Goal: Task Accomplishment & Management: Use online tool/utility

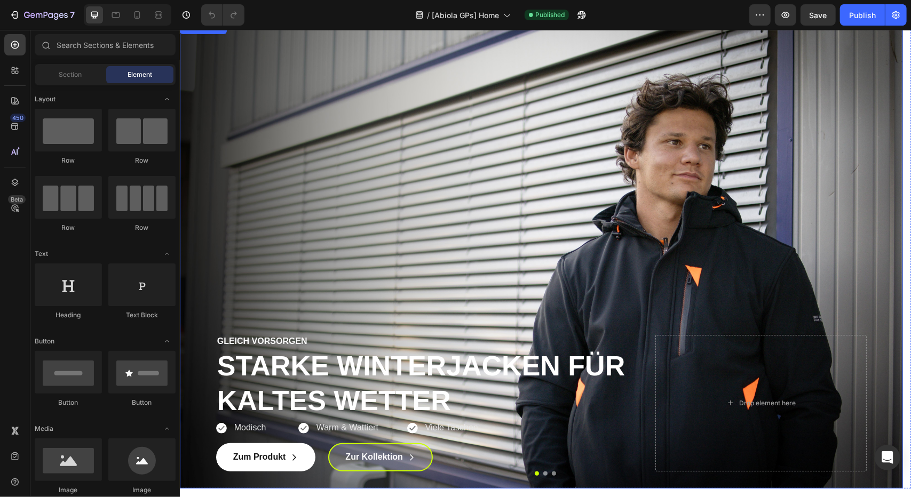
scroll to position [107, 0]
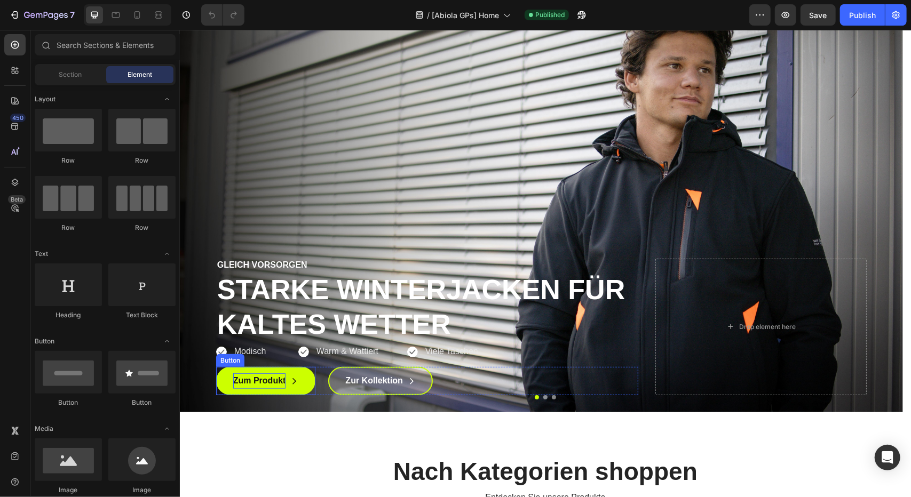
click at [265, 385] on p "Zum Produkt" at bounding box center [259, 380] width 53 height 15
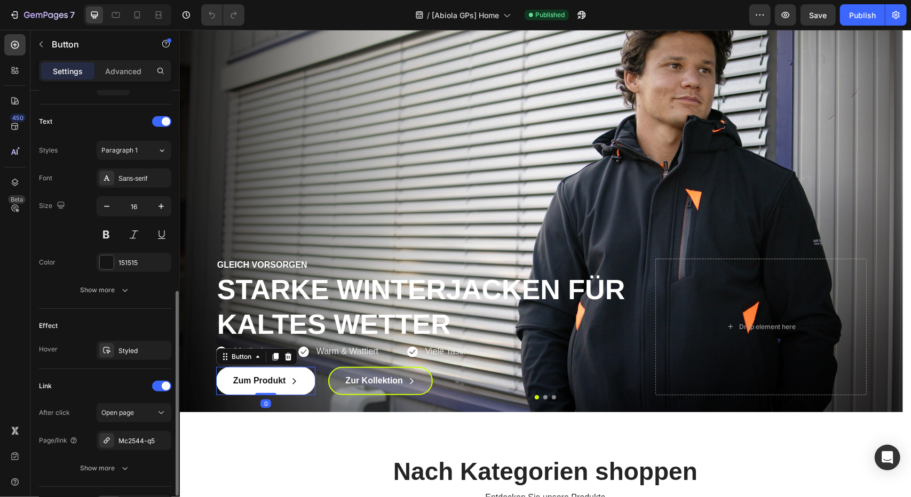
scroll to position [493, 0]
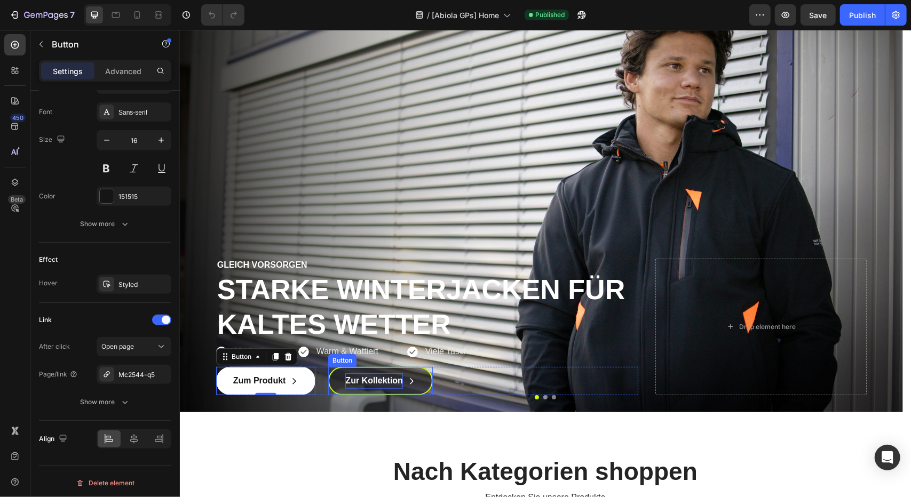
click at [371, 378] on strong "Zur Kollektion" at bounding box center [374, 380] width 58 height 9
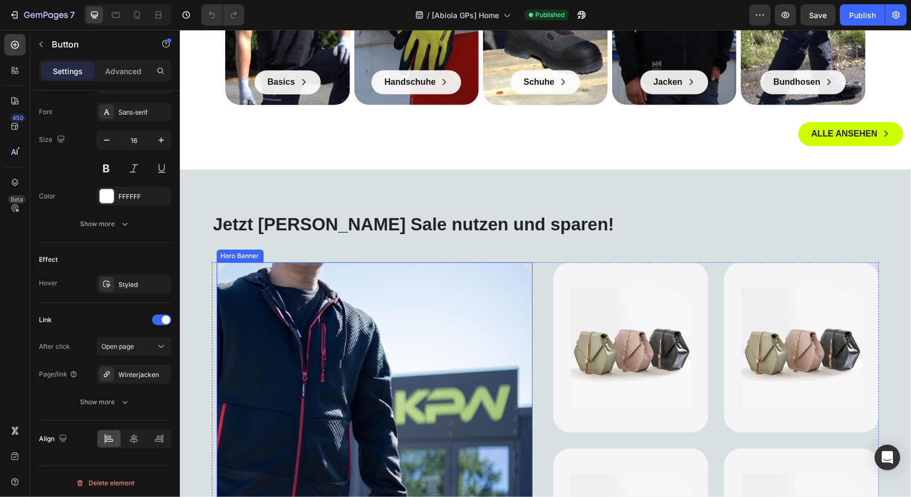
scroll to position [853, 0]
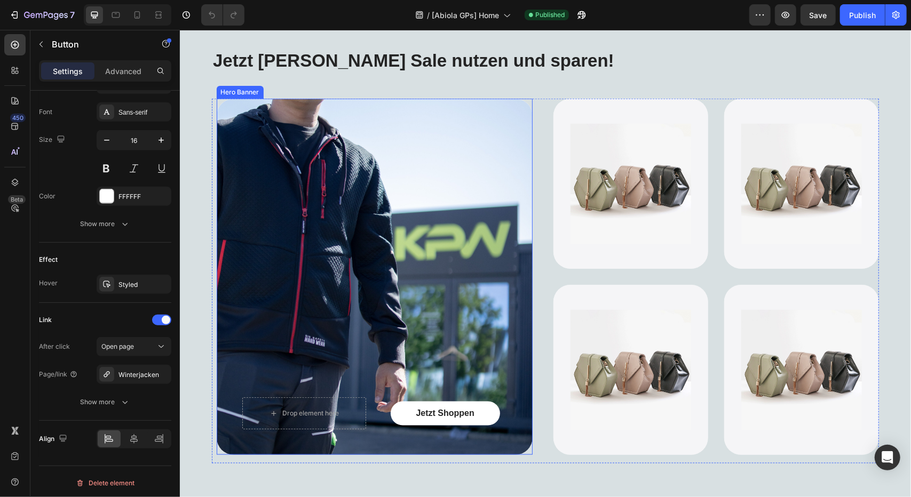
click at [412, 291] on div "Background Image" at bounding box center [374, 276] width 316 height 356
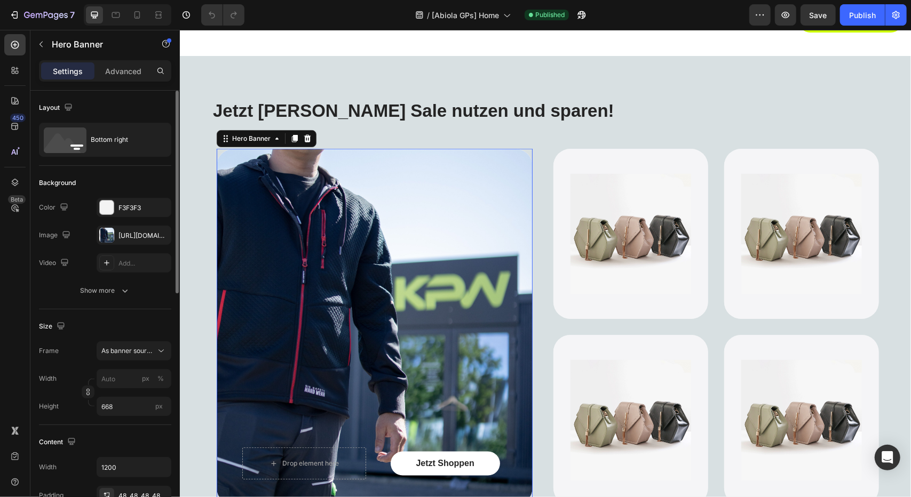
scroll to position [800, 0]
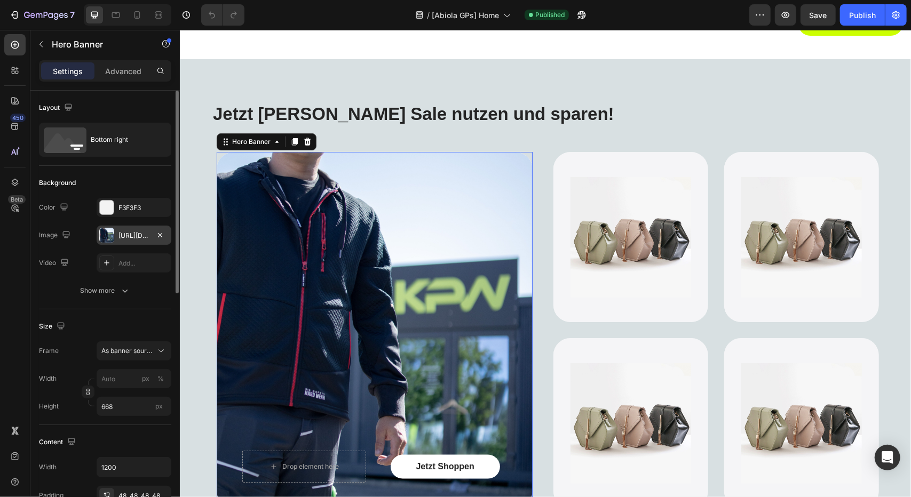
click at [124, 231] on div "[URL][DOMAIN_NAME]" at bounding box center [133, 236] width 31 height 10
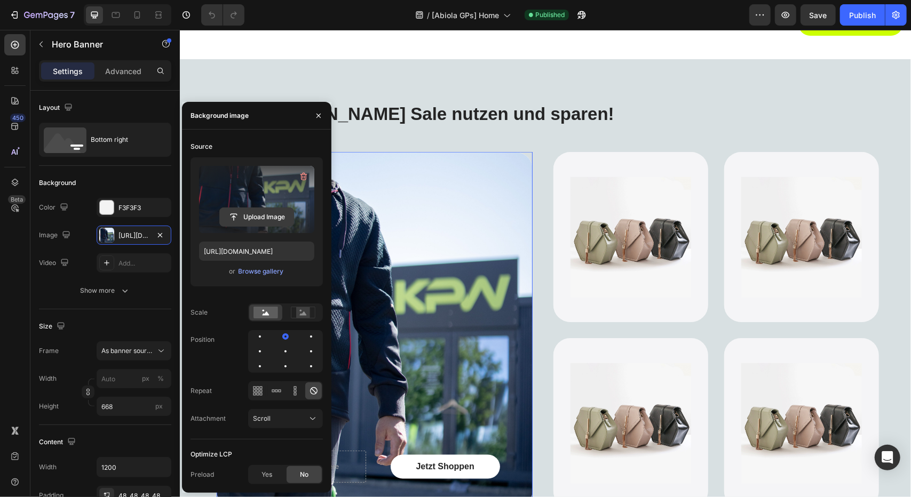
click at [252, 215] on input "file" at bounding box center [257, 217] width 74 height 18
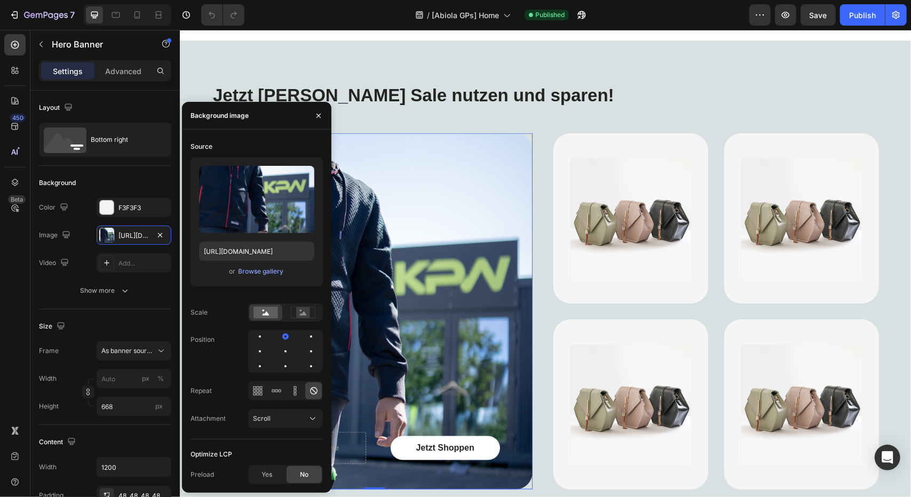
scroll to position [853, 0]
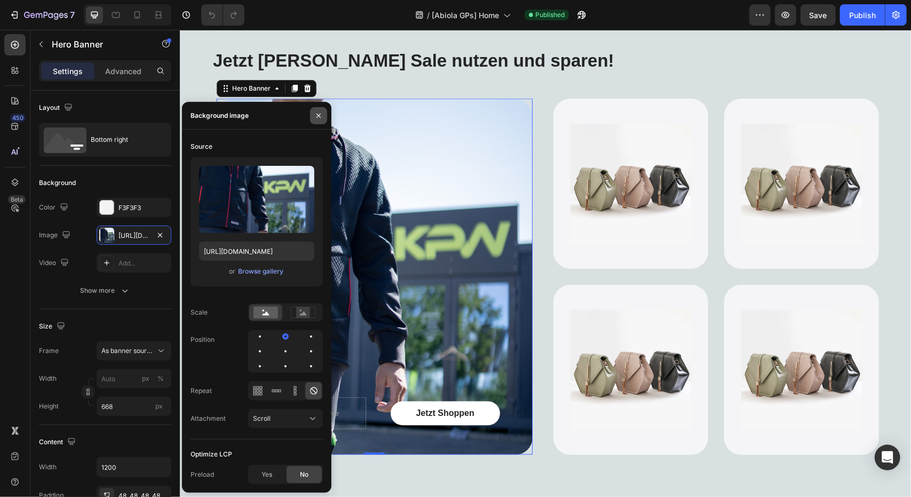
click at [314, 118] on icon "button" at bounding box center [318, 115] width 9 height 9
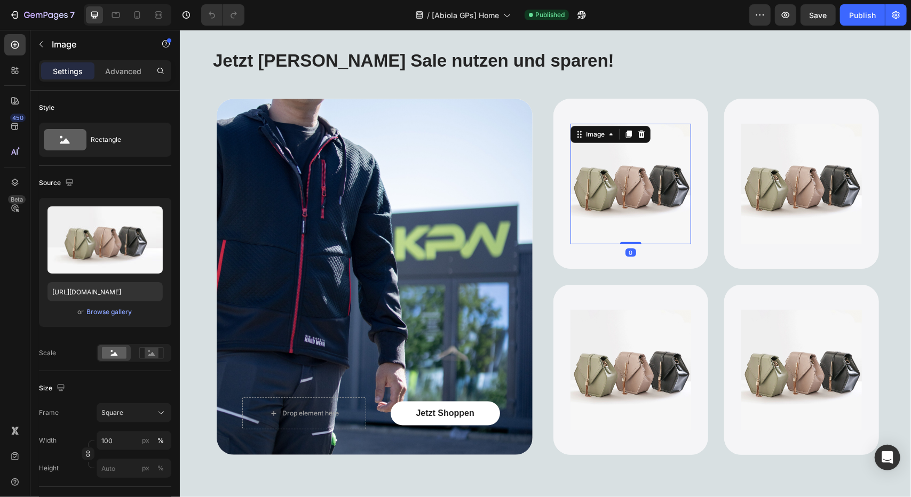
click at [606, 179] on img at bounding box center [630, 183] width 121 height 121
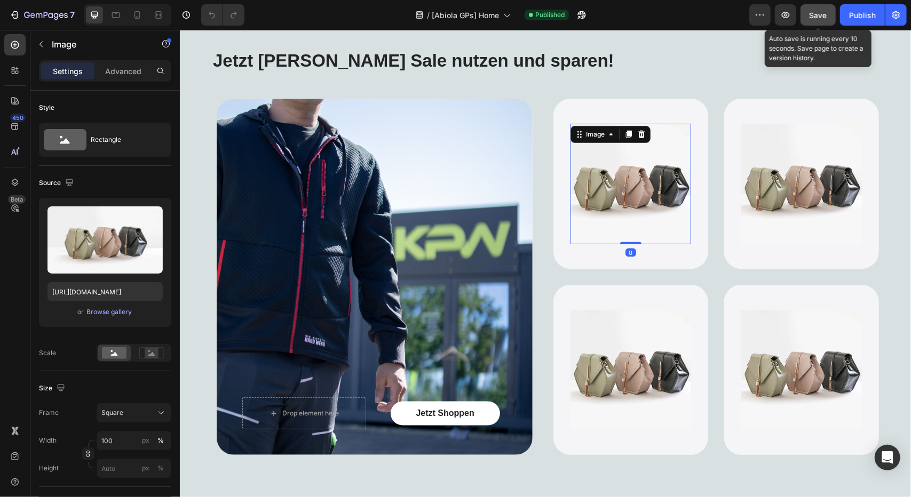
drag, startPoint x: 807, startPoint y: 10, endPoint x: 619, endPoint y: 3, distance: 188.4
click at [807, 10] on button "Save" at bounding box center [817, 14] width 35 height 21
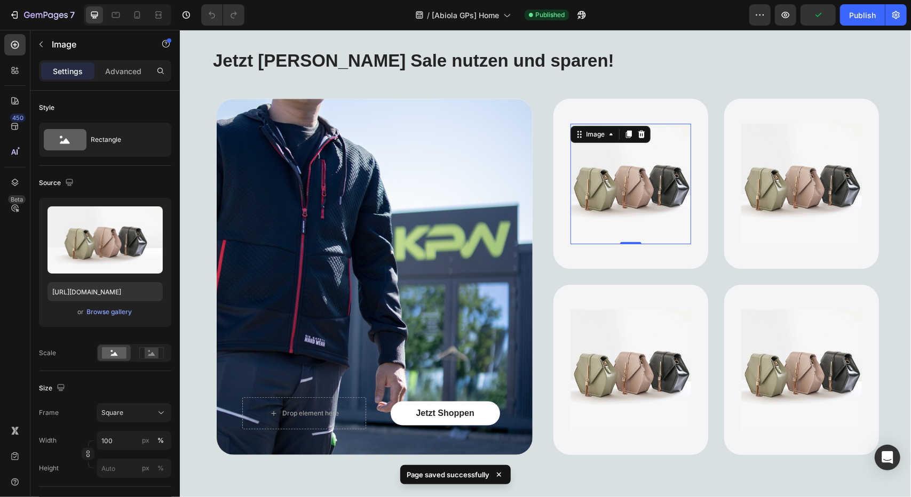
click at [639, 198] on img at bounding box center [630, 183] width 121 height 121
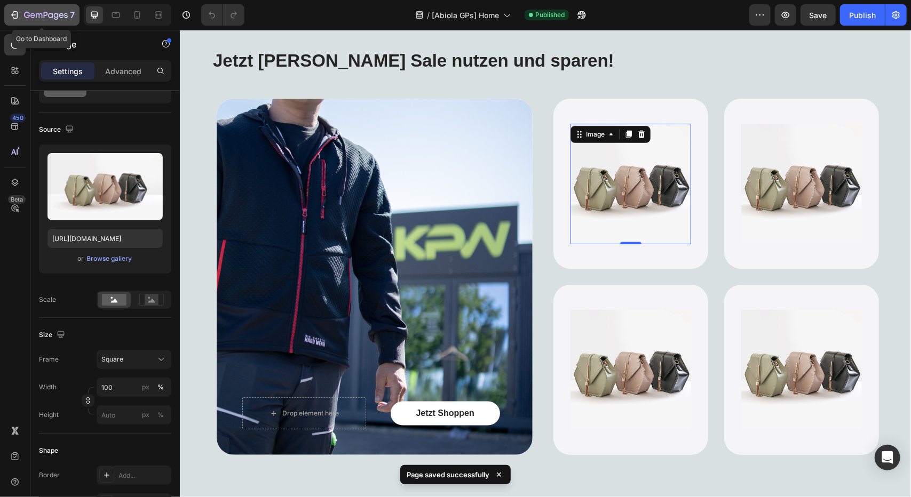
click at [22, 10] on div "7" at bounding box center [42, 15] width 66 height 13
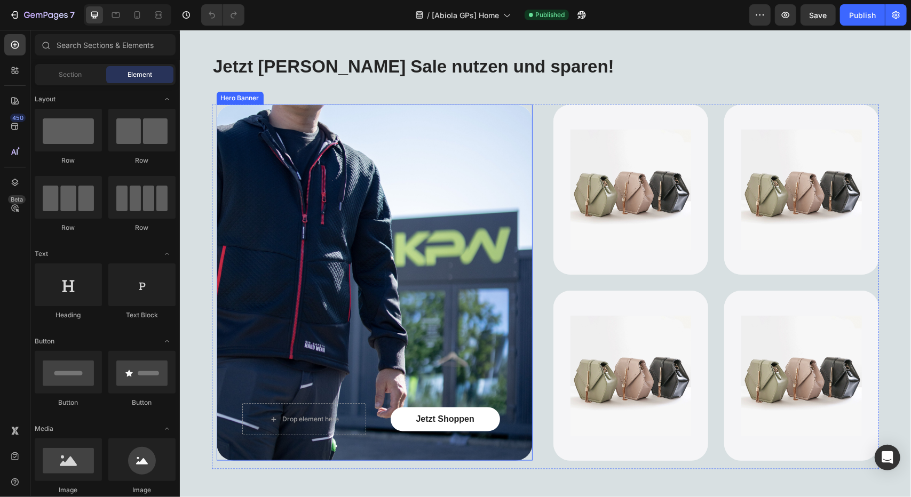
scroll to position [853, 0]
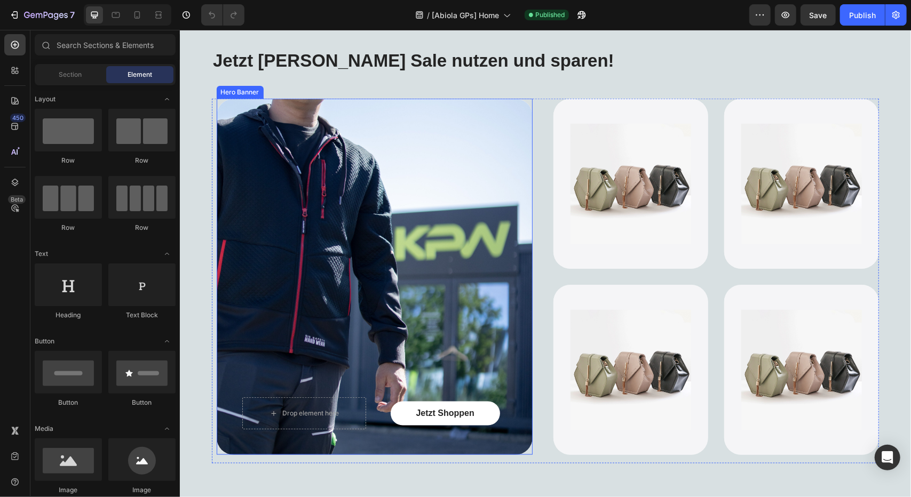
click at [587, 202] on img at bounding box center [630, 183] width 121 height 121
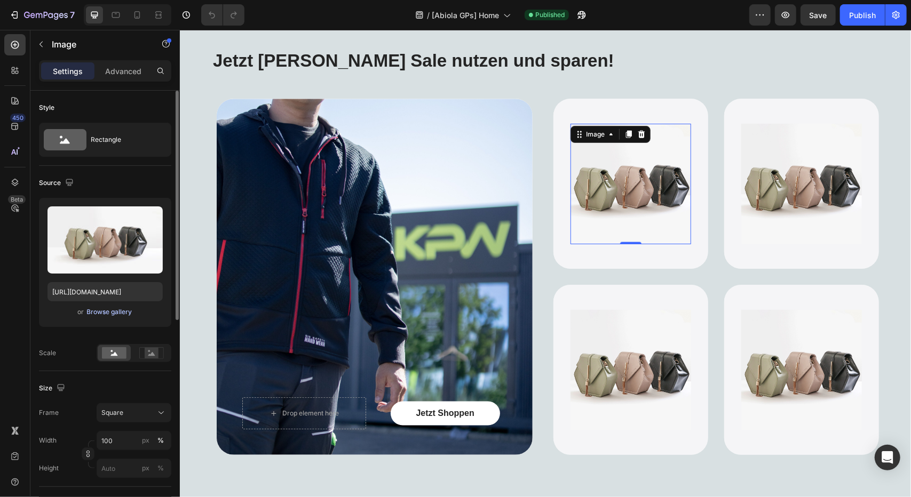
click at [106, 312] on div "Browse gallery" at bounding box center [109, 312] width 45 height 10
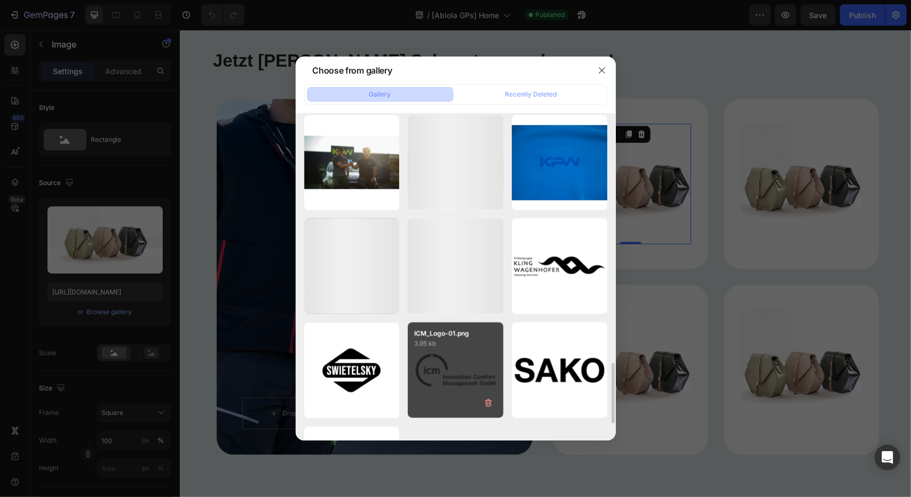
scroll to position [1446, 0]
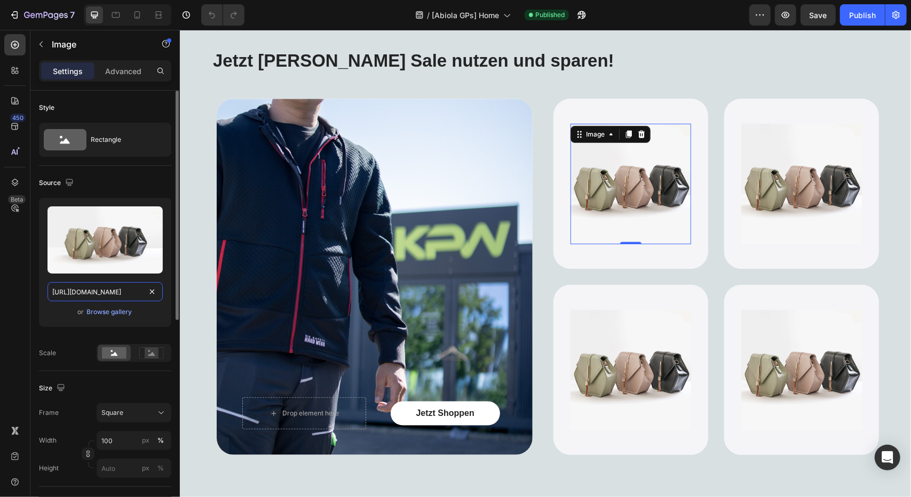
click at [97, 294] on input "[URL][DOMAIN_NAME]" at bounding box center [104, 291] width 115 height 19
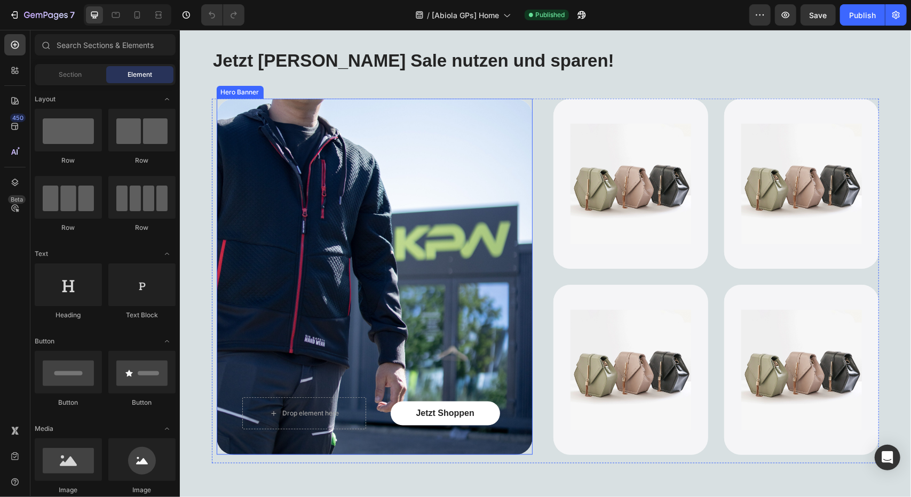
click at [432, 248] on div "Background Image" at bounding box center [374, 276] width 316 height 356
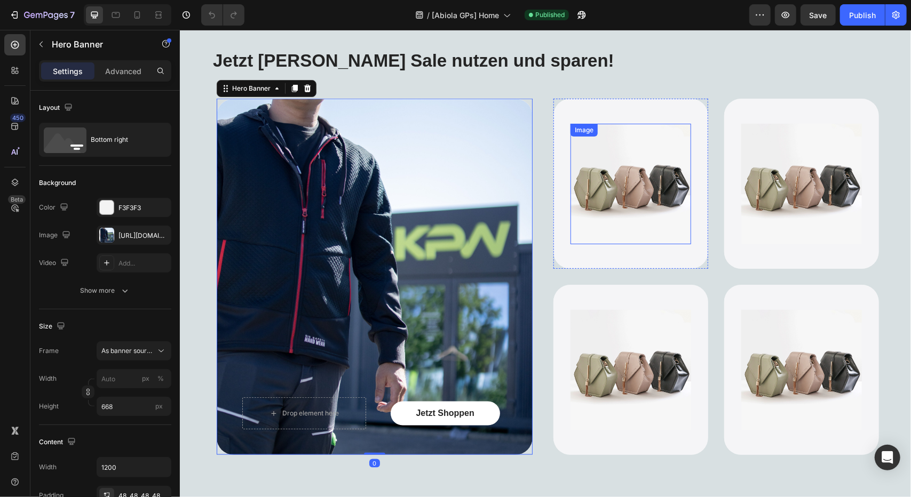
click at [644, 171] on img at bounding box center [630, 183] width 121 height 121
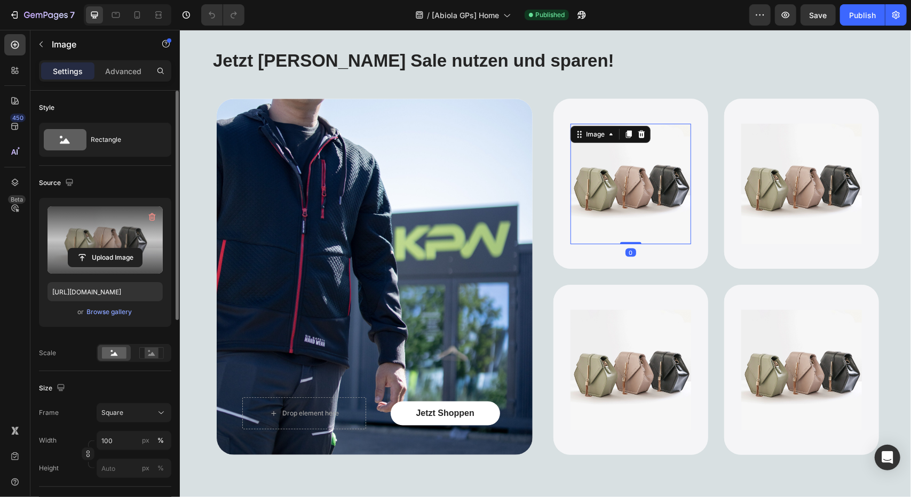
click at [104, 225] on label at bounding box center [104, 239] width 115 height 67
click at [104, 249] on input "file" at bounding box center [105, 258] width 74 height 18
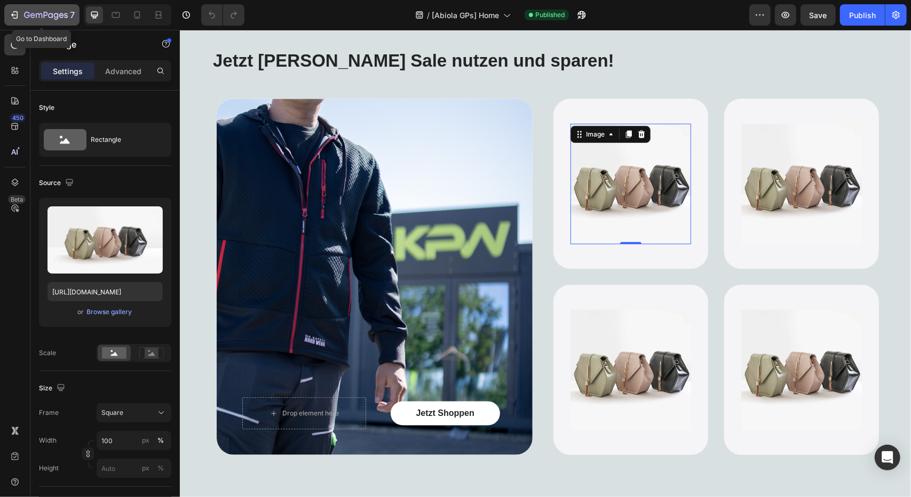
click at [14, 17] on icon "button" at bounding box center [14, 15] width 11 height 11
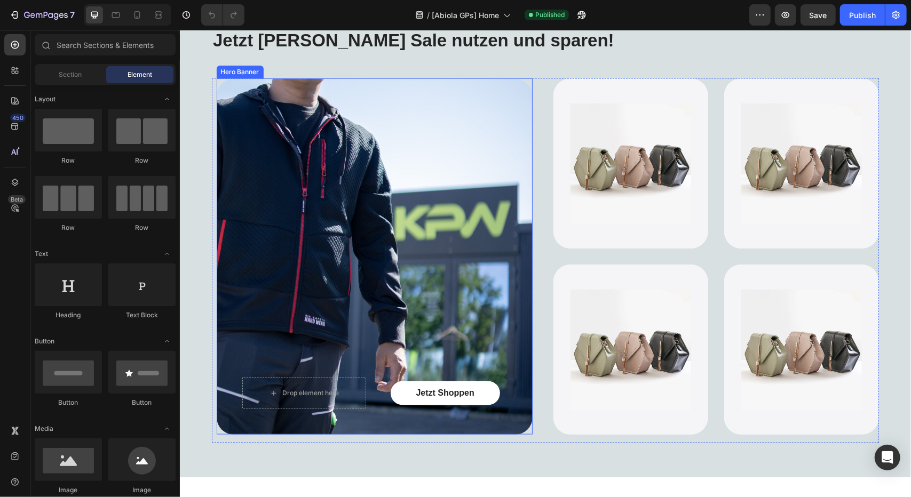
scroll to position [1067, 0]
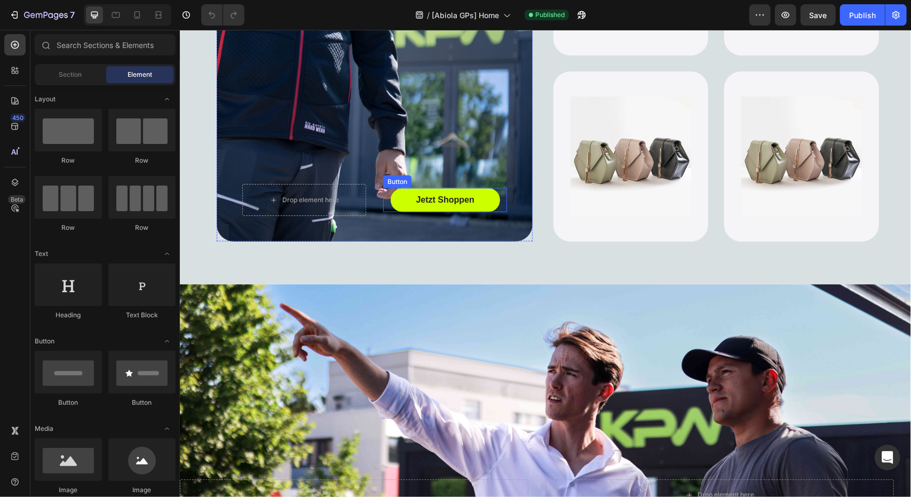
click at [462, 192] on button "Jetzt Shoppen" at bounding box center [444, 200] width 109 height 24
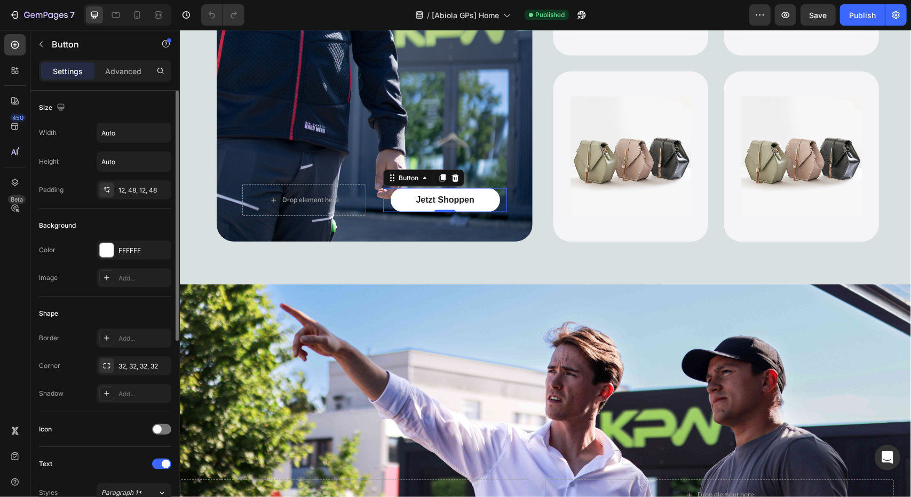
scroll to position [325, 0]
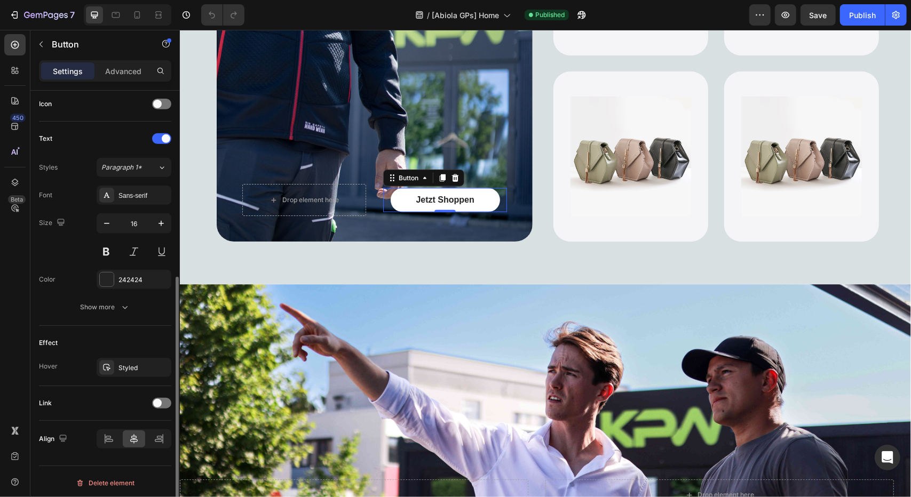
click at [164, 395] on div "Link" at bounding box center [105, 403] width 132 height 17
click at [158, 405] on div at bounding box center [161, 403] width 19 height 11
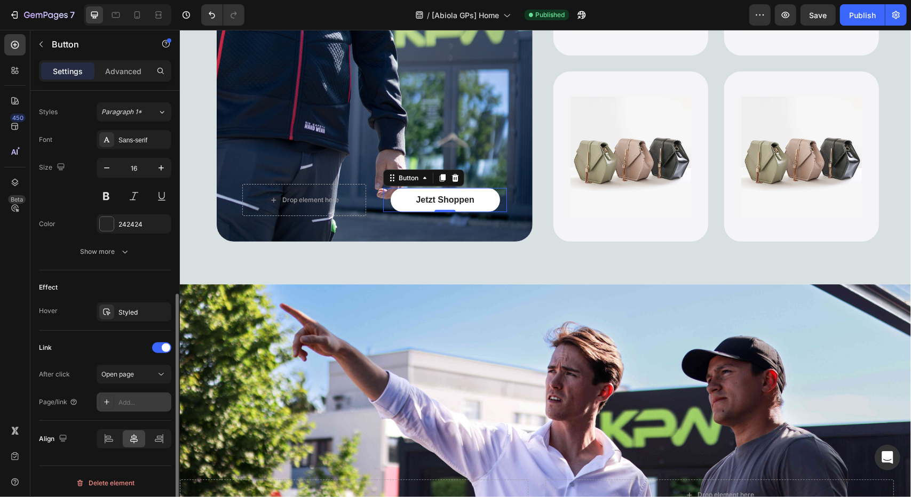
click at [130, 398] on div "Add..." at bounding box center [143, 403] width 50 height 10
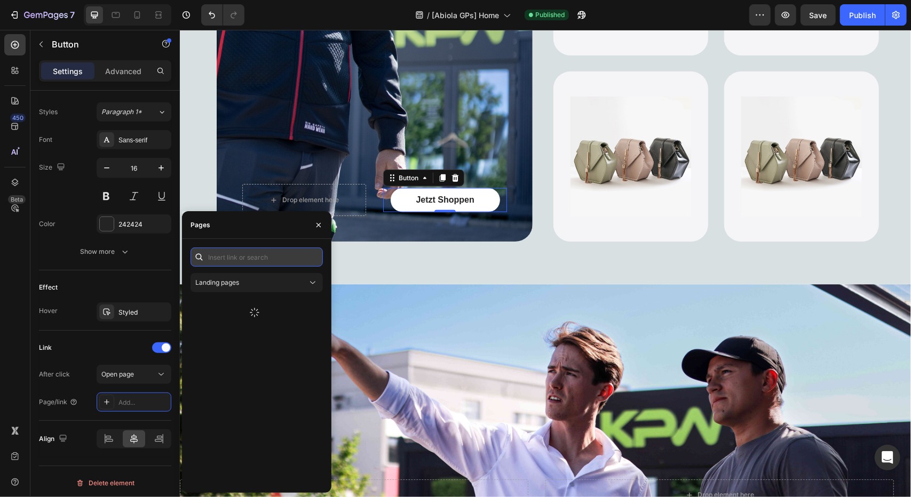
click at [221, 255] on input "text" at bounding box center [256, 257] width 132 height 19
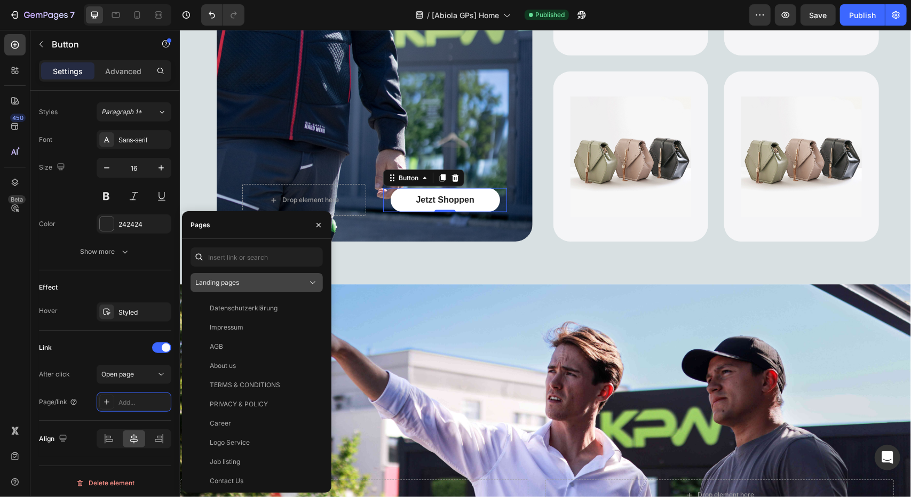
click at [222, 279] on span "Landing pages" at bounding box center [217, 282] width 44 height 8
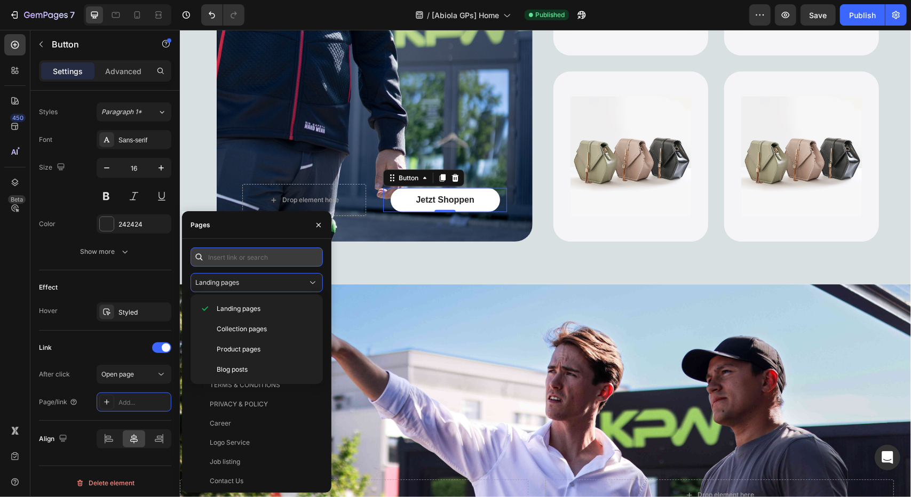
click at [221, 262] on input "text" at bounding box center [256, 257] width 132 height 19
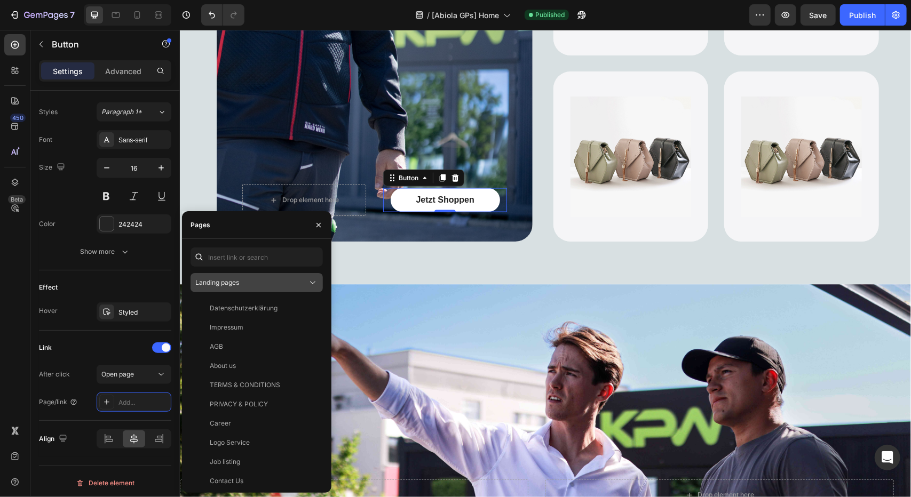
click at [222, 280] on span "Landing pages" at bounding box center [217, 282] width 44 height 8
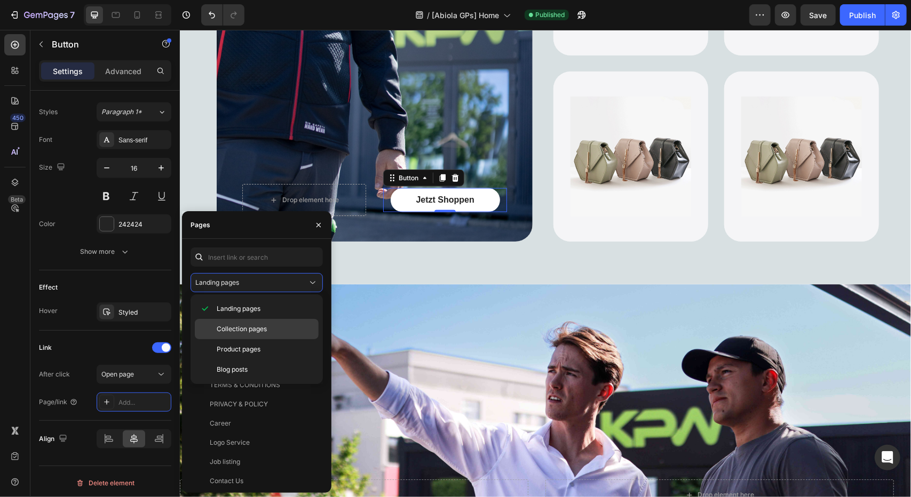
click at [226, 332] on span "Collection pages" at bounding box center [242, 329] width 50 height 10
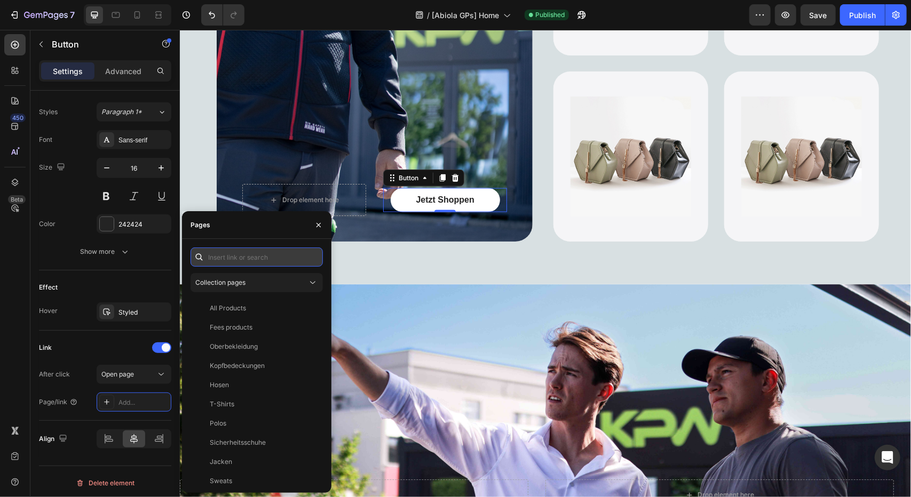
click at [226, 264] on input "text" at bounding box center [256, 257] width 132 height 19
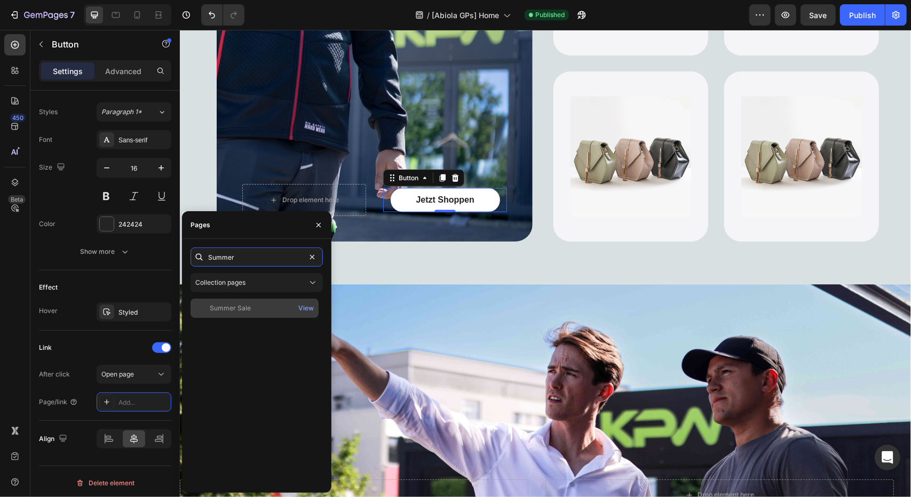
type input "Summer"
click at [222, 305] on div "Summer Sale" at bounding box center [230, 309] width 41 height 10
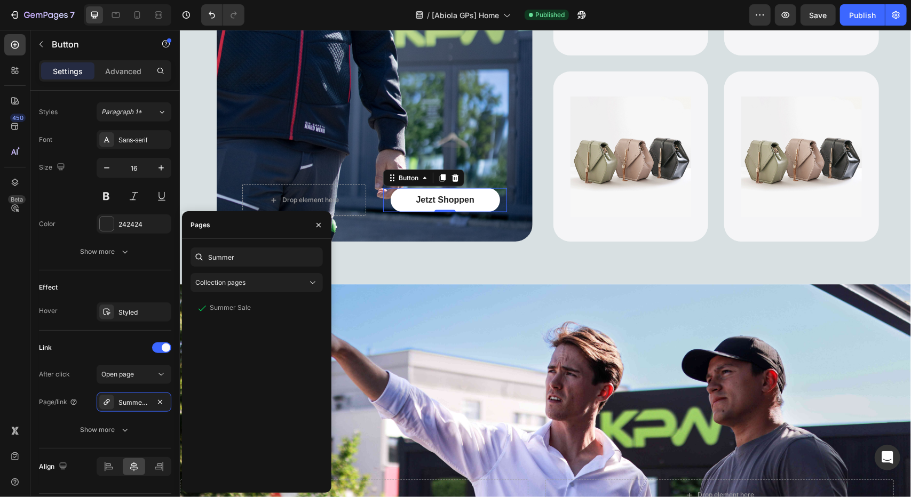
click at [238, 372] on div "Summer Sale View" at bounding box center [256, 392] width 132 height 186
click at [13, 352] on div "450 Beta" at bounding box center [14, 227] width 21 height 386
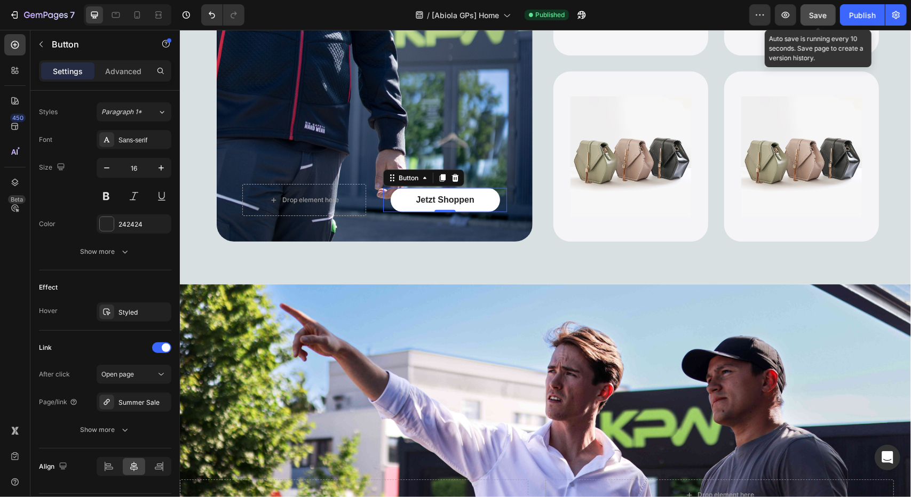
click at [819, 15] on span "Save" at bounding box center [818, 15] width 18 height 9
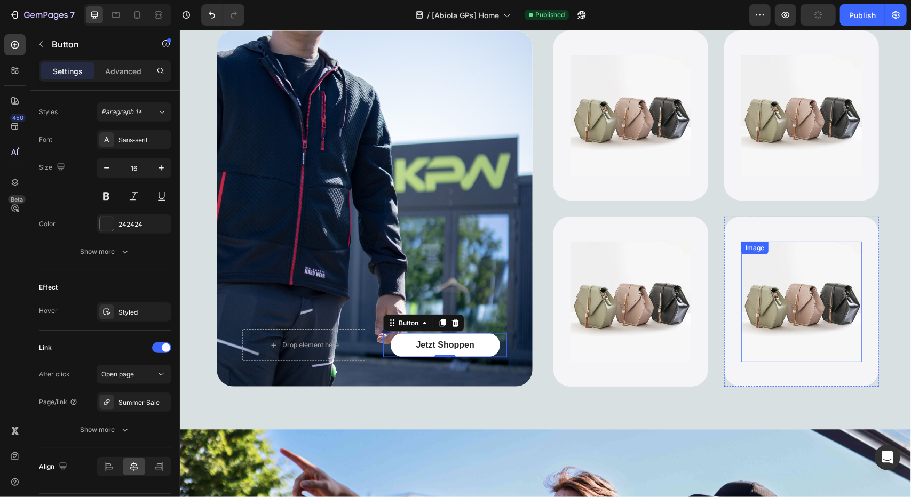
scroll to position [853, 0]
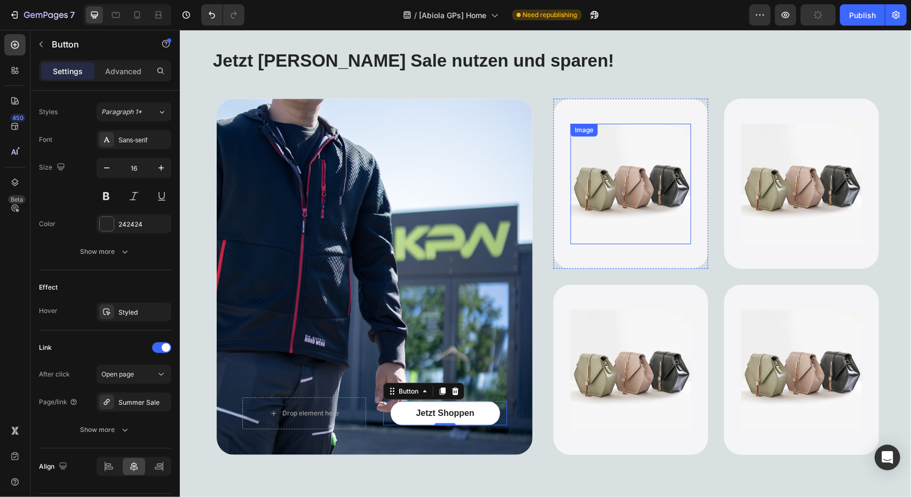
click at [605, 183] on img at bounding box center [630, 183] width 121 height 121
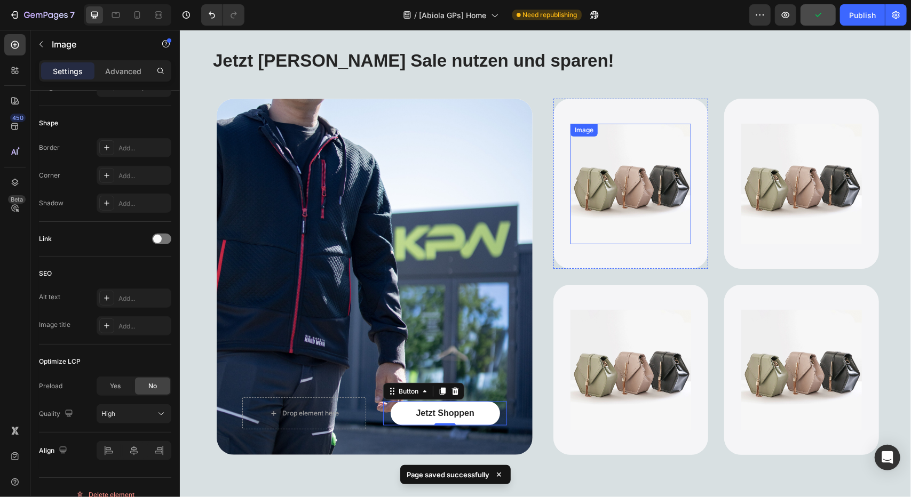
scroll to position [0, 0]
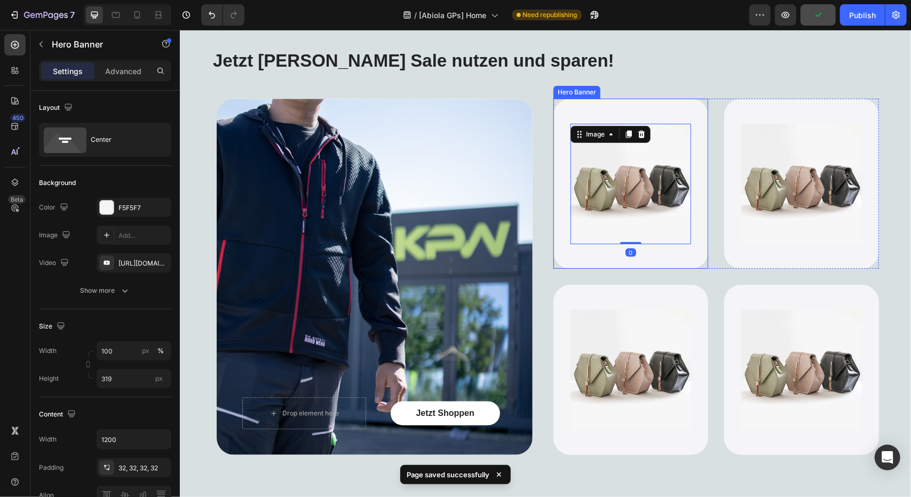
click at [645, 103] on div "Background Image" at bounding box center [630, 183] width 155 height 170
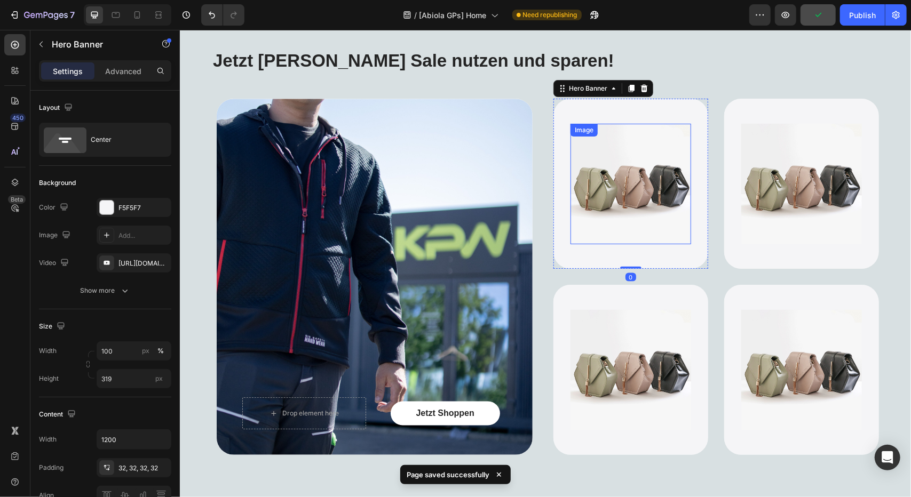
click at [628, 135] on div "Image" at bounding box center [630, 183] width 121 height 121
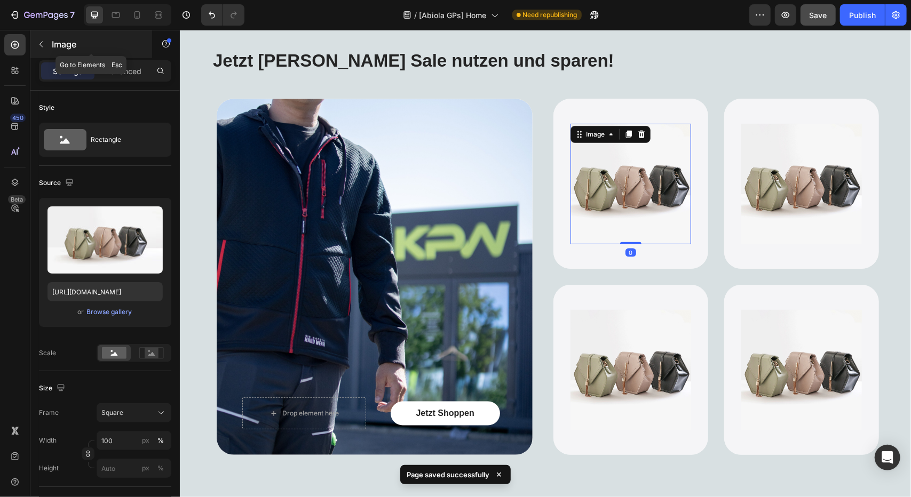
click at [43, 42] on icon "button" at bounding box center [41, 44] width 9 height 9
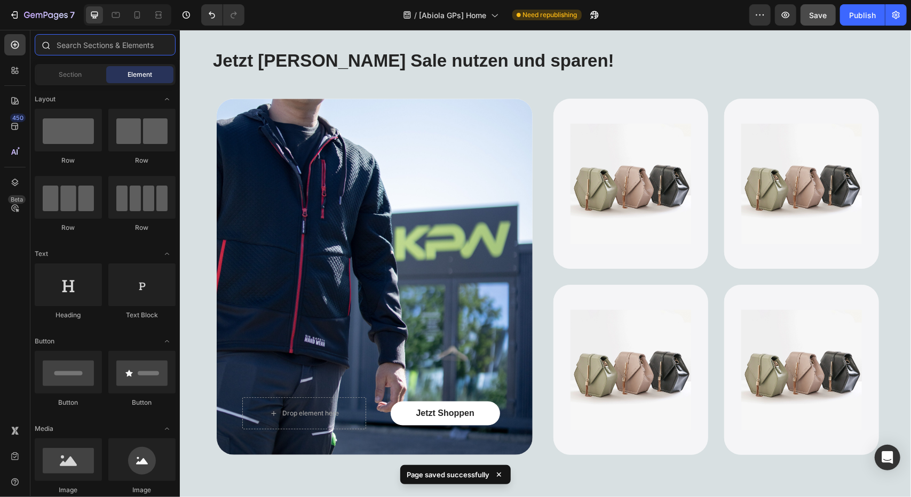
click at [79, 43] on input "text" at bounding box center [105, 44] width 141 height 21
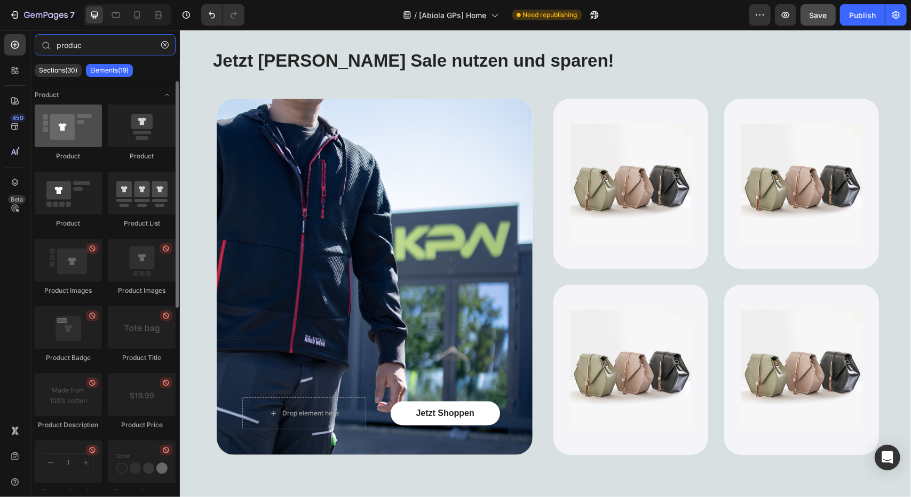
type input "produc"
drag, startPoint x: 73, startPoint y: 124, endPoint x: 81, endPoint y: 130, distance: 10.2
click at [73, 132] on div at bounding box center [68, 126] width 67 height 43
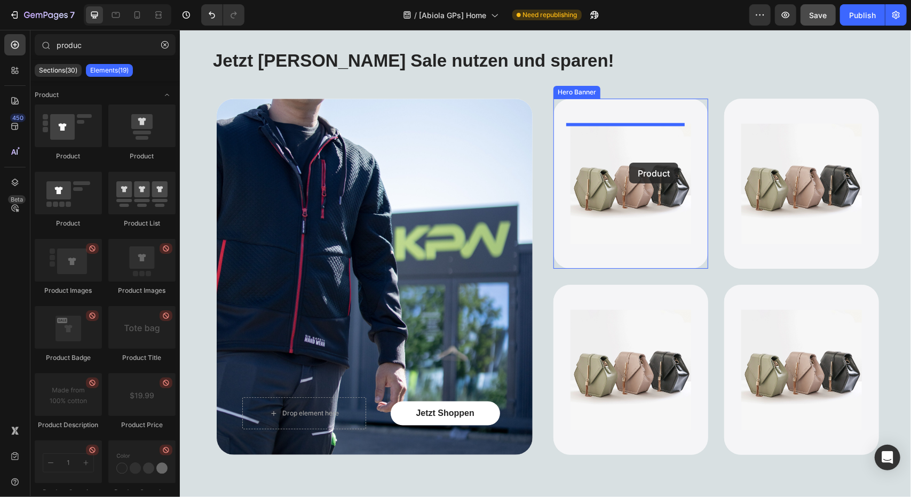
drag, startPoint x: 345, startPoint y: 166, endPoint x: 628, endPoint y: 162, distance: 283.3
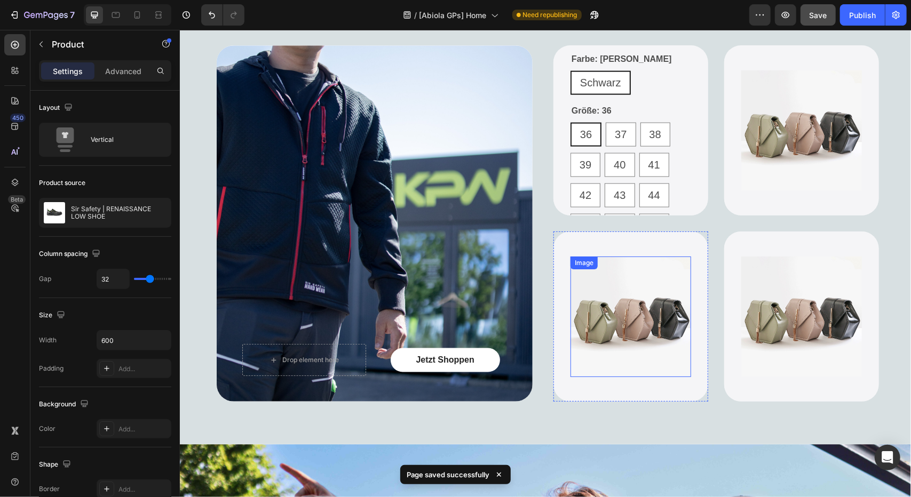
scroll to position [800, 0]
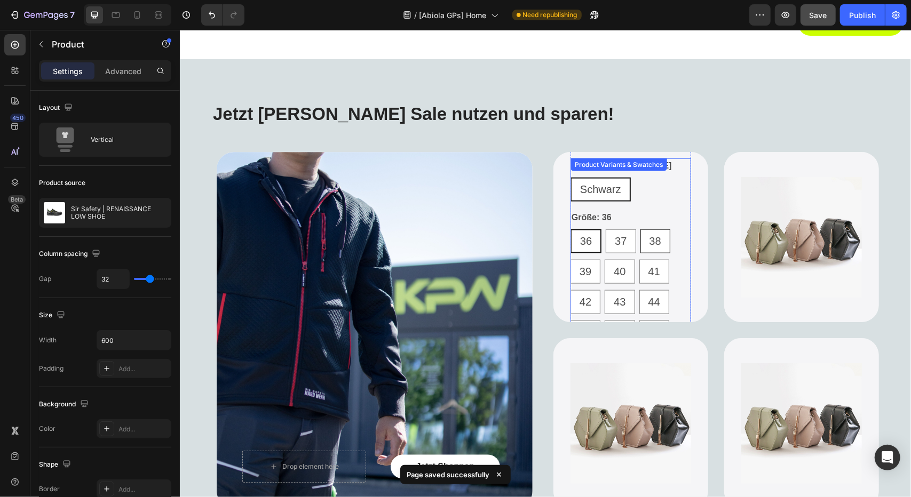
click at [640, 228] on div "38" at bounding box center [654, 241] width 29 height 28
click at [639, 228] on input "38 38 38" at bounding box center [639, 228] width 1 height 1
radio input "true"
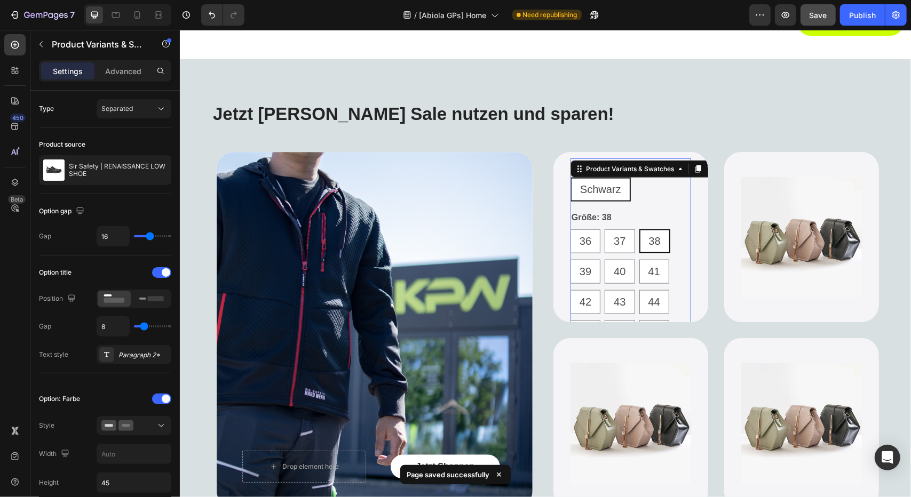
click at [646, 197] on div "[PERSON_NAME] [PERSON_NAME] [PERSON_NAME]" at bounding box center [630, 189] width 121 height 24
click at [158, 269] on div at bounding box center [161, 272] width 19 height 11
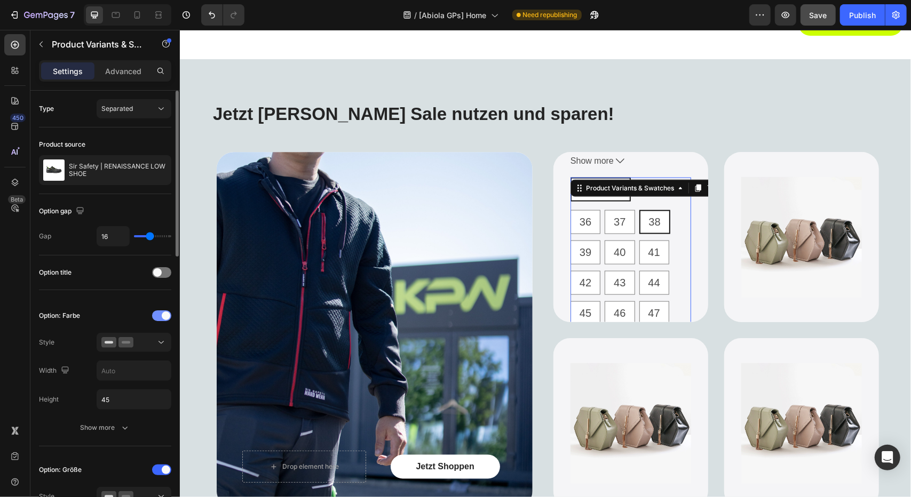
click at [163, 313] on span at bounding box center [166, 316] width 9 height 9
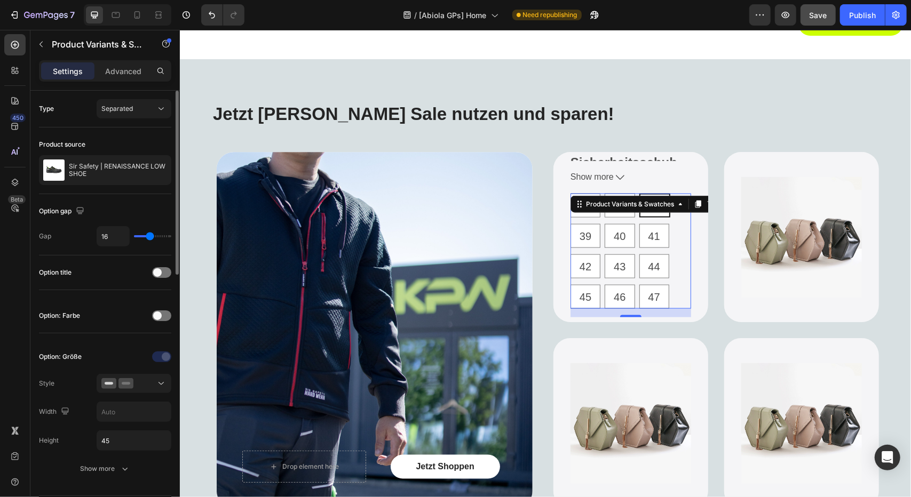
scroll to position [107, 0]
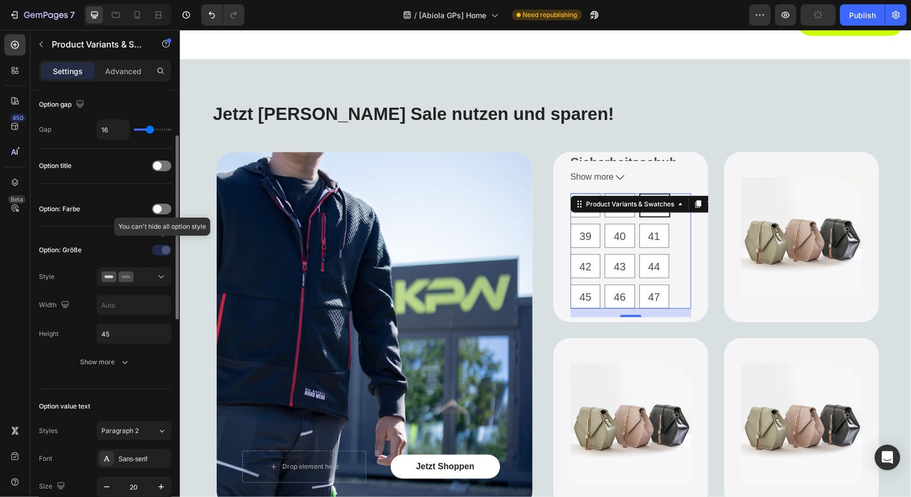
click at [161, 252] on div at bounding box center [162, 250] width 75 height 17
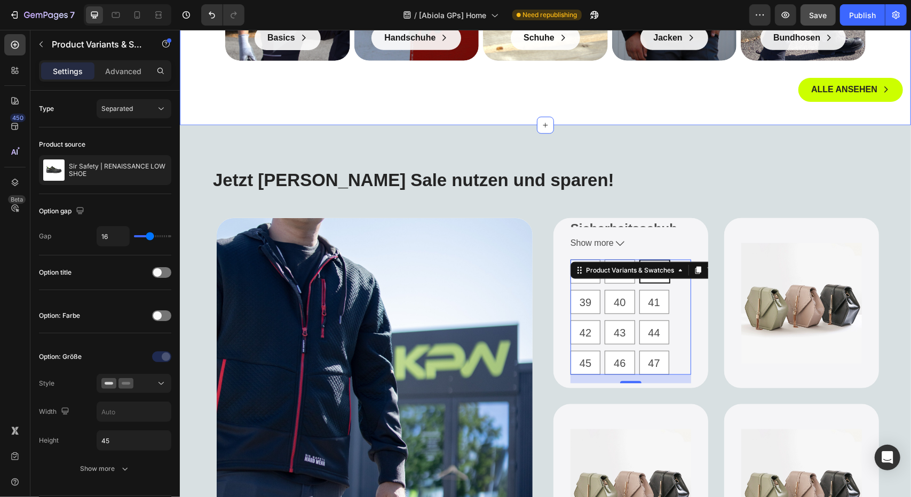
scroll to position [747, 0]
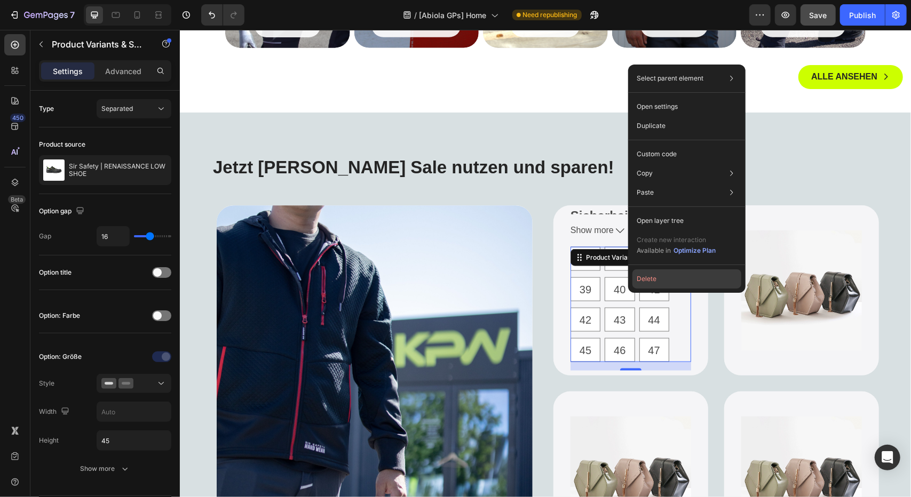
click at [650, 276] on button "Delete" at bounding box center [686, 278] width 109 height 19
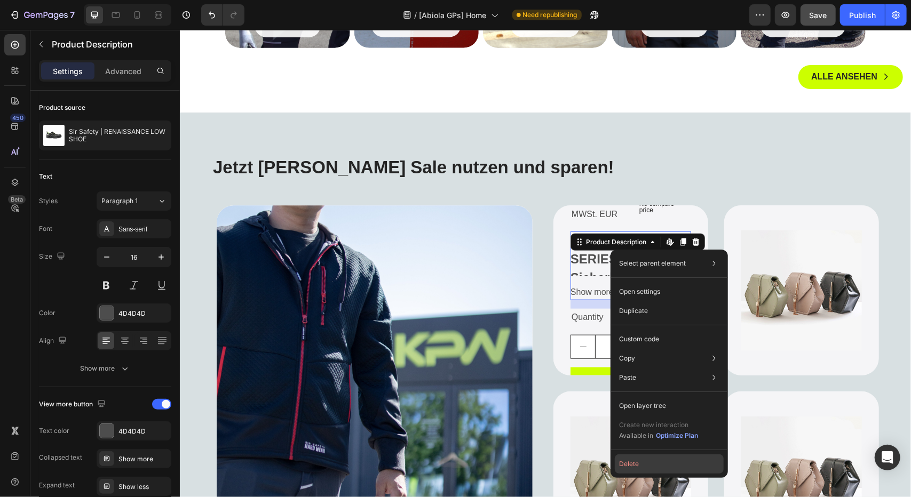
click at [633, 466] on button "Delete" at bounding box center [668, 463] width 109 height 19
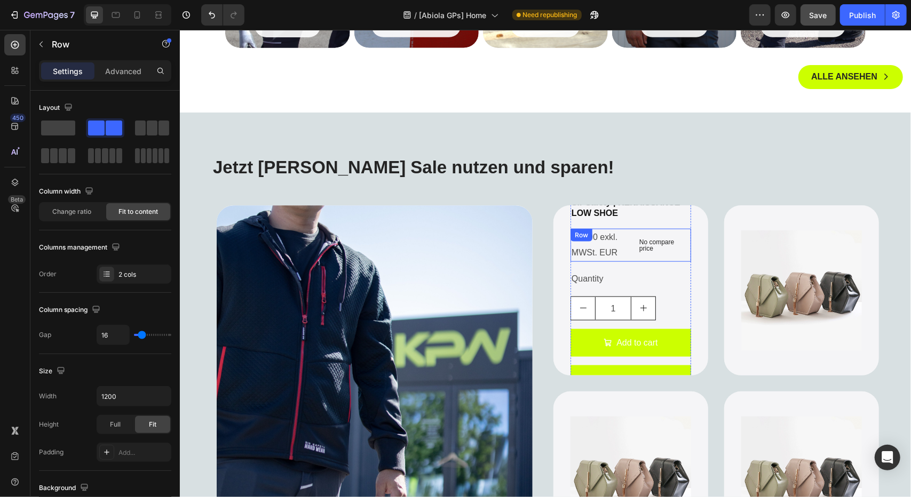
click at [624, 235] on div "€69,90 exkl. MWSt. EUR Product Price Product Price No compare price Product Pri…" at bounding box center [630, 244] width 121 height 33
click at [632, 235] on icon at bounding box center [635, 239] width 9 height 9
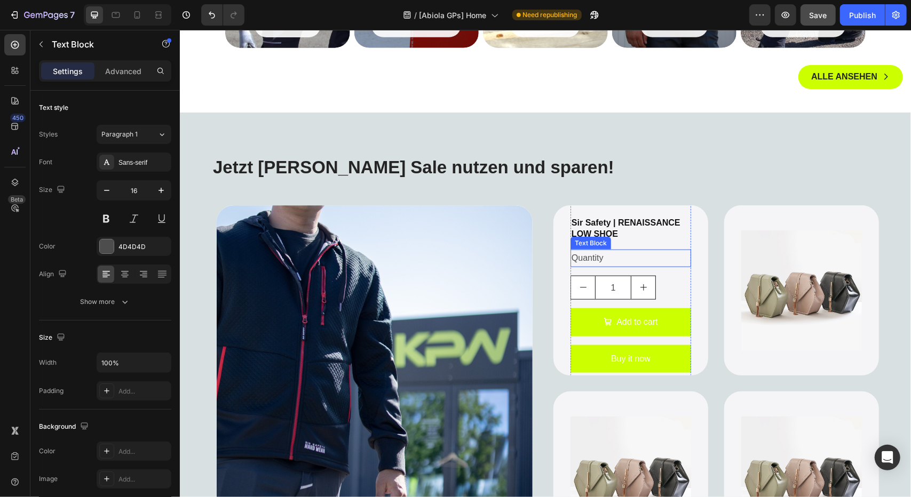
click at [621, 264] on div "Quantity" at bounding box center [630, 258] width 121 height 18
click at [654, 235] on div at bounding box center [654, 239] width 13 height 13
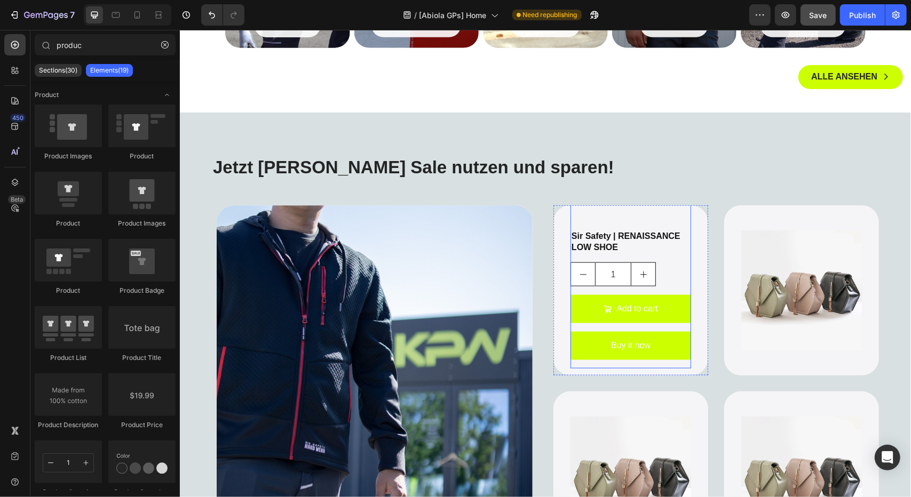
click at [617, 260] on div "Sir Safety | RENAISSANCE LOW SHOE Product Title 1 Product Quantity Add to cart …" at bounding box center [630, 298] width 121 height 139
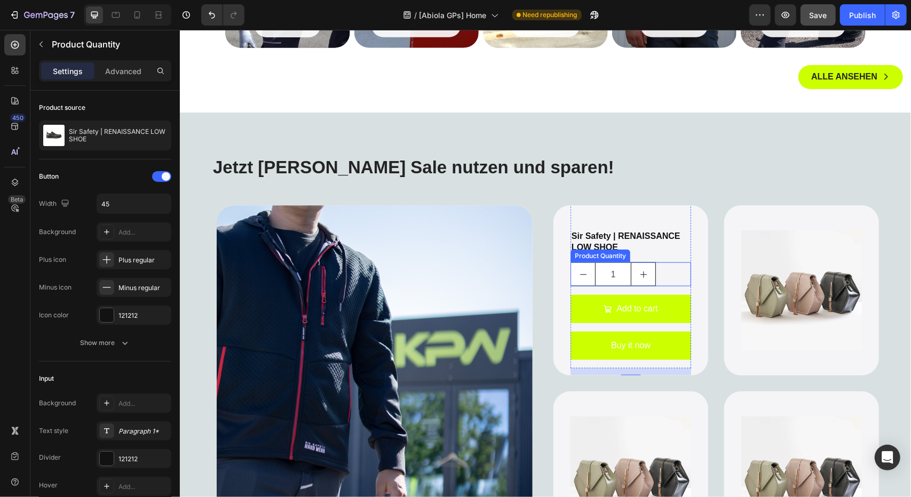
click at [616, 268] on input "1" at bounding box center [612, 273] width 36 height 23
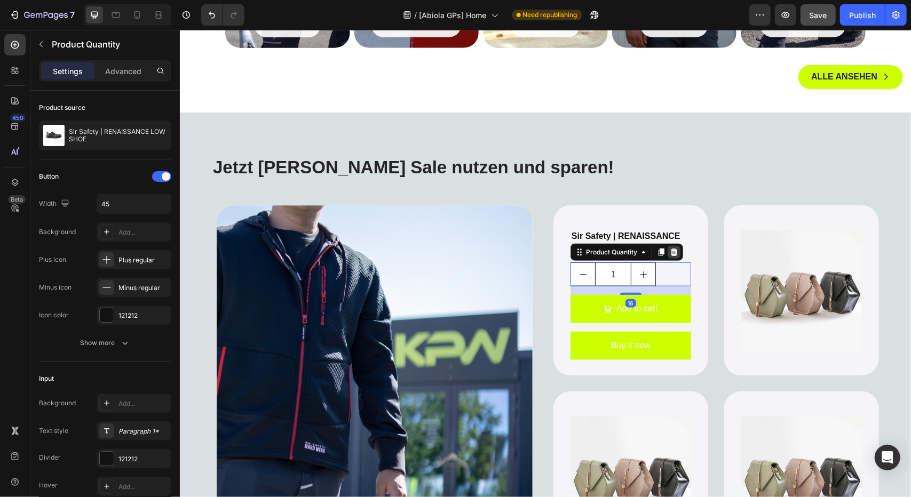
click at [672, 252] on icon at bounding box center [673, 251] width 7 height 7
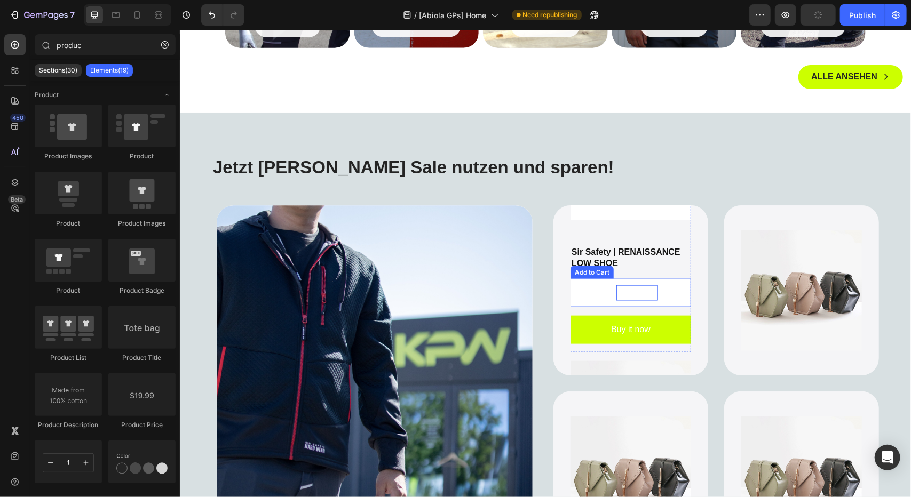
click at [628, 288] on div "Add to cart" at bounding box center [636, 292] width 41 height 15
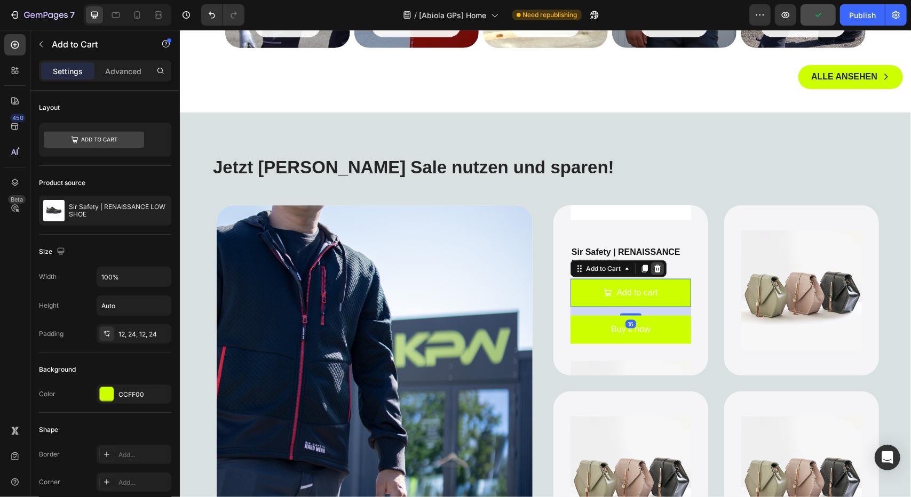
click at [653, 265] on icon at bounding box center [656, 268] width 7 height 7
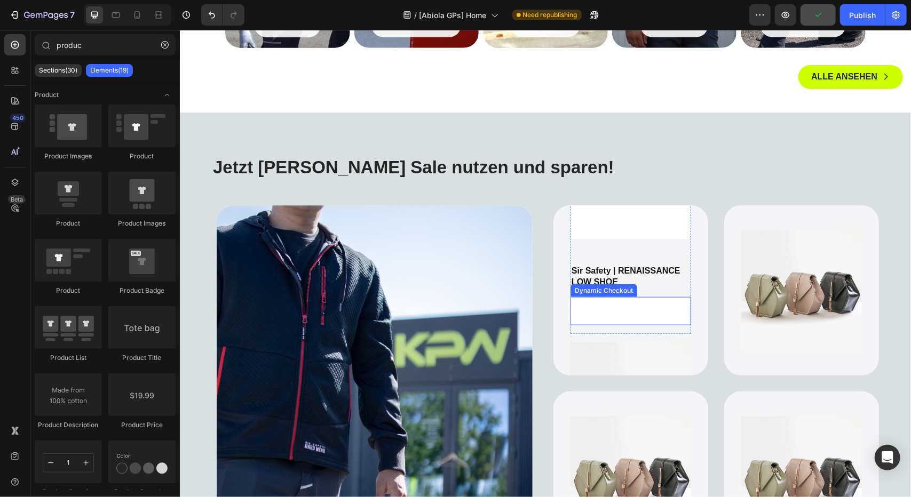
click at [629, 300] on button "Buy it now" at bounding box center [630, 311] width 121 height 28
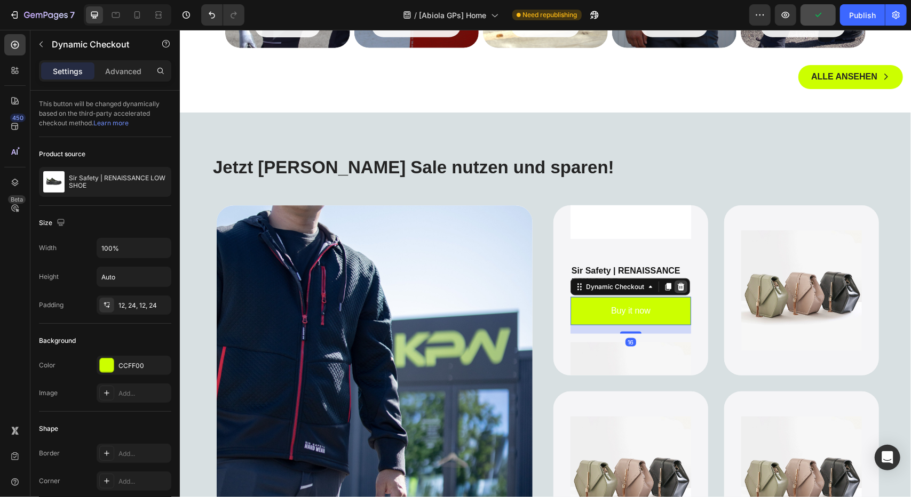
click at [680, 284] on div at bounding box center [680, 286] width 13 height 13
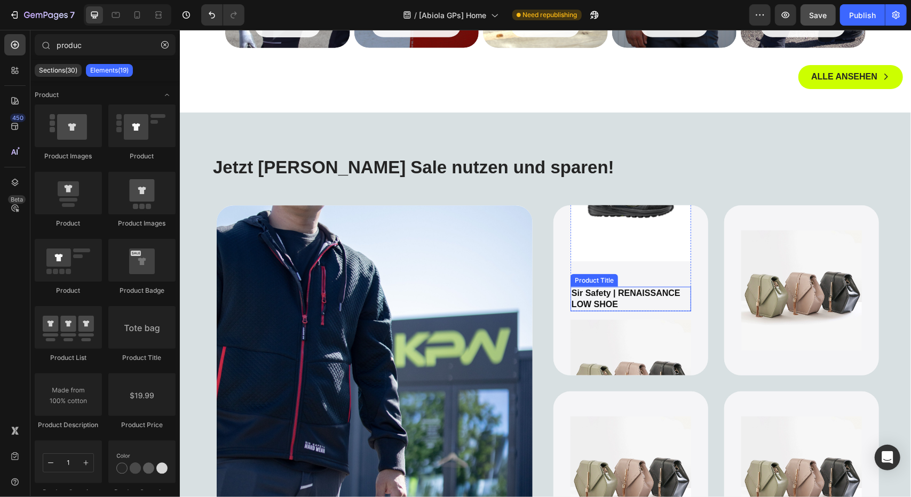
click at [628, 305] on h2 "Sir Safety | RENAISSANCE LOW SHOE" at bounding box center [630, 298] width 121 height 25
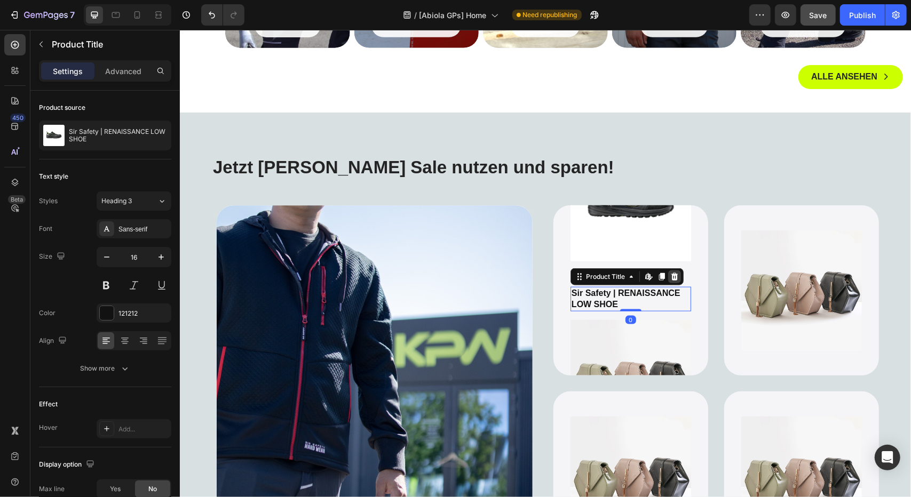
click at [671, 276] on icon at bounding box center [674, 276] width 7 height 7
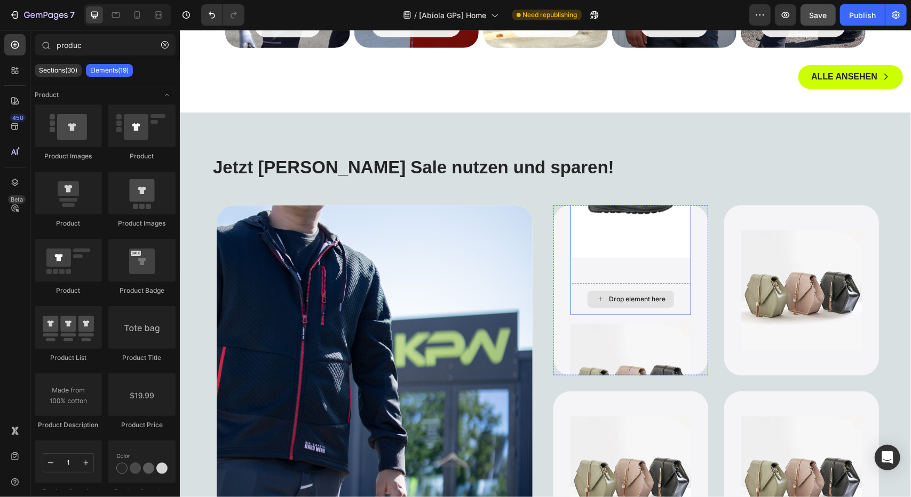
click at [649, 296] on div "Drop element here" at bounding box center [636, 298] width 57 height 9
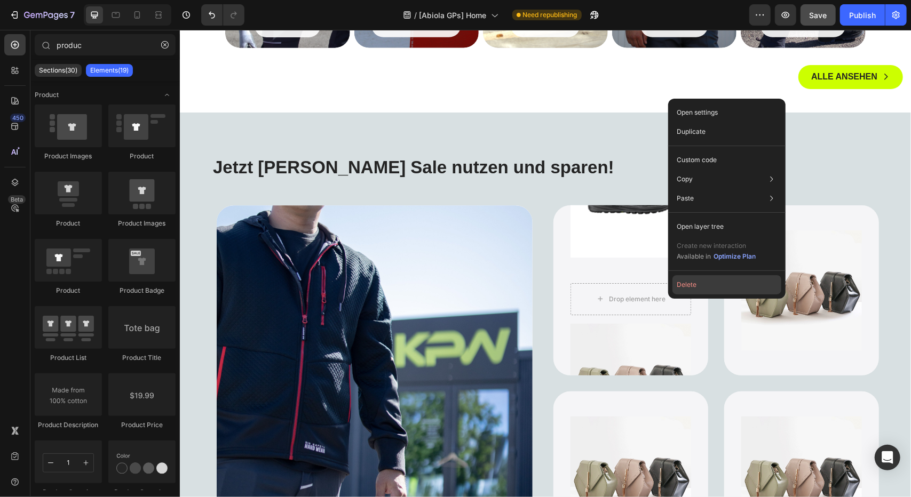
click at [695, 290] on button "Delete" at bounding box center [726, 284] width 109 height 19
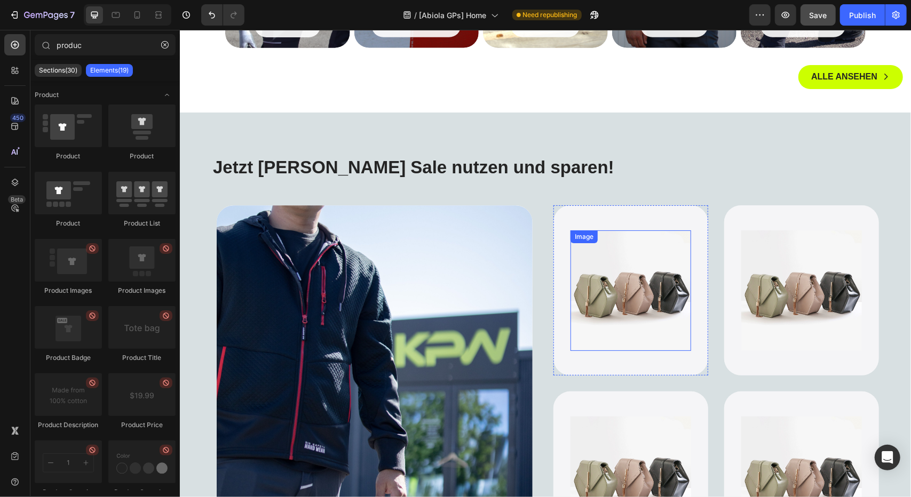
click at [627, 318] on img at bounding box center [630, 290] width 121 height 121
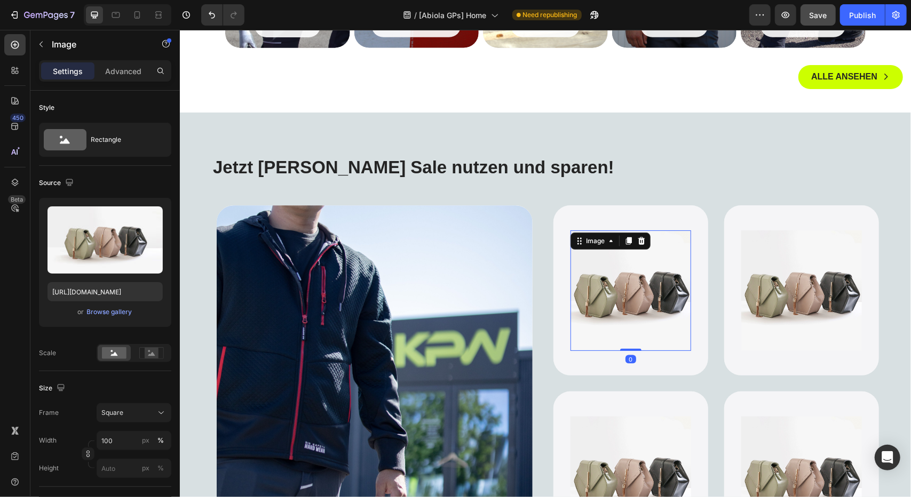
click at [638, 242] on icon at bounding box center [640, 240] width 9 height 9
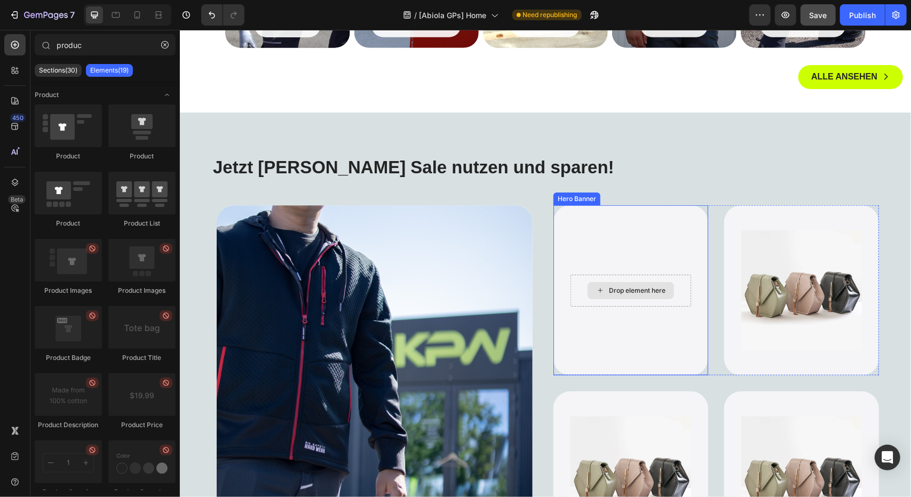
click at [629, 290] on div "Drop element here" at bounding box center [636, 290] width 57 height 9
drag, startPoint x: 314, startPoint y: 165, endPoint x: 621, endPoint y: 282, distance: 328.0
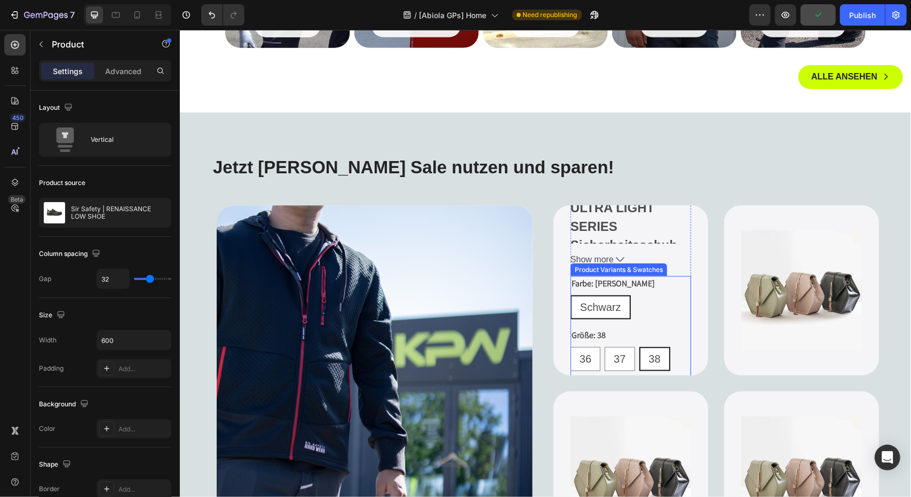
click at [629, 280] on div "Farbe: [PERSON_NAME] [PERSON_NAME] [PERSON_NAME] [PERSON_NAME]" at bounding box center [630, 297] width 121 height 43
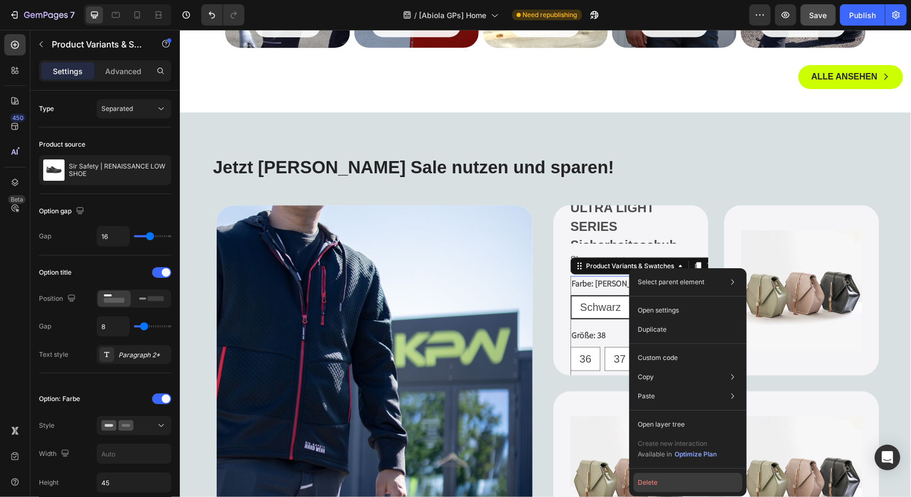
click at [666, 487] on button "Delete" at bounding box center [687, 482] width 109 height 19
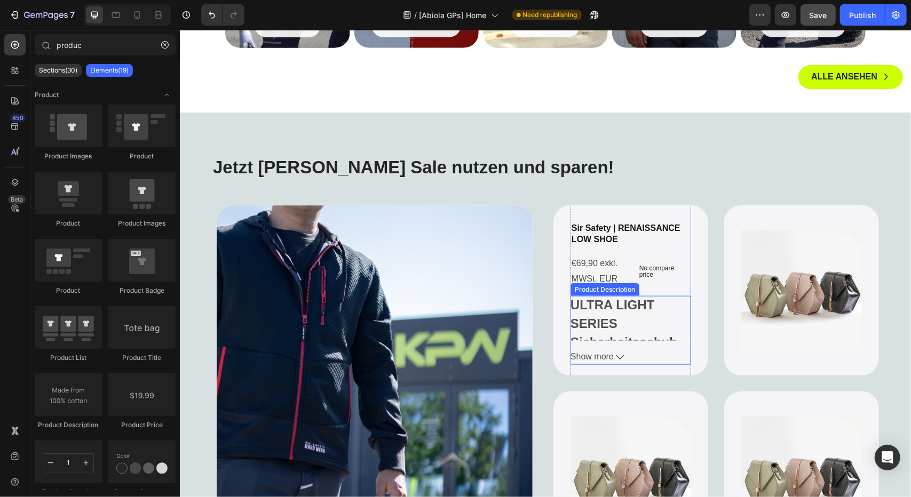
click at [626, 297] on h2 "ULTRA LIGHT SERIES Sicherheitsschuh" at bounding box center [623, 323] width 107 height 52
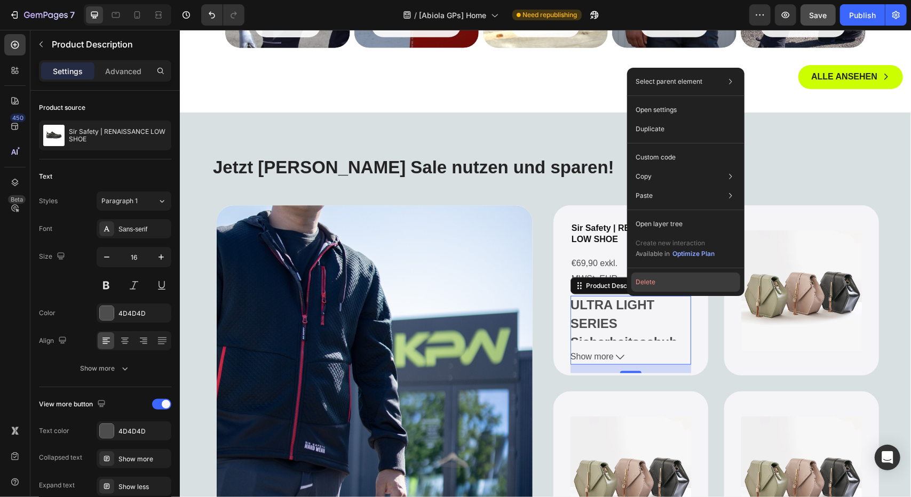
click at [658, 284] on button "Delete" at bounding box center [685, 282] width 109 height 19
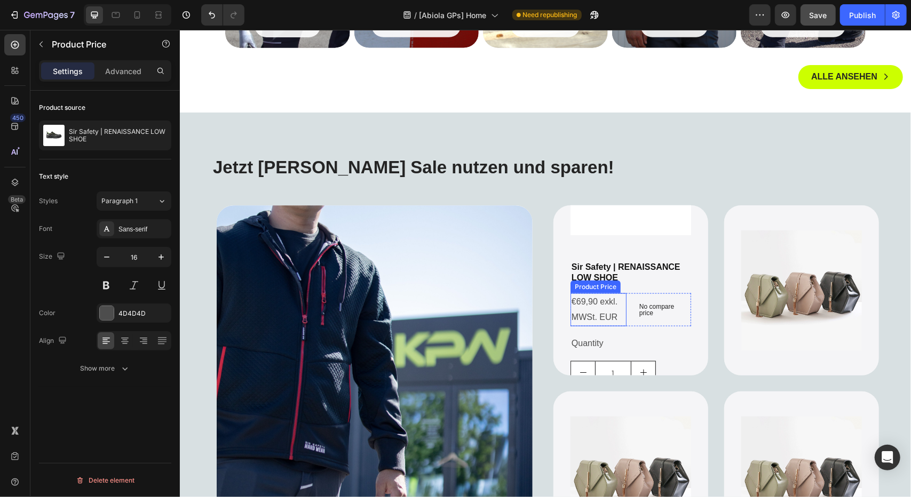
click at [607, 305] on div "€69,90 exkl. MWSt. EUR" at bounding box center [598, 309] width 56 height 33
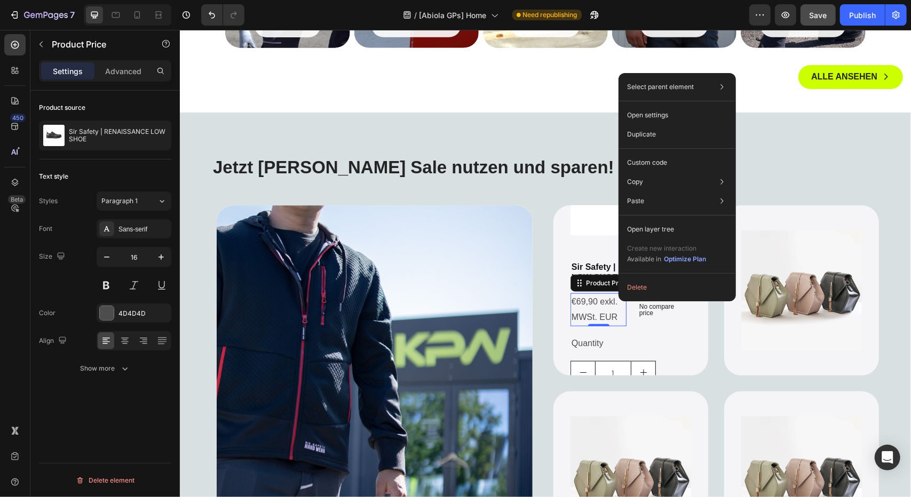
click at [623, 299] on div "Select parent element Hero Banner Product Row 2 cols Product Price Open setting…" at bounding box center [676, 187] width 117 height 228
click at [634, 291] on button "Delete" at bounding box center [676, 287] width 109 height 19
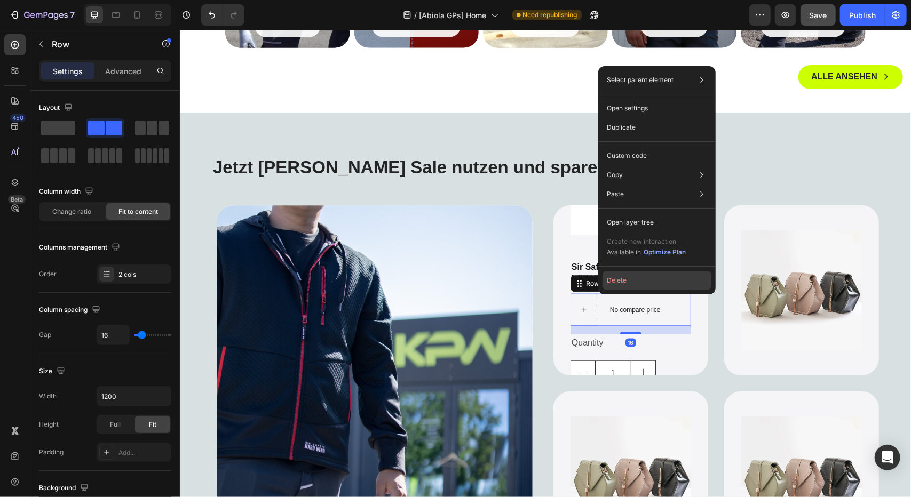
click at [641, 281] on button "Delete" at bounding box center [656, 280] width 109 height 19
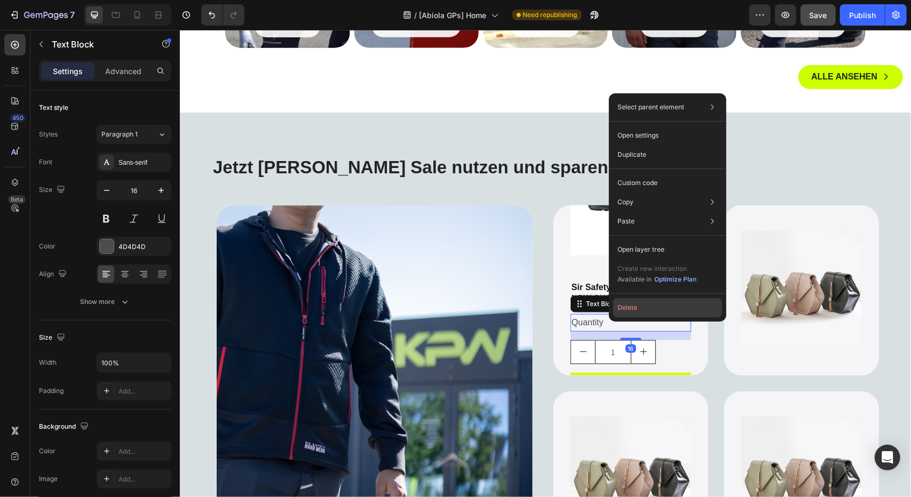
click at [651, 306] on button "Delete" at bounding box center [667, 307] width 109 height 19
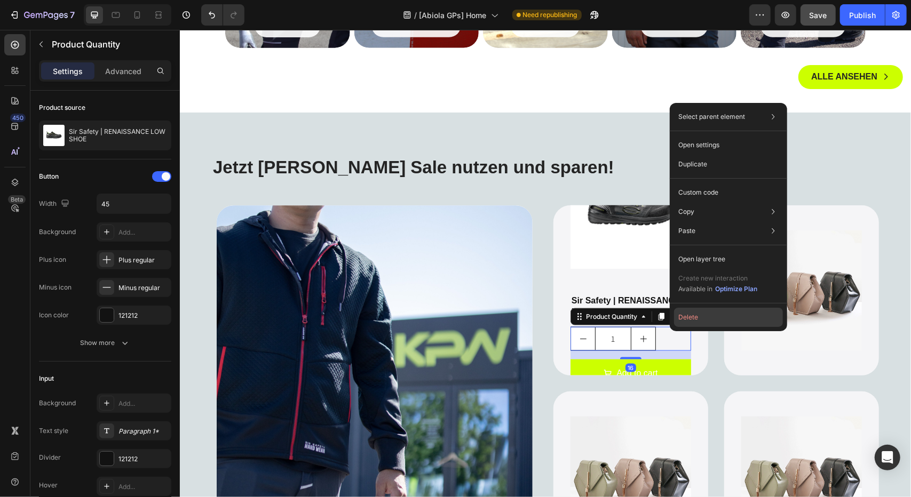
drag, startPoint x: 686, startPoint y: 317, endPoint x: 478, endPoint y: 302, distance: 208.6
click at [686, 317] on button "Delete" at bounding box center [728, 317] width 109 height 19
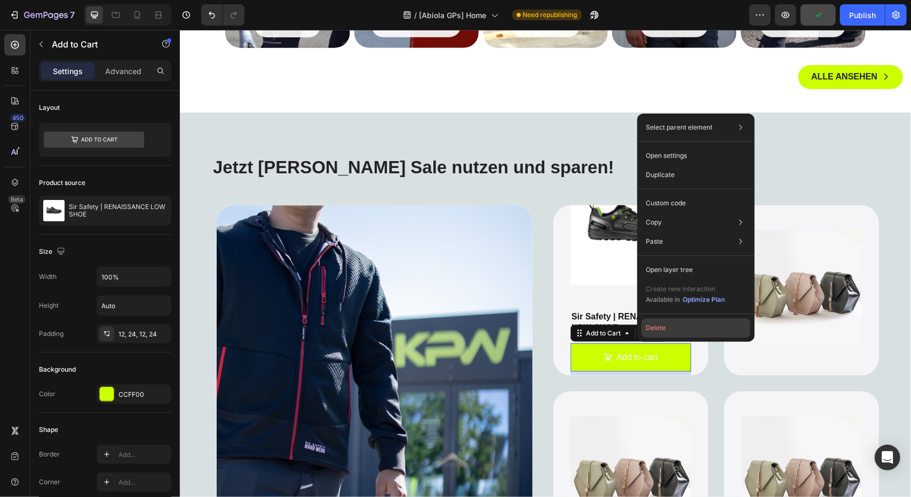
drag, startPoint x: 680, startPoint y: 319, endPoint x: 497, endPoint y: 292, distance: 184.4
click at [680, 319] on button "Delete" at bounding box center [695, 327] width 109 height 19
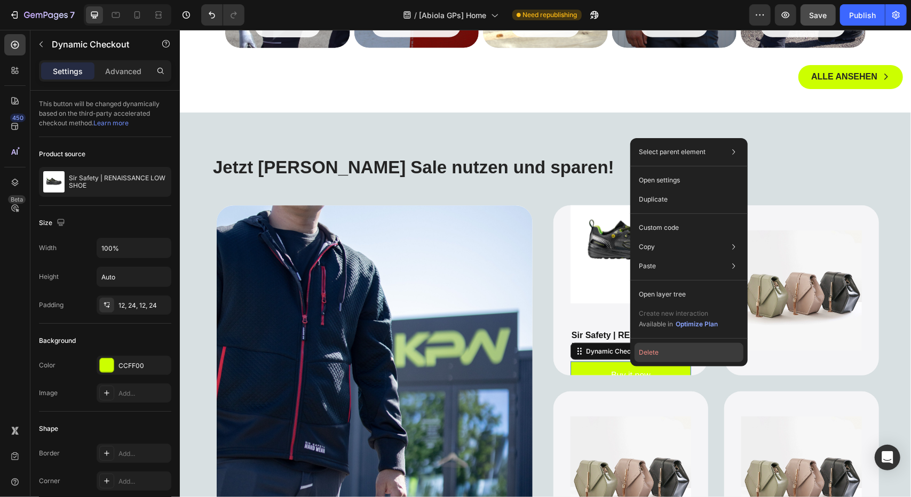
click at [657, 354] on button "Delete" at bounding box center [688, 352] width 109 height 19
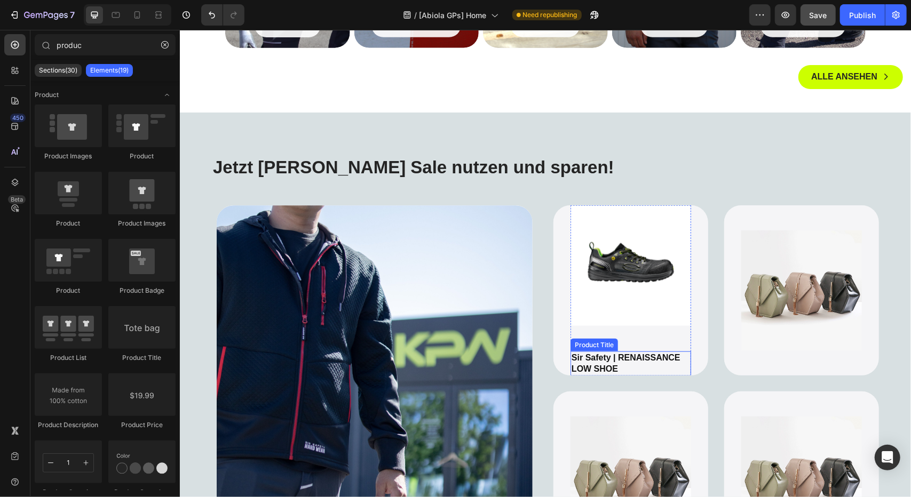
click at [623, 358] on h2 "Sir Safety | RENAISSANCE LOW SHOE" at bounding box center [630, 363] width 121 height 25
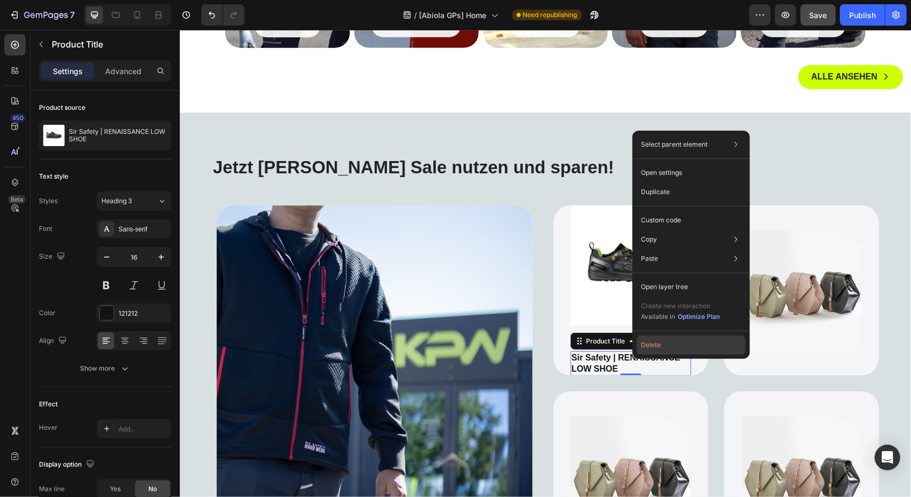
click at [666, 346] on button "Delete" at bounding box center [690, 345] width 109 height 19
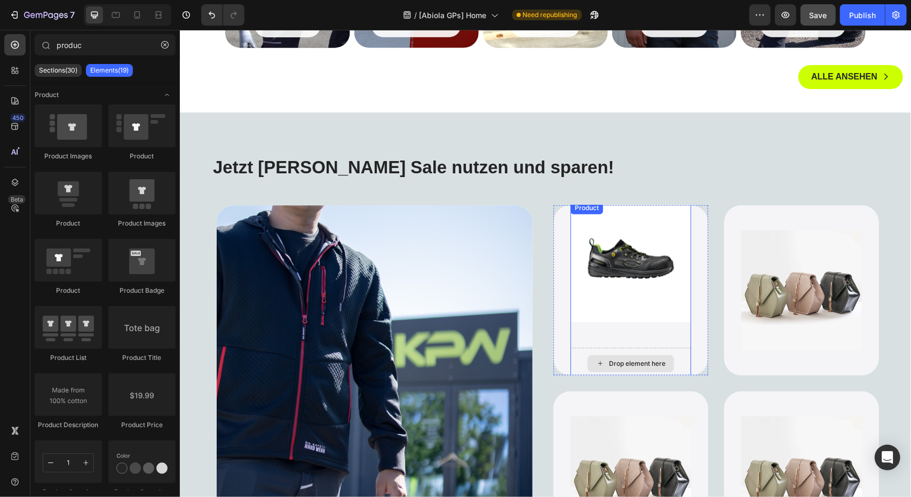
drag, startPoint x: 617, startPoint y: 354, endPoint x: 613, endPoint y: 357, distance: 5.7
click at [616, 355] on div "Drop element here" at bounding box center [630, 363] width 86 height 17
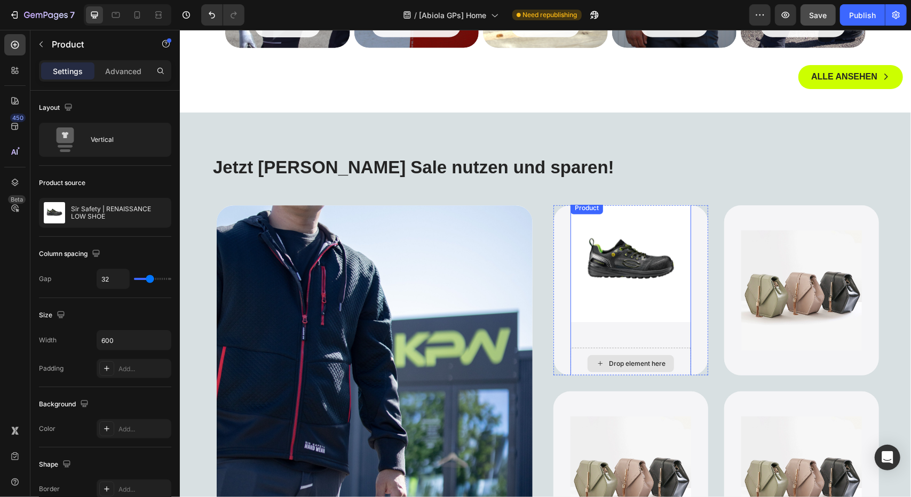
click at [580, 361] on div "Drop element here" at bounding box center [630, 363] width 121 height 32
click at [606, 284] on img at bounding box center [630, 261] width 121 height 121
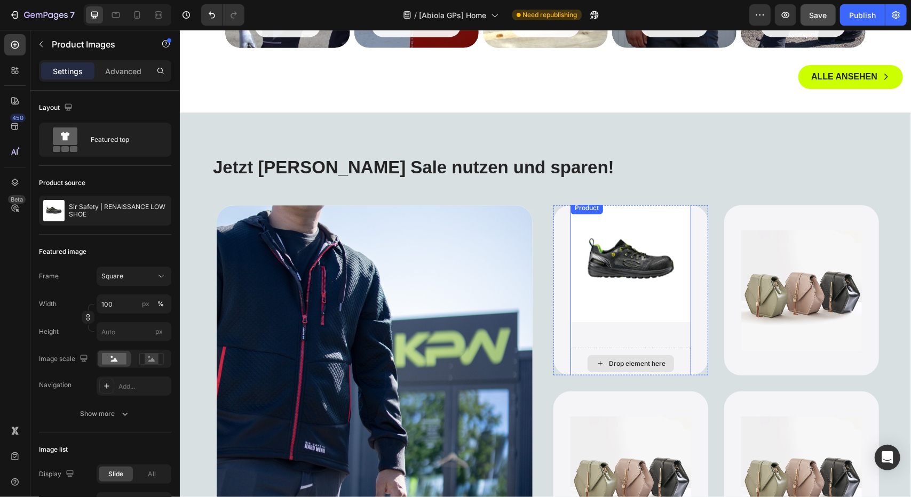
click at [622, 357] on div "Drop element here" at bounding box center [630, 363] width 86 height 17
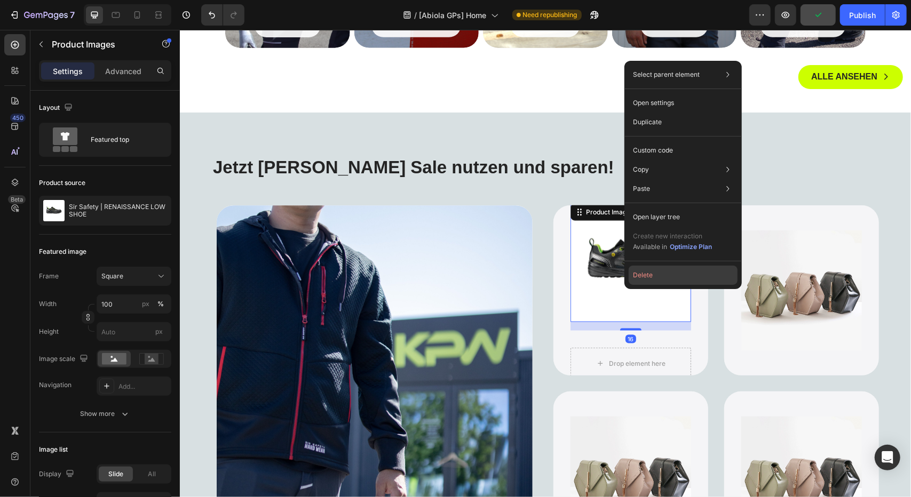
click at [659, 275] on button "Delete" at bounding box center [682, 275] width 109 height 19
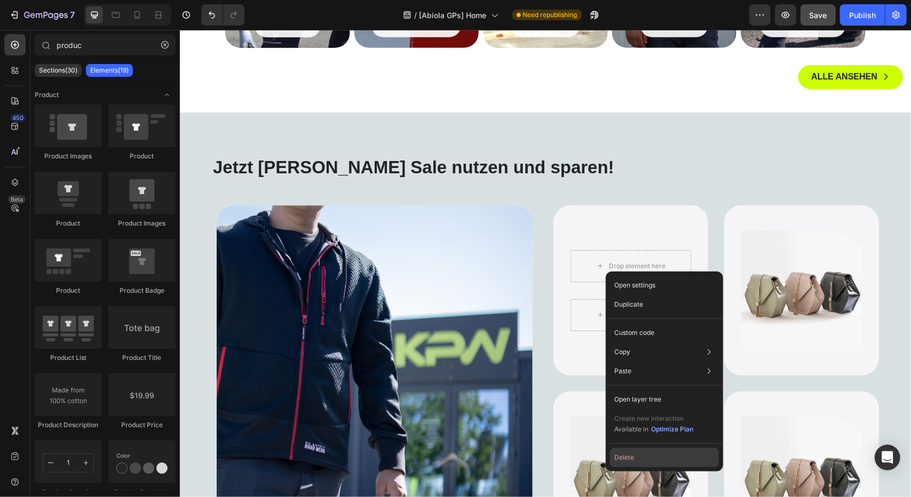
click at [621, 462] on button "Delete" at bounding box center [664, 457] width 109 height 19
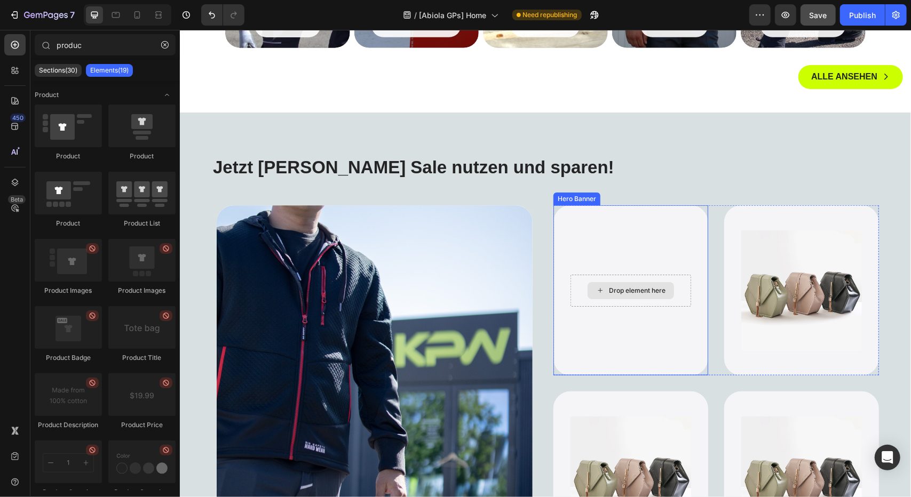
click at [630, 286] on div "Drop element here" at bounding box center [636, 290] width 57 height 9
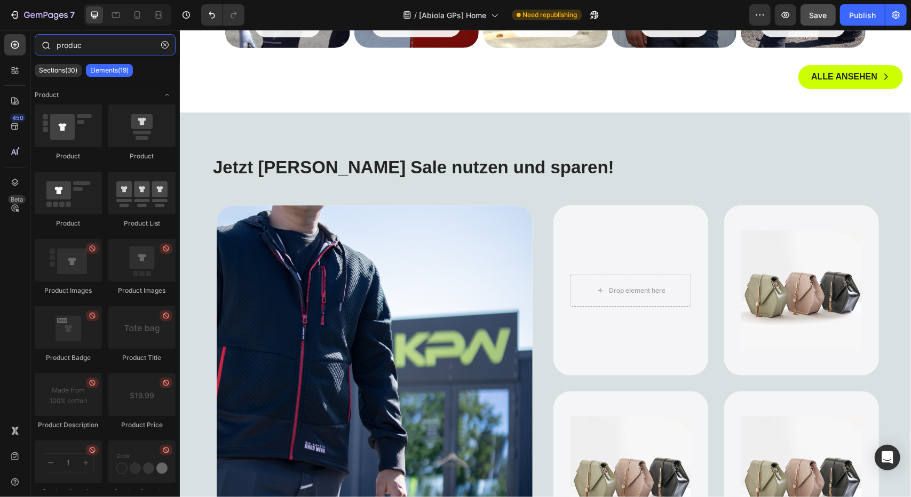
click at [80, 45] on input "produc" at bounding box center [105, 44] width 141 height 21
click at [87, 50] on input "produc" at bounding box center [105, 44] width 141 height 21
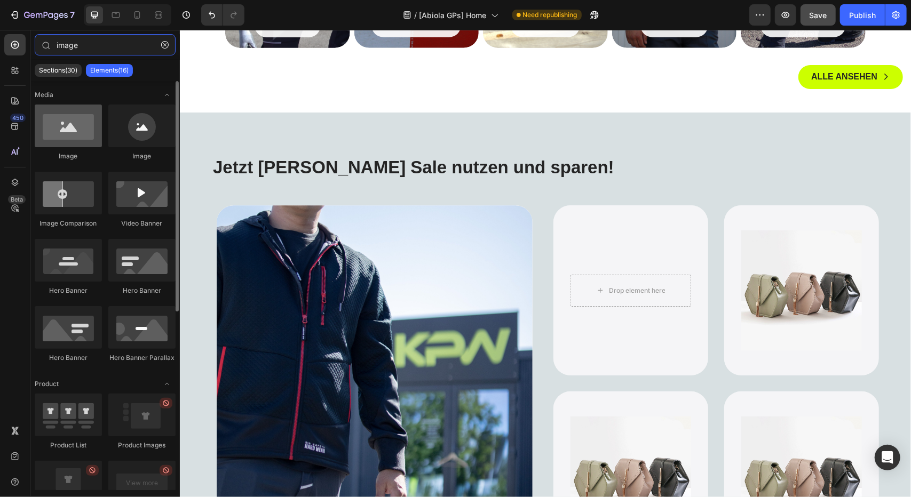
type input "image"
click at [70, 116] on div at bounding box center [68, 126] width 67 height 43
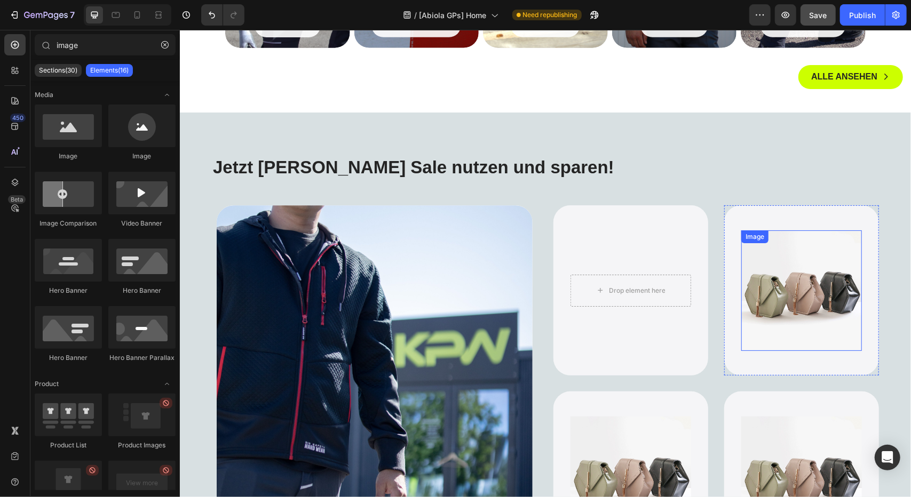
click at [781, 284] on img at bounding box center [800, 290] width 121 height 121
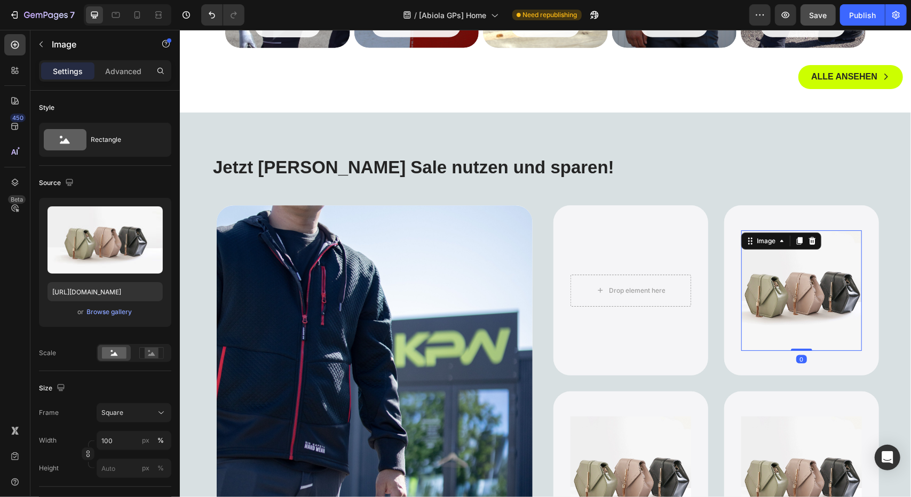
drag, startPoint x: 794, startPoint y: 243, endPoint x: 794, endPoint y: 265, distance: 22.4
click at [796, 242] on icon at bounding box center [799, 240] width 6 height 7
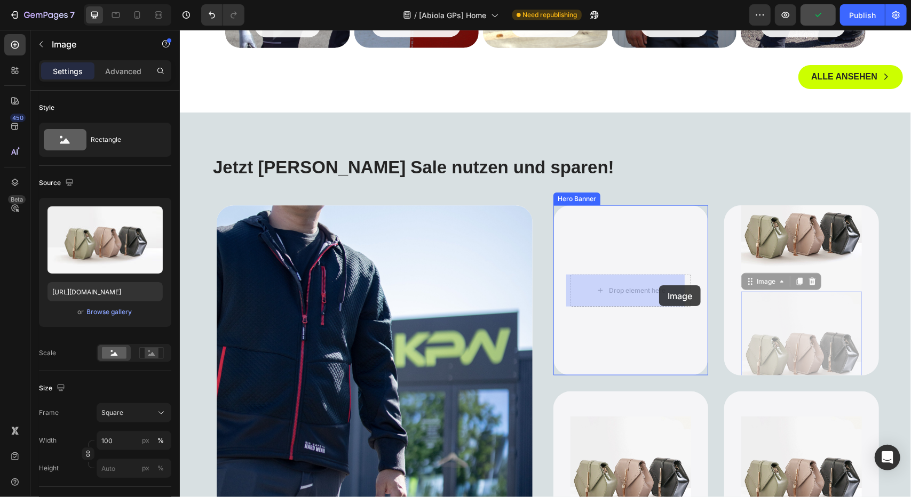
drag, startPoint x: 787, startPoint y: 328, endPoint x: 677, endPoint y: 292, distance: 115.5
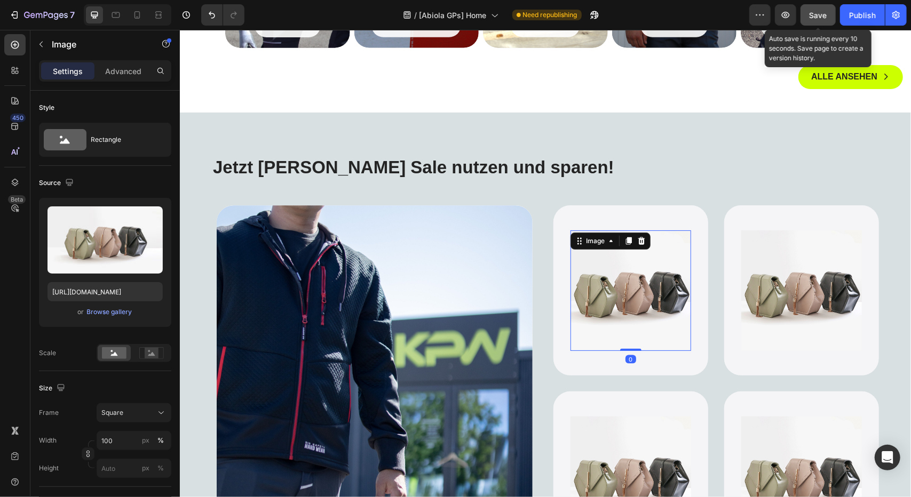
click at [820, 13] on span "Save" at bounding box center [818, 15] width 18 height 9
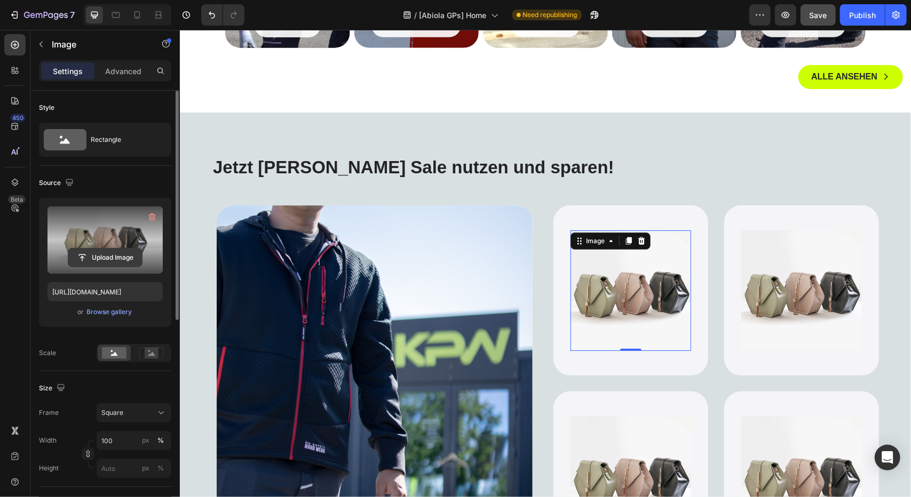
click at [97, 261] on input "file" at bounding box center [105, 258] width 74 height 18
click at [106, 233] on label at bounding box center [104, 239] width 115 height 67
click at [106, 249] on input "file" at bounding box center [105, 258] width 74 height 18
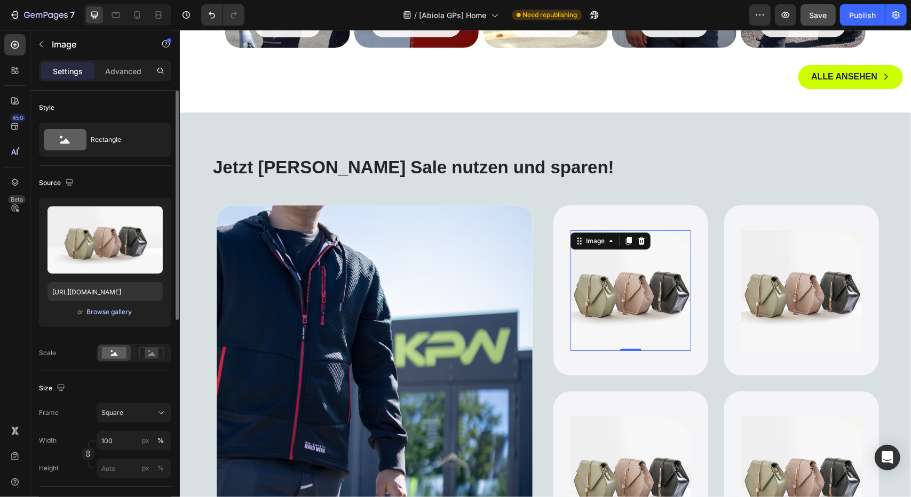
click at [118, 316] on button "Browse gallery" at bounding box center [109, 312] width 46 height 11
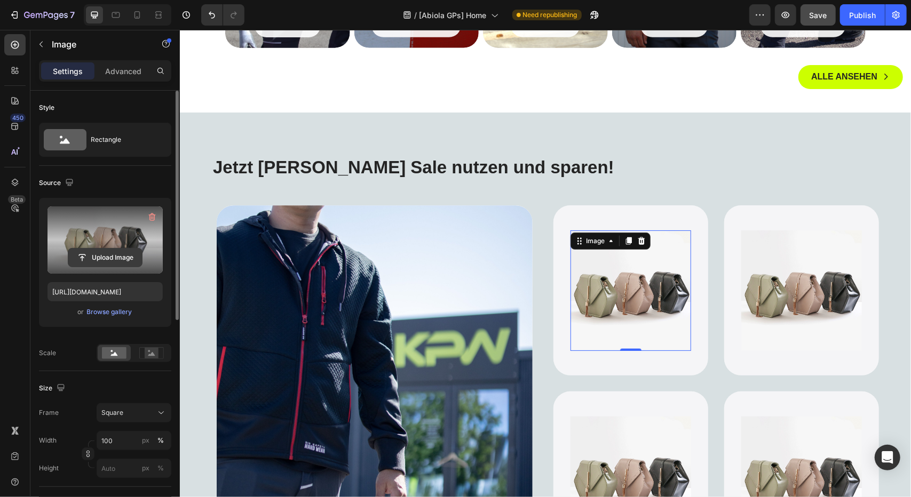
click at [89, 254] on input "file" at bounding box center [105, 258] width 74 height 18
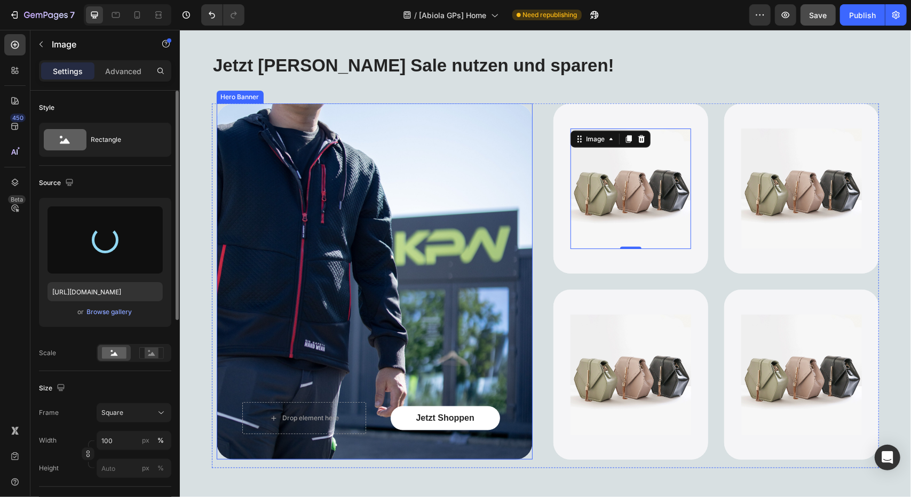
scroll to position [853, 0]
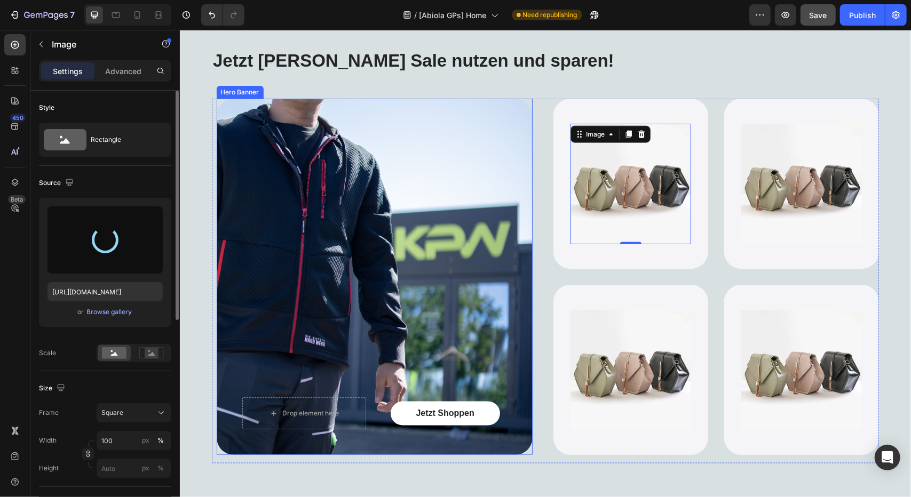
type input "[URL][DOMAIN_NAME]"
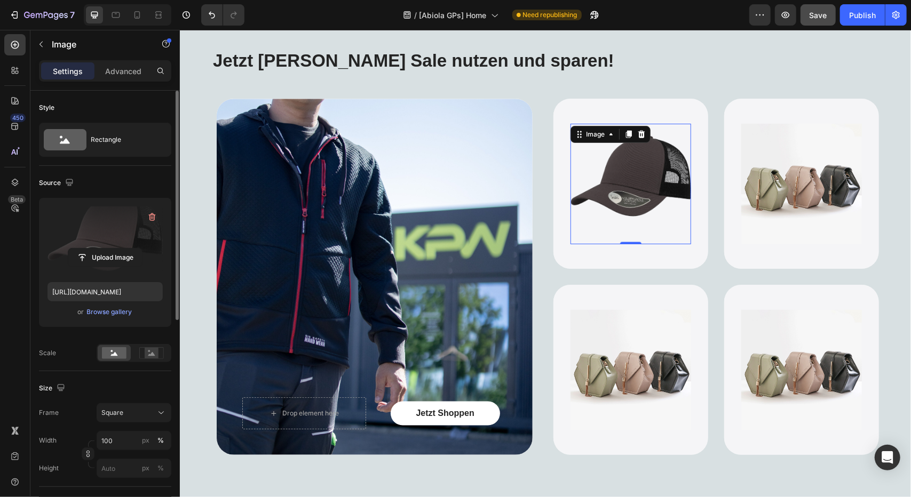
click at [651, 209] on img at bounding box center [630, 183] width 121 height 121
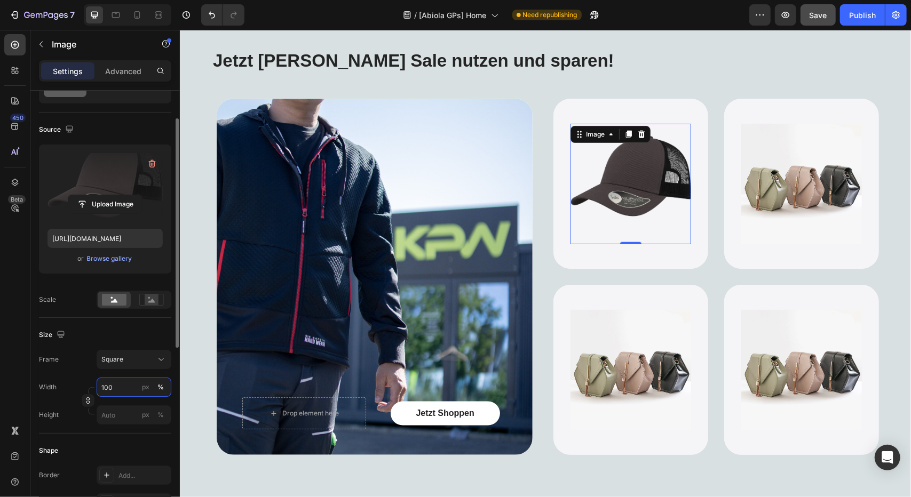
click at [115, 385] on input "100" at bounding box center [134, 387] width 75 height 19
type input "90"
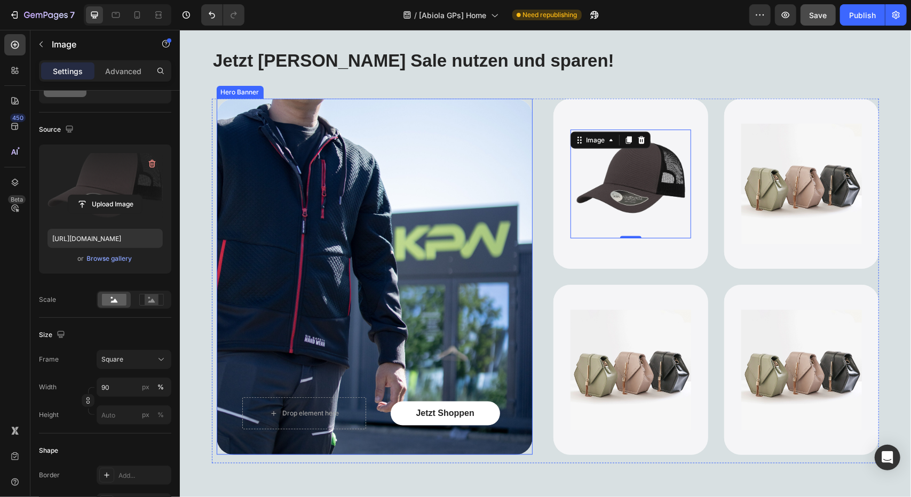
click at [510, 233] on div "Background Image" at bounding box center [374, 276] width 316 height 356
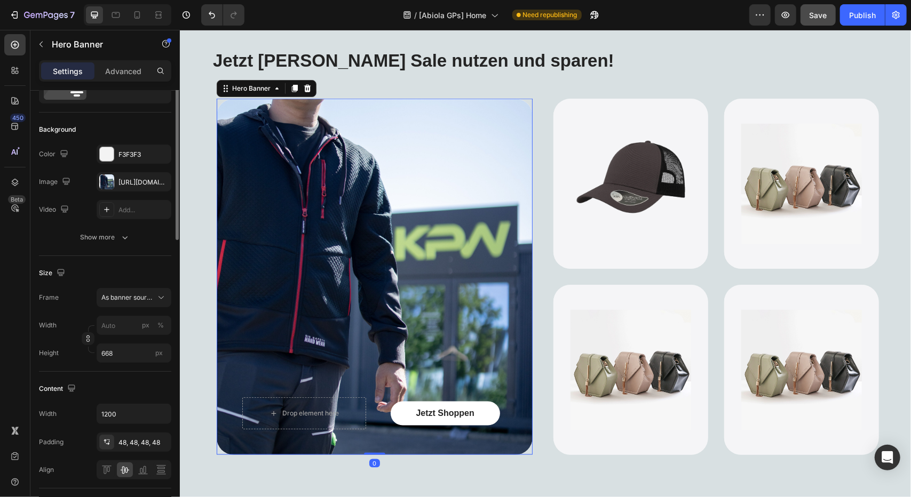
scroll to position [0, 0]
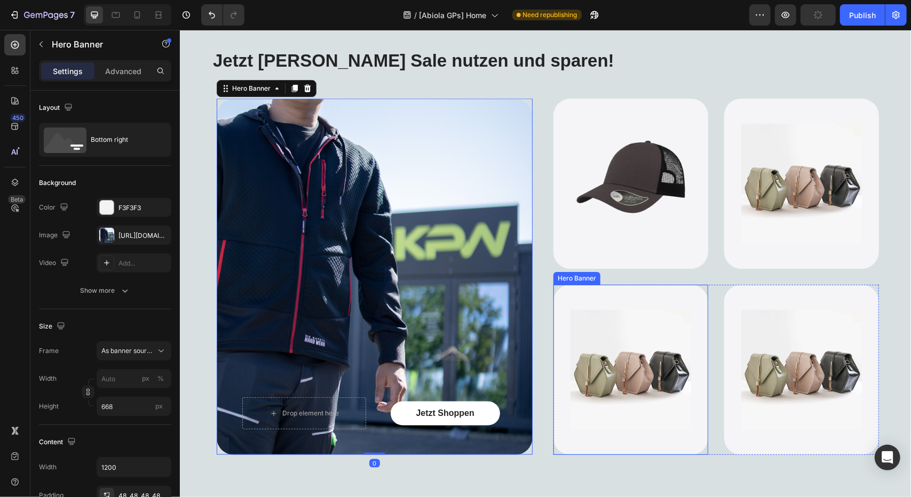
click at [595, 251] on div "Image" at bounding box center [630, 183] width 155 height 142
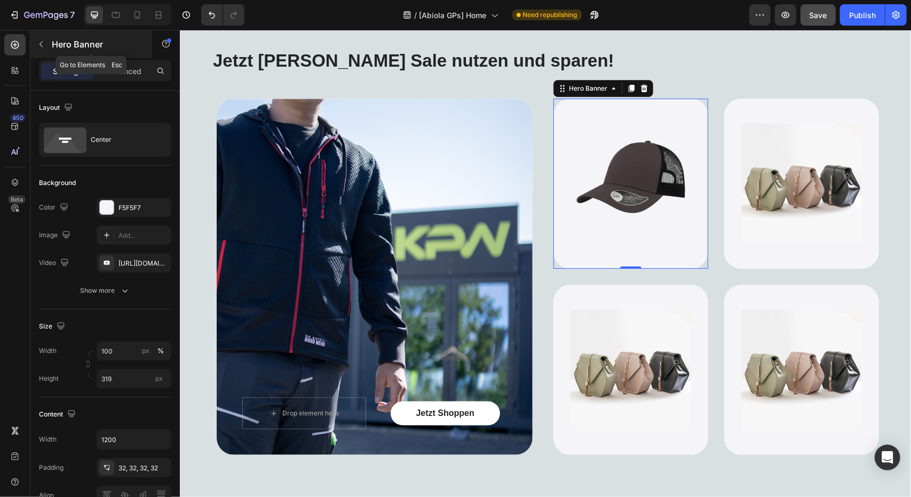
click at [38, 46] on icon "button" at bounding box center [41, 44] width 9 height 9
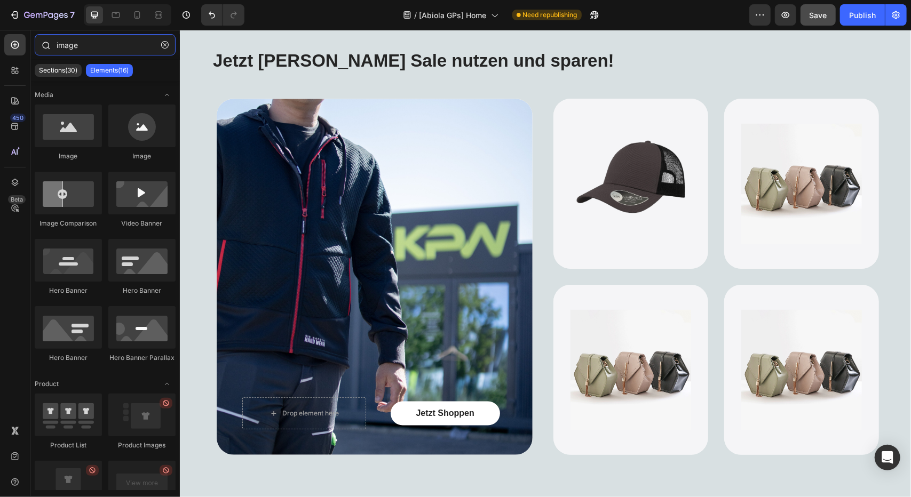
click at [102, 44] on input "image" at bounding box center [105, 44] width 141 height 21
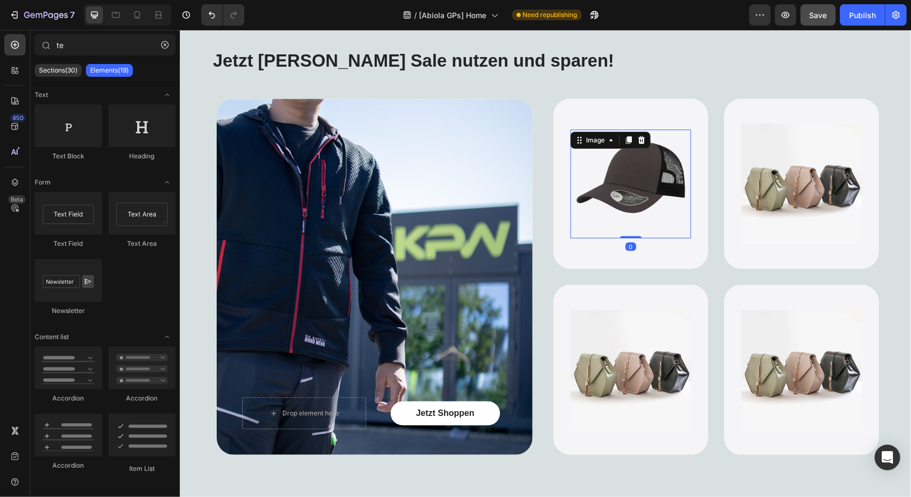
click at [662, 180] on img at bounding box center [630, 183] width 108 height 108
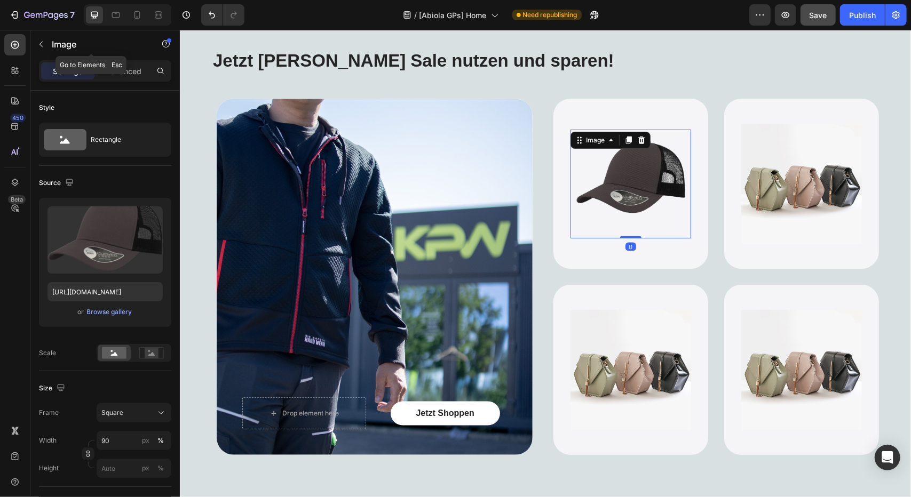
click at [86, 52] on div "Image" at bounding box center [91, 44] width 122 height 28
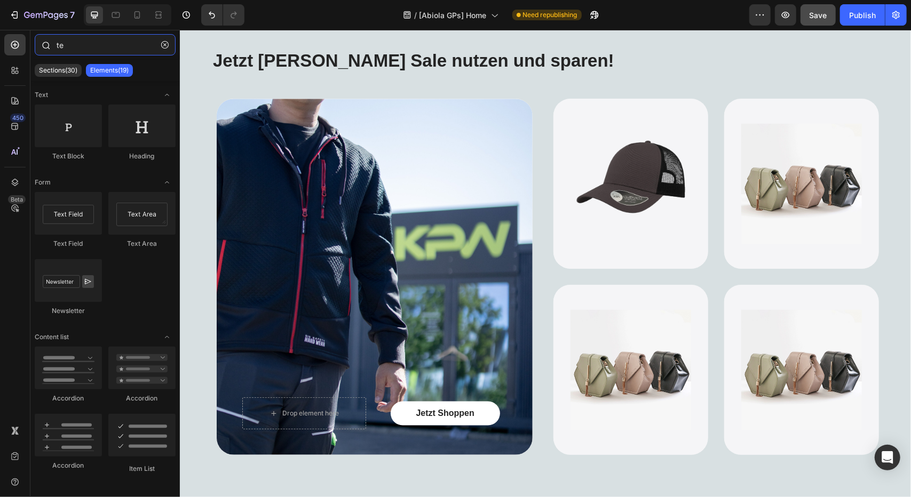
click at [67, 45] on input "te" at bounding box center [105, 44] width 141 height 21
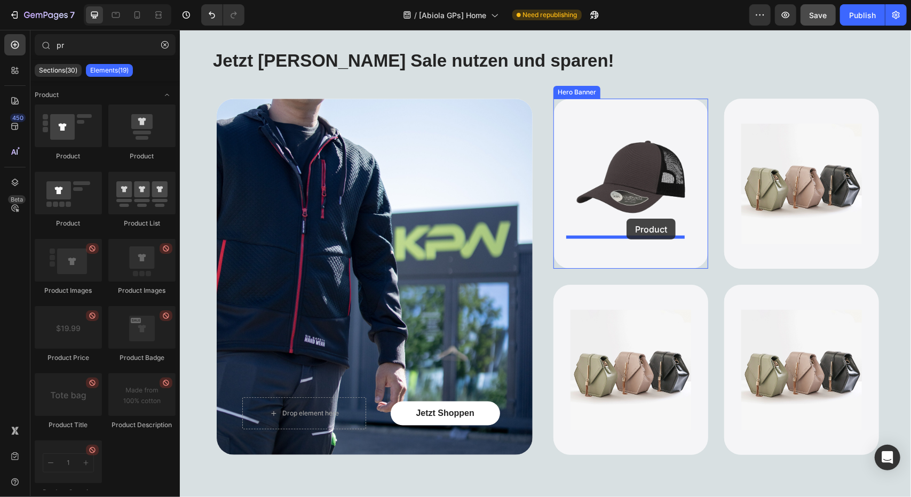
drag, startPoint x: 317, startPoint y: 171, endPoint x: 626, endPoint y: 218, distance: 312.5
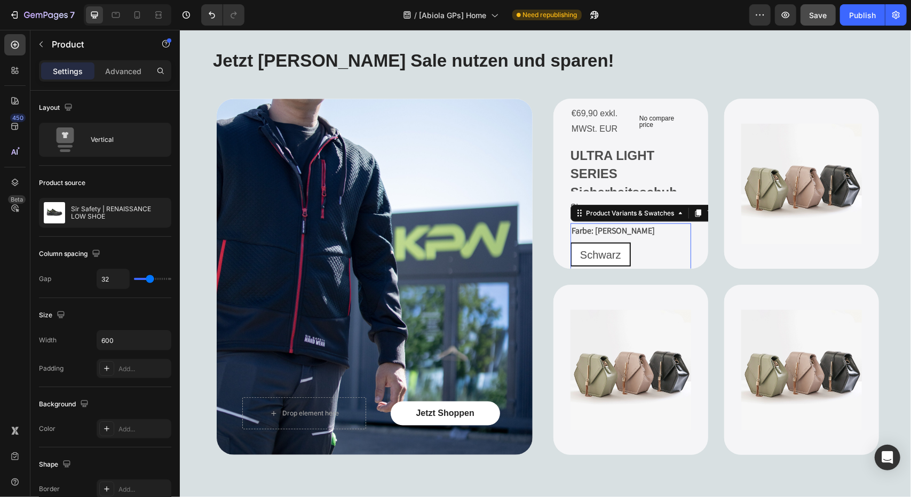
click at [635, 247] on div "[PERSON_NAME] [PERSON_NAME] [PERSON_NAME]" at bounding box center [630, 254] width 121 height 24
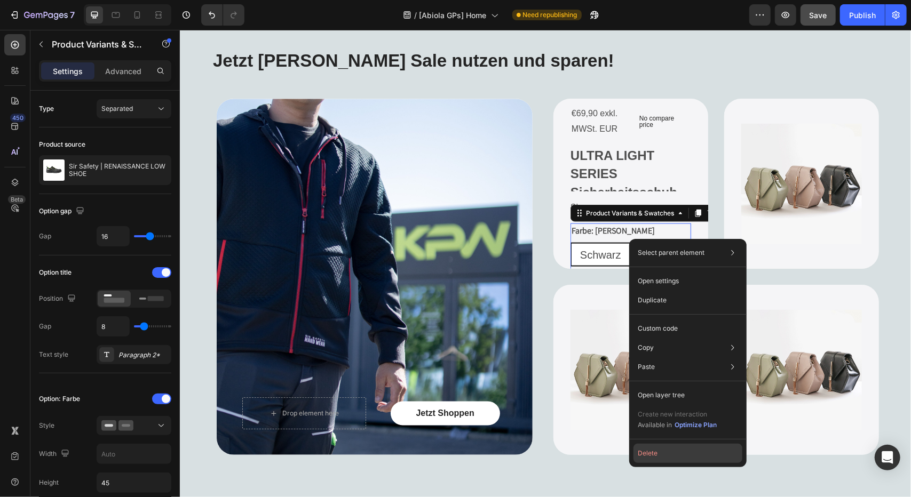
drag, startPoint x: 668, startPoint y: 457, endPoint x: 489, endPoint y: 427, distance: 182.3
click at [668, 457] on button "Delete" at bounding box center [687, 453] width 109 height 19
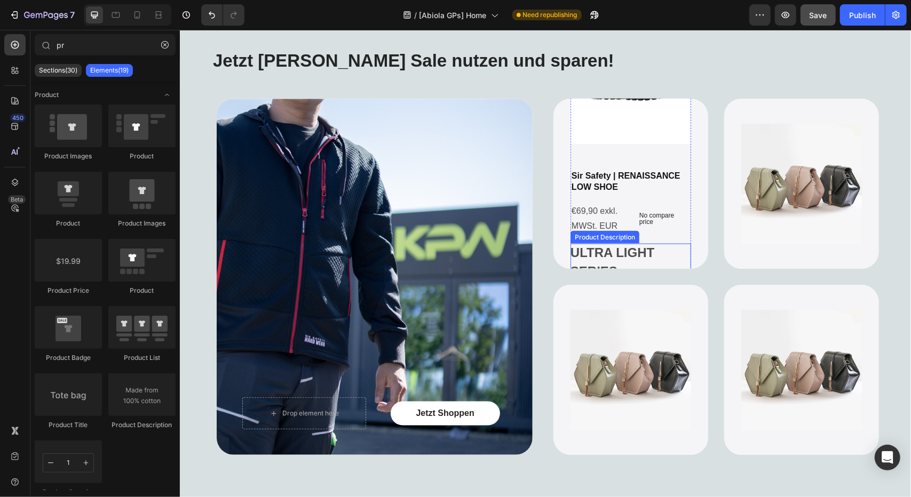
click at [636, 248] on h2 "ULTRA LIGHT SERIES Sicherheitsschuh" at bounding box center [623, 271] width 107 height 52
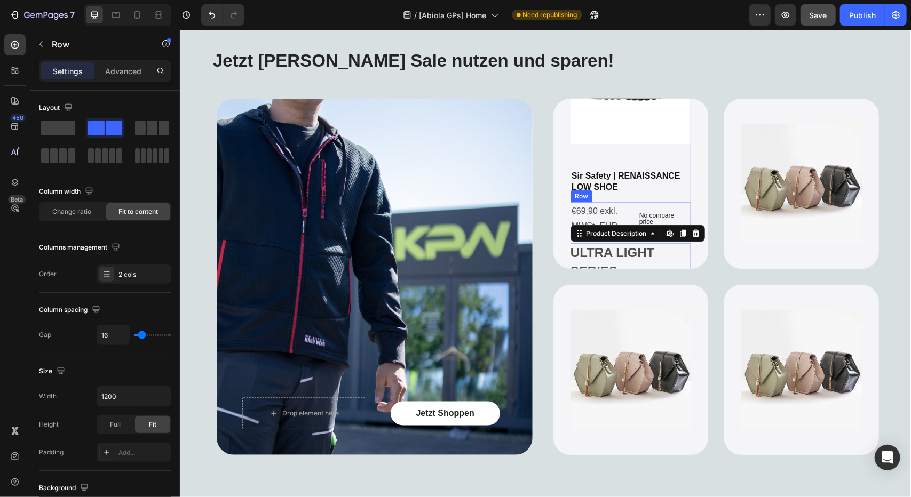
click at [636, 205] on div "No compare price Product Price" at bounding box center [662, 218] width 56 height 33
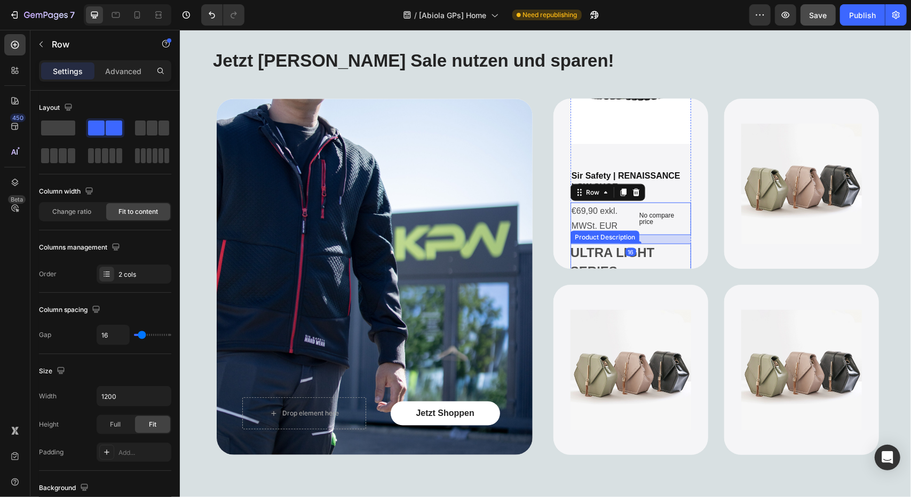
click at [625, 251] on div "16" at bounding box center [630, 252] width 11 height 9
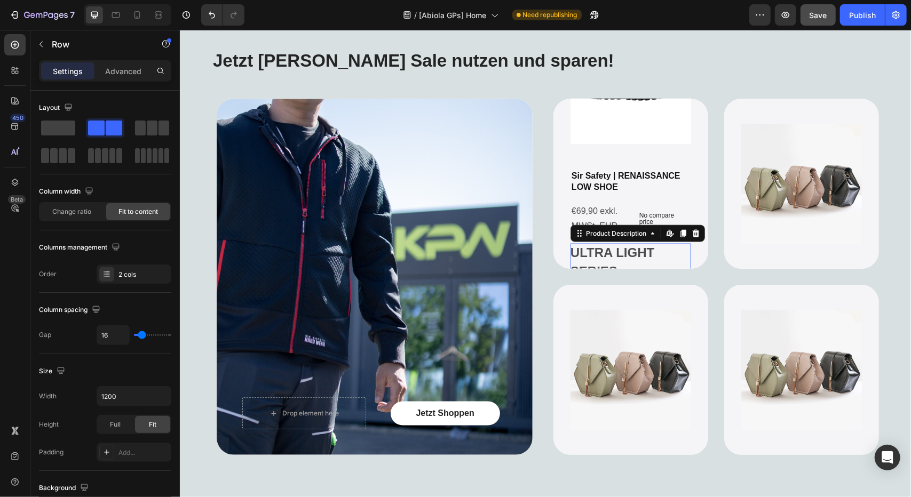
click at [642, 261] on div "ULTRA LIGHT SERIES Sicherheitsschuh Der ULTRA LIGHT SERIES Sicherheitsschuh ver…" at bounding box center [630, 265] width 121 height 45
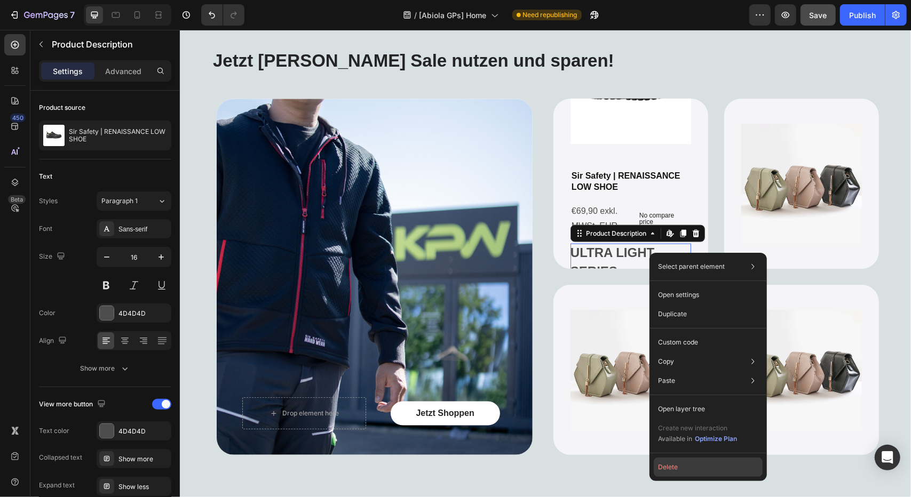
click at [687, 468] on button "Delete" at bounding box center [707, 467] width 109 height 19
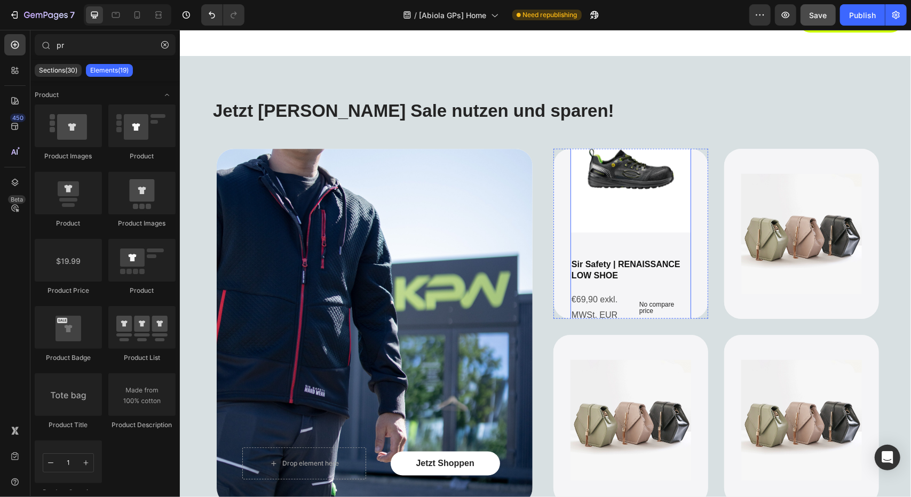
scroll to position [800, 0]
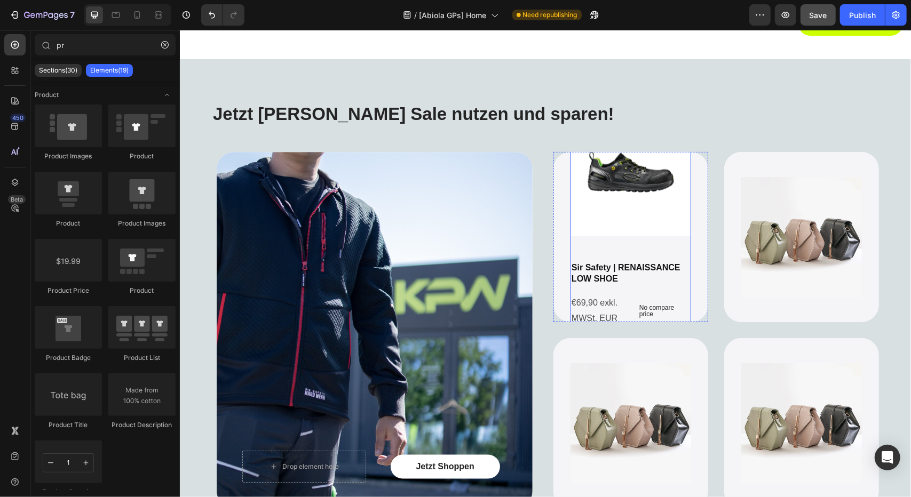
click at [627, 242] on div "Product Images Sir Safety | RENAISSANCE LOW SHOE Product Title €69,90 exkl. MWS…" at bounding box center [630, 291] width 121 height 353
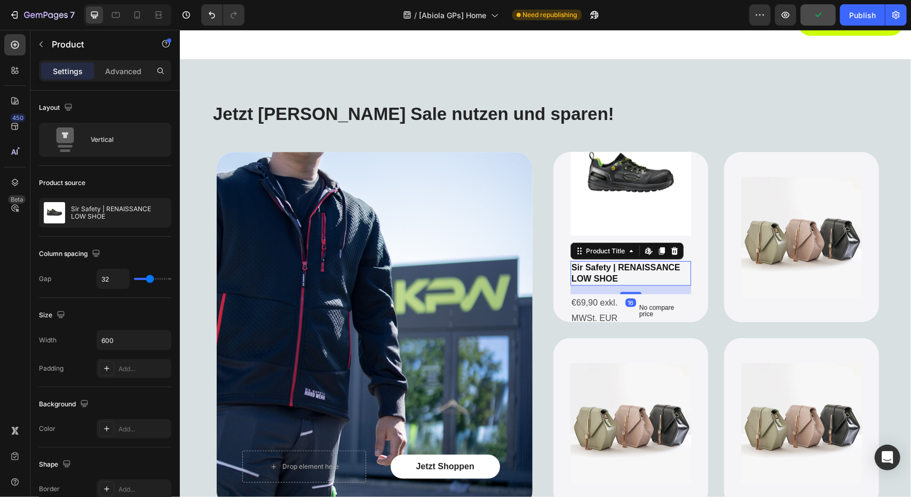
click at [621, 272] on h2 "Sir Safety | RENAISSANCE LOW SHOE" at bounding box center [630, 273] width 121 height 25
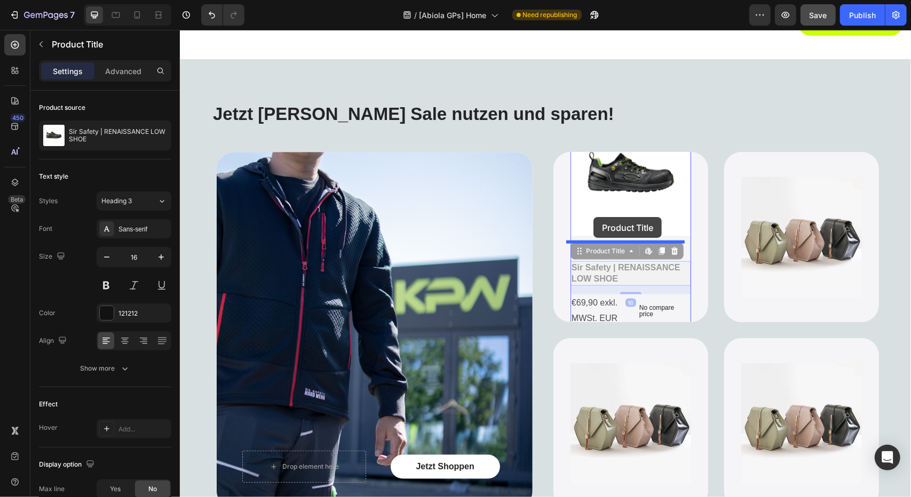
drag, startPoint x: 586, startPoint y: 270, endPoint x: 593, endPoint y: 217, distance: 53.8
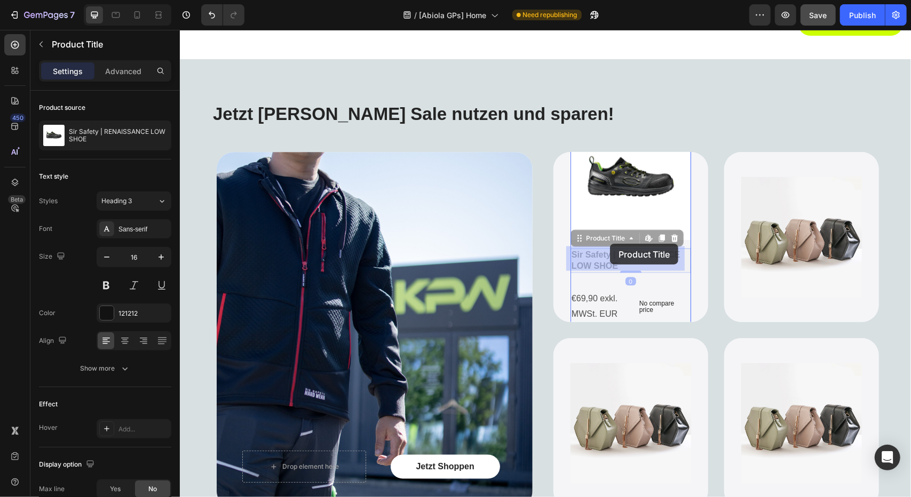
drag, startPoint x: 609, startPoint y: 254, endPoint x: 609, endPoint y: 246, distance: 7.5
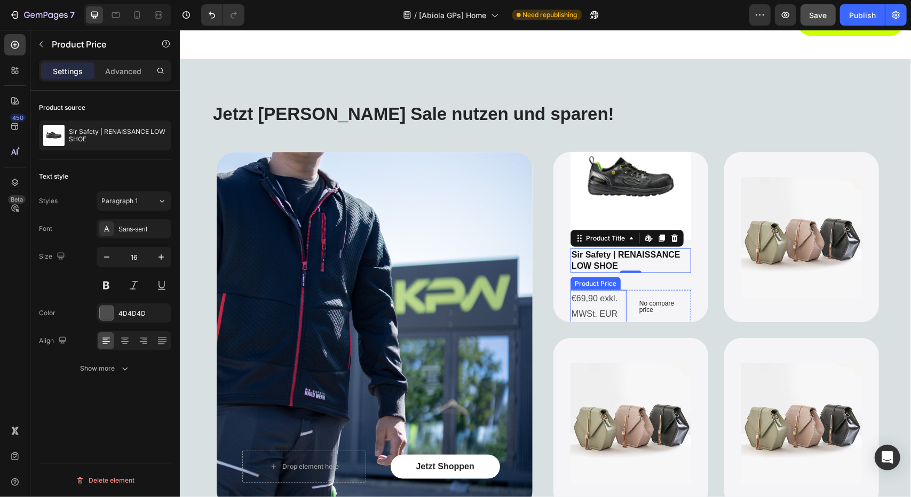
click at [617, 297] on div "€69,90 exkl. MWSt. EUR" at bounding box center [598, 306] width 56 height 33
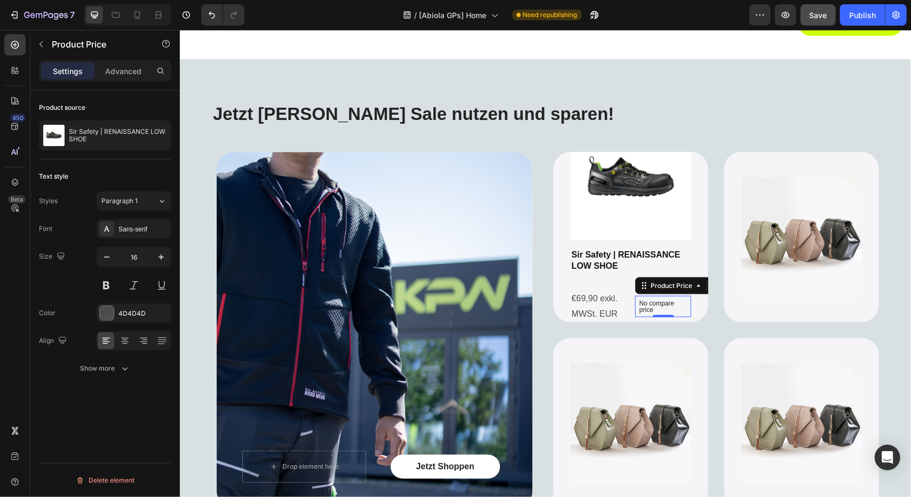
click at [634, 301] on div "No compare price" at bounding box center [662, 306] width 56 height 21
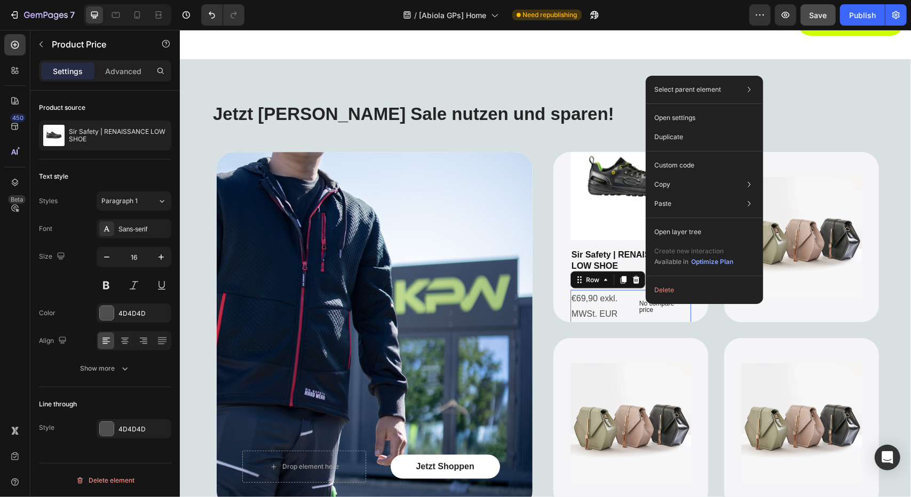
click at [628, 303] on div "€69,90 exkl. MWSt. EUR Product Price Product Price No compare price Product Pri…" at bounding box center [630, 306] width 121 height 33
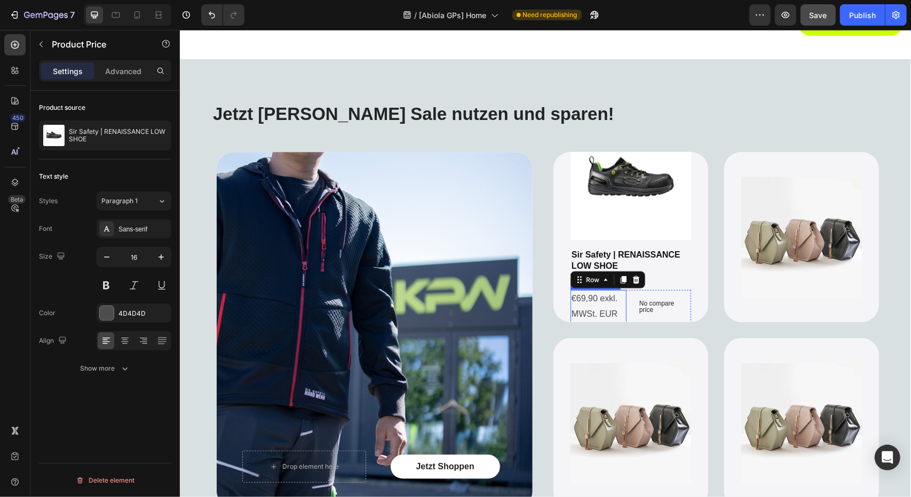
click at [614, 304] on div "€69,90 exkl. MWSt. EUR" at bounding box center [598, 306] width 56 height 33
click at [619, 298] on div "€69,90 exkl. MWSt. EUR" at bounding box center [598, 306] width 56 height 33
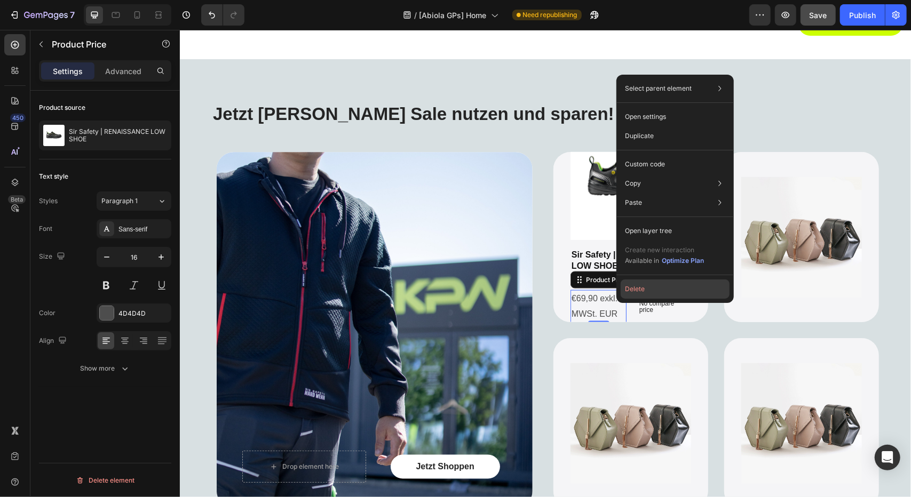
click at [645, 290] on button "Delete" at bounding box center [674, 289] width 109 height 19
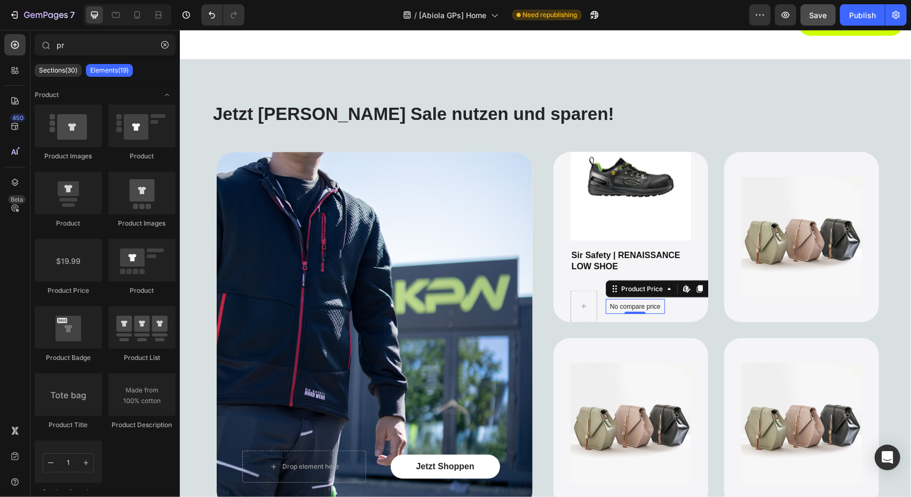
click at [627, 305] on p "No compare price" at bounding box center [634, 306] width 51 height 6
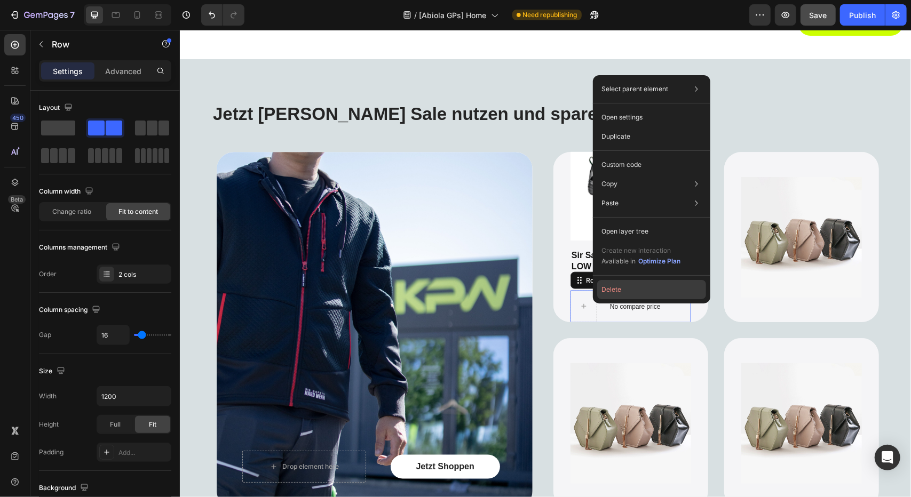
click at [618, 292] on button "Delete" at bounding box center [651, 289] width 109 height 19
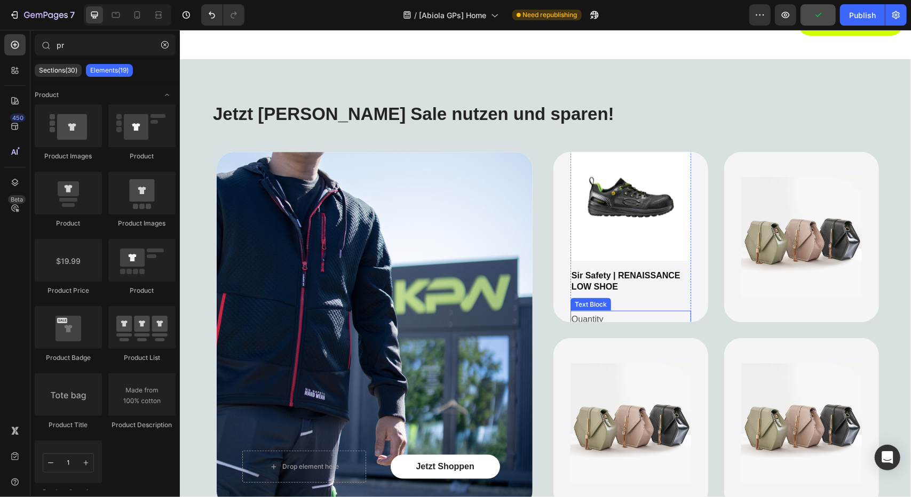
click at [594, 312] on div "Quantity" at bounding box center [630, 319] width 121 height 18
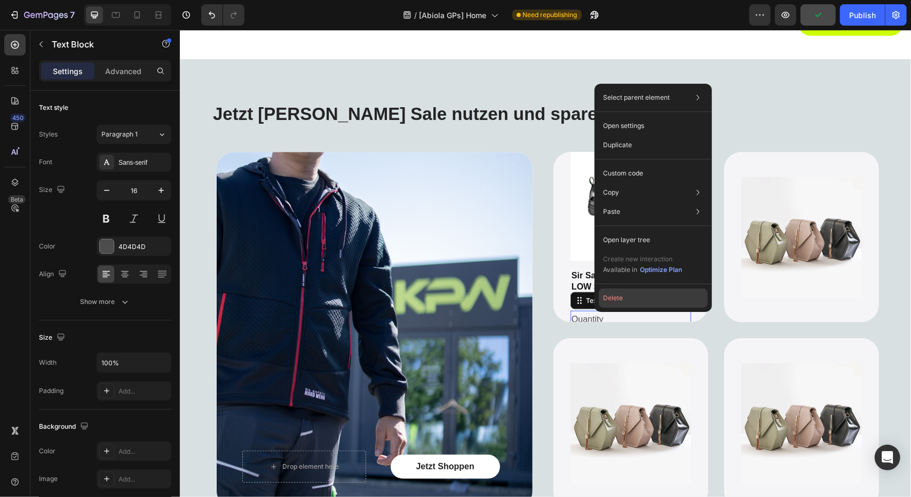
click at [627, 298] on button "Delete" at bounding box center [652, 298] width 109 height 19
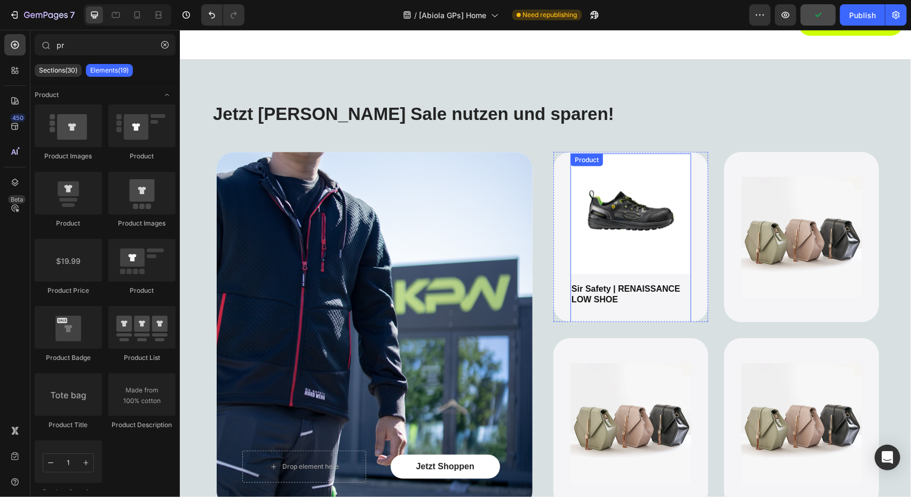
click at [595, 318] on div "Product Images Sir Safety | RENAISSANCE LOW SHOE Product Title 1 Product Quanti…" at bounding box center [630, 291] width 121 height 276
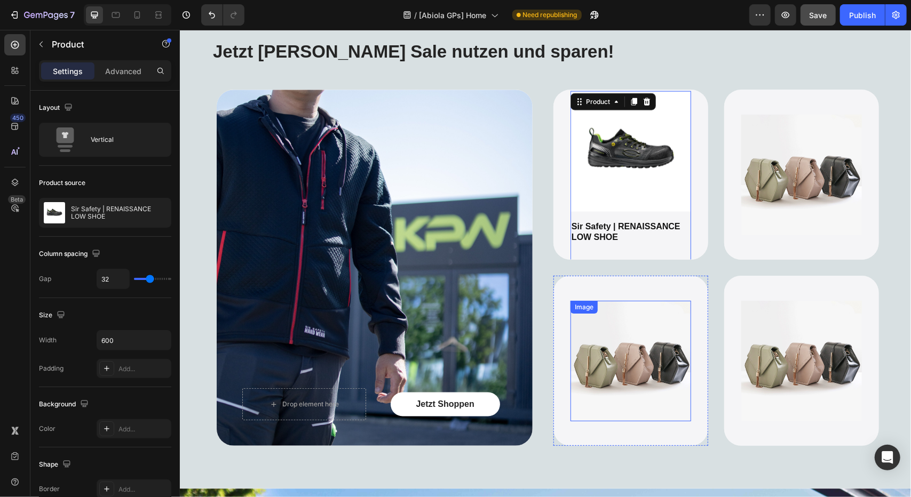
scroll to position [747, 0]
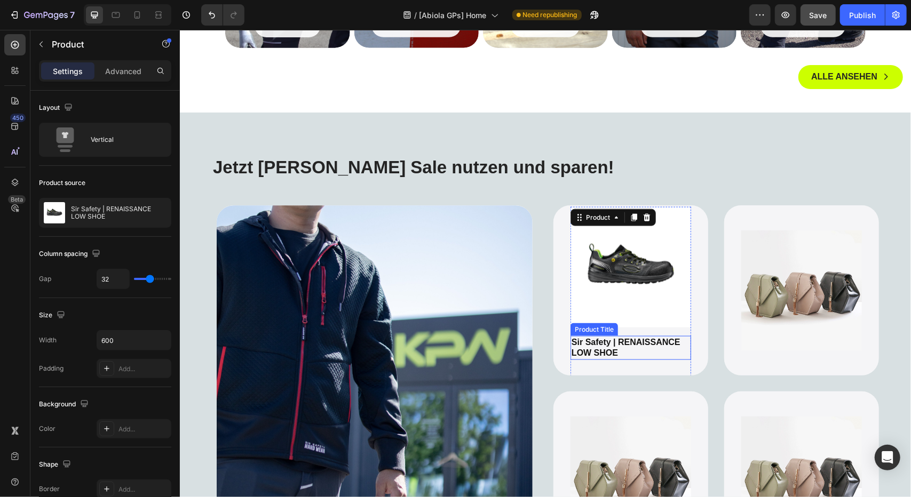
click at [616, 352] on h2 "Sir Safety | RENAISSANCE LOW SHOE" at bounding box center [630, 348] width 121 height 25
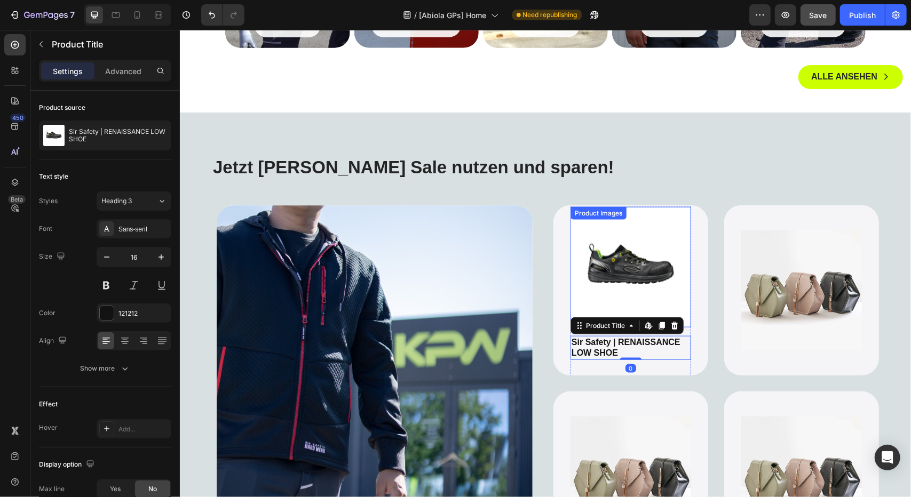
click at [634, 251] on img at bounding box center [630, 266] width 121 height 121
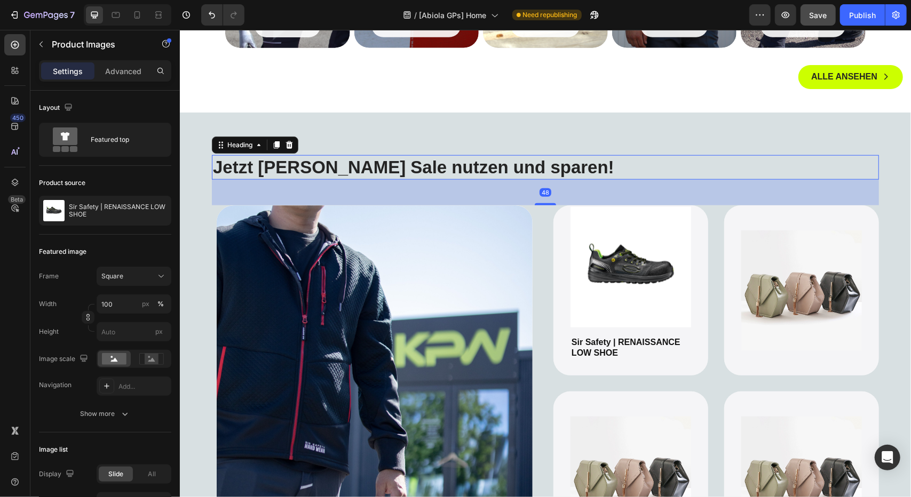
click at [686, 173] on h2 "Jetzt [PERSON_NAME] Sale nutzen und sparen!" at bounding box center [544, 167] width 667 height 25
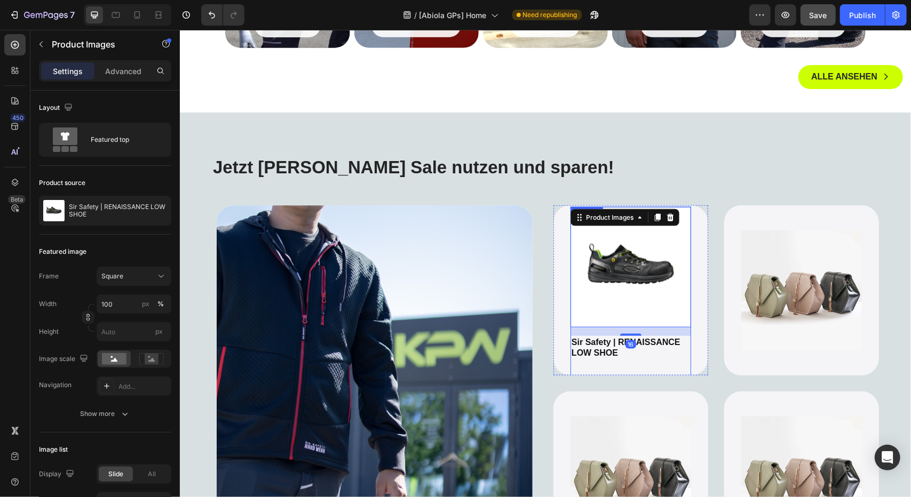
click at [635, 368] on div "Product Images 16 Sir Safety | RENAISSANCE LOW SHOE Product Title 1 Product Qua…" at bounding box center [630, 344] width 121 height 276
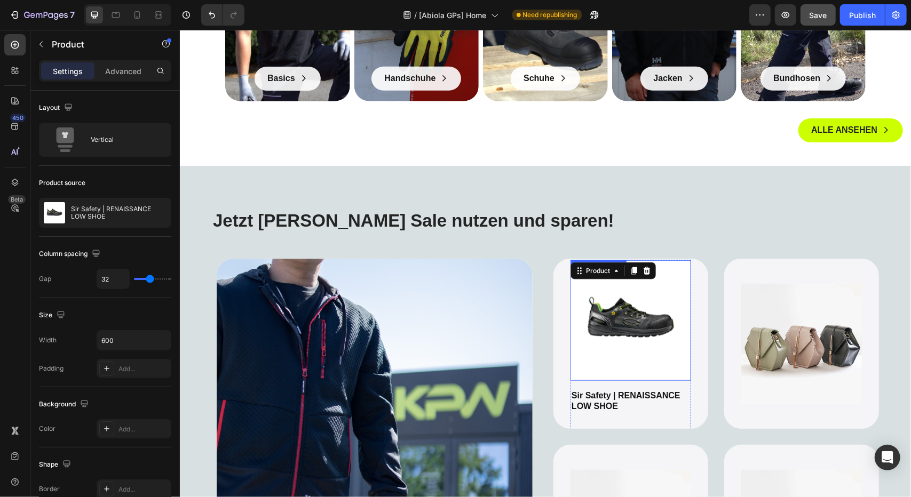
scroll to position [800, 0]
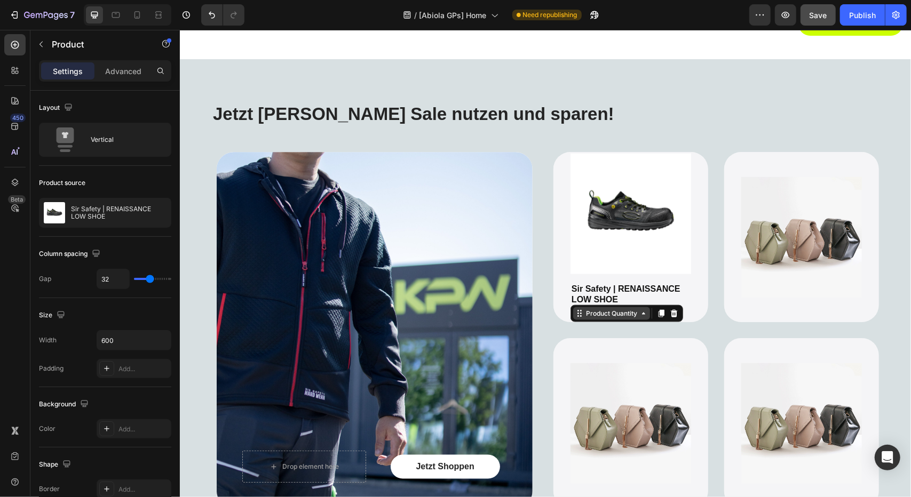
click at [621, 319] on div "Product Quantity" at bounding box center [626, 313] width 113 height 17
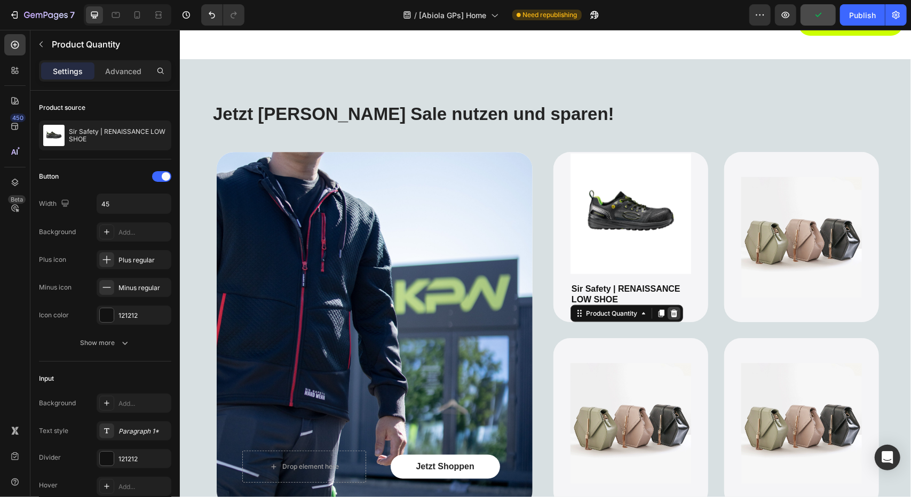
click at [670, 315] on div at bounding box center [673, 313] width 13 height 13
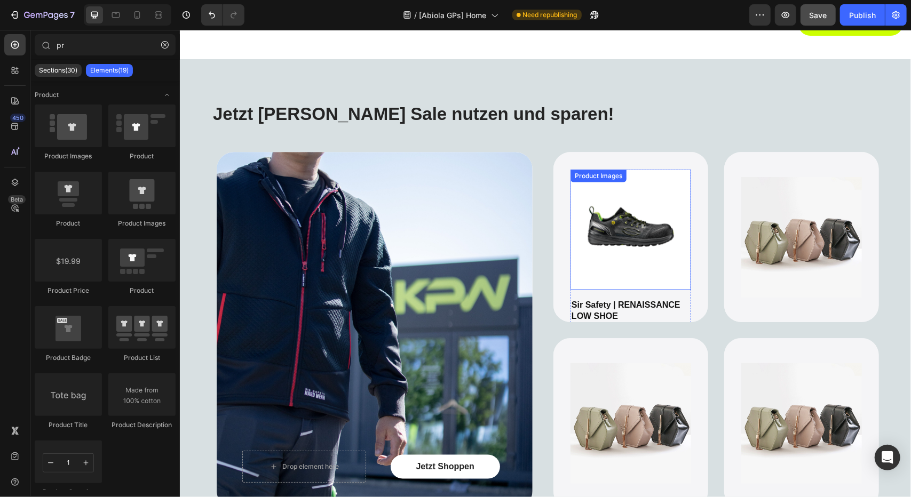
click at [624, 229] on img at bounding box center [630, 229] width 121 height 121
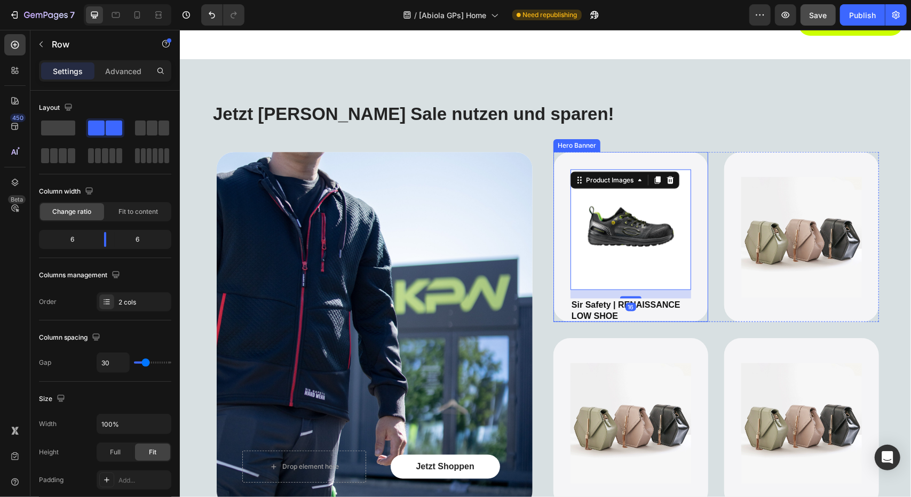
click at [545, 255] on div "Jetzt Shoppen Button Drop element here Hero Banner Image Product Images 16 Sir …" at bounding box center [544, 333] width 667 height 365
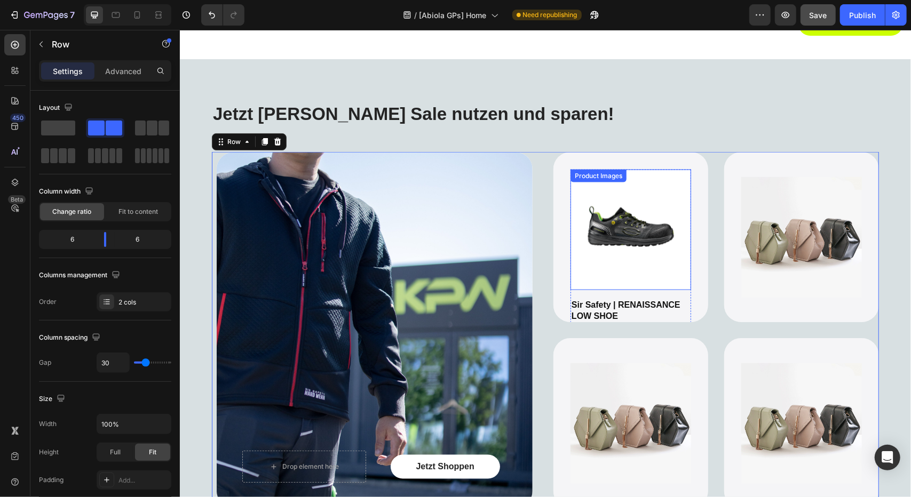
click at [621, 213] on img at bounding box center [630, 229] width 121 height 121
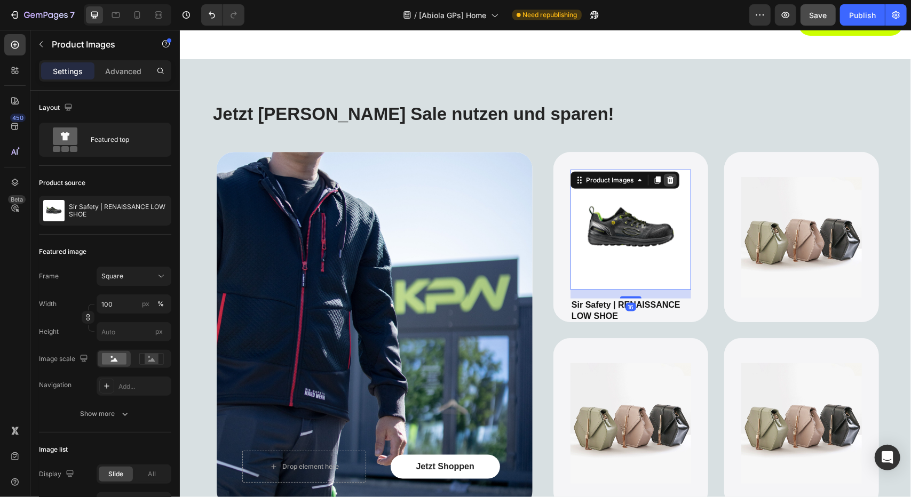
click at [665, 175] on icon at bounding box center [669, 179] width 9 height 9
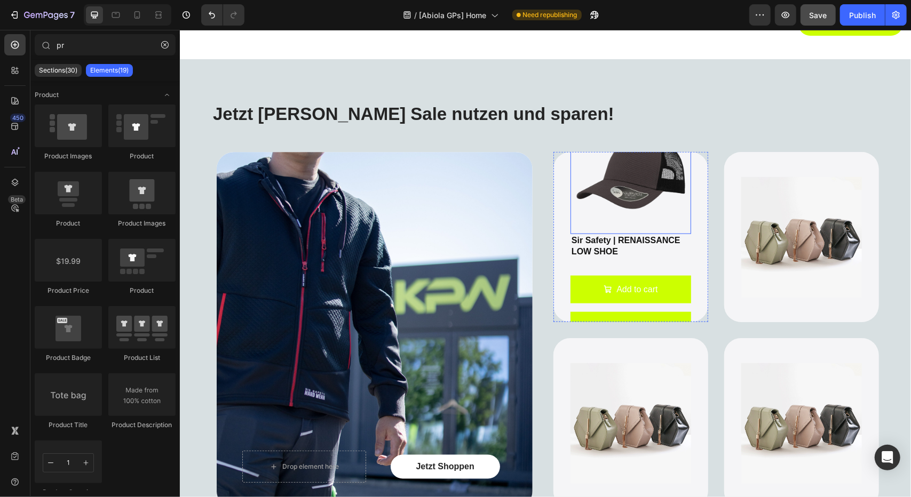
click at [620, 197] on img at bounding box center [630, 179] width 108 height 108
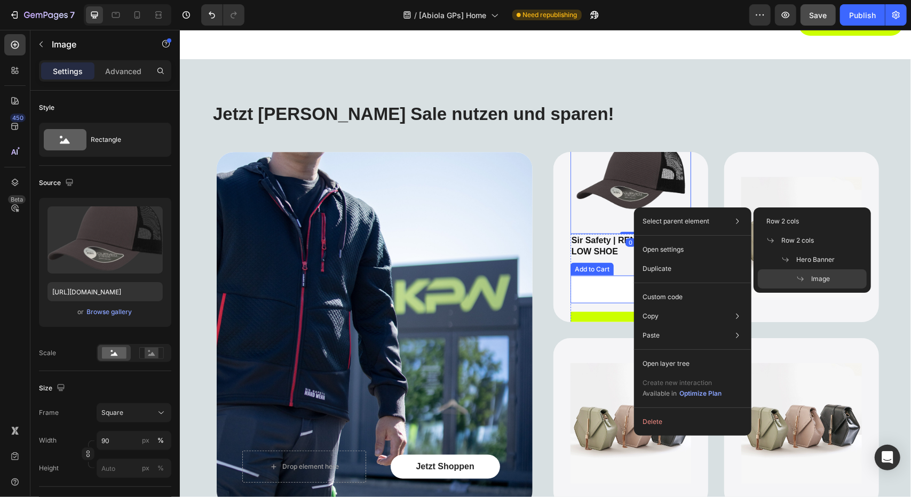
click at [608, 297] on button "Add to cart" at bounding box center [630, 289] width 121 height 28
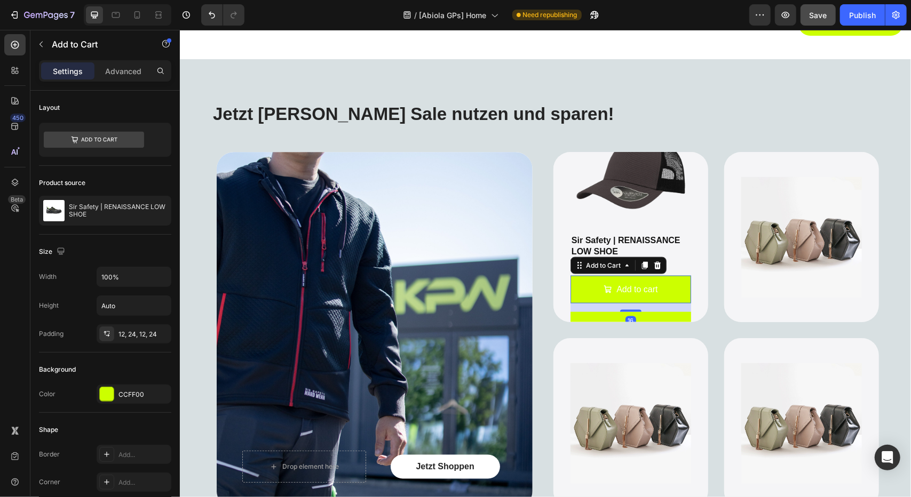
click at [581, 309] on div "16" at bounding box center [630, 307] width 121 height 9
click at [654, 261] on icon at bounding box center [656, 264] width 7 height 7
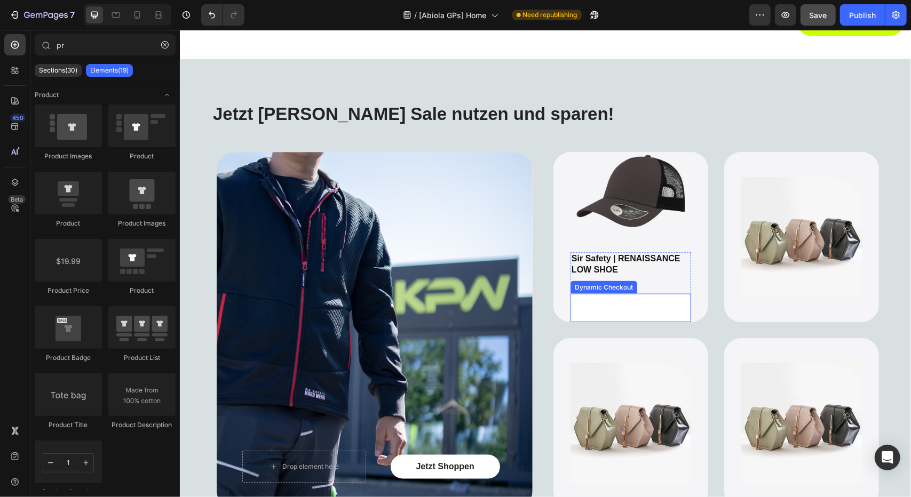
click at [630, 298] on button "Buy it now" at bounding box center [630, 307] width 121 height 28
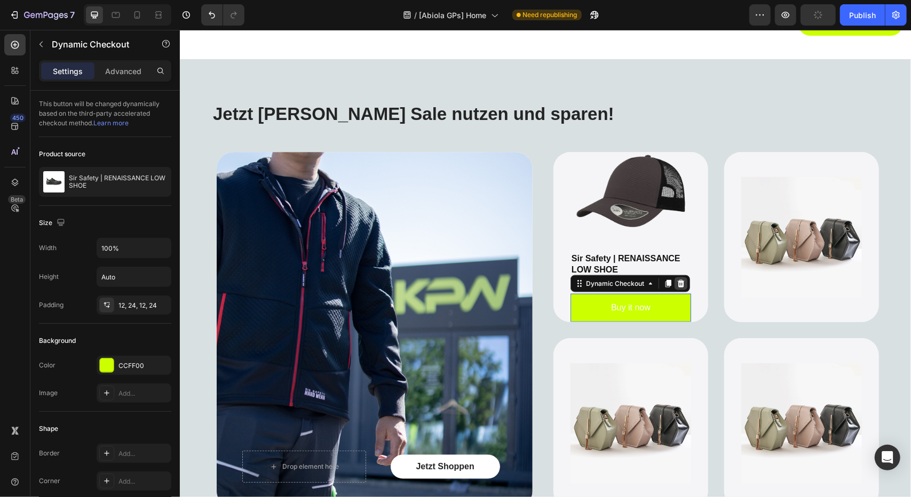
click at [678, 281] on icon at bounding box center [680, 283] width 7 height 7
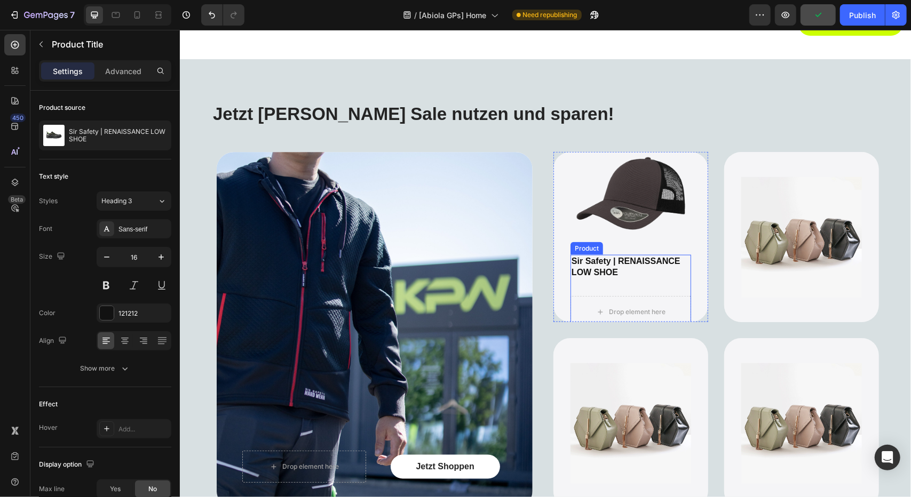
click at [645, 276] on h2 "Sir Safety | RENAISSANCE LOW SHOE" at bounding box center [630, 266] width 121 height 25
click at [670, 248] on div at bounding box center [673, 244] width 13 height 13
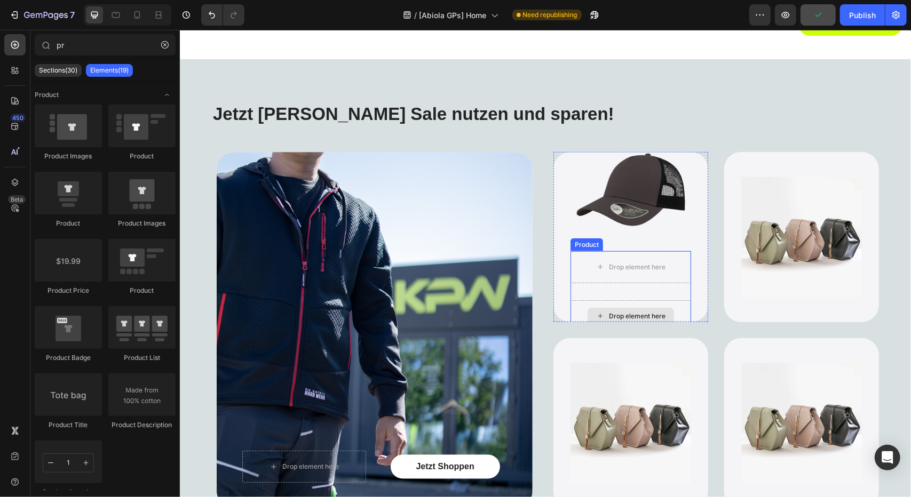
click at [640, 301] on div "Drop element here" at bounding box center [630, 316] width 121 height 32
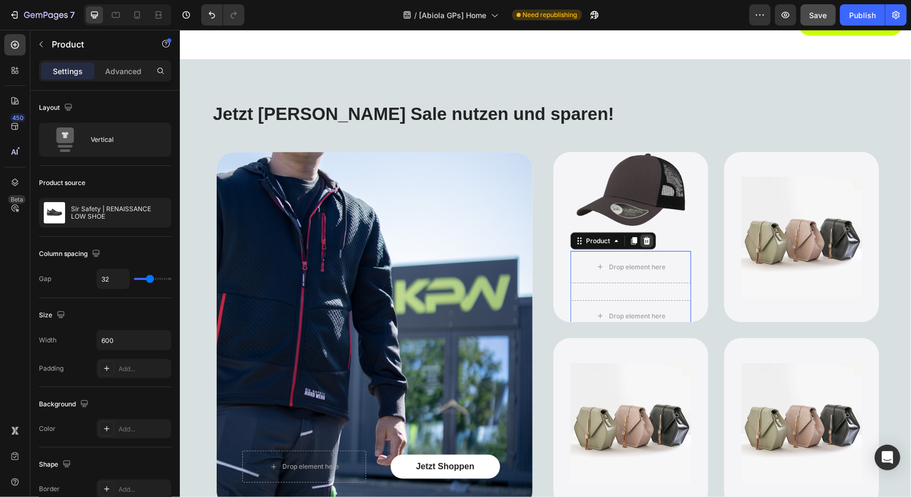
click at [643, 238] on icon at bounding box center [646, 239] width 7 height 7
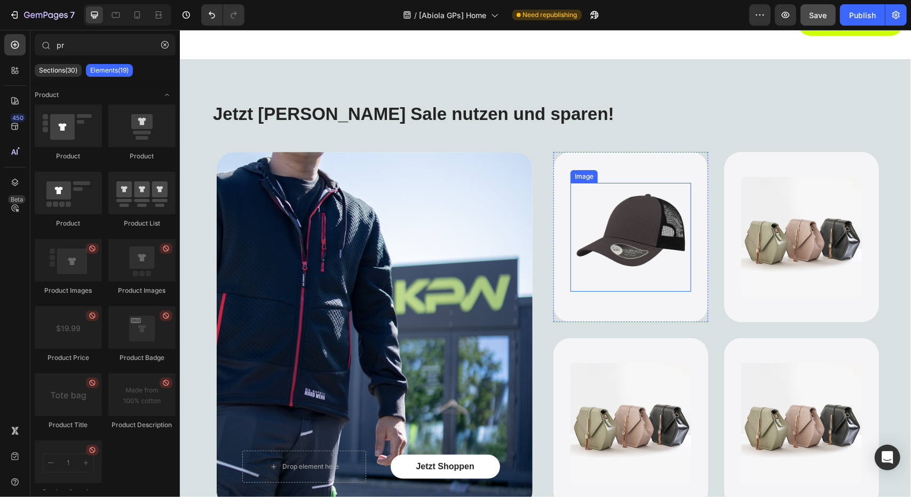
click at [632, 266] on img at bounding box center [630, 236] width 108 height 108
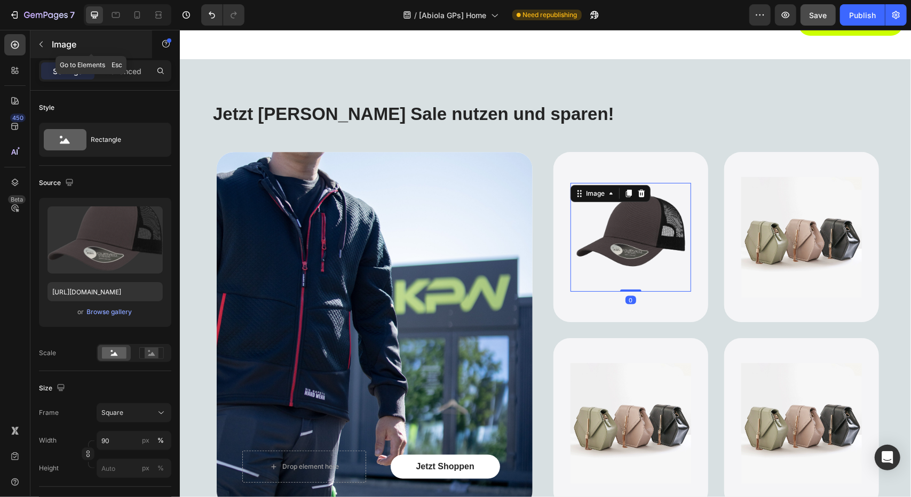
click at [49, 44] on button "button" at bounding box center [41, 44] width 17 height 17
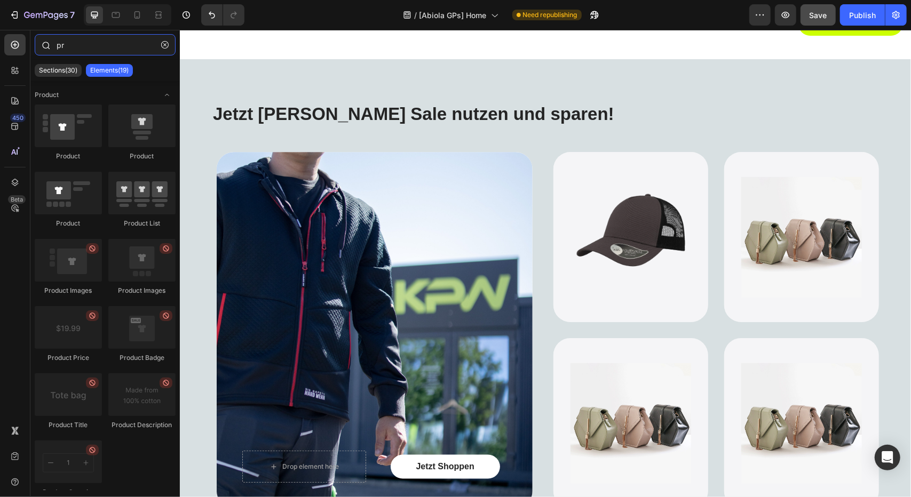
drag, startPoint x: 91, startPoint y: 43, endPoint x: 38, endPoint y: 42, distance: 52.3
click at [48, 43] on div "pr" at bounding box center [104, 47] width 149 height 26
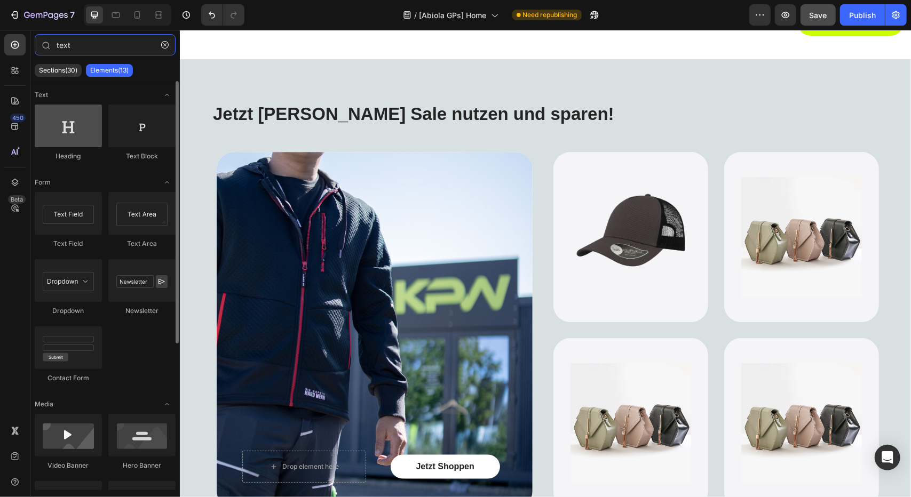
type input "text"
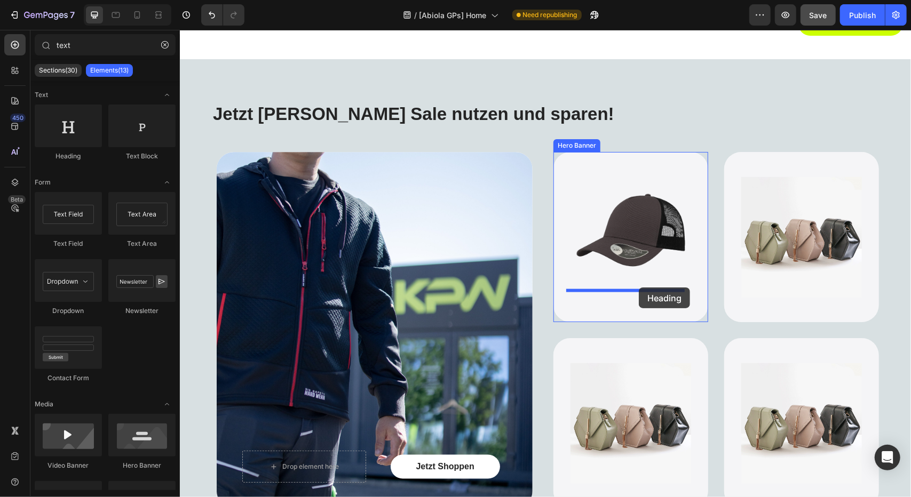
drag, startPoint x: 254, startPoint y: 166, endPoint x: 638, endPoint y: 287, distance: 402.5
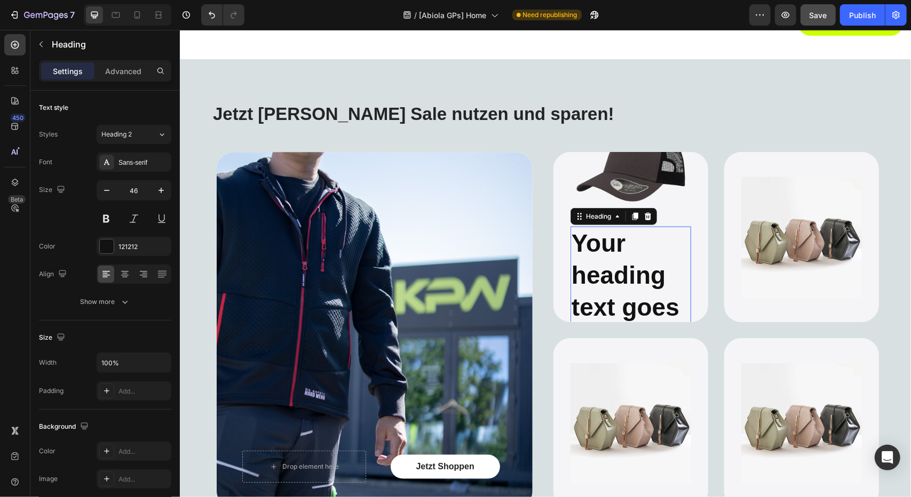
click at [656, 244] on h2 "Your heading text goes here" at bounding box center [630, 291] width 121 height 130
click at [656, 244] on p "Your heading text goes here" at bounding box center [630, 290] width 118 height 127
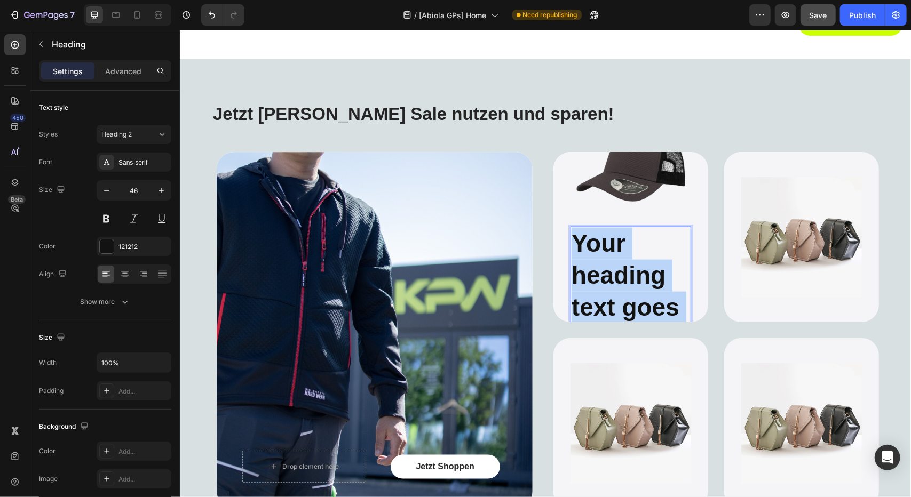
click at [656, 244] on p "Your heading text goes here" at bounding box center [630, 290] width 118 height 127
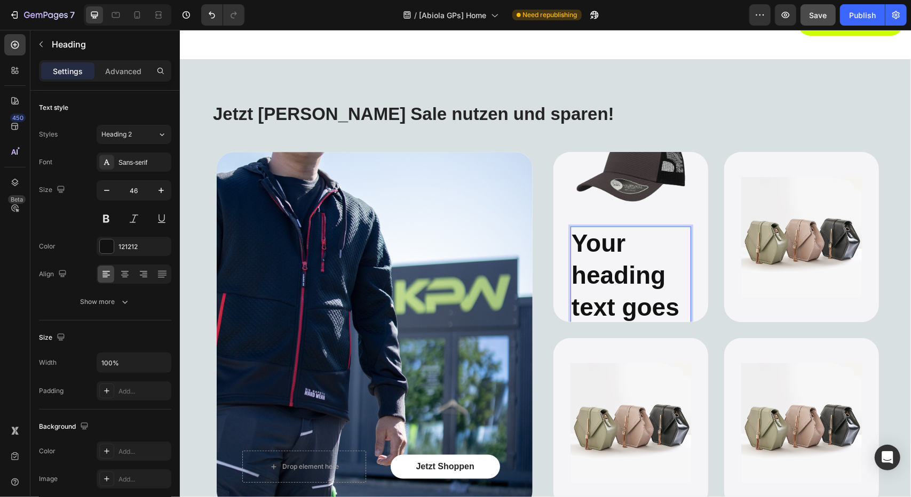
scroll to position [848, 0]
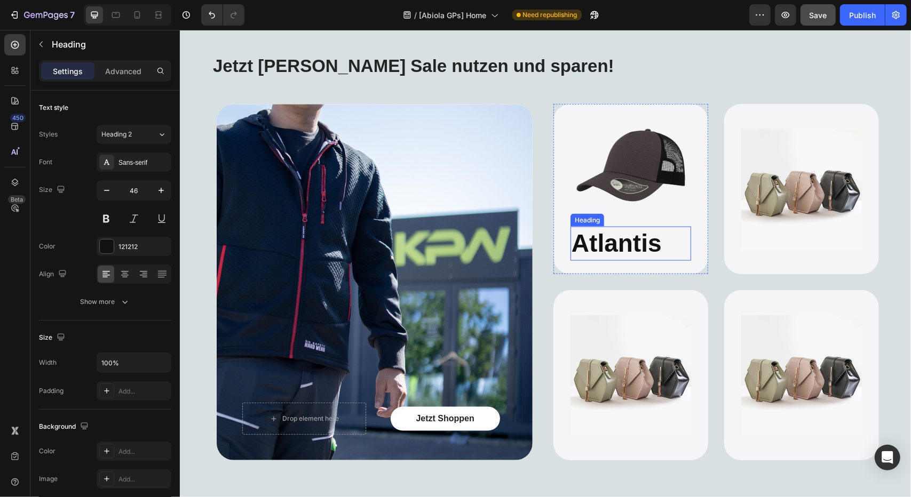
click at [646, 250] on p "Atlantis" at bounding box center [630, 243] width 118 height 32
click at [648, 211] on div at bounding box center [647, 216] width 13 height 13
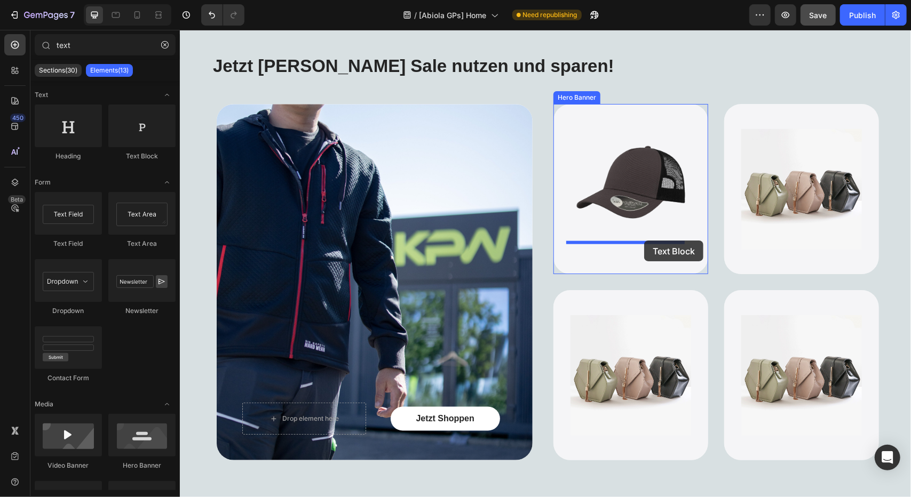
drag, startPoint x: 308, startPoint y: 147, endPoint x: 643, endPoint y: 240, distance: 348.1
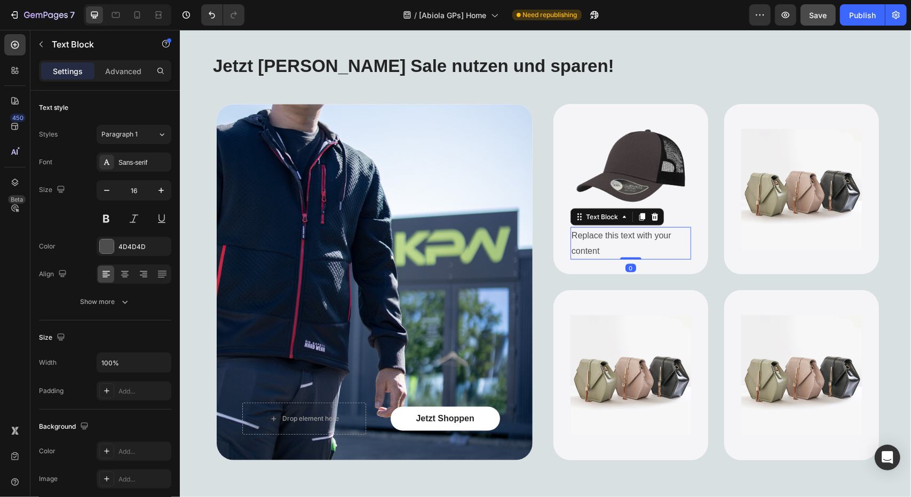
click at [590, 238] on div "Replace this text with your content" at bounding box center [630, 243] width 121 height 33
click at [590, 238] on p "Replace this text with your content" at bounding box center [630, 243] width 118 height 31
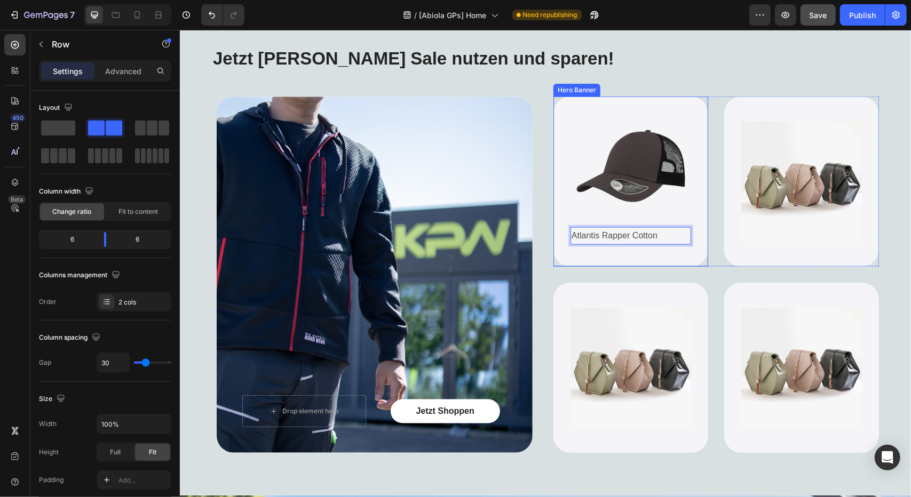
click at [545, 266] on div "Jetzt Shoppen Button Drop element here Hero Banner Image Atlantis Rapper Cotton…" at bounding box center [544, 278] width 667 height 365
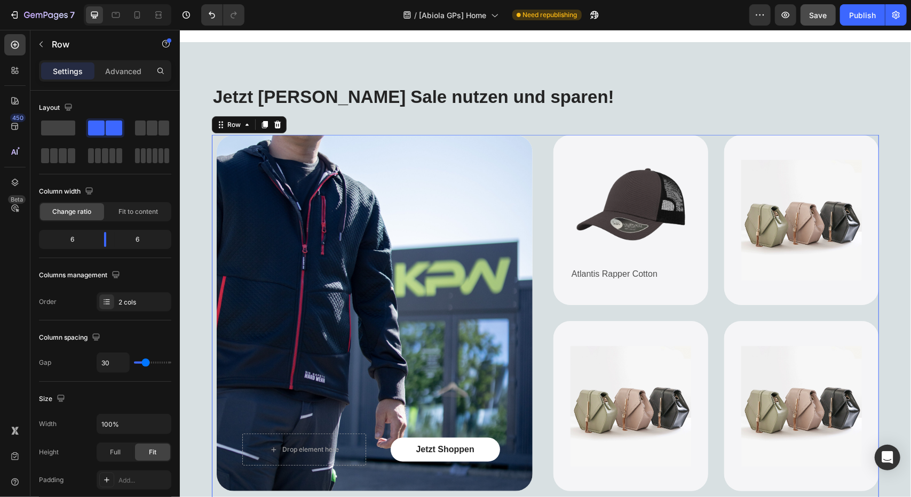
scroll to position [749, 0]
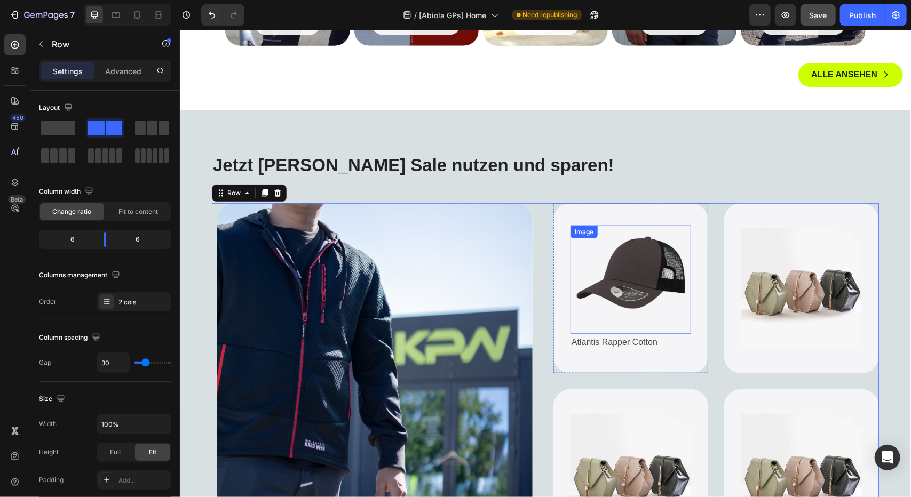
click at [623, 301] on img at bounding box center [630, 279] width 108 height 108
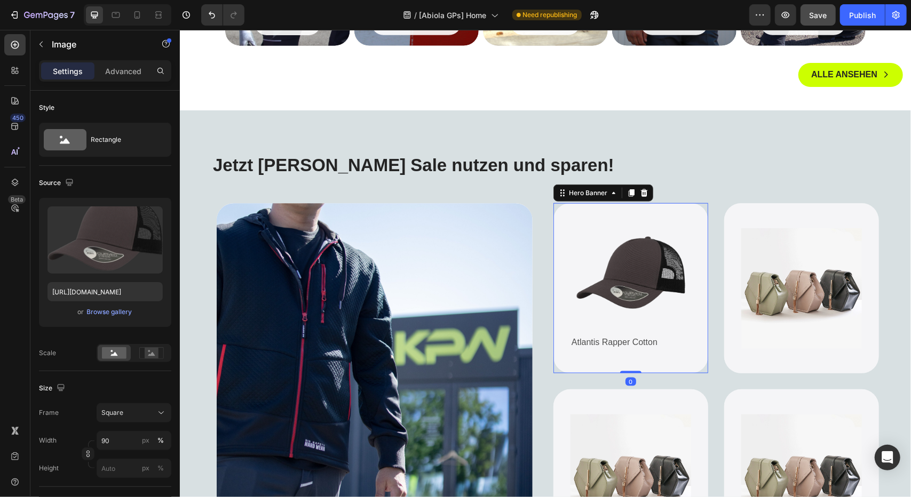
click at [626, 355] on div "Image Atlantis Rapper Cotton Text Block" at bounding box center [630, 288] width 155 height 160
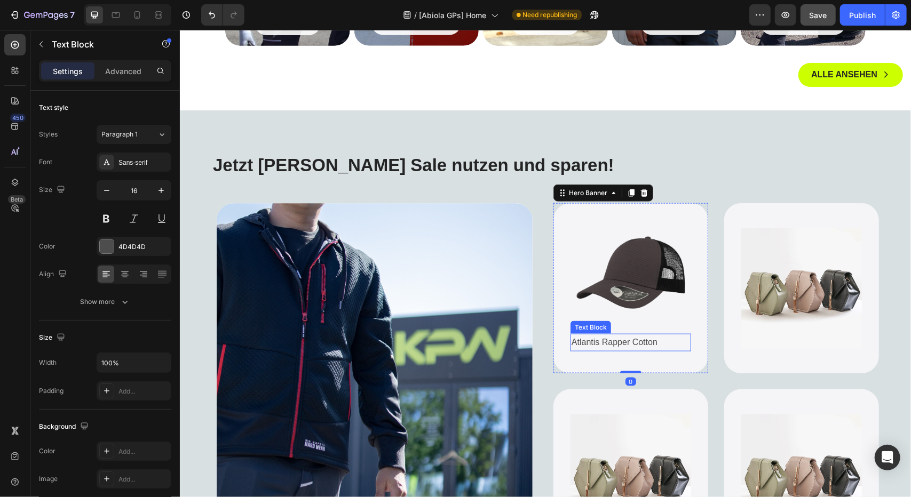
click at [638, 342] on p "Atlantis Rapper Cotton" at bounding box center [630, 341] width 118 height 15
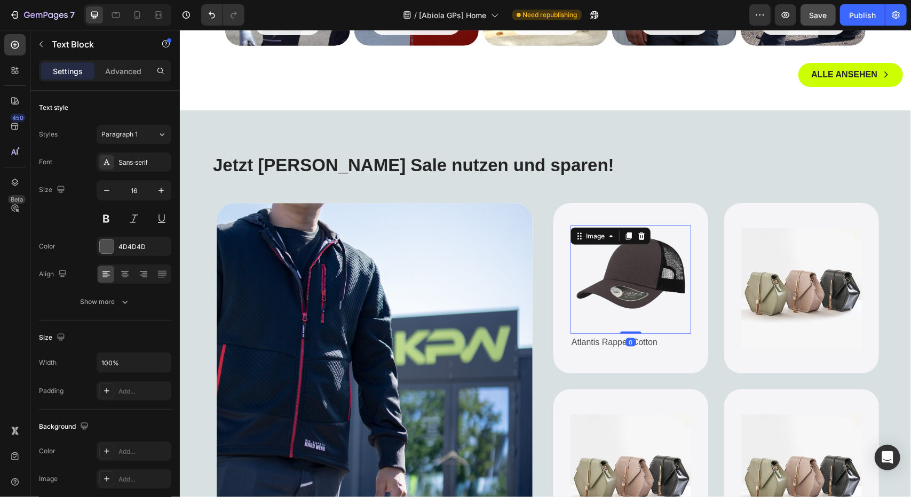
click at [639, 273] on img at bounding box center [630, 279] width 108 height 108
click at [659, 342] on p "Atlantis Rapper Cotton" at bounding box center [630, 341] width 118 height 15
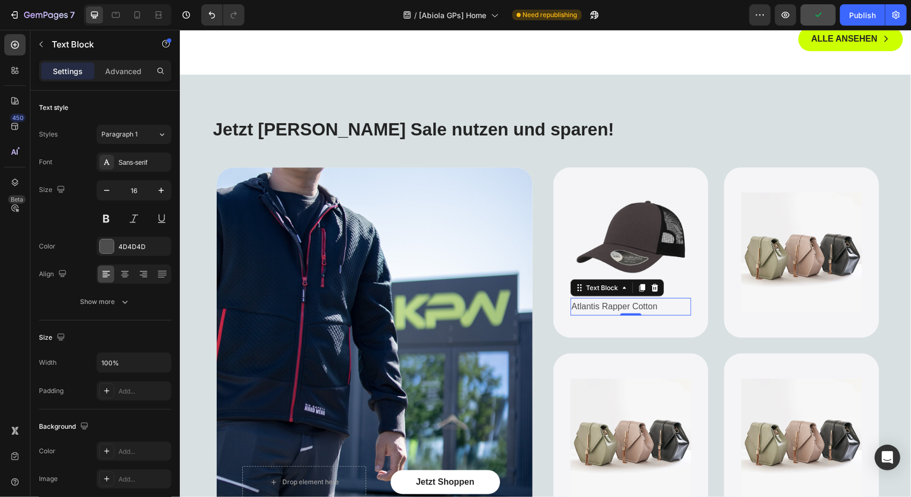
scroll to position [802, 0]
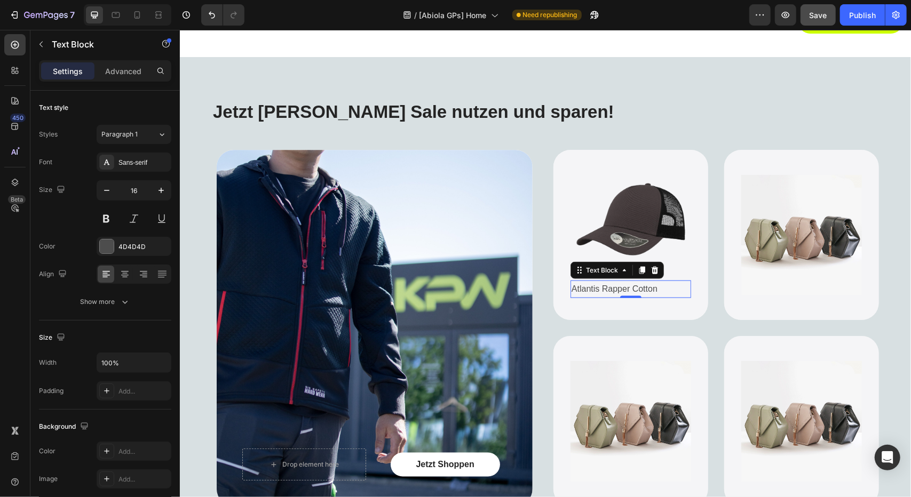
click at [619, 301] on div "Image Atlantis Rapper Cotton Text Block 0" at bounding box center [630, 235] width 155 height 160
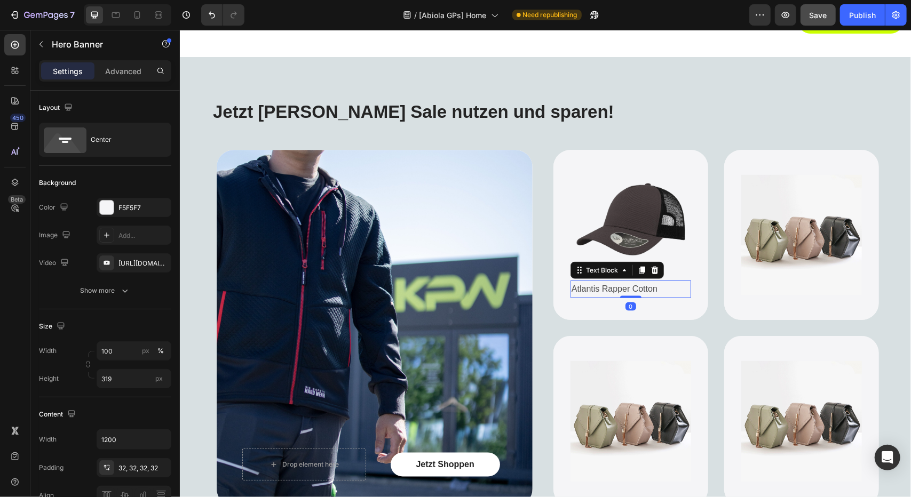
click at [633, 288] on p "Atlantis Rapper Cotton" at bounding box center [630, 288] width 118 height 15
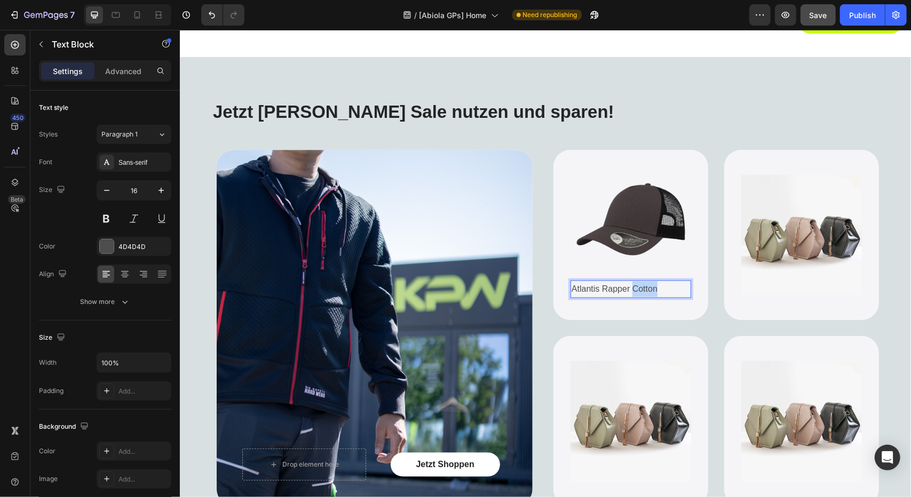
click at [642, 286] on p "Atlantis Rapper Cotton" at bounding box center [630, 288] width 118 height 15
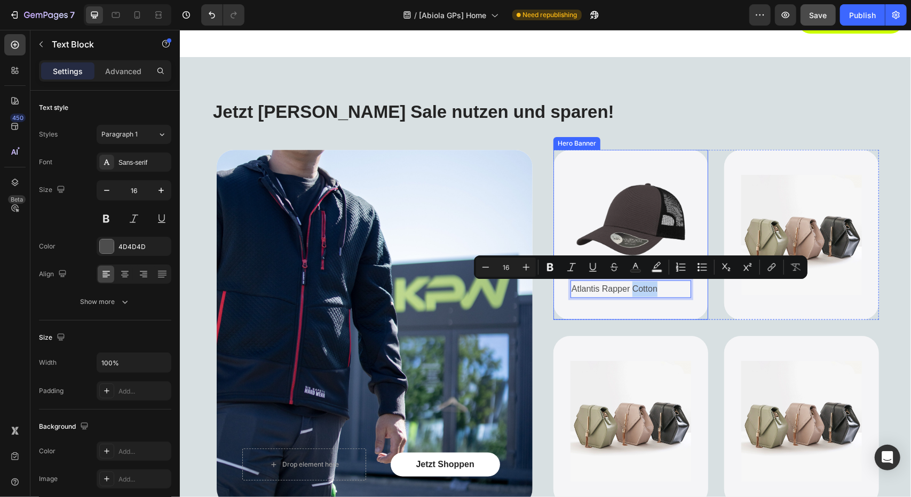
click at [654, 310] on div "Image Atlantis Rapper Cotton Text Block 0" at bounding box center [630, 235] width 155 height 160
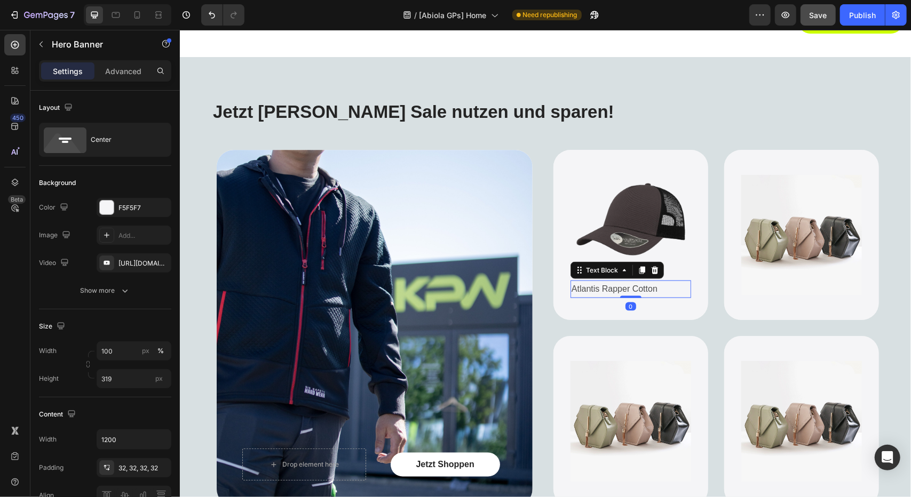
click at [651, 291] on p "Atlantis Rapper Cotton" at bounding box center [630, 288] width 118 height 15
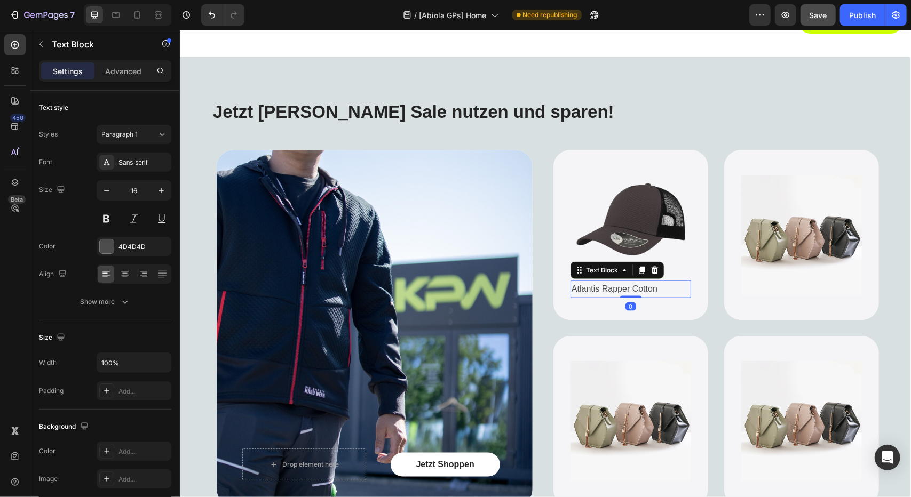
click at [652, 269] on icon at bounding box center [654, 270] width 9 height 9
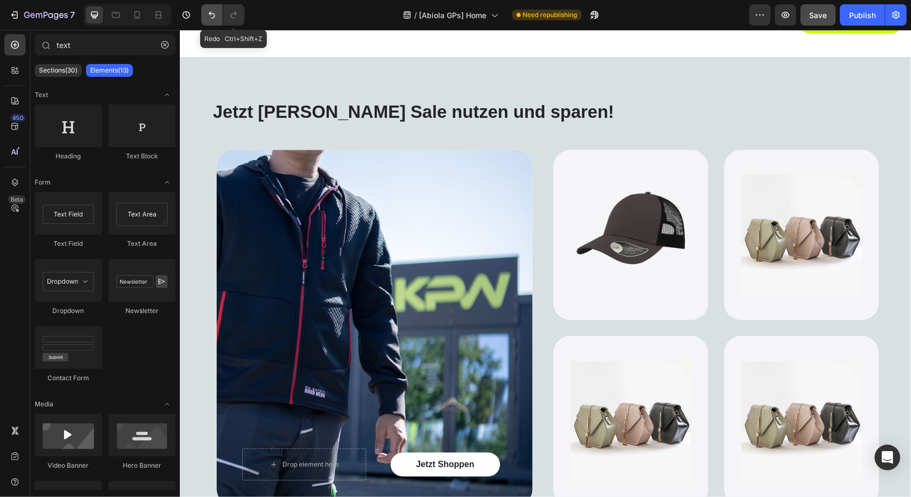
click at [211, 17] on icon "Undo/Redo" at bounding box center [211, 15] width 11 height 11
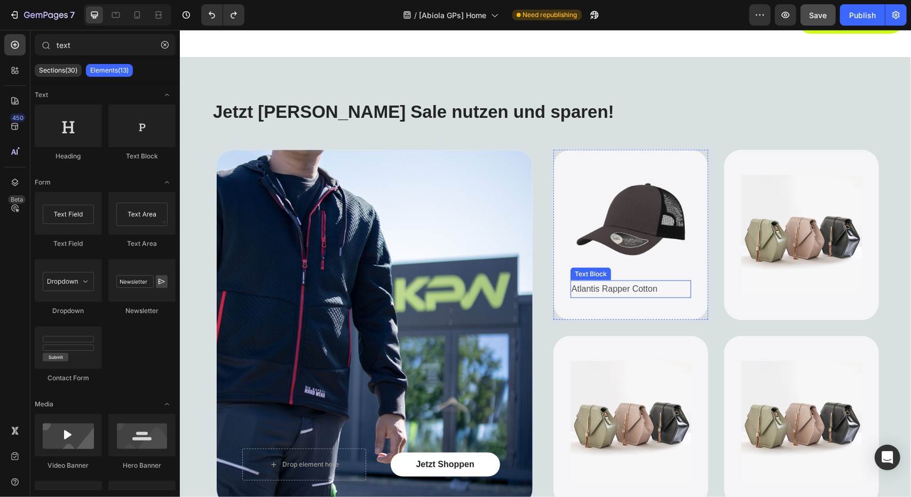
click at [636, 287] on p "Atlantis Rapper Cotton" at bounding box center [630, 288] width 118 height 15
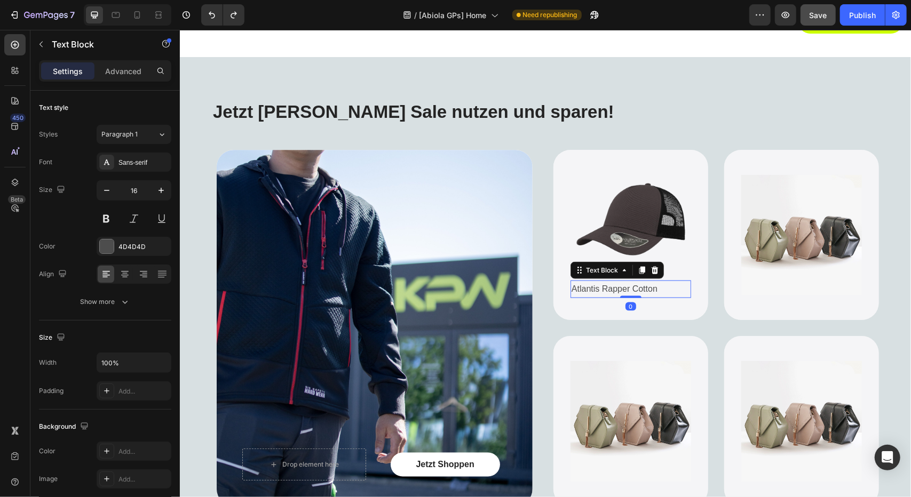
click at [636, 287] on p "Atlantis Rapper Cotton" at bounding box center [630, 288] width 118 height 15
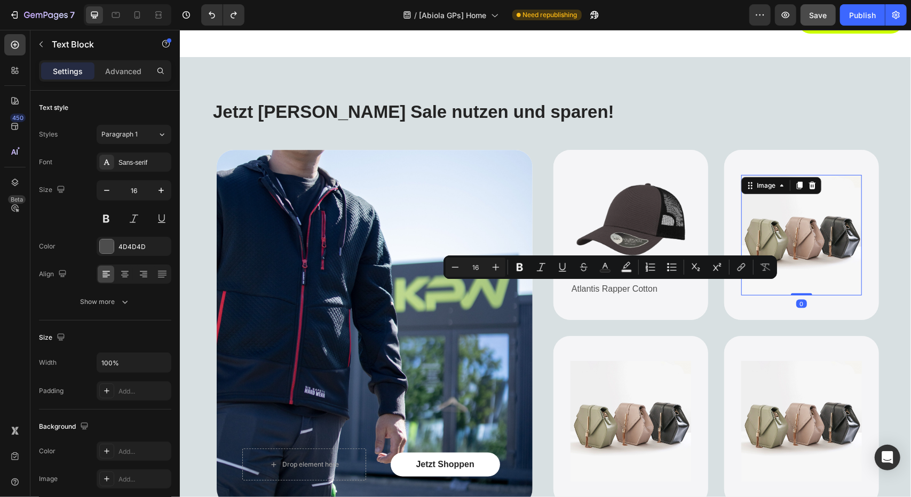
click at [798, 289] on img at bounding box center [800, 234] width 121 height 121
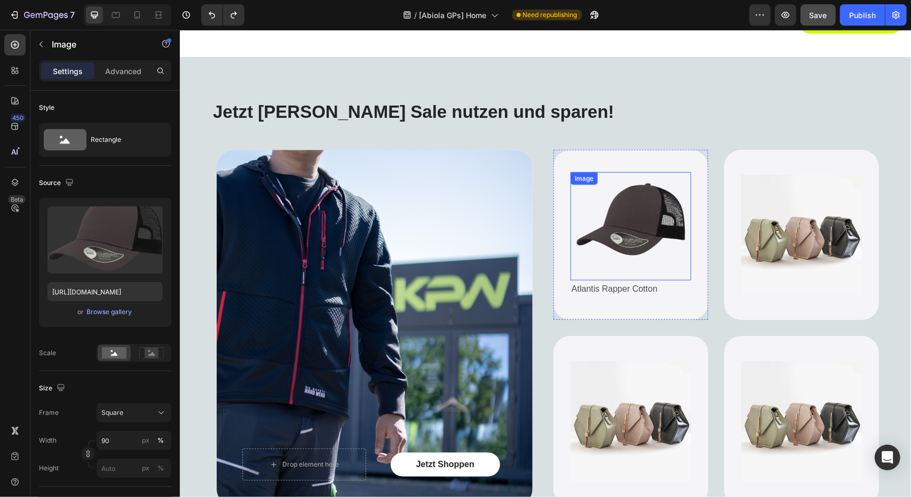
click at [613, 222] on img at bounding box center [630, 226] width 108 height 108
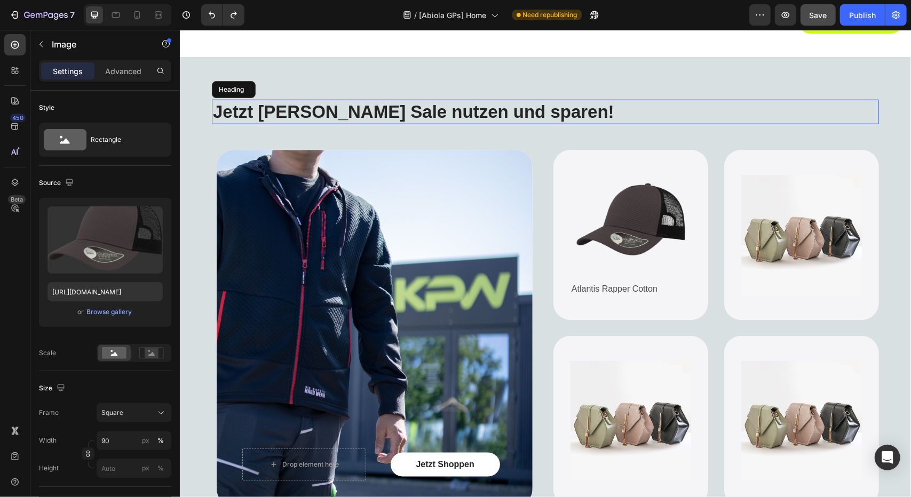
click at [298, 113] on strong "Jetzt [PERSON_NAME] Sale nutzen und sparen!" at bounding box center [412, 111] width 401 height 20
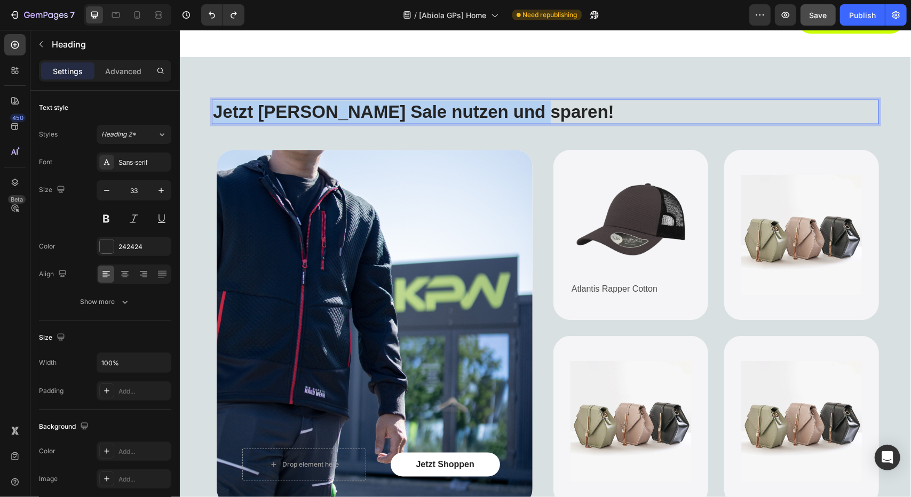
click at [298, 113] on strong "Jetzt [PERSON_NAME] Sale nutzen und sparen!" at bounding box center [412, 111] width 401 height 20
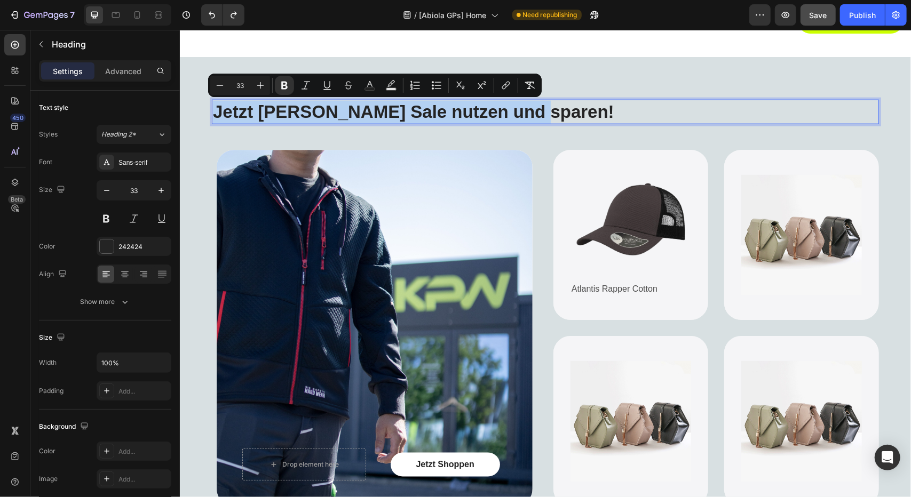
click at [254, 115] on strong "Jetzt [PERSON_NAME] Sale nutzen und sparen!" at bounding box center [412, 111] width 401 height 20
click at [267, 108] on strong "Jetzt [PERSON_NAME] Sale nutzen und sparen!" at bounding box center [412, 111] width 401 height 20
drag, startPoint x: 257, startPoint y: 110, endPoint x: 557, endPoint y: 114, distance: 300.3
click at [557, 114] on p "Jetzt [PERSON_NAME] Sale nutzen und sparen!" at bounding box center [544, 111] width 665 height 23
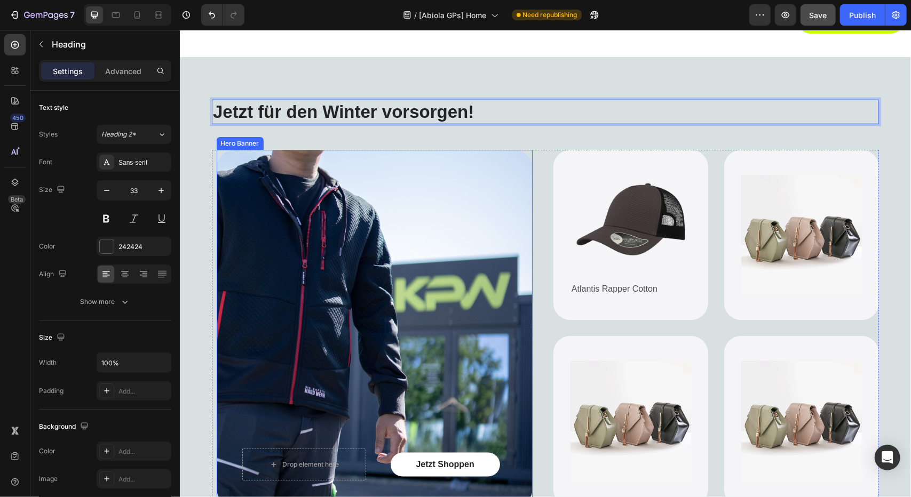
click at [355, 425] on div "Jetzt Shoppen Button Drop element here" at bounding box center [374, 463] width 316 height 83
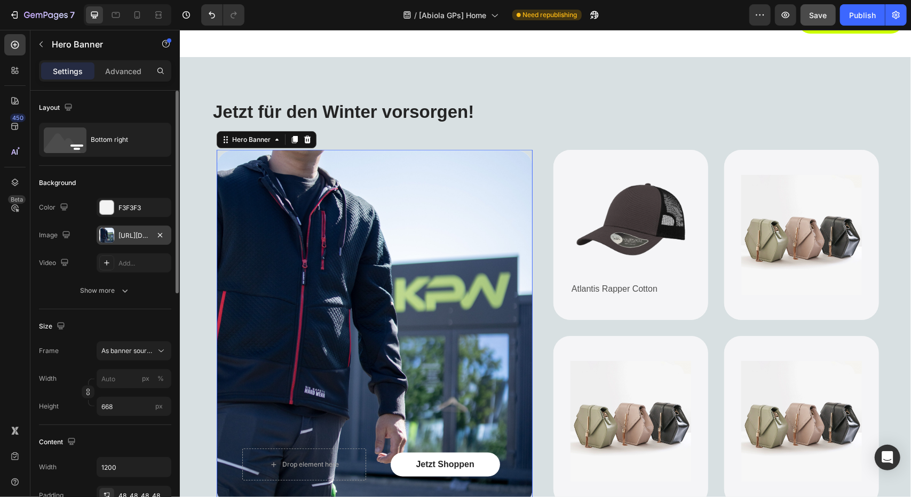
click at [118, 231] on div "[URL][DOMAIN_NAME]" at bounding box center [133, 236] width 31 height 10
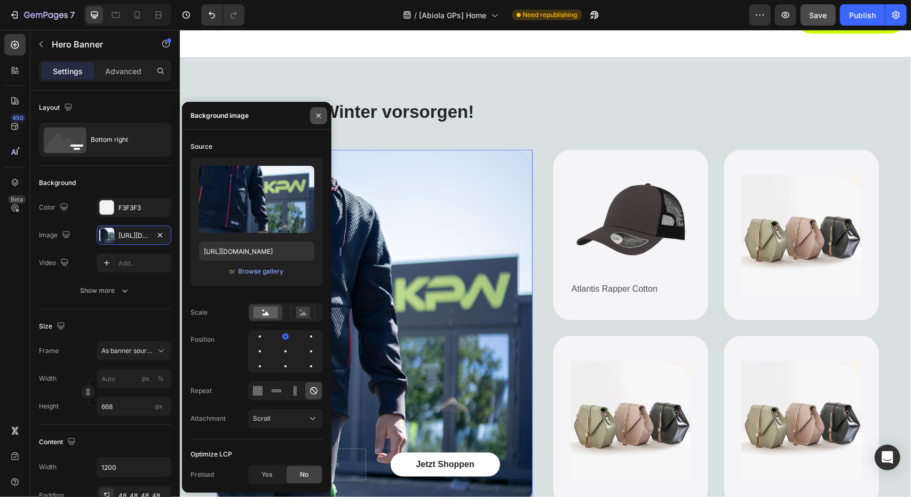
click at [317, 114] on icon "button" at bounding box center [318, 116] width 4 height 4
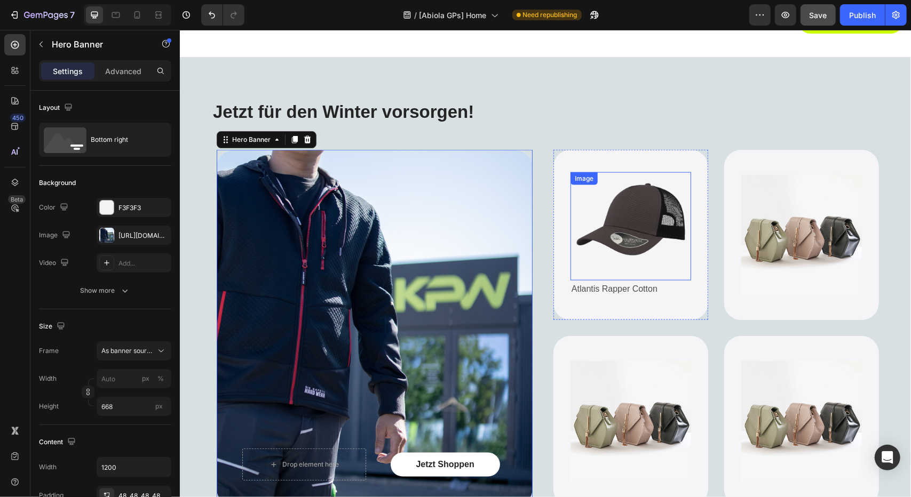
click at [627, 243] on img at bounding box center [630, 226] width 108 height 108
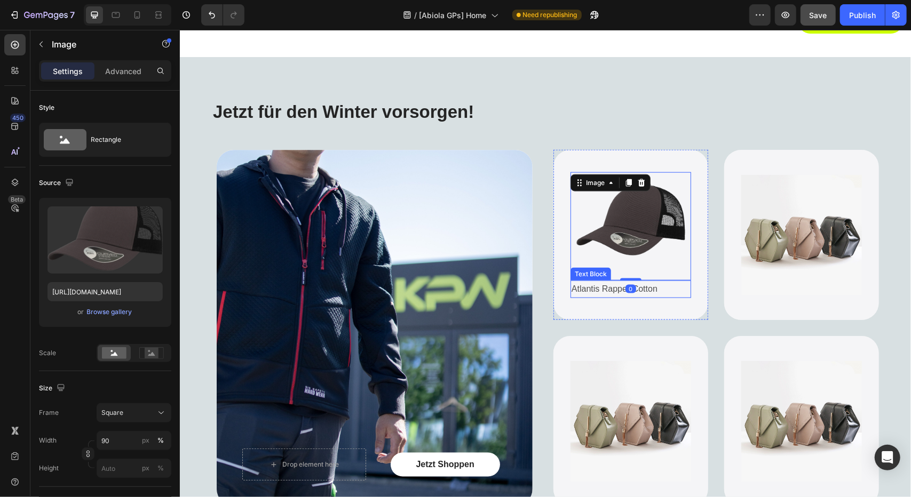
click at [624, 281] on p "Atlantis Rapper Cotton" at bounding box center [630, 288] width 118 height 15
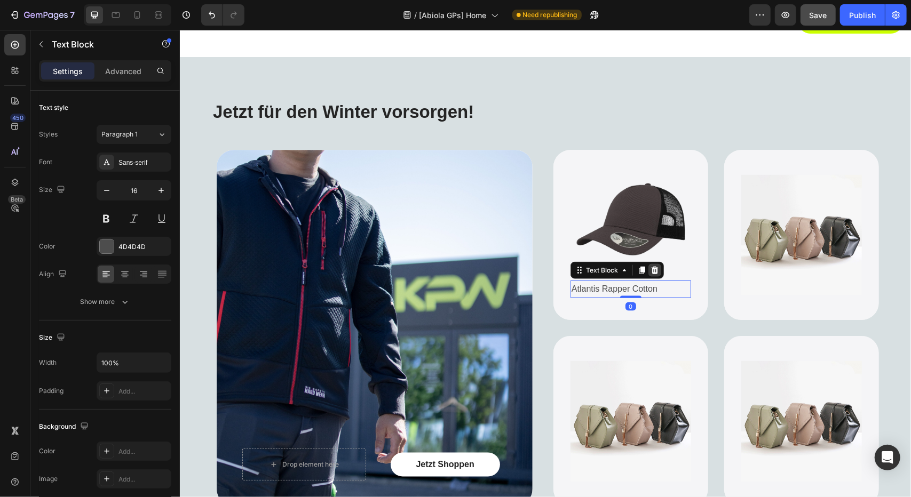
click at [651, 270] on icon at bounding box center [654, 269] width 7 height 7
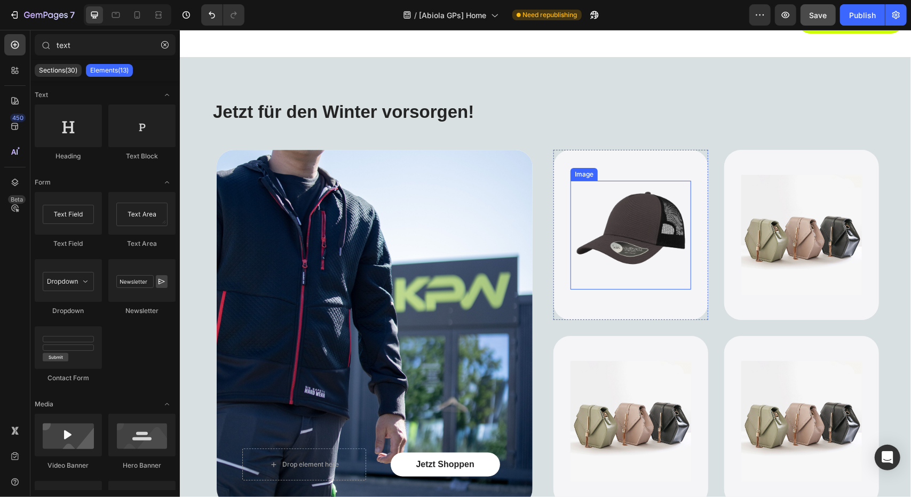
click at [763, 242] on img at bounding box center [800, 234] width 121 height 121
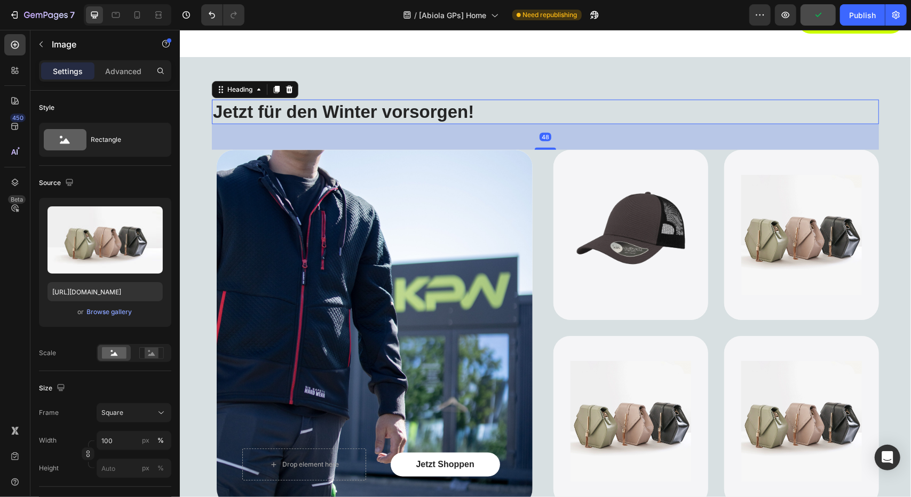
click at [464, 117] on strong "Jetzt für den Winter vorsorgen!" at bounding box center [342, 111] width 261 height 20
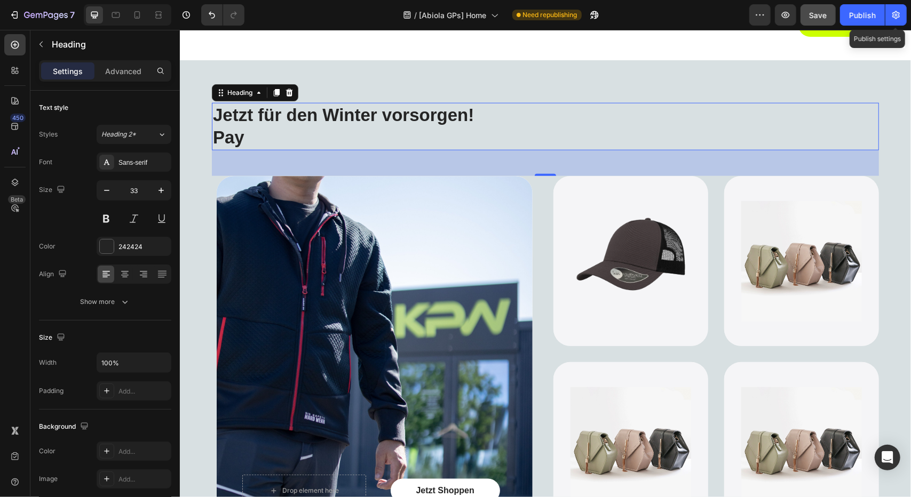
scroll to position [805, 0]
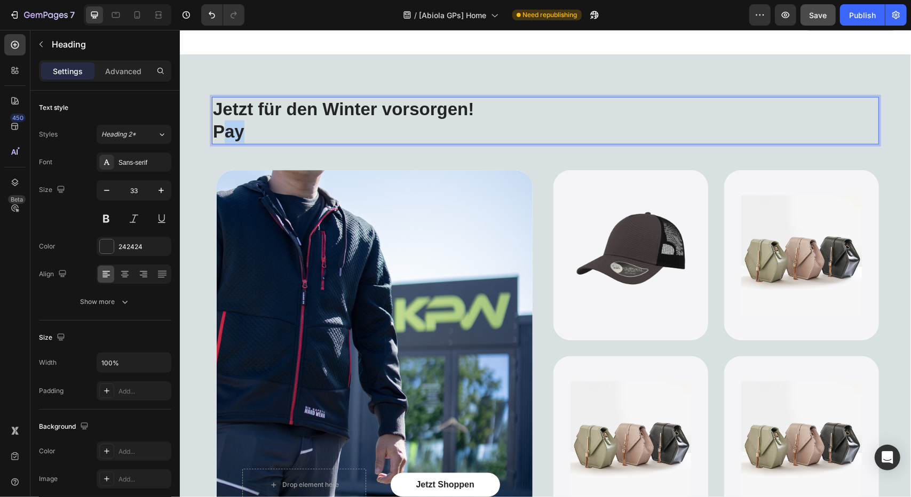
drag, startPoint x: 264, startPoint y: 126, endPoint x: 220, endPoint y: 124, distance: 43.2
click at [220, 124] on p "Jetzt für den Winter vorsorgen! Pay" at bounding box center [544, 121] width 665 height 46
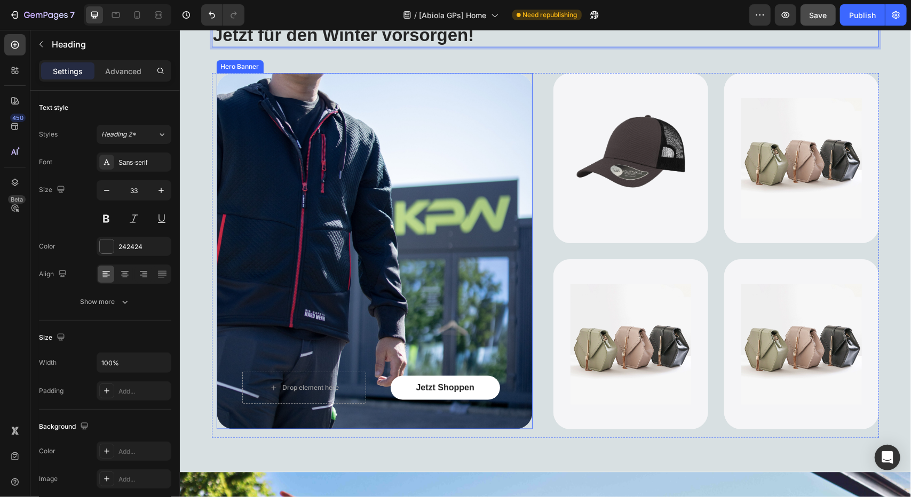
scroll to position [912, 0]
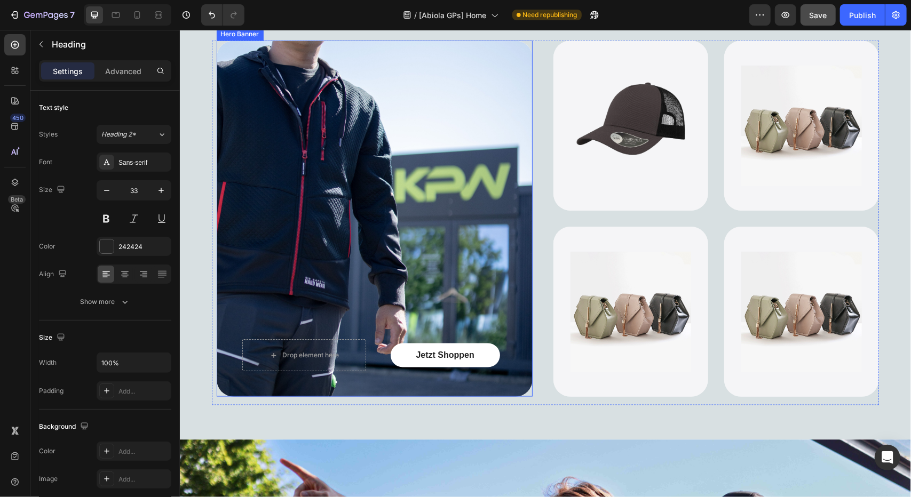
click at [387, 197] on div "Background Image" at bounding box center [374, 218] width 316 height 356
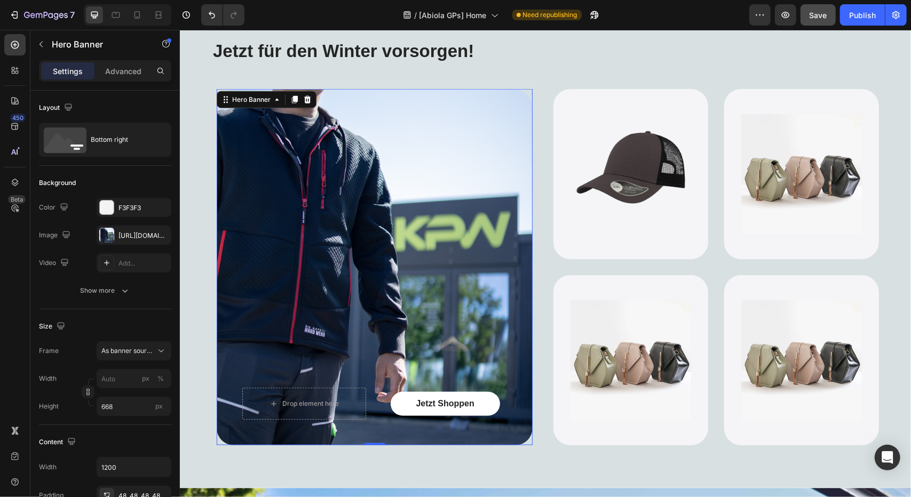
scroll to position [858, 0]
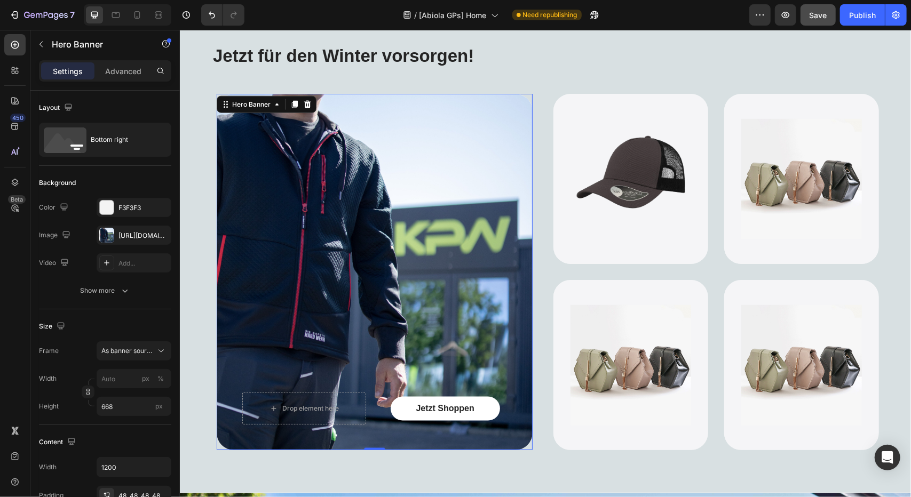
click at [376, 268] on div "Background Image" at bounding box center [374, 271] width 316 height 356
click at [512, 470] on div "⁠⁠⁠⁠⁠⁠⁠ Jetzt für den Winter vorsorgen! Heading Jetzt Shoppen Button Drop eleme…" at bounding box center [544, 247] width 731 height 492
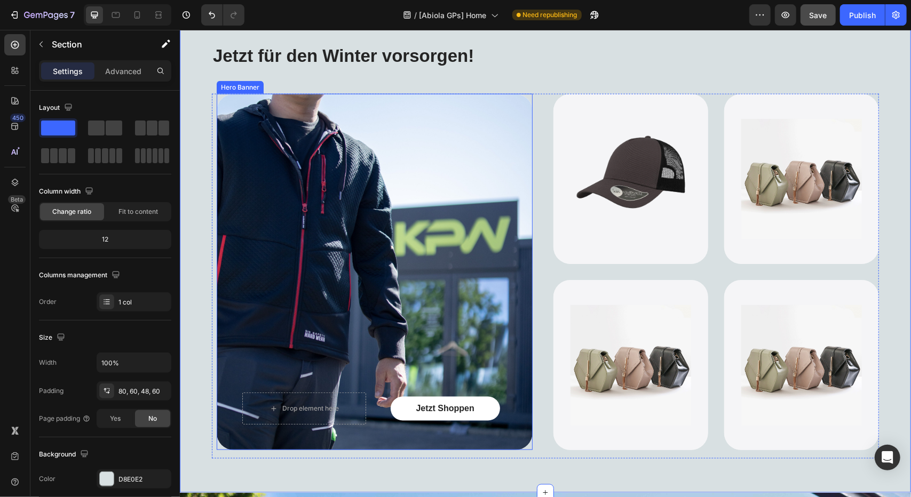
click at [442, 302] on div "Background Image" at bounding box center [374, 271] width 316 height 356
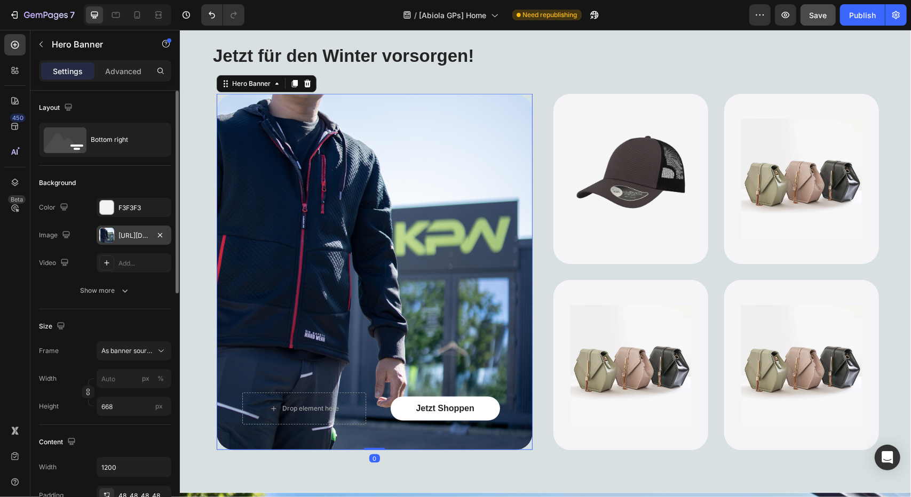
click at [138, 237] on div "[URL][DOMAIN_NAME]" at bounding box center [133, 236] width 31 height 10
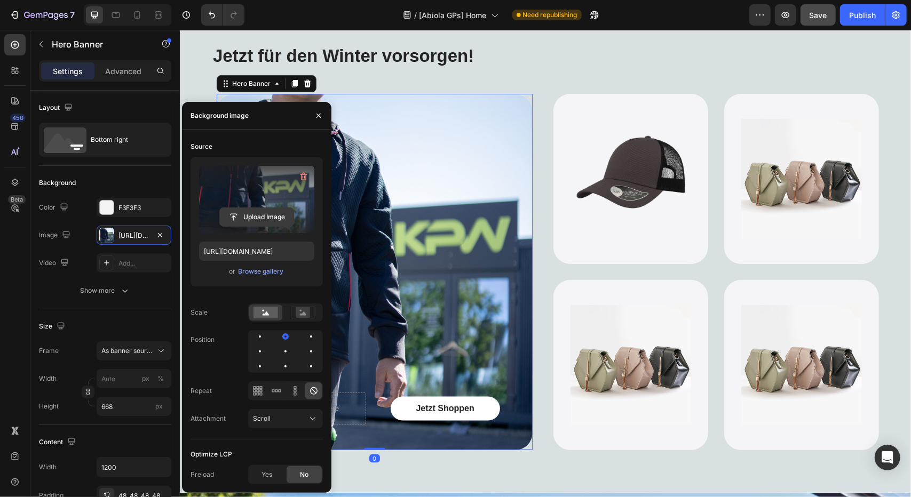
click at [251, 209] on input "file" at bounding box center [257, 217] width 74 height 18
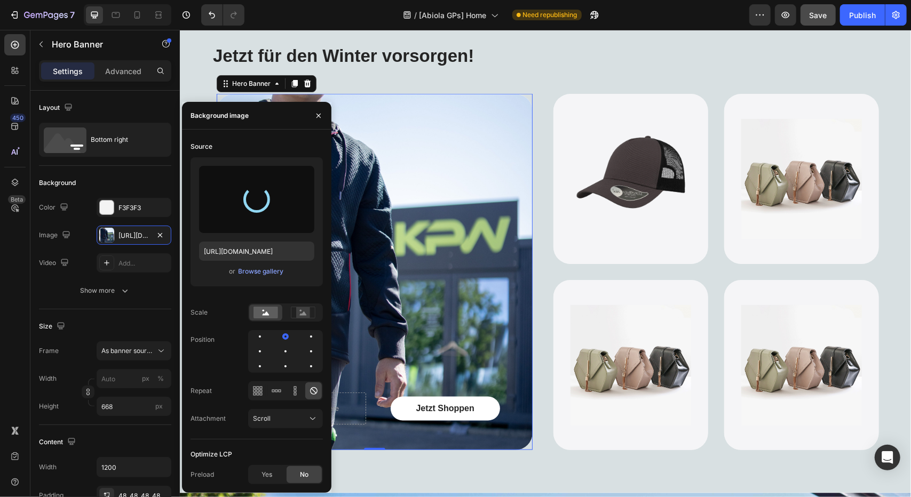
type input "[URL][DOMAIN_NAME]"
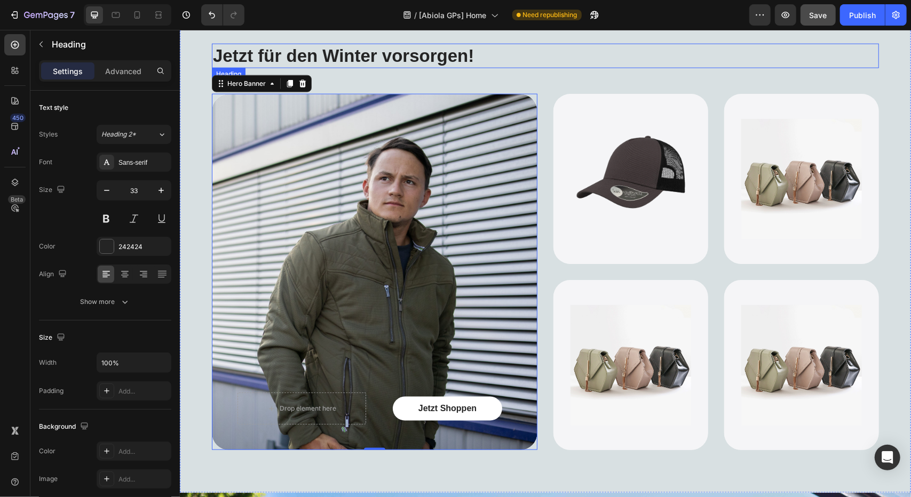
click at [367, 63] on strong "Jetzt für den Winter vorsorgen!" at bounding box center [342, 55] width 261 height 20
click at [367, 58] on strong "Jetzt für den Winter vorsorgen!" at bounding box center [342, 55] width 261 height 20
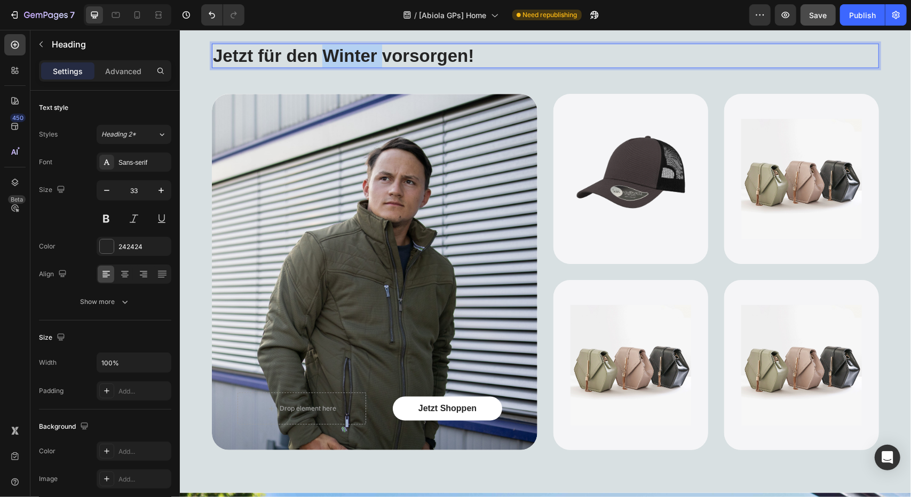
click at [367, 58] on strong "Jetzt für den Winter vorsorgen!" at bounding box center [342, 55] width 261 height 20
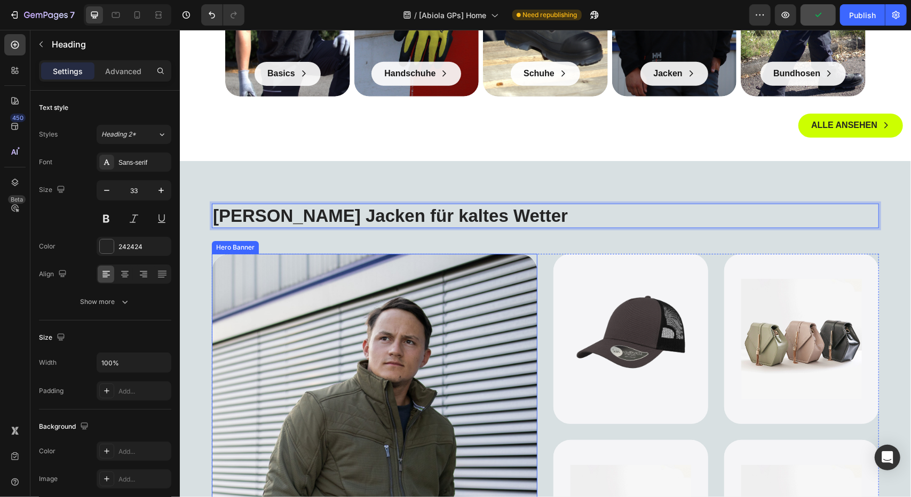
click at [513, 308] on div "Background Image" at bounding box center [373, 431] width 325 height 356
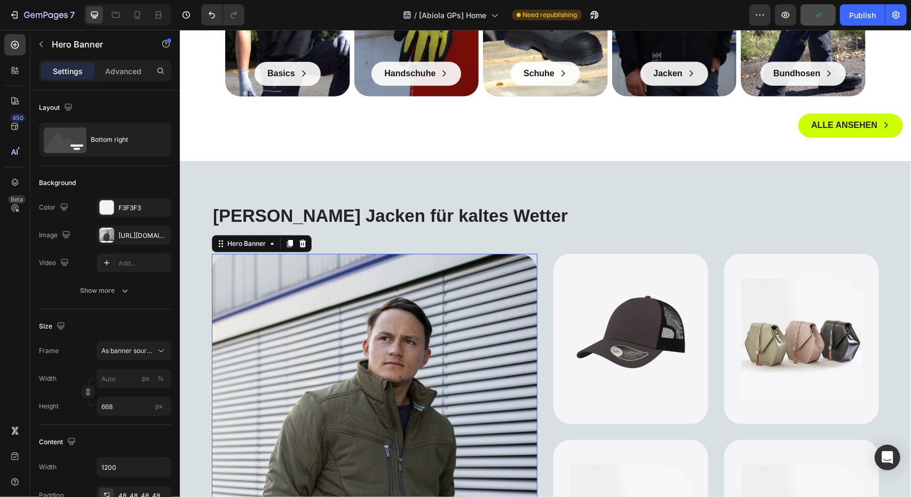
scroll to position [912, 0]
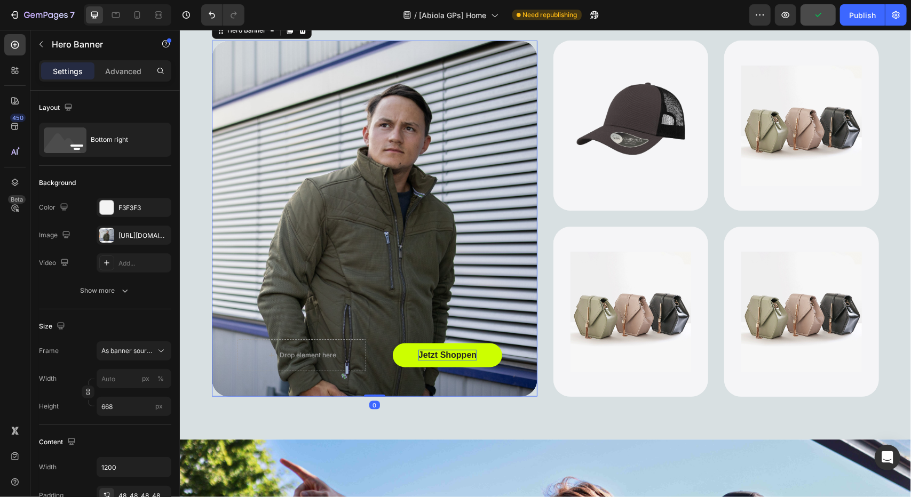
drag, startPoint x: 456, startPoint y: 369, endPoint x: 450, endPoint y: 356, distance: 14.8
click at [455, 368] on div "Jetzt Shoppen Button" at bounding box center [446, 355] width 129 height 32
click at [449, 356] on p "Jetzt Shoppen" at bounding box center [447, 354] width 58 height 11
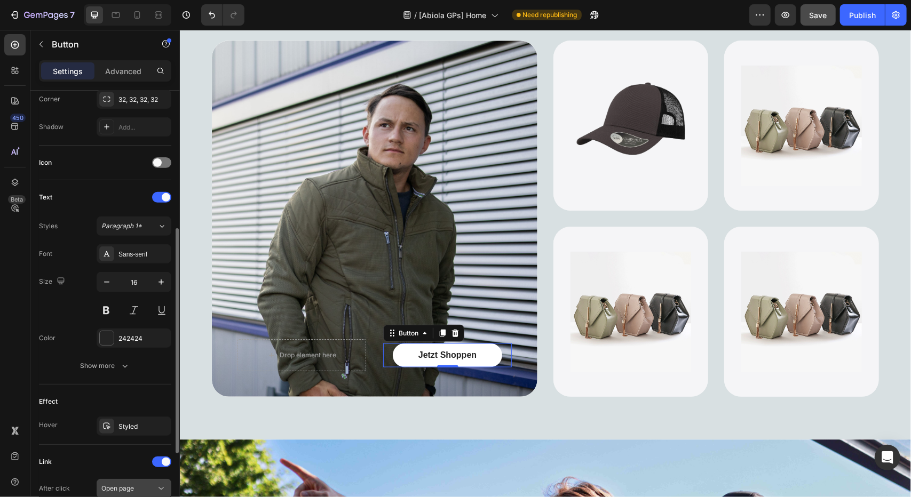
scroll to position [409, 0]
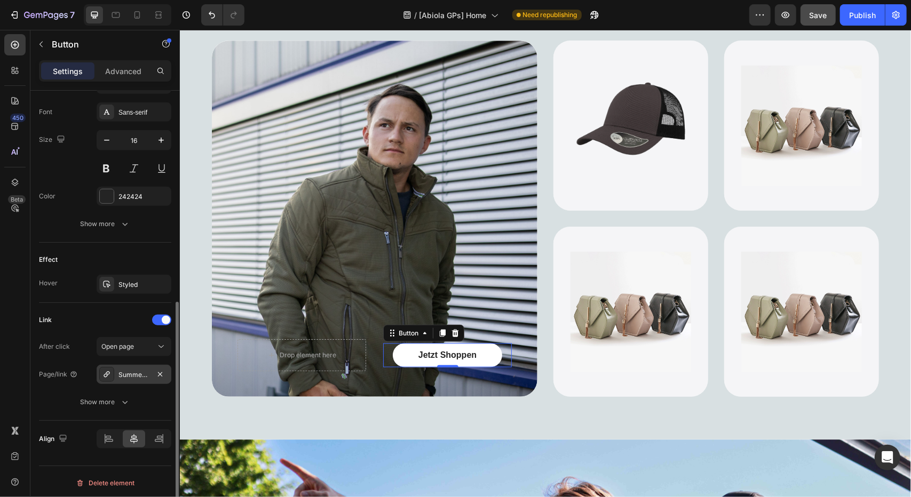
click at [126, 370] on div "Summer-sale" at bounding box center [133, 375] width 31 height 10
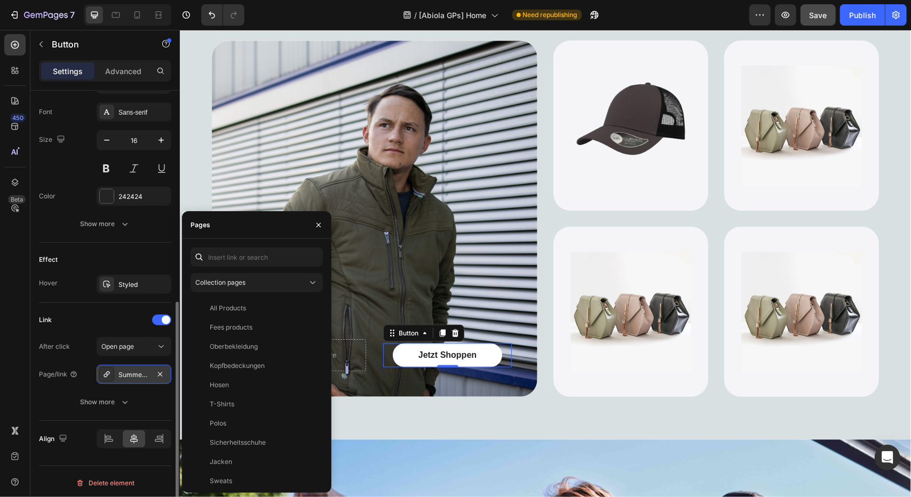
click at [126, 370] on div "Summer-sale" at bounding box center [133, 375] width 31 height 10
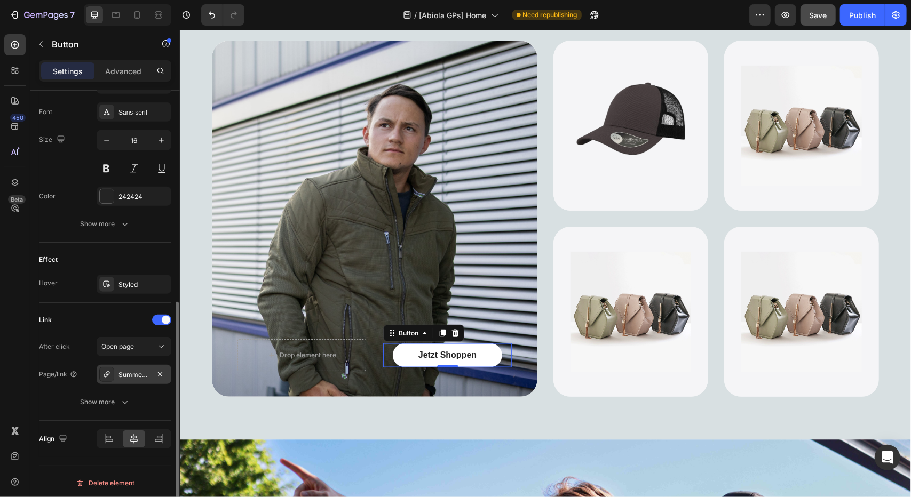
click at [126, 370] on div "Summer-sale" at bounding box center [133, 375] width 31 height 10
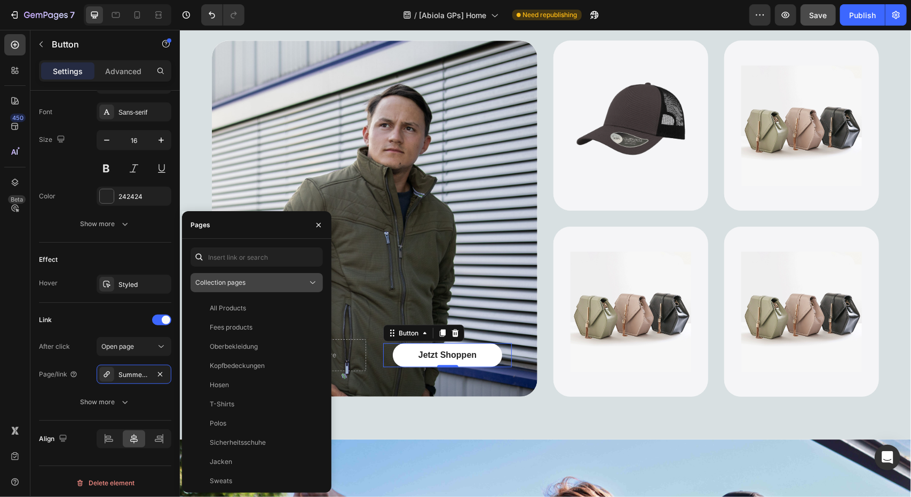
click at [230, 282] on span "Collection pages" at bounding box center [220, 282] width 50 height 8
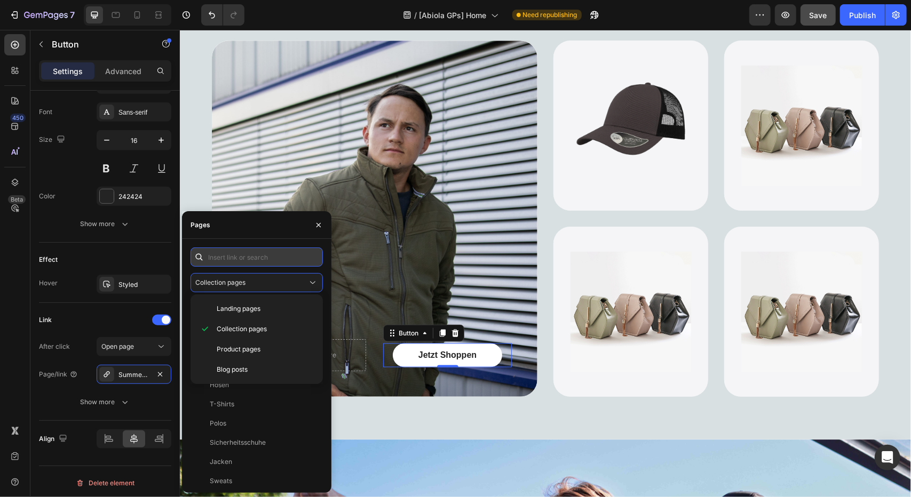
click at [224, 259] on input "text" at bounding box center [256, 257] width 132 height 19
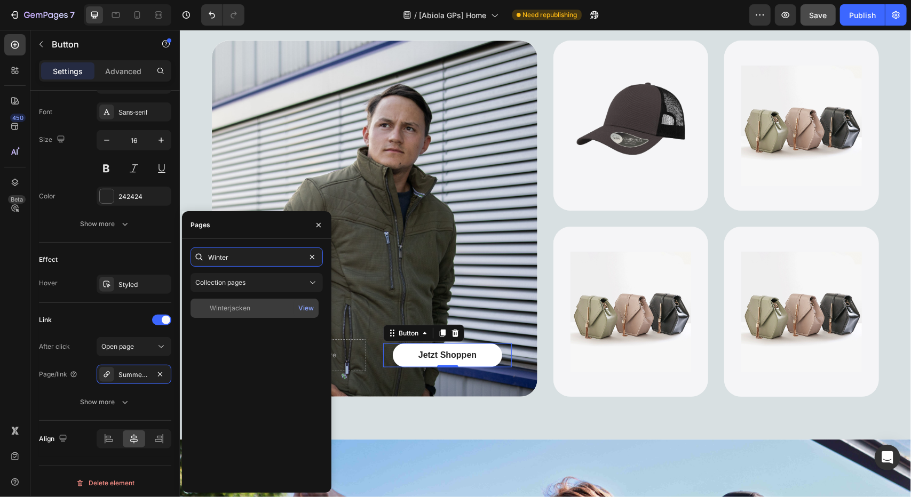
type input "Winter"
click at [235, 306] on div "Winterjacken" at bounding box center [230, 309] width 41 height 10
click at [290, 345] on div "Winterjacken View" at bounding box center [256, 392] width 132 height 186
click at [815, 17] on span "Save" at bounding box center [818, 15] width 18 height 9
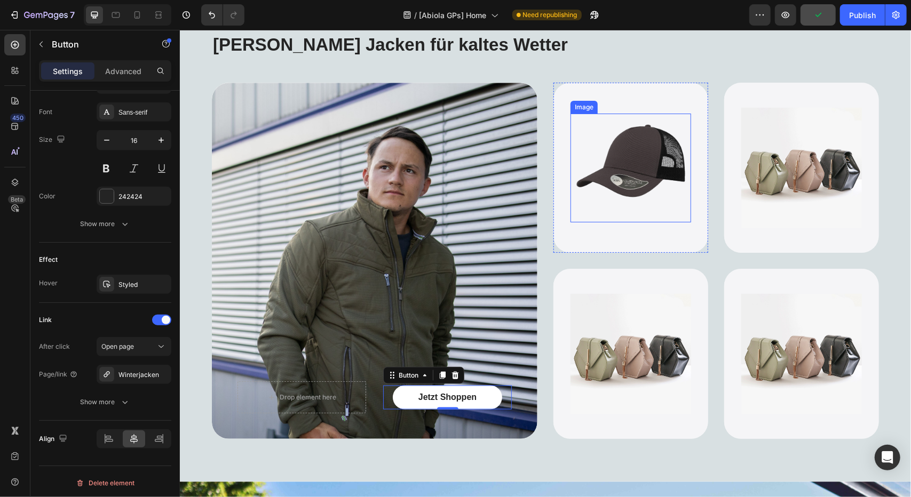
scroll to position [805, 0]
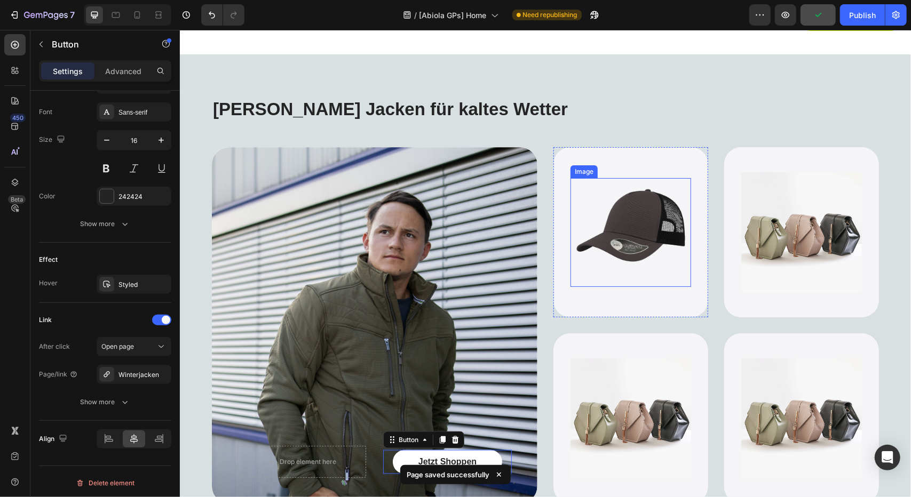
click at [641, 206] on img at bounding box center [630, 232] width 108 height 108
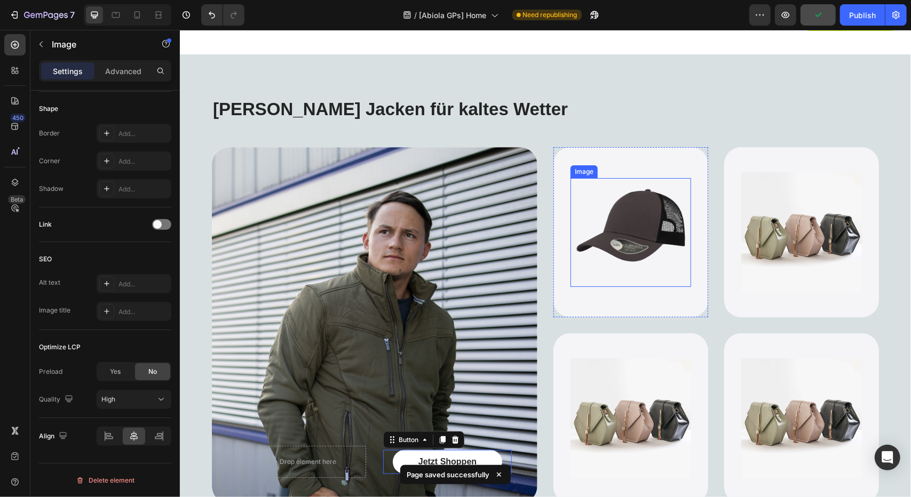
scroll to position [0, 0]
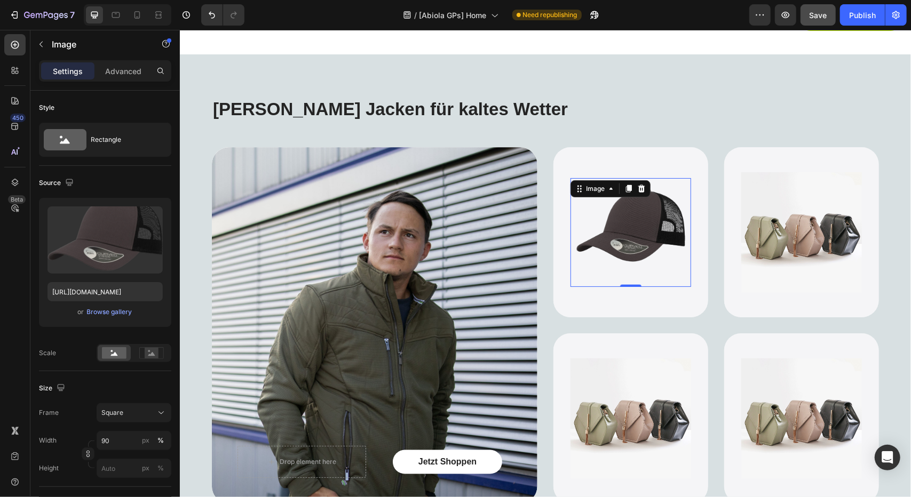
click at [657, 227] on img at bounding box center [630, 232] width 108 height 108
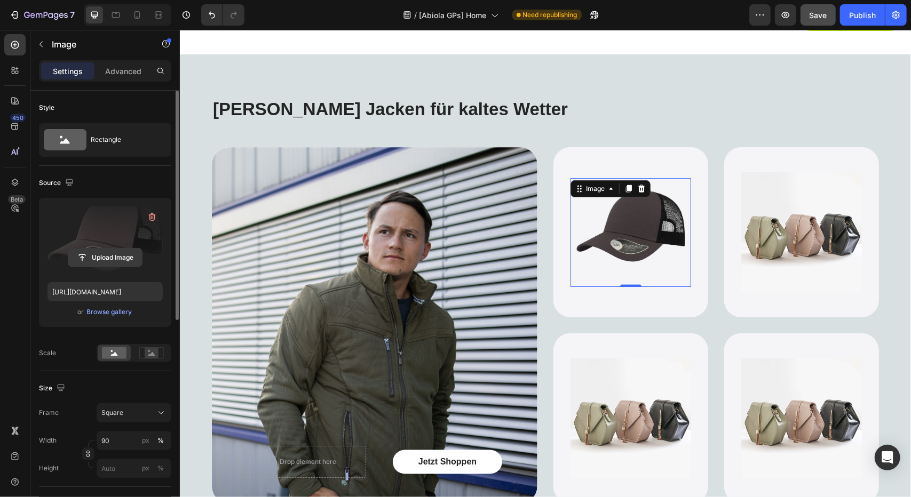
click at [97, 254] on input "file" at bounding box center [105, 258] width 74 height 18
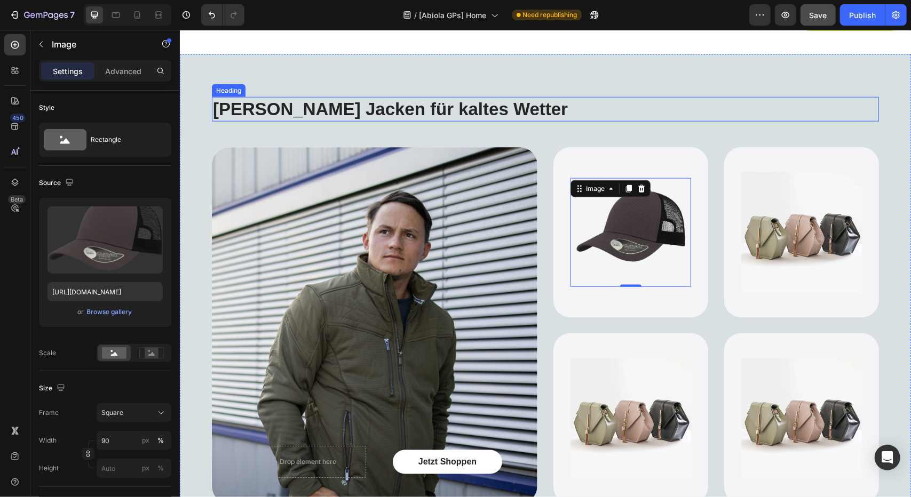
click at [363, 109] on strong "[PERSON_NAME] Jacken für kaltes Wetter" at bounding box center [389, 109] width 355 height 20
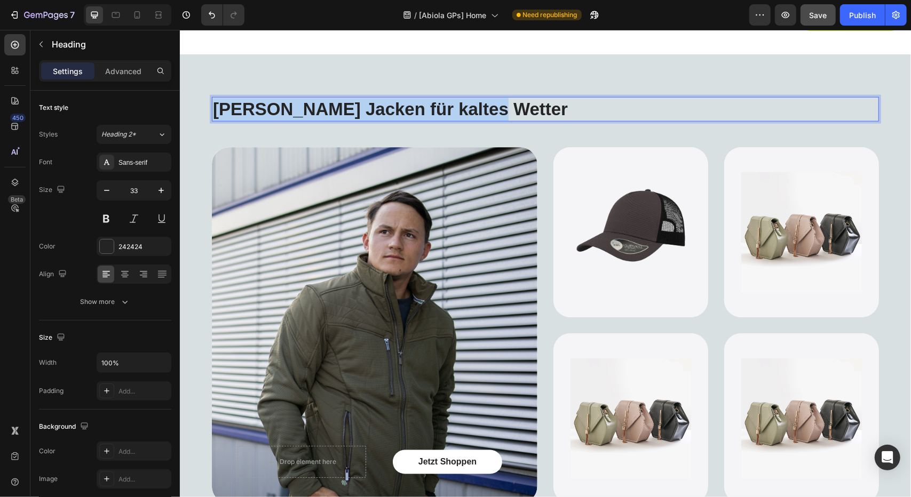
click at [363, 109] on strong "[PERSON_NAME] Jacken für kaltes Wetter" at bounding box center [389, 109] width 355 height 20
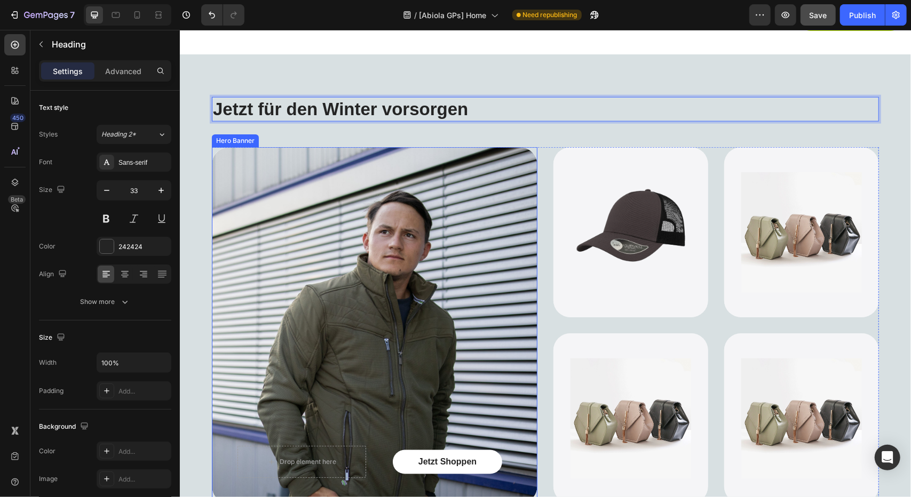
click at [506, 298] on div "Background Image" at bounding box center [373, 325] width 325 height 356
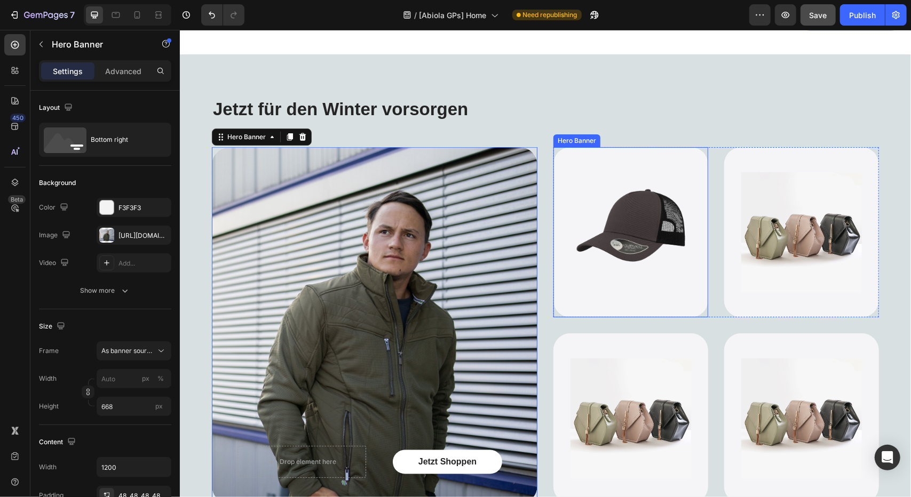
click at [619, 306] on div "Background Image" at bounding box center [630, 232] width 155 height 170
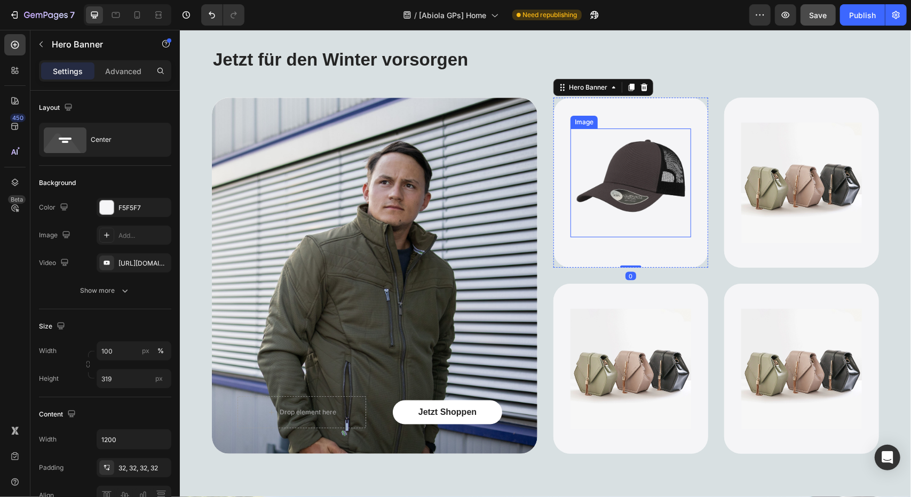
scroll to position [858, 0]
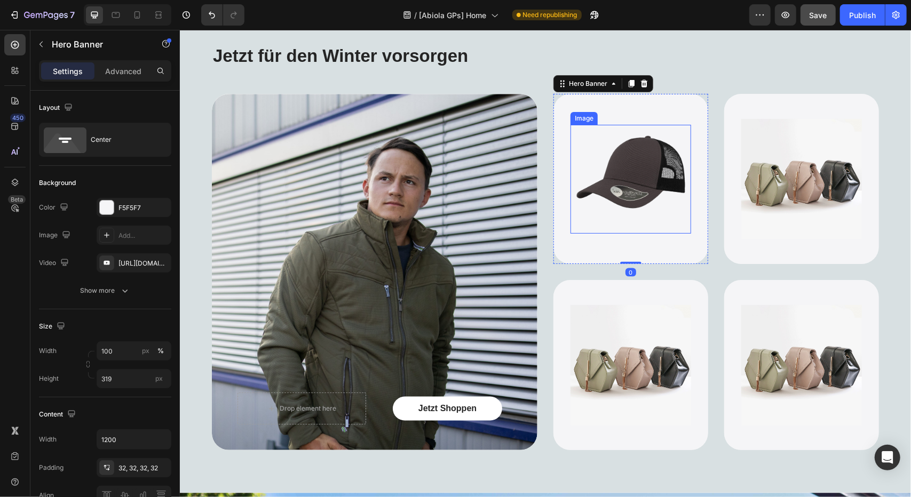
click at [640, 145] on img at bounding box center [630, 178] width 108 height 108
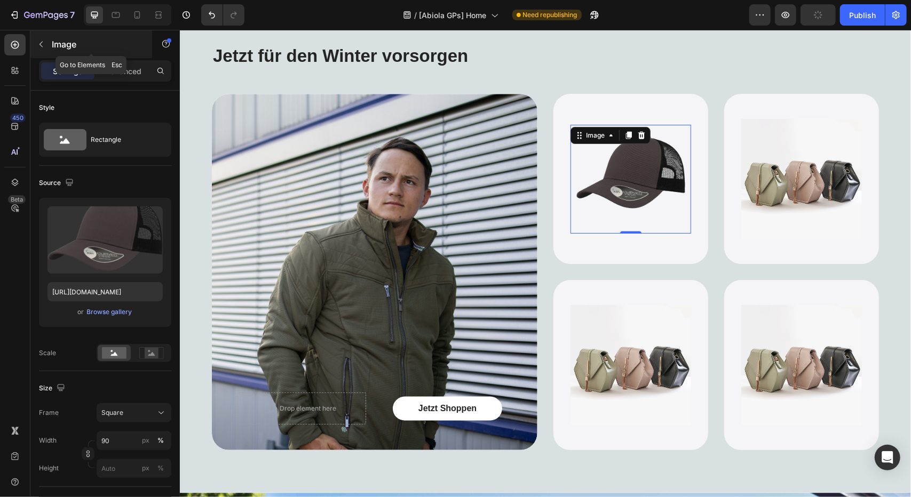
click at [46, 40] on button "button" at bounding box center [41, 44] width 17 height 17
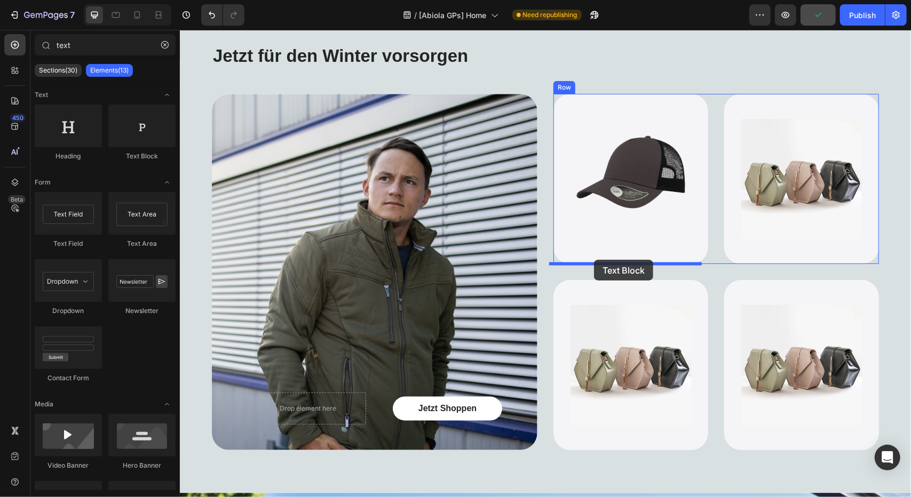
drag, startPoint x: 324, startPoint y: 159, endPoint x: 593, endPoint y: 259, distance: 286.9
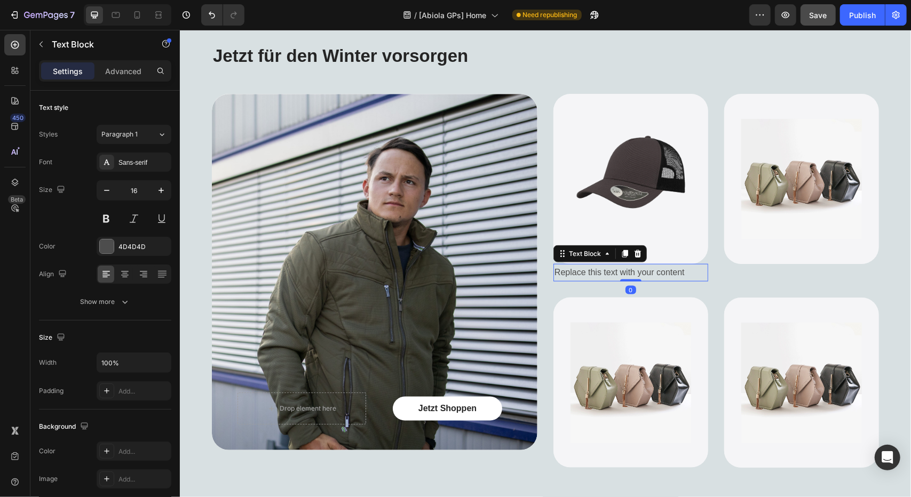
click at [605, 269] on div "Replace this text with your content" at bounding box center [630, 273] width 155 height 18
click at [605, 269] on p "Replace this text with your content" at bounding box center [630, 272] width 153 height 15
click at [630, 302] on div "Background Image" at bounding box center [630, 382] width 155 height 170
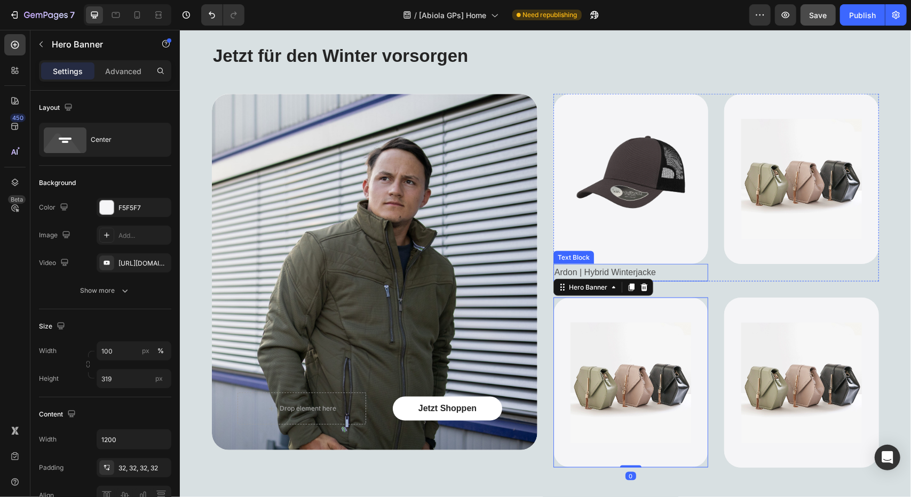
click at [653, 271] on p "Ardon | Hybrid Winterjacke" at bounding box center [630, 272] width 153 height 15
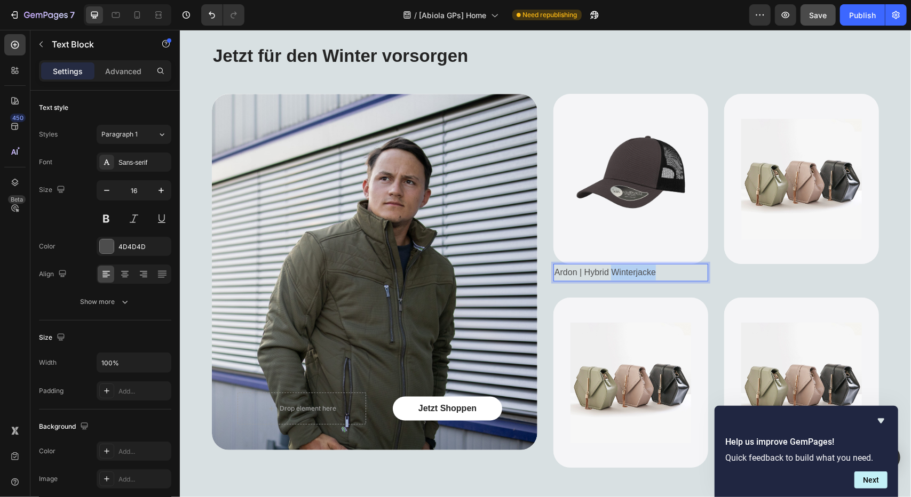
click at [639, 269] on p "Ardon | Hybrid Winterjacke" at bounding box center [630, 272] width 153 height 15
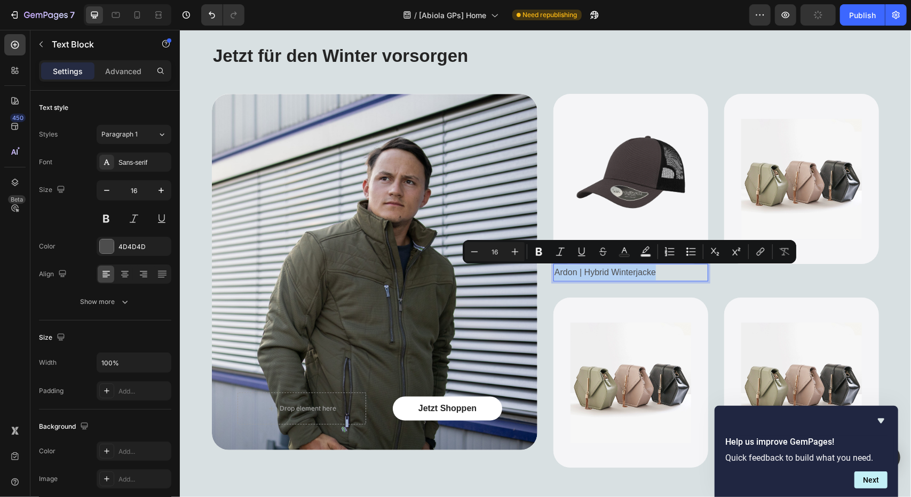
click at [639, 269] on p "Ardon | Hybrid Winterjacke" at bounding box center [630, 272] width 153 height 15
click at [621, 251] on icon "Editor contextual toolbar" at bounding box center [617, 251] width 11 height 11
type input "000000"
type input "77"
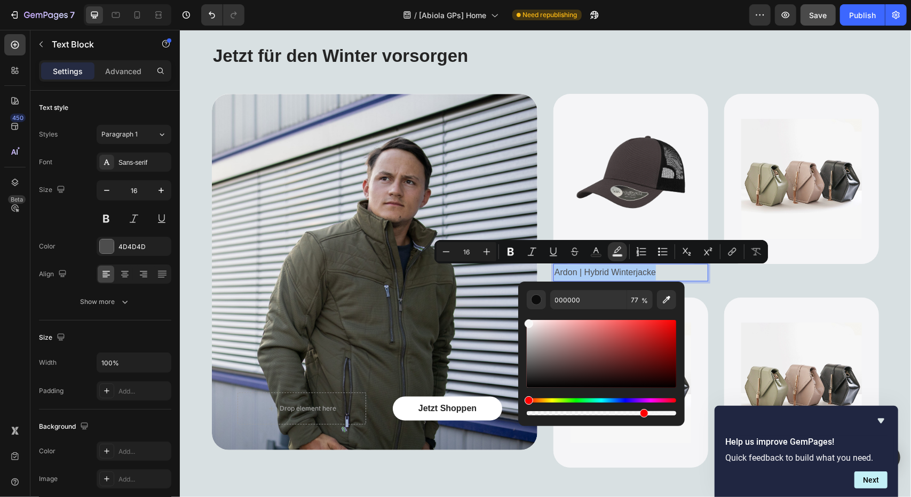
drag, startPoint x: 708, startPoint y: 403, endPoint x: 508, endPoint y: 290, distance: 229.3
type input "F7F7F7"
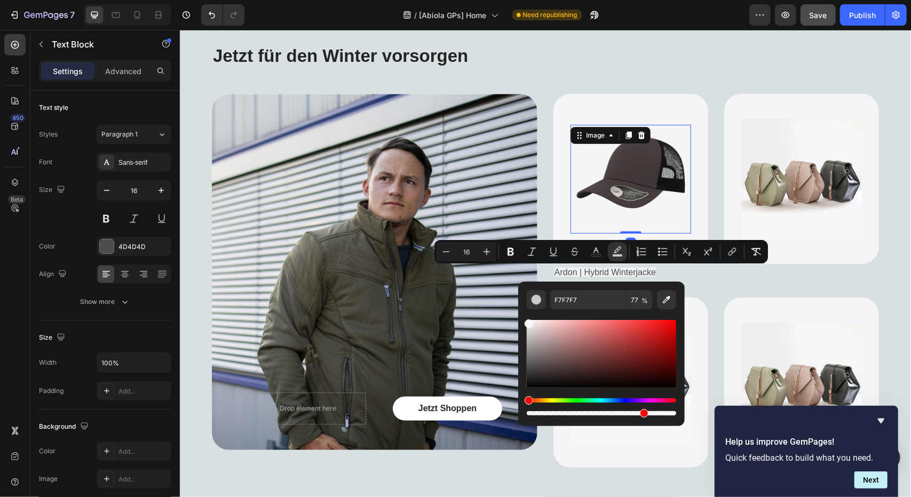
click at [668, 205] on img at bounding box center [630, 178] width 108 height 108
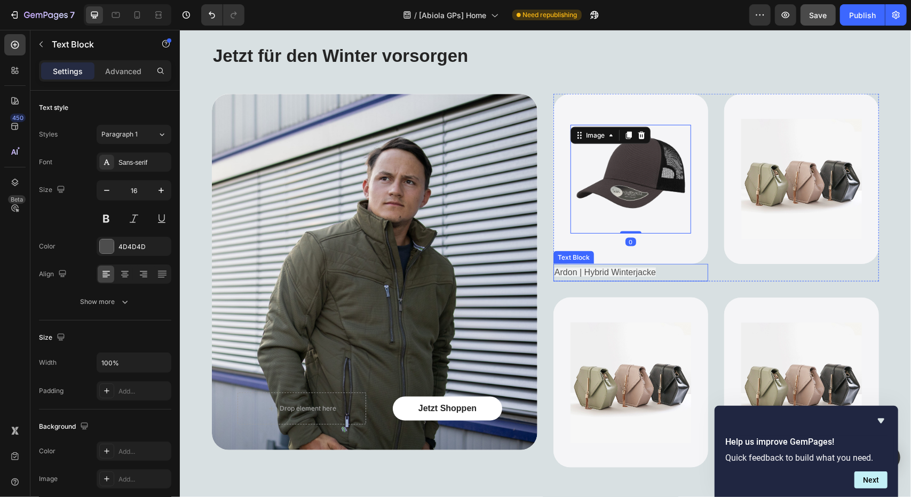
click at [611, 272] on span "Ardon | Hybrid Winterjacke" at bounding box center [604, 271] width 101 height 9
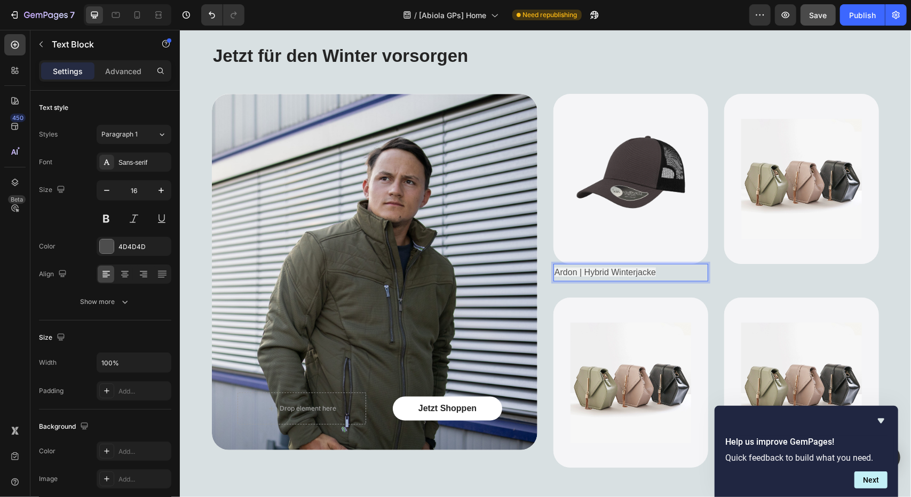
click at [615, 270] on span "Ardon | Hybrid Winterjacke" at bounding box center [604, 271] width 101 height 9
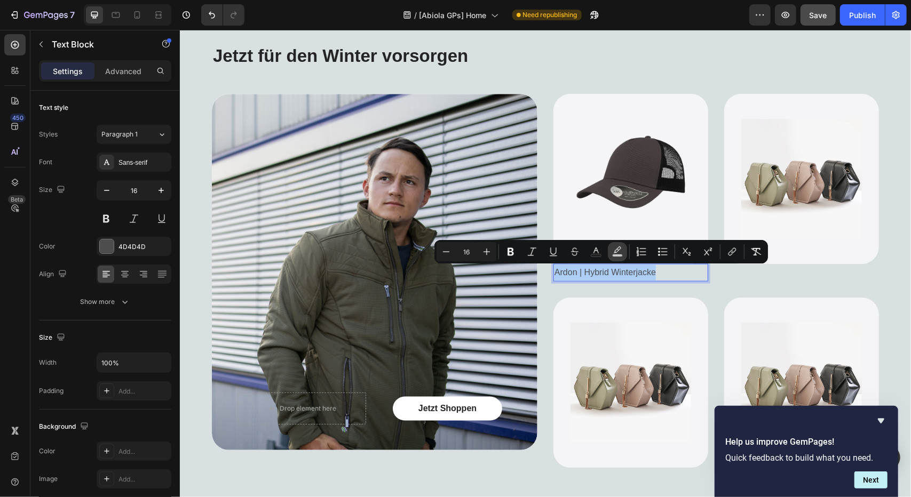
click at [622, 250] on button "color" at bounding box center [617, 251] width 19 height 19
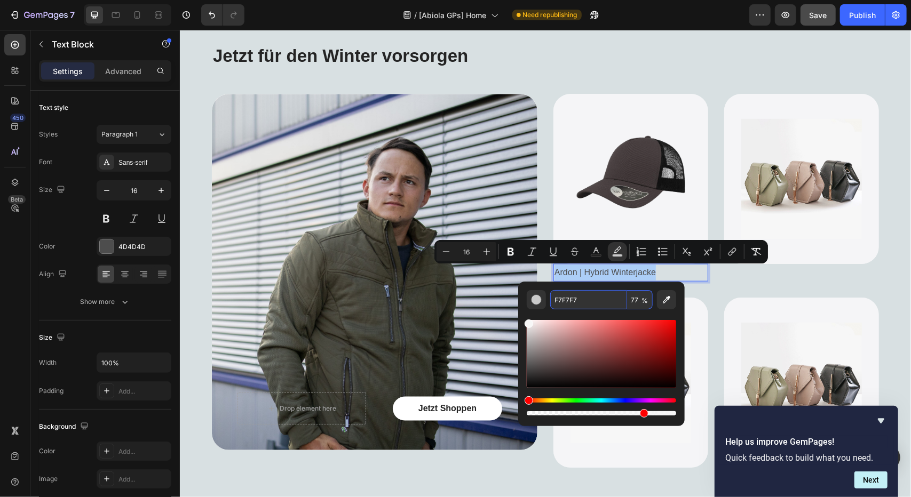
click at [637, 298] on input "77" at bounding box center [640, 299] width 26 height 19
type input "0"
click at [601, 252] on icon "Editor contextual toolbar" at bounding box center [595, 251] width 11 height 11
type input "4D4D4D"
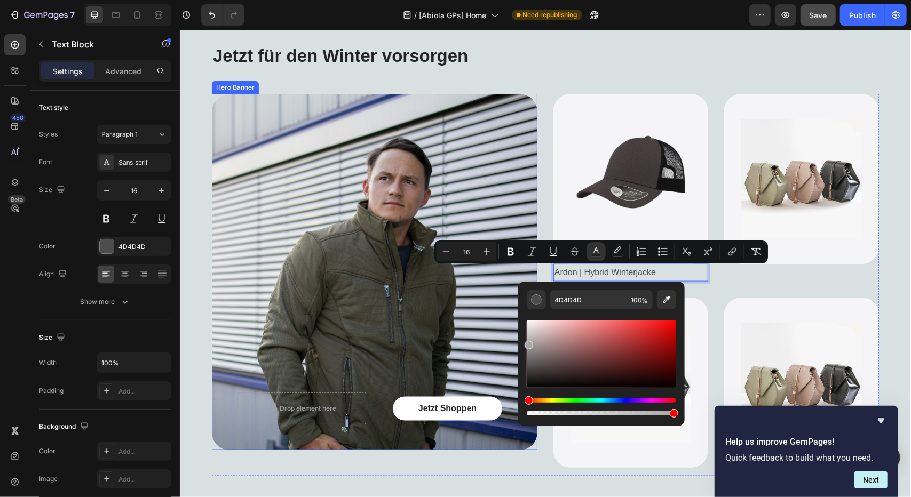
drag, startPoint x: 713, startPoint y: 397, endPoint x: 505, endPoint y: 312, distance: 224.7
drag, startPoint x: 708, startPoint y: 366, endPoint x: 509, endPoint y: 299, distance: 210.0
drag, startPoint x: 708, startPoint y: 352, endPoint x: 515, endPoint y: 363, distance: 193.4
click at [525, 361] on div "Editor contextual toolbar" at bounding box center [528, 363] width 9 height 9
type input "636363"
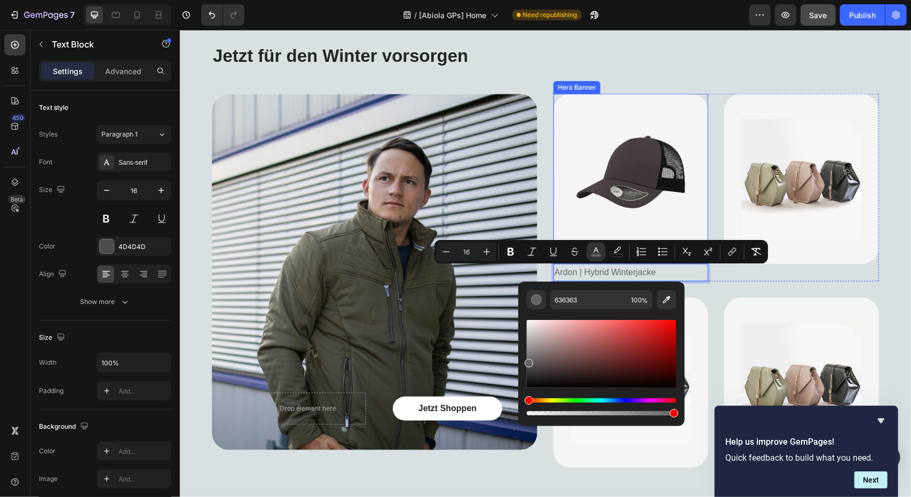
click at [554, 194] on div "Image" at bounding box center [630, 178] width 155 height 142
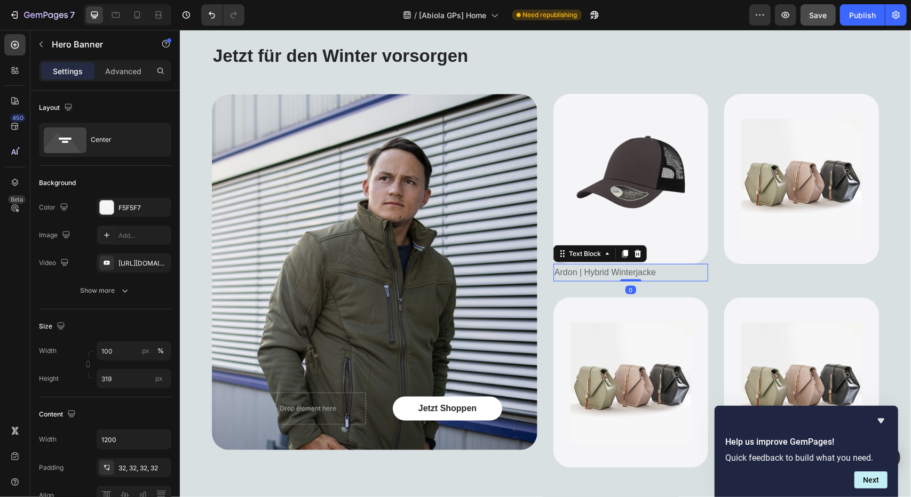
click at [634, 269] on span "Ardon | Hybrid Winterjacke" at bounding box center [604, 271] width 101 height 9
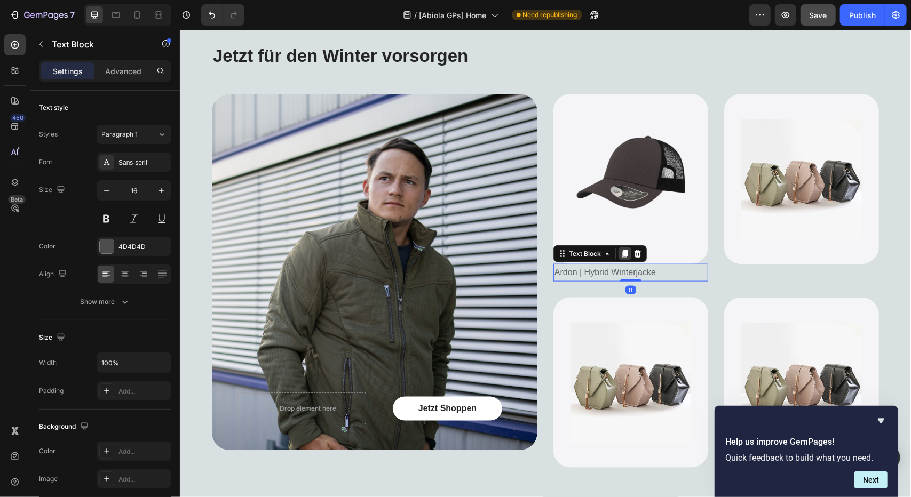
click at [619, 248] on div at bounding box center [624, 253] width 13 height 13
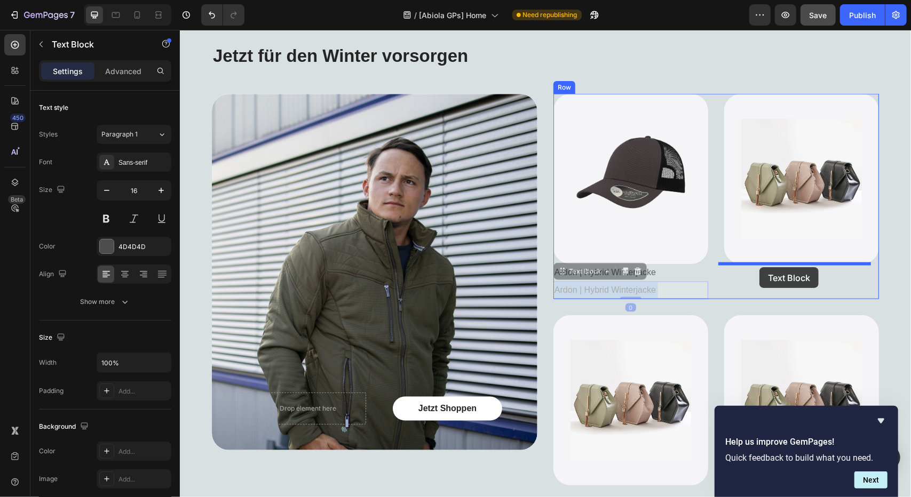
drag, startPoint x: 630, startPoint y: 289, endPoint x: 759, endPoint y: 267, distance: 129.9
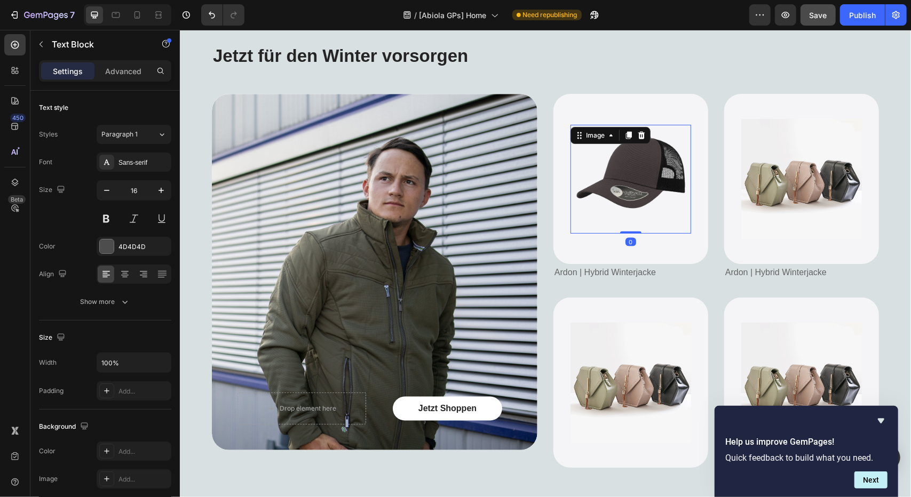
click at [628, 163] on img at bounding box center [630, 178] width 108 height 108
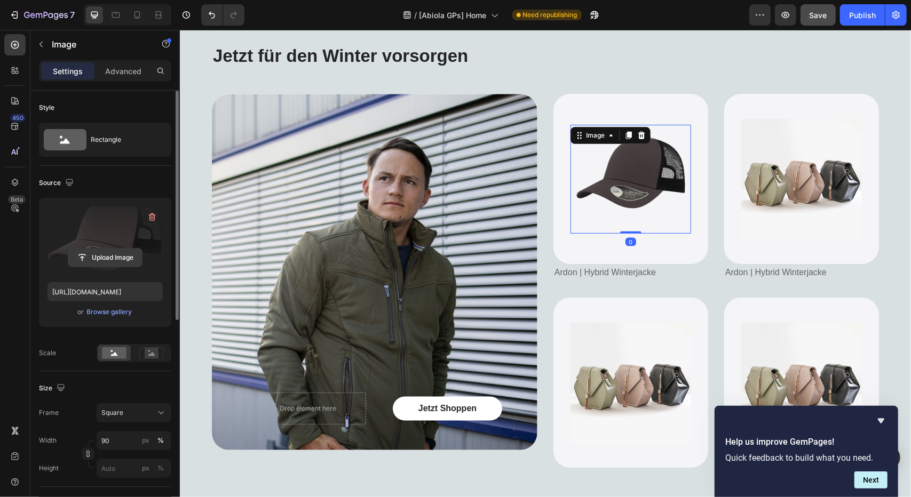
click at [109, 252] on input "file" at bounding box center [105, 258] width 74 height 18
click at [100, 258] on input "file" at bounding box center [105, 258] width 74 height 18
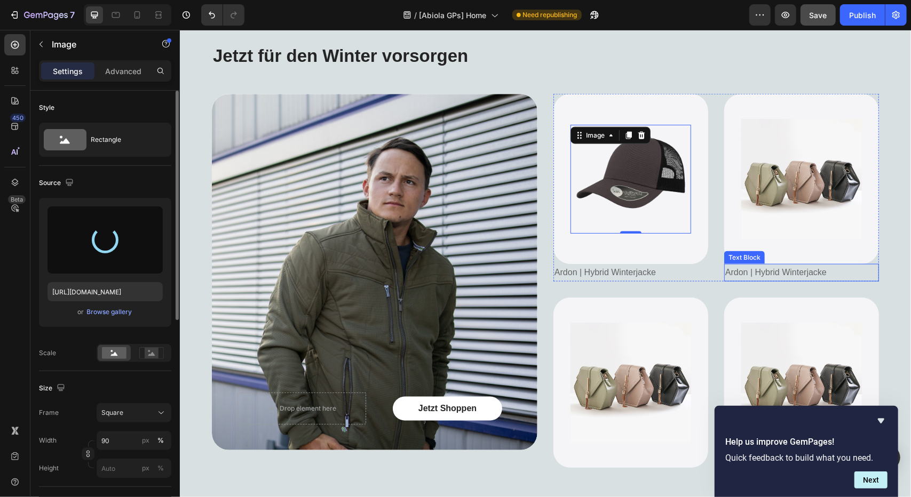
click at [781, 276] on span "Ardon | Hybrid Winterjacke" at bounding box center [774, 271] width 101 height 9
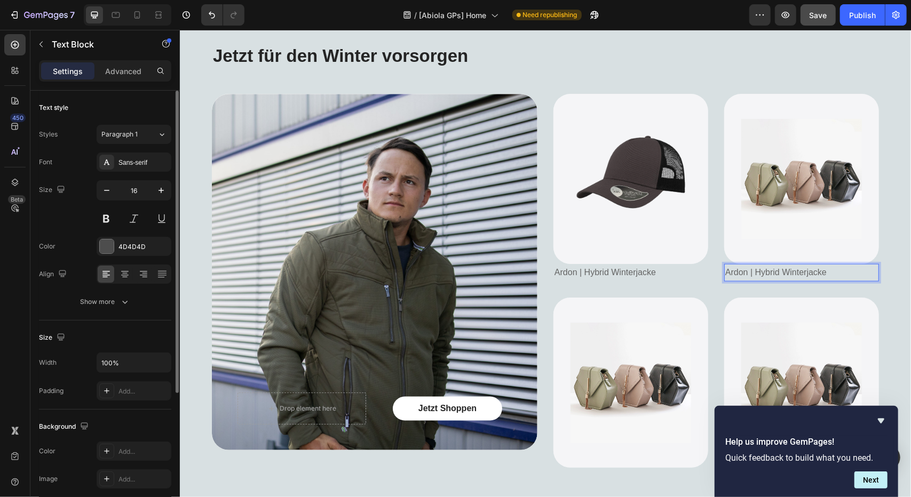
click at [751, 273] on span "Ardon | Hybrid Winterjacke" at bounding box center [774, 271] width 101 height 9
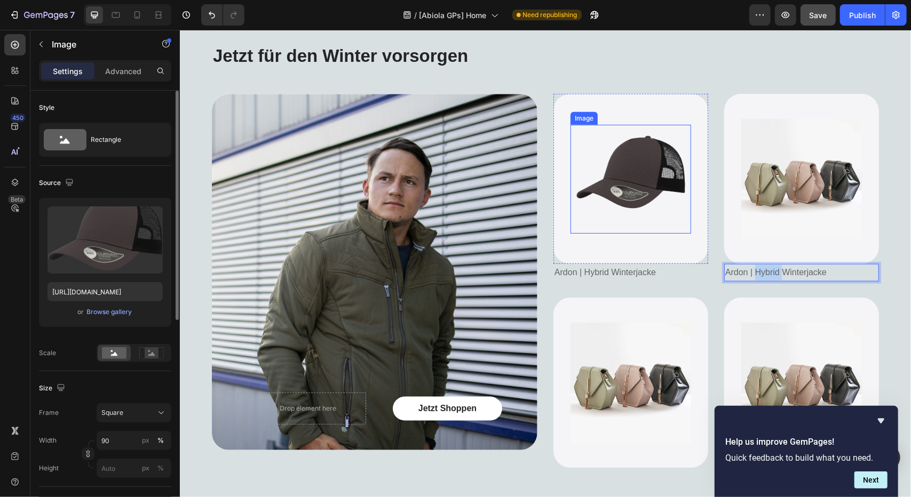
click at [629, 165] on img at bounding box center [630, 178] width 108 height 108
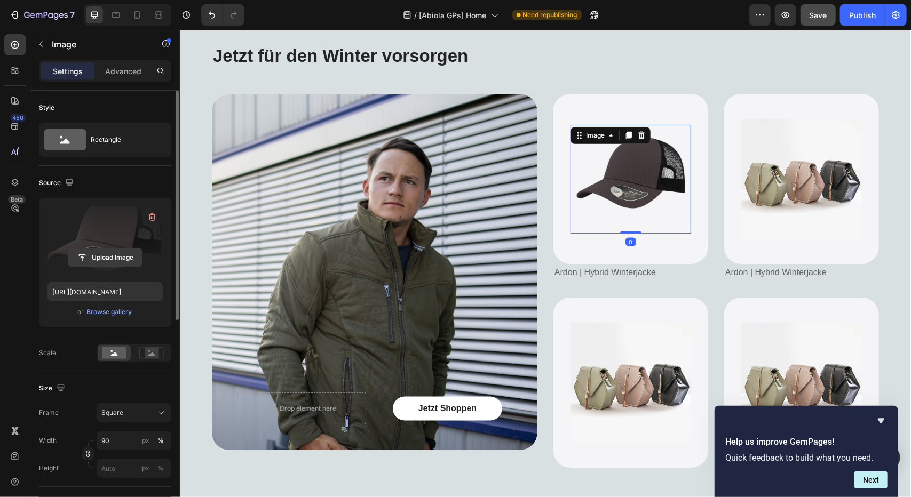
click at [94, 258] on input "file" at bounding box center [105, 258] width 74 height 18
click at [99, 258] on input "file" at bounding box center [105, 258] width 74 height 18
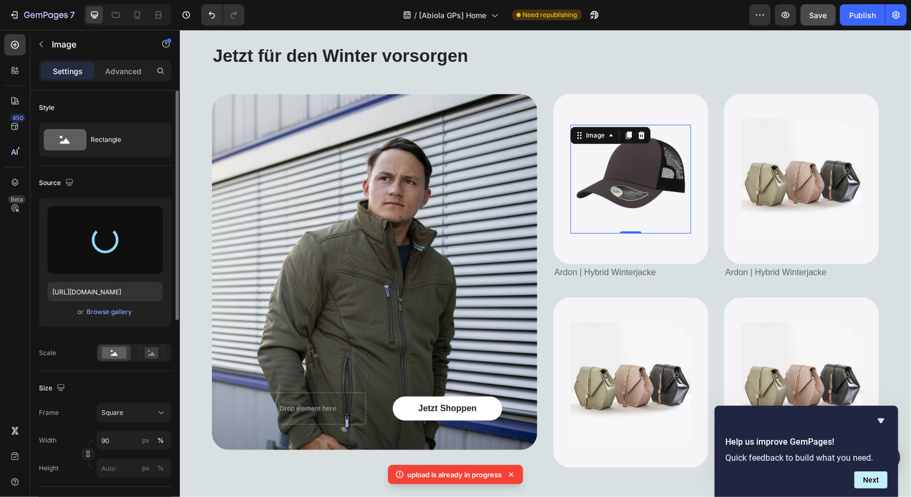
type input "[URL][DOMAIN_NAME]"
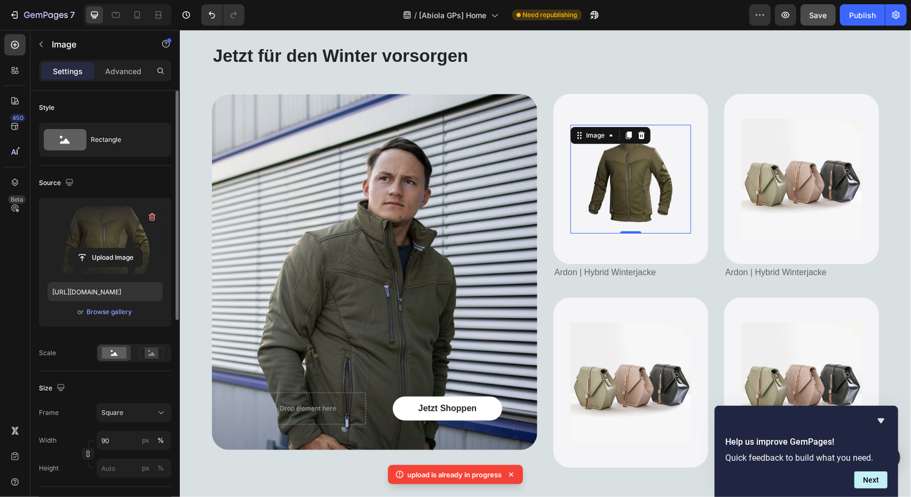
click at [638, 178] on img at bounding box center [630, 178] width 108 height 108
click at [649, 209] on img at bounding box center [630, 178] width 108 height 108
click at [119, 445] on input "90" at bounding box center [134, 440] width 75 height 19
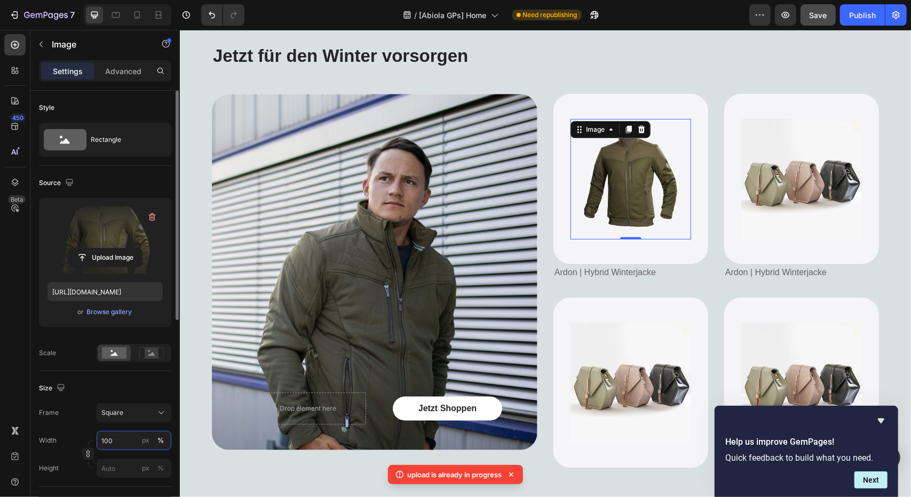
type input "100"
click at [64, 422] on div "Frame Square Width 100 px % Height px %" at bounding box center [105, 440] width 132 height 75
drag, startPoint x: 888, startPoint y: 413, endPoint x: 882, endPoint y: 422, distance: 10.4
click at [889, 413] on div "Help us improve GemPages! Quick feedback to build what you need. Next" at bounding box center [805, 451] width 183 height 91
click at [881, 425] on icon "Hide survey" at bounding box center [880, 420] width 13 height 13
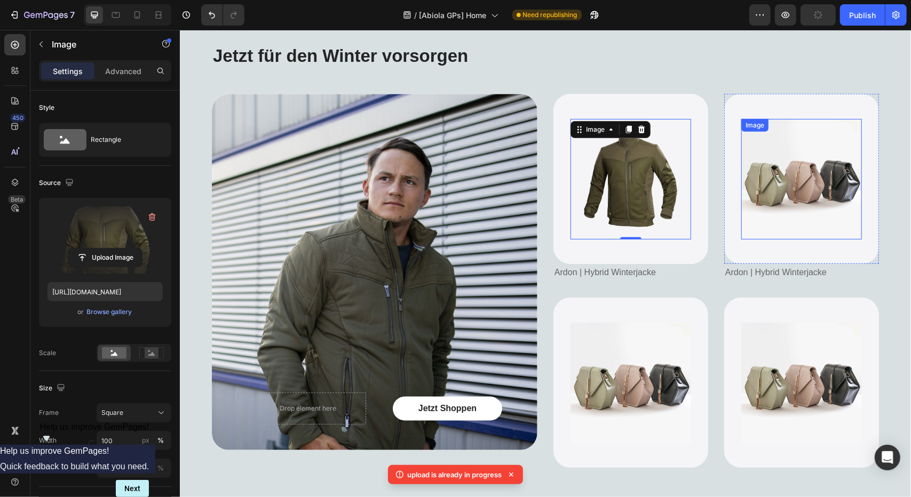
click at [771, 188] on img at bounding box center [800, 178] width 121 height 121
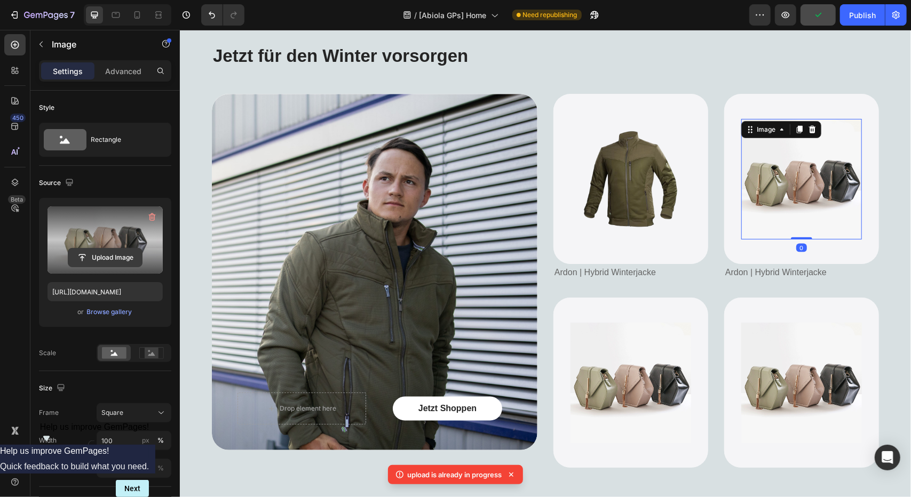
click at [118, 256] on input "file" at bounding box center [105, 258] width 74 height 18
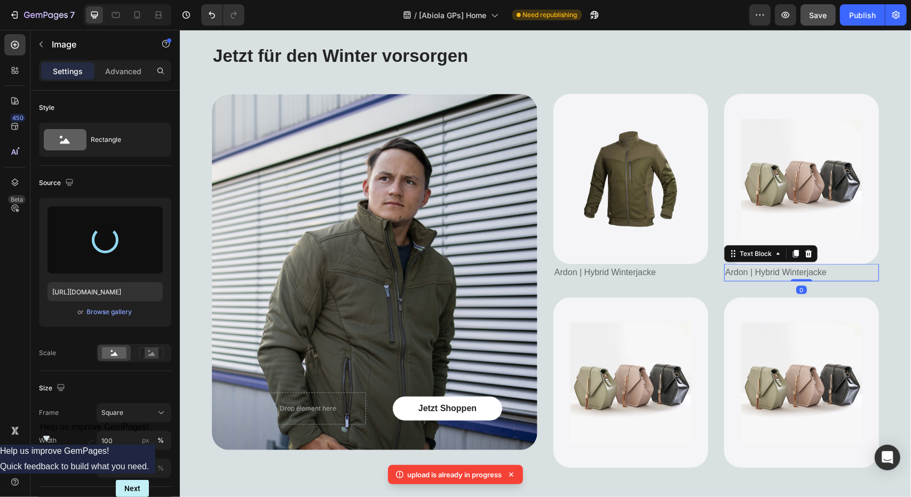
click at [763, 267] on span "Ardon | Hybrid Winterjacke" at bounding box center [774, 271] width 101 height 9
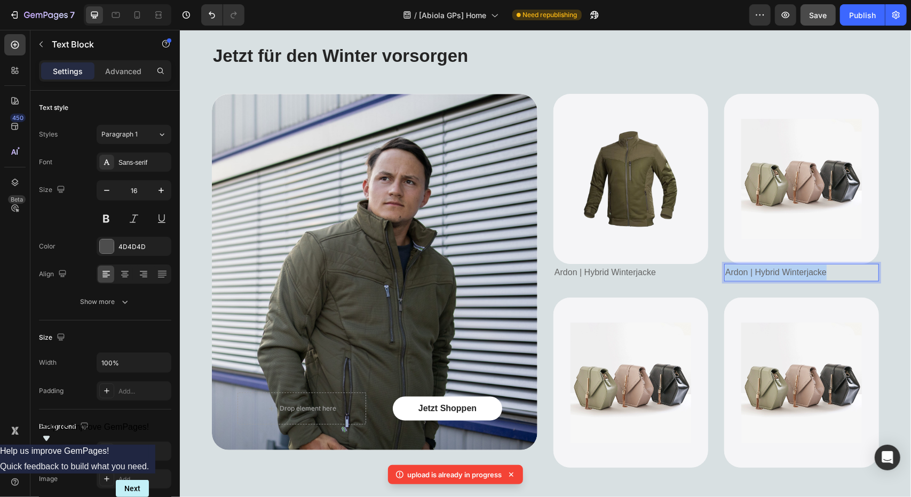
drag, startPoint x: 763, startPoint y: 267, endPoint x: 745, endPoint y: 270, distance: 18.3
click at [763, 267] on span "Ardon | Hybrid Winterjacke" at bounding box center [774, 271] width 101 height 9
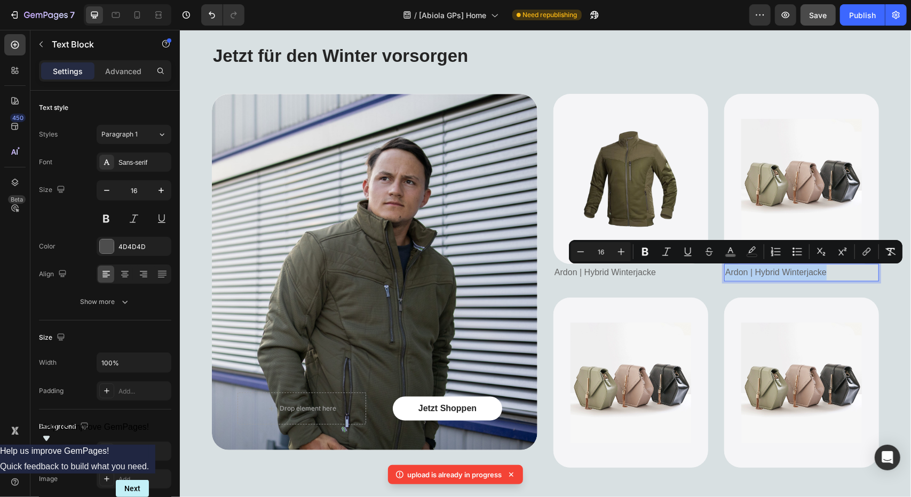
click at [738, 272] on span "Ardon | Hybrid Winterjacke" at bounding box center [774, 271] width 101 height 9
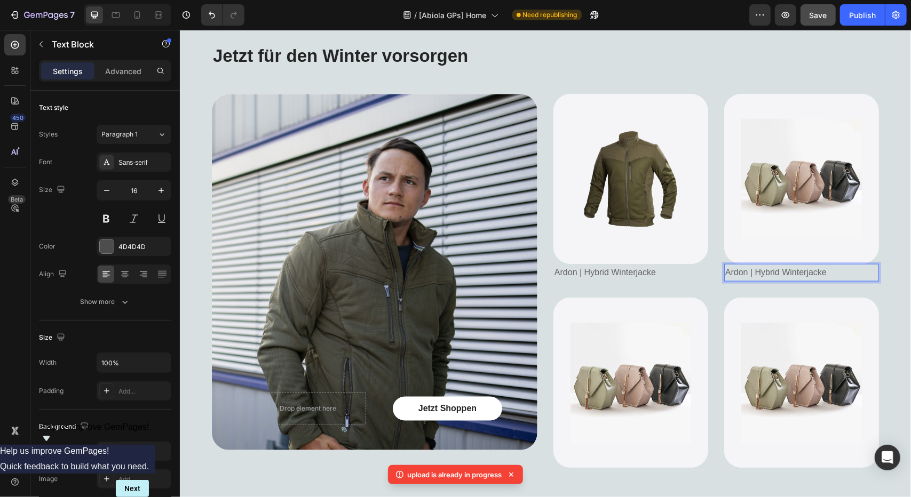
click at [731, 273] on span "Ardon | Hybrid Winterjacke" at bounding box center [774, 271] width 101 height 9
click at [761, 270] on span "Sir Safety| Hybrid Winterjacke" at bounding box center [780, 271] width 113 height 9
click at [754, 271] on span "Sir Safety| Hybrid Winterjacke" at bounding box center [780, 271] width 113 height 9
click at [769, 269] on span "Sir Safety | Hybrid Winterjacke" at bounding box center [782, 271] width 116 height 9
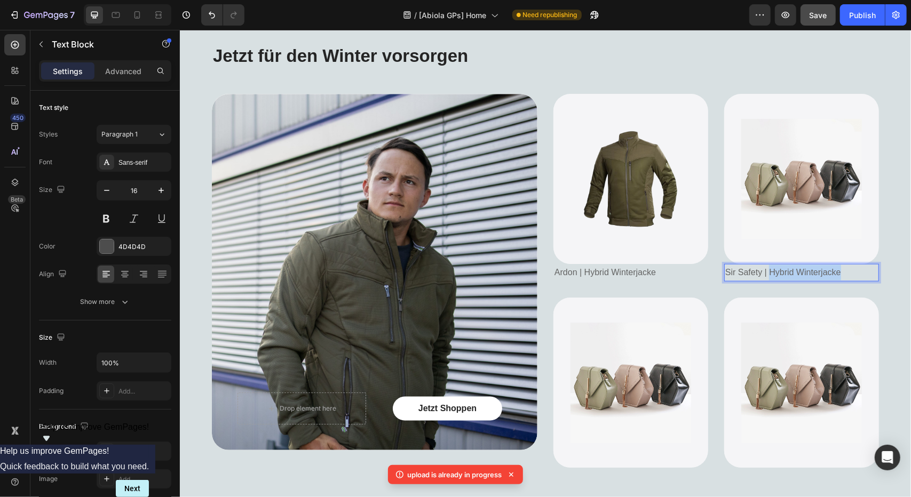
drag, startPoint x: 763, startPoint y: 271, endPoint x: 832, endPoint y: 274, distance: 68.9
click at [832, 274] on span "Sir Safety | Hybrid Winterjacke" at bounding box center [782, 271] width 116 height 9
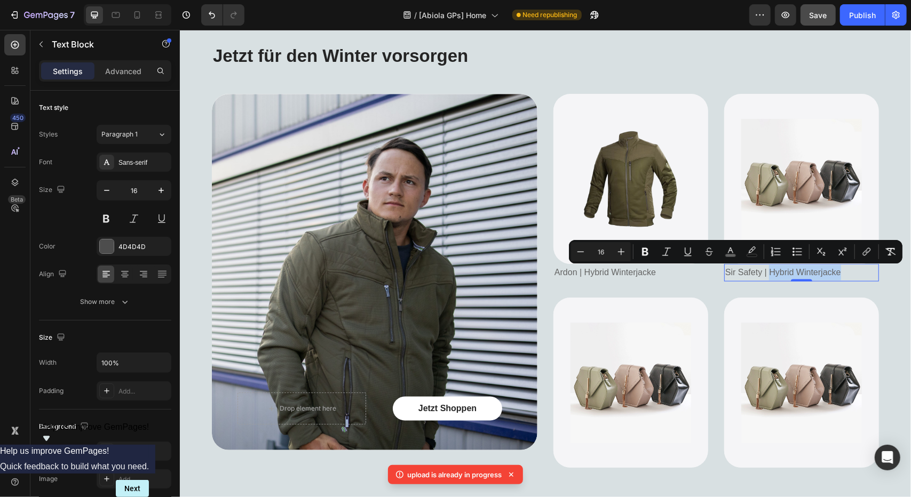
click at [798, 270] on span "Sir Safety | Hybrid Winterjacke" at bounding box center [782, 271] width 116 height 9
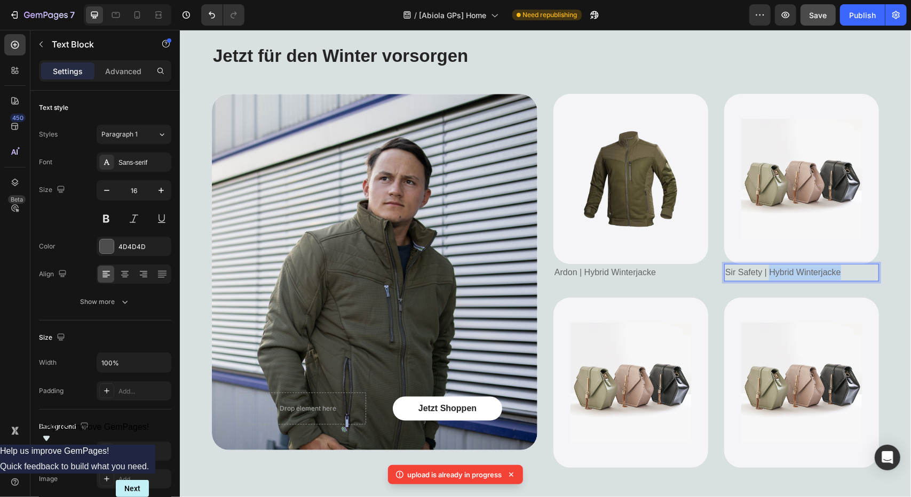
drag, startPoint x: 763, startPoint y: 270, endPoint x: 849, endPoint y: 271, distance: 86.4
click at [849, 271] on p "Sir Safety | Hybrid Winterjacke" at bounding box center [800, 272] width 153 height 15
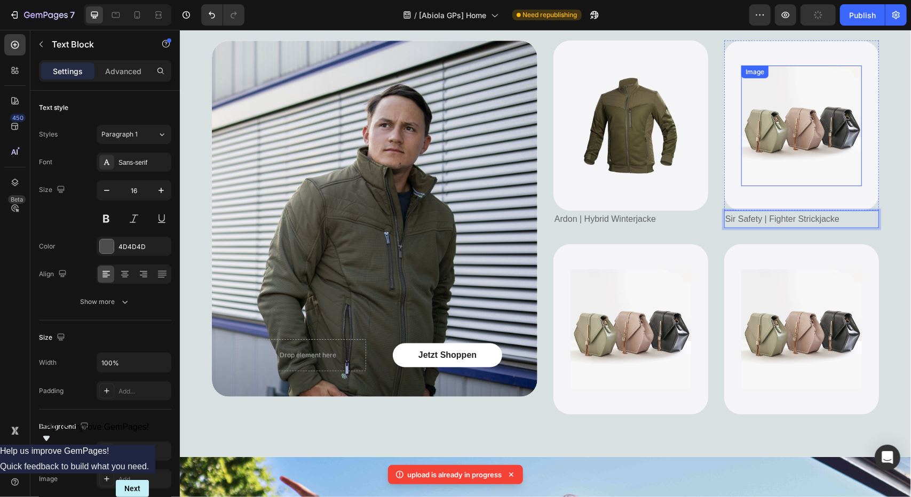
click at [767, 153] on img at bounding box center [800, 125] width 121 height 121
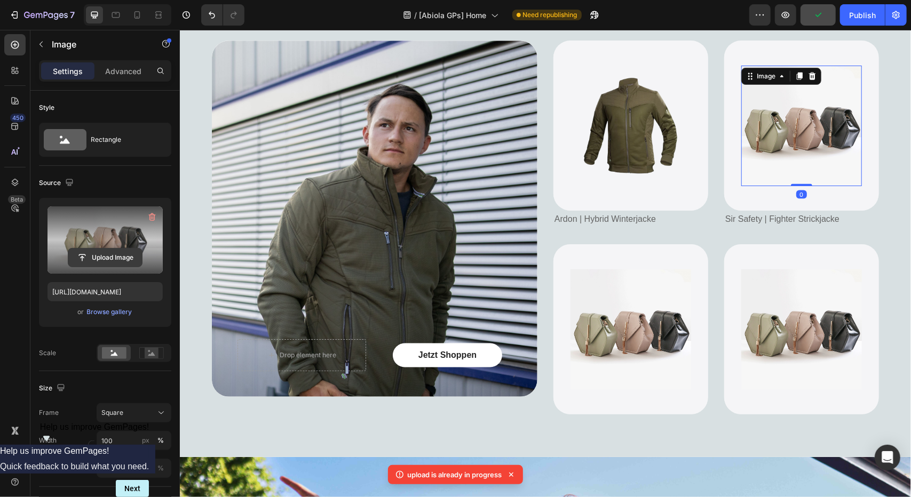
click at [105, 249] on input "file" at bounding box center [105, 258] width 74 height 18
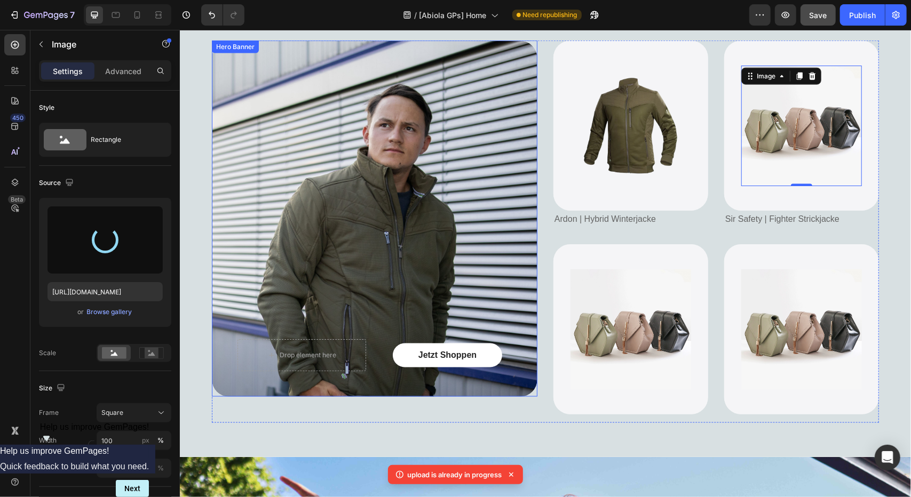
type input "[URL][DOMAIN_NAME]"
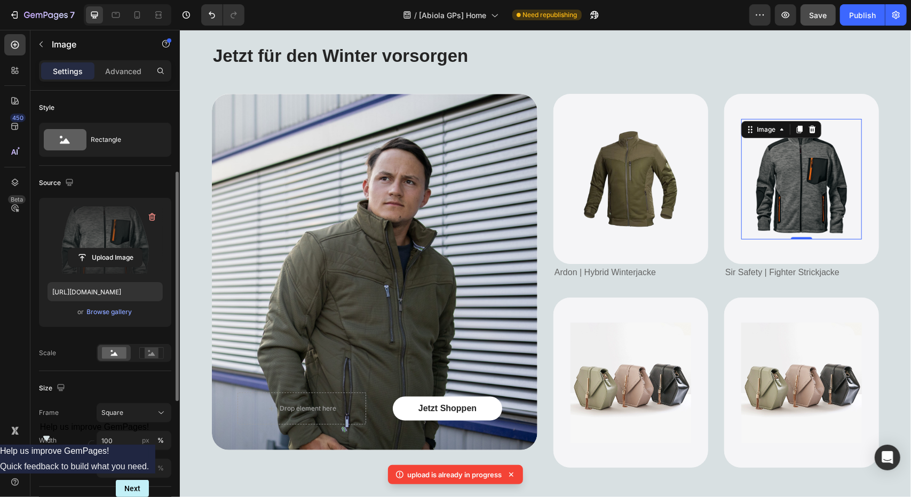
scroll to position [53, 0]
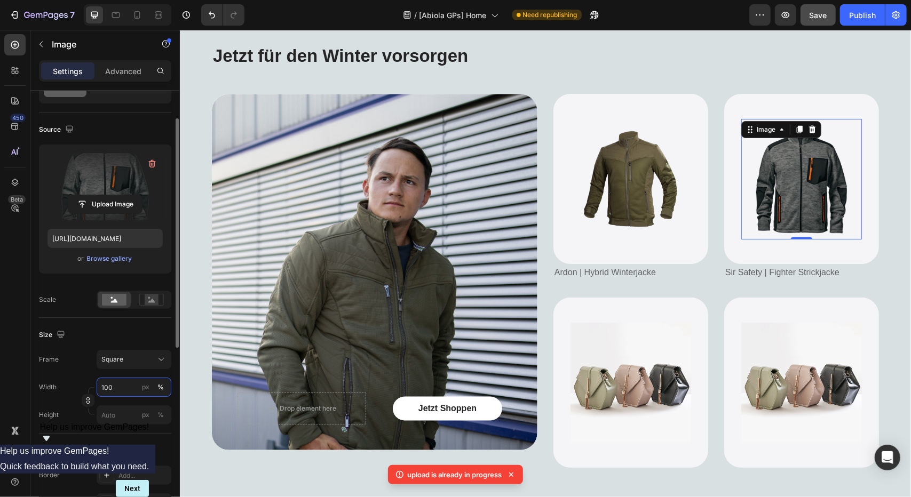
click at [111, 381] on input "100" at bounding box center [134, 387] width 75 height 19
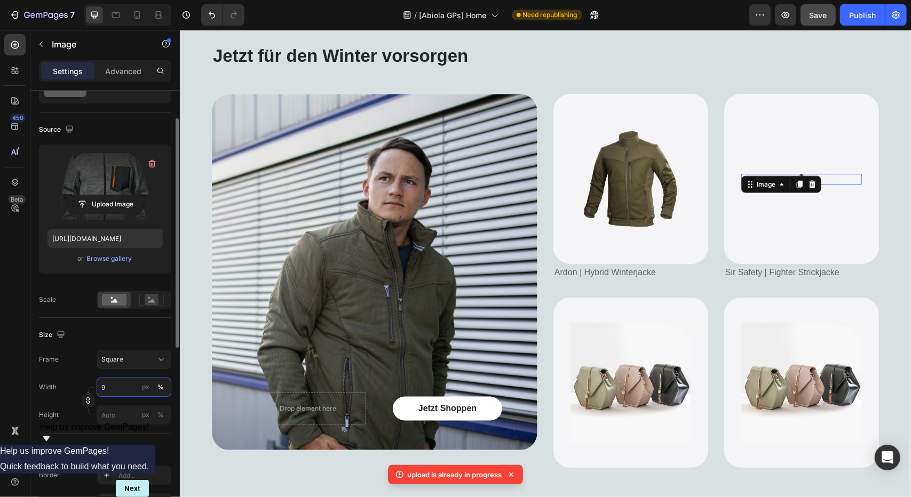
type input "95"
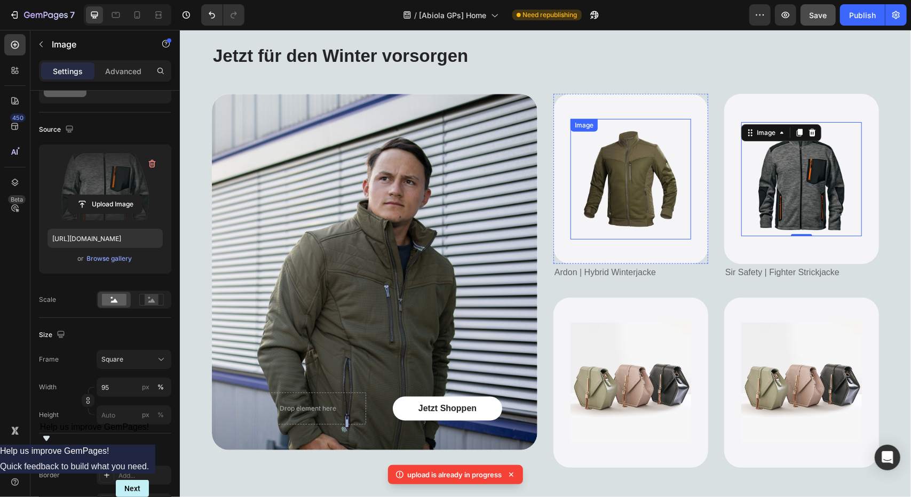
click at [614, 207] on img at bounding box center [630, 178] width 121 height 121
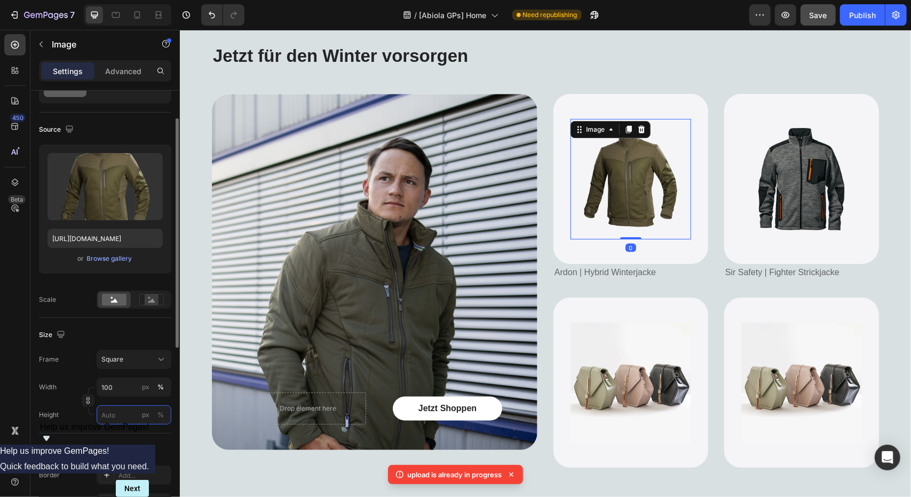
click at [114, 410] on input "px %" at bounding box center [134, 414] width 75 height 19
click at [146, 414] on div "px" at bounding box center [145, 415] width 7 height 10
click at [111, 414] on input "px %" at bounding box center [134, 414] width 75 height 19
click at [106, 388] on input "100" at bounding box center [134, 387] width 75 height 19
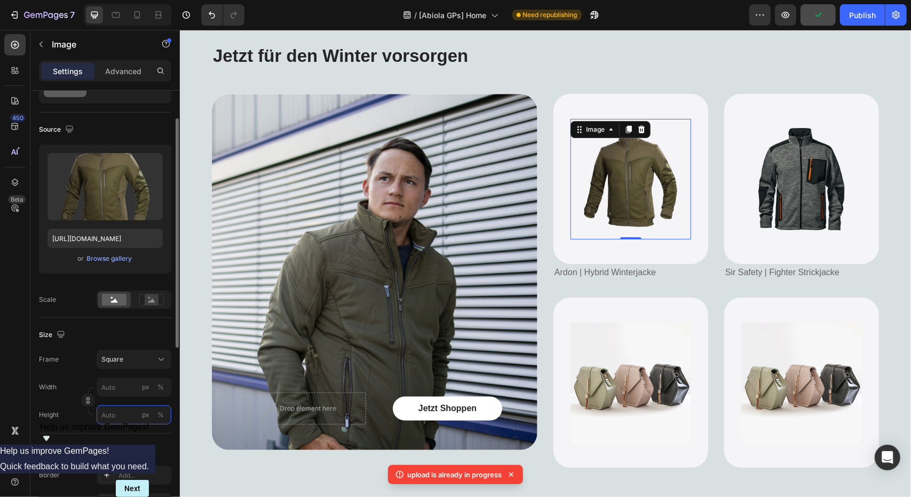
click at [111, 410] on input "px %" at bounding box center [134, 414] width 75 height 19
type input "1"
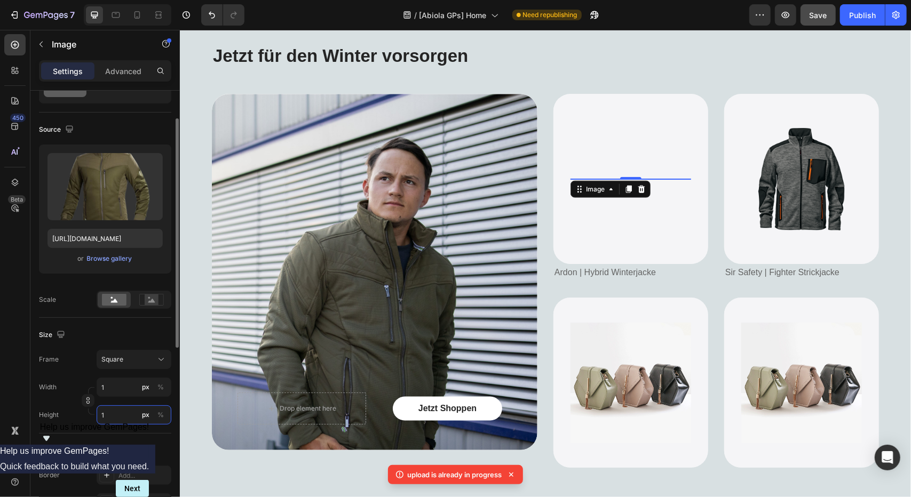
type input "10"
type input "100"
drag, startPoint x: 118, startPoint y: 414, endPoint x: 87, endPoint y: 418, distance: 31.6
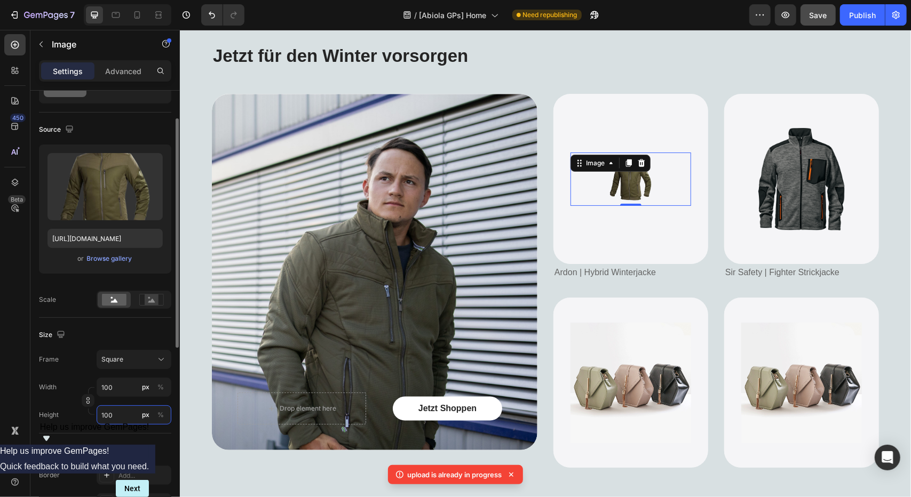
click at [87, 418] on div "Height 100 px %" at bounding box center [105, 414] width 132 height 19
type input "3"
type input "30"
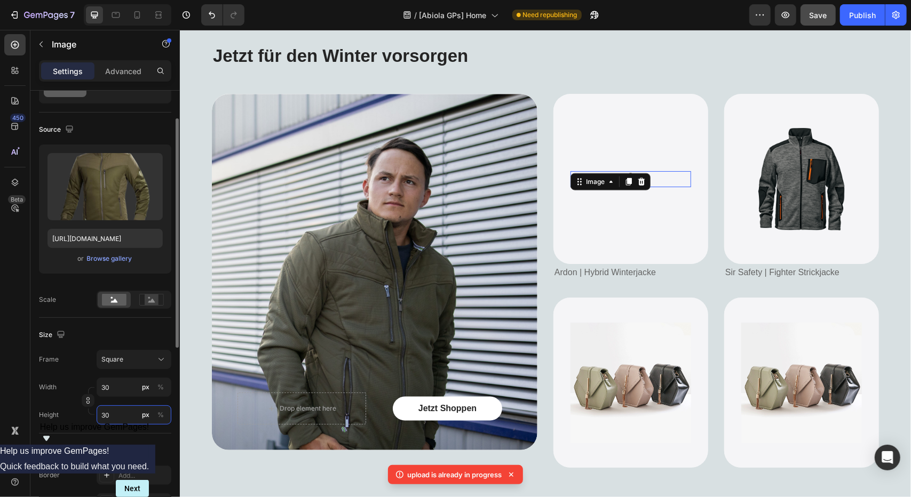
type input "300"
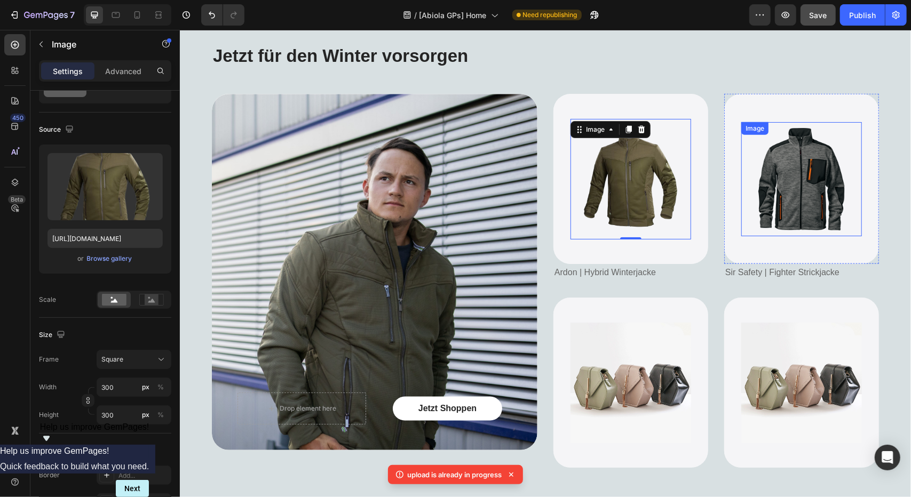
click at [800, 212] on img at bounding box center [801, 179] width 115 height 115
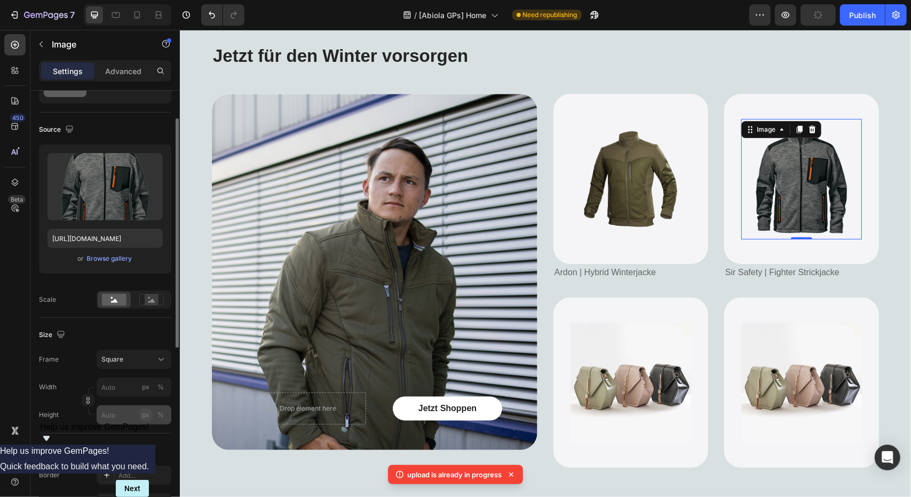
click at [146, 410] on div "px" at bounding box center [145, 415] width 7 height 10
click at [127, 418] on input "px %" at bounding box center [134, 414] width 75 height 19
type input "3"
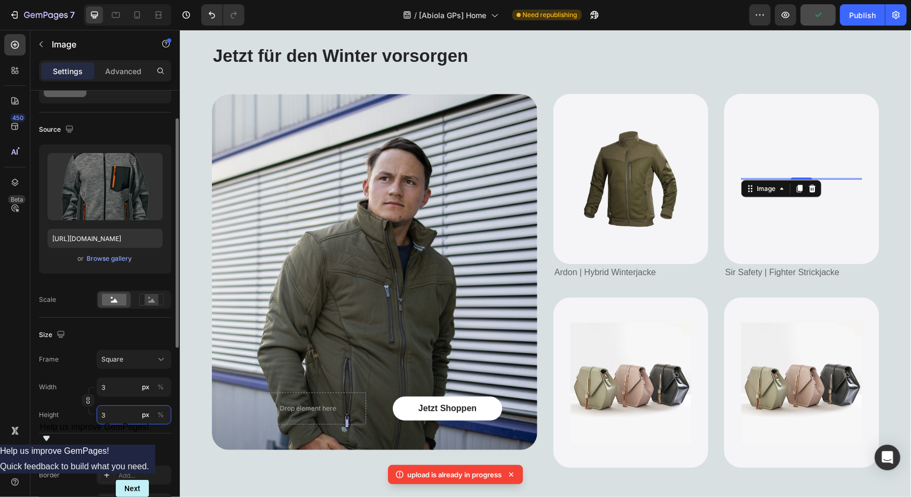
type input "30"
type input "300"
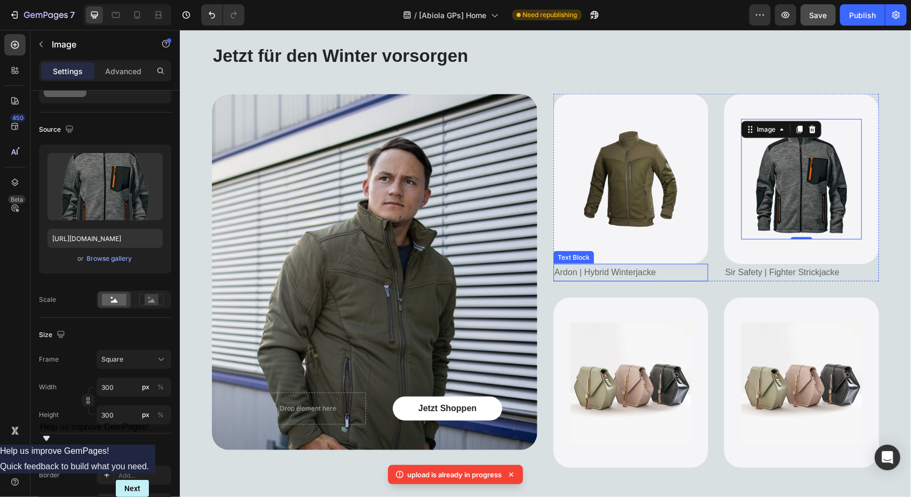
click at [660, 270] on p "Ardon | Hybrid Winterjacke" at bounding box center [630, 272] width 153 height 15
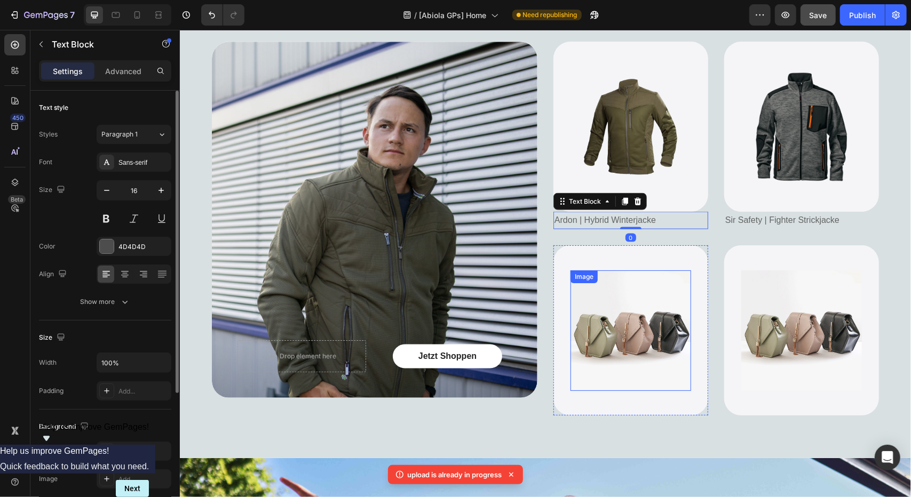
scroll to position [912, 0]
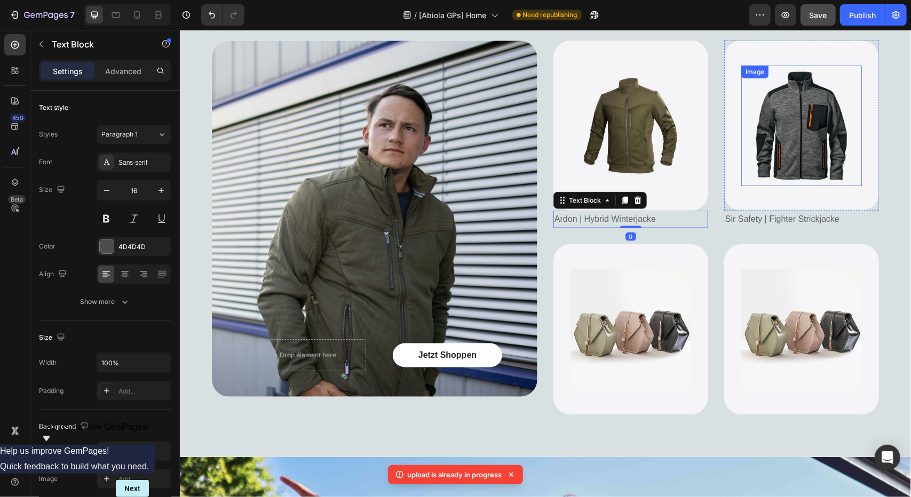
click at [780, 154] on img at bounding box center [800, 125] width 121 height 121
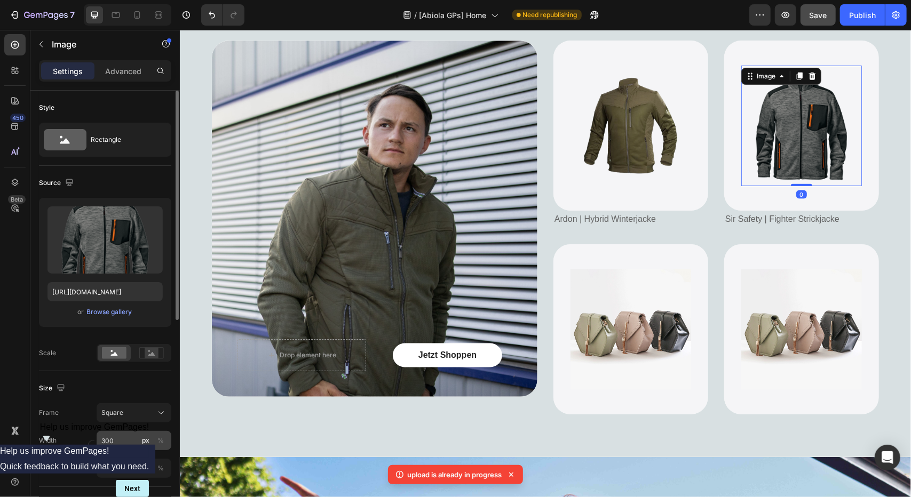
scroll to position [53, 0]
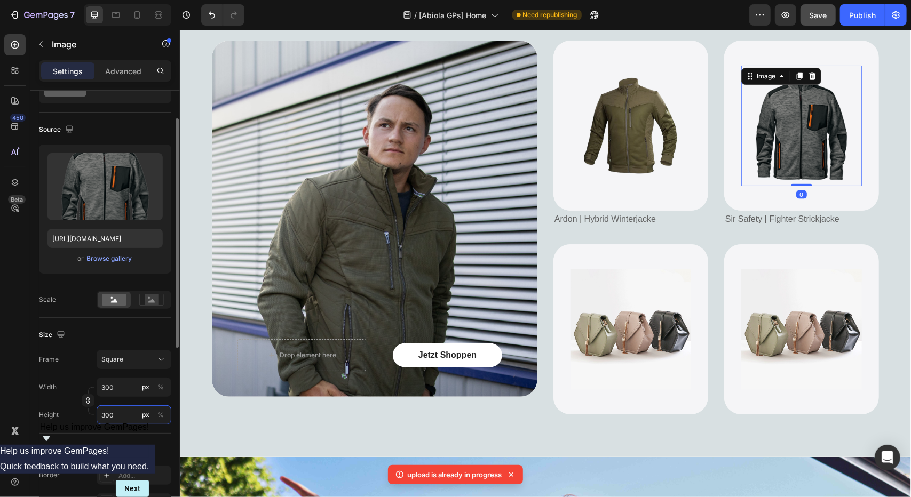
click at [118, 414] on input "300" at bounding box center [134, 414] width 75 height 19
type input "2"
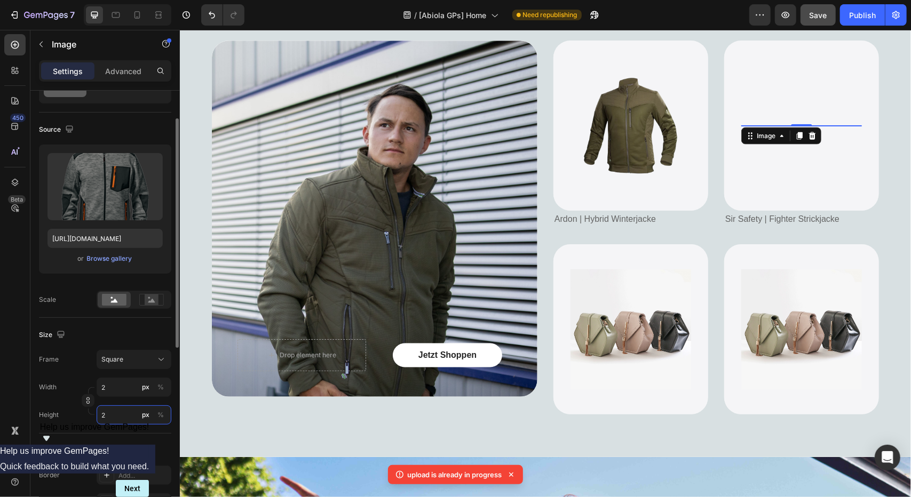
type input "27"
type input "275"
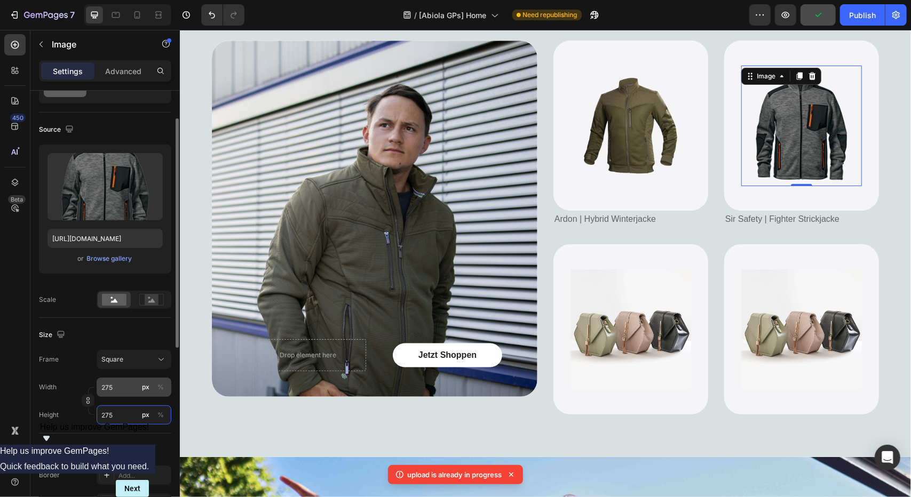
type input "275"
click at [123, 420] on input "px %" at bounding box center [134, 414] width 75 height 19
click at [86, 400] on icon "button" at bounding box center [87, 400] width 7 height 7
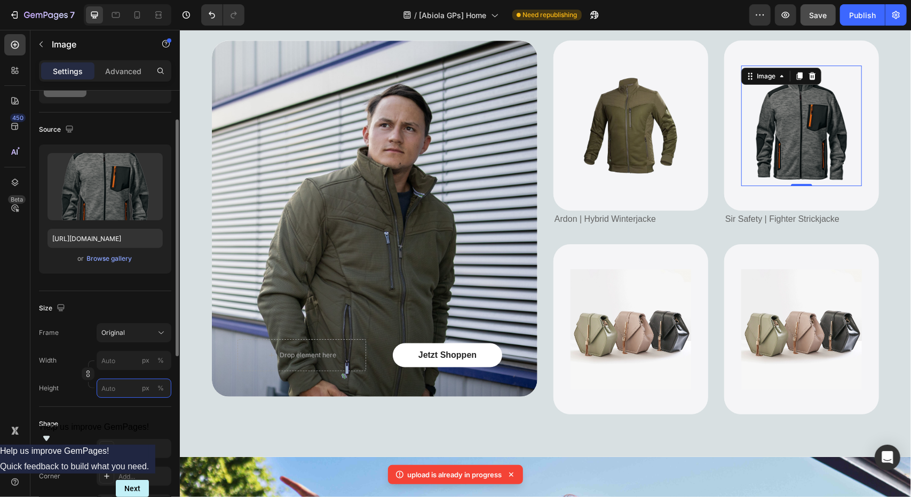
click at [110, 387] on input "px %" at bounding box center [134, 388] width 75 height 19
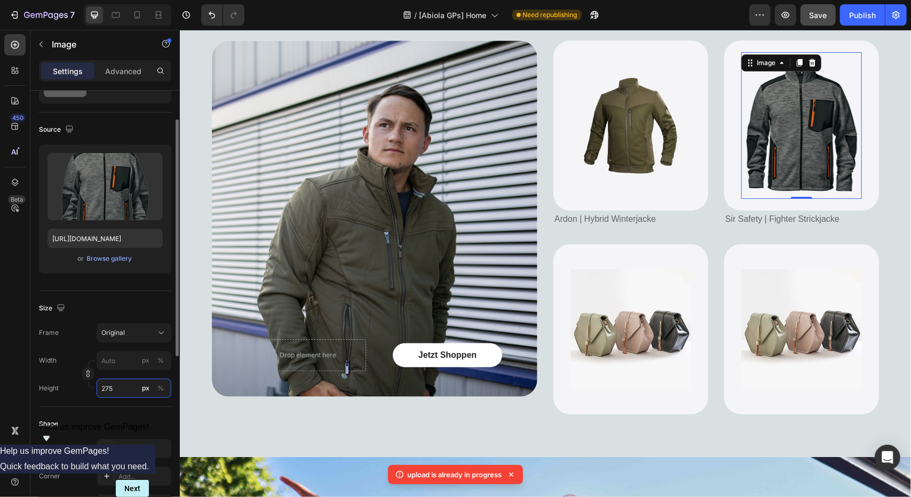
drag, startPoint x: 119, startPoint y: 393, endPoint x: 84, endPoint y: 390, distance: 35.8
click at [84, 390] on div "Height 275 px %" at bounding box center [105, 388] width 132 height 19
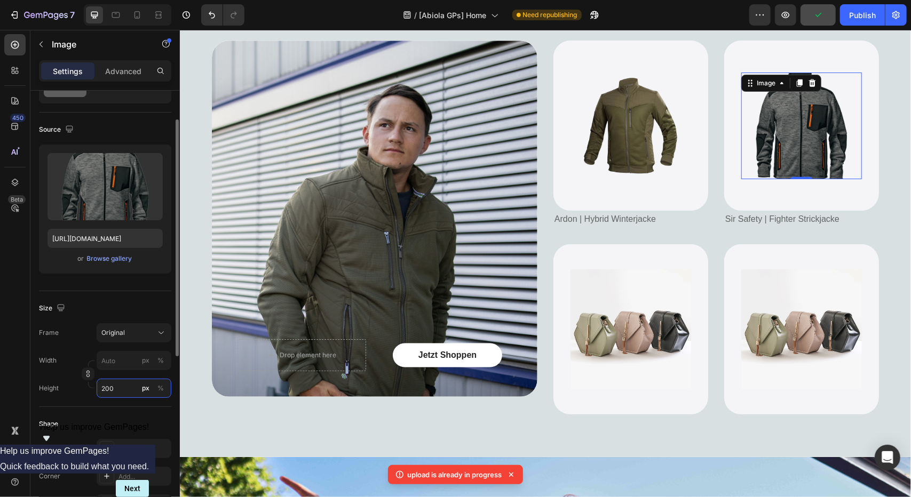
drag, startPoint x: 103, startPoint y: 394, endPoint x: 87, endPoint y: 394, distance: 16.0
click at [87, 394] on div "Height 200 px %" at bounding box center [105, 388] width 132 height 19
drag, startPoint x: 110, startPoint y: 388, endPoint x: 67, endPoint y: 393, distance: 43.5
click at [67, 393] on div "Height 150 px %" at bounding box center [105, 388] width 132 height 19
drag, startPoint x: 118, startPoint y: 388, endPoint x: 46, endPoint y: 391, distance: 72.6
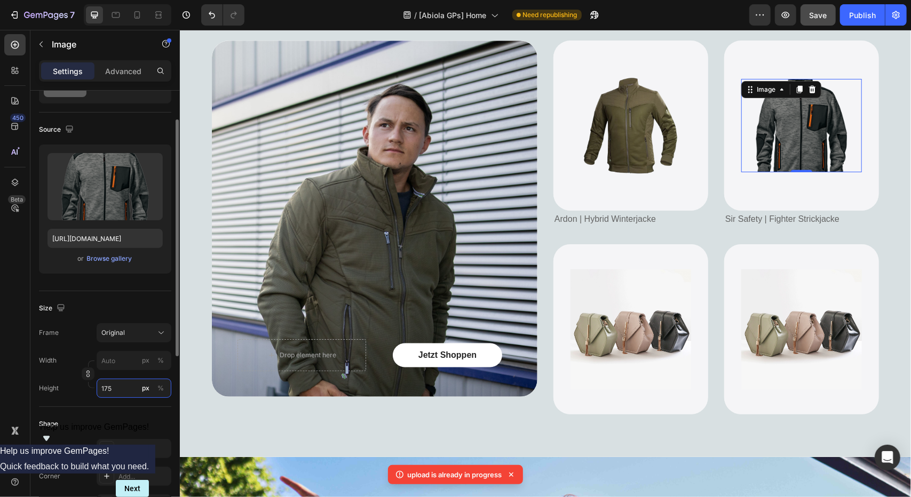
click at [46, 391] on div "Height 175 px %" at bounding box center [105, 388] width 132 height 19
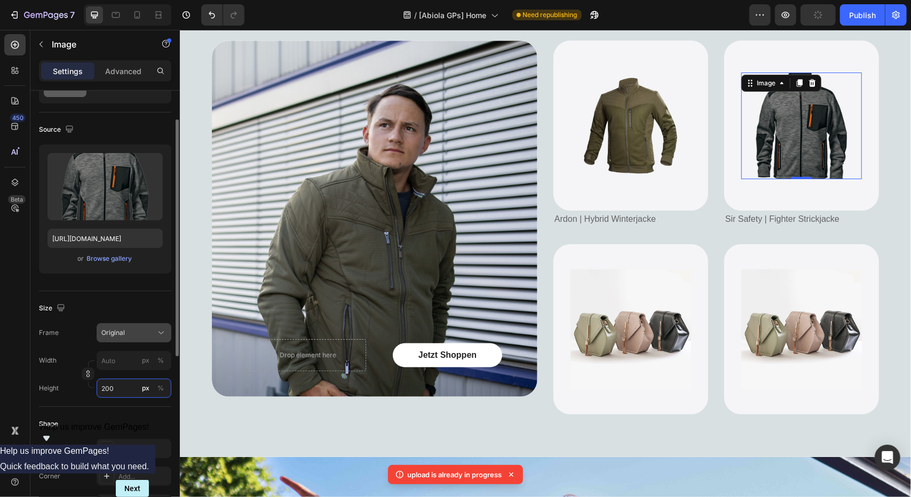
type input "200"
click at [131, 335] on div "Original" at bounding box center [127, 333] width 52 height 10
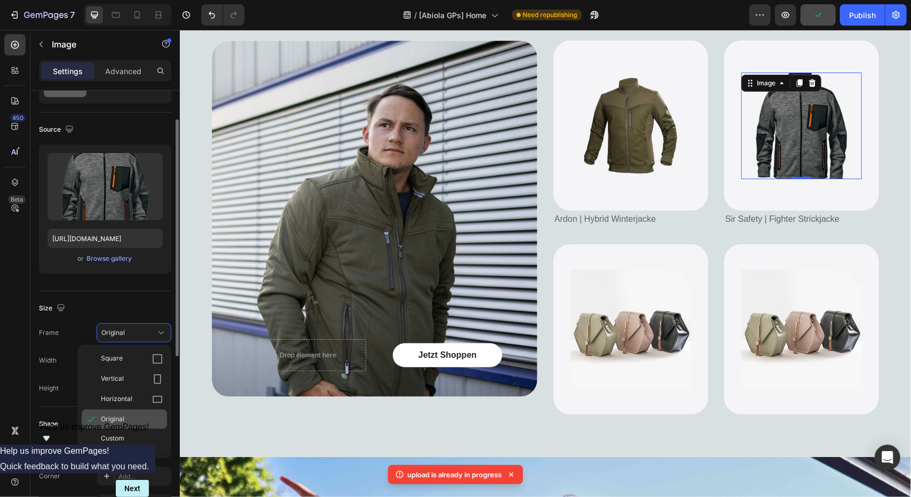
click at [115, 420] on span "Original" at bounding box center [112, 419] width 23 height 10
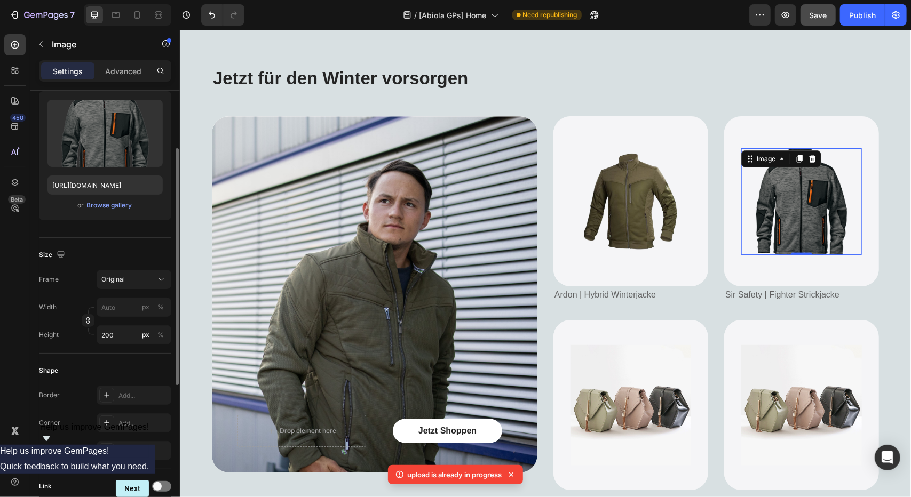
scroll to position [805, 0]
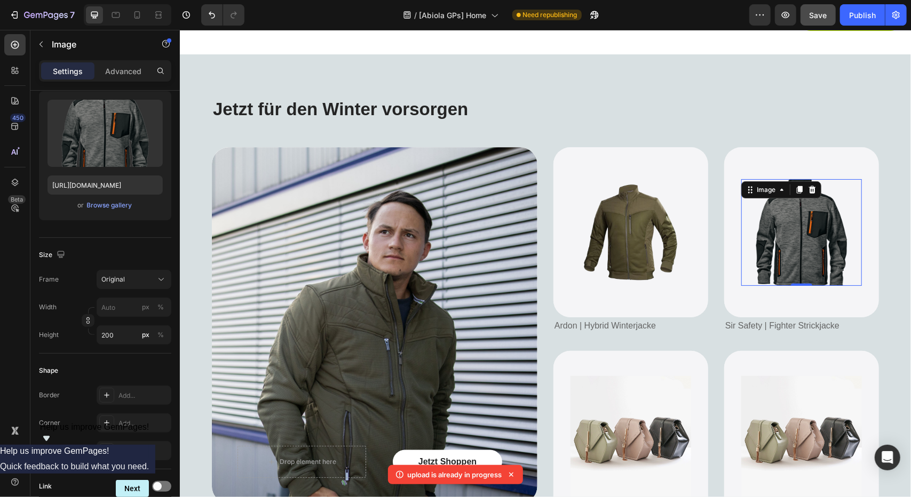
click at [749, 264] on img at bounding box center [800, 232] width 121 height 107
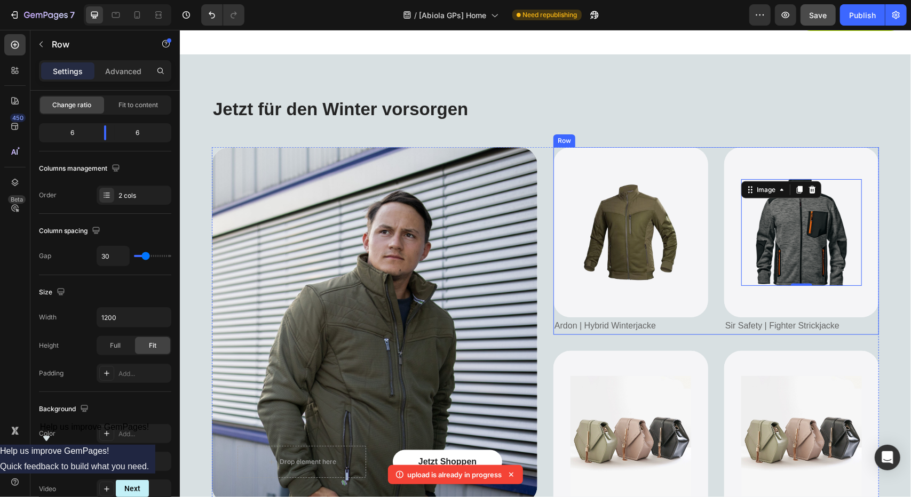
click at [711, 318] on div "Image Hero Banner [PERSON_NAME] | Hybrid Winterjacke Text Block Image 0 Hero Ba…" at bounding box center [715, 241] width 325 height 188
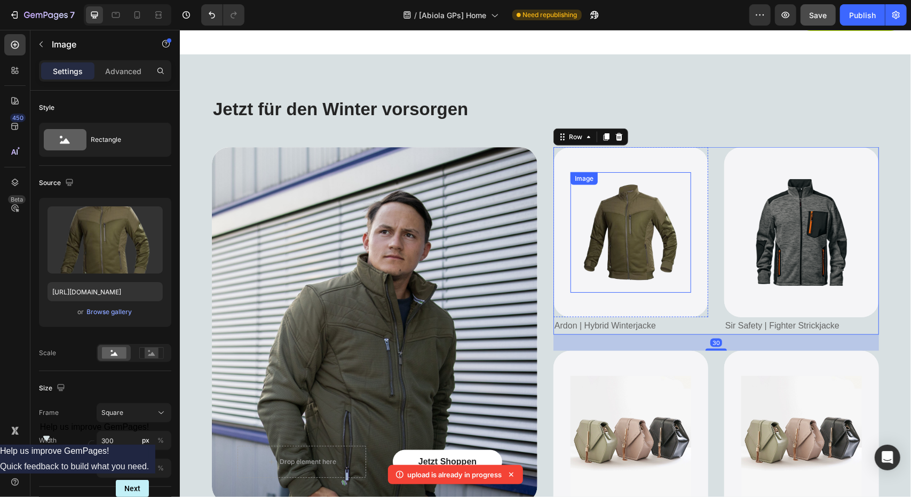
click at [653, 249] on img at bounding box center [630, 232] width 121 height 121
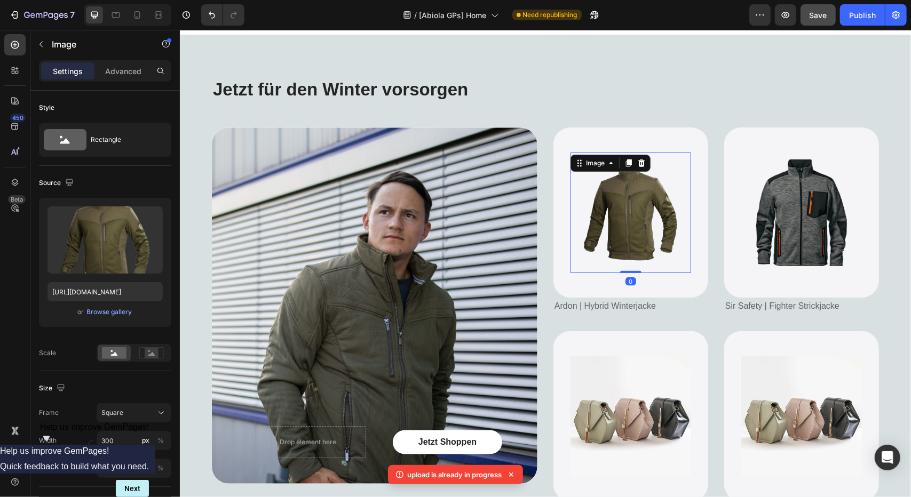
scroll to position [858, 0]
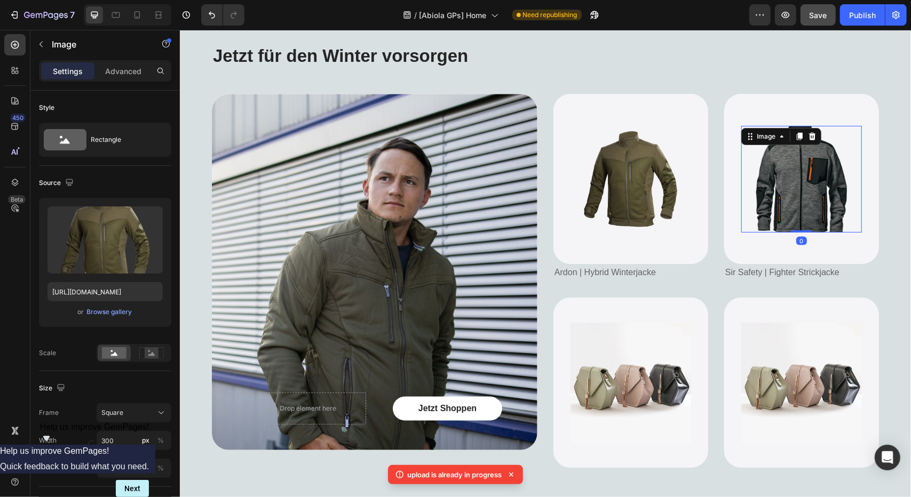
click at [741, 209] on img at bounding box center [800, 178] width 121 height 107
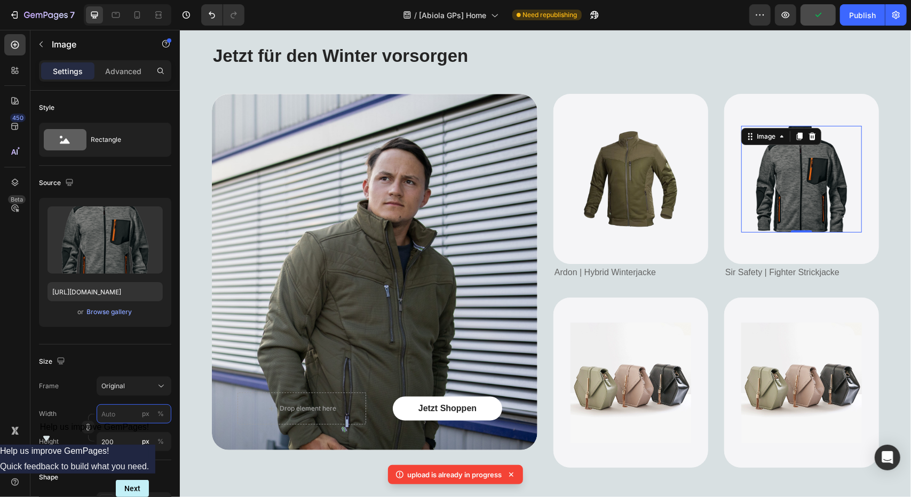
click at [107, 410] on input "px %" at bounding box center [134, 413] width 75 height 19
type input "2"
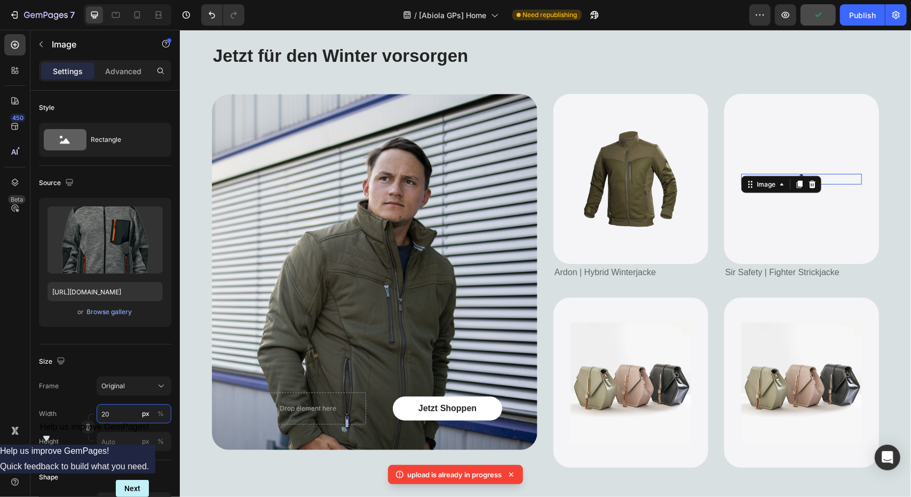
type input "200"
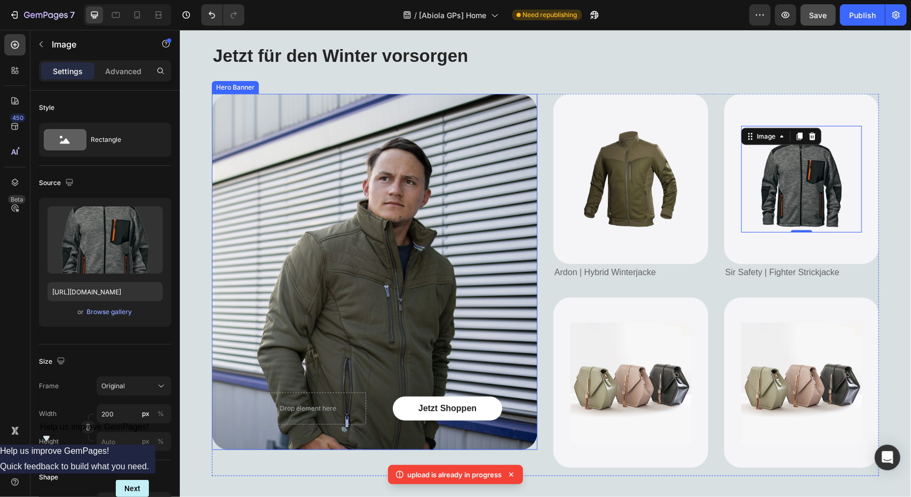
click at [444, 317] on div "Background Image" at bounding box center [373, 271] width 325 height 356
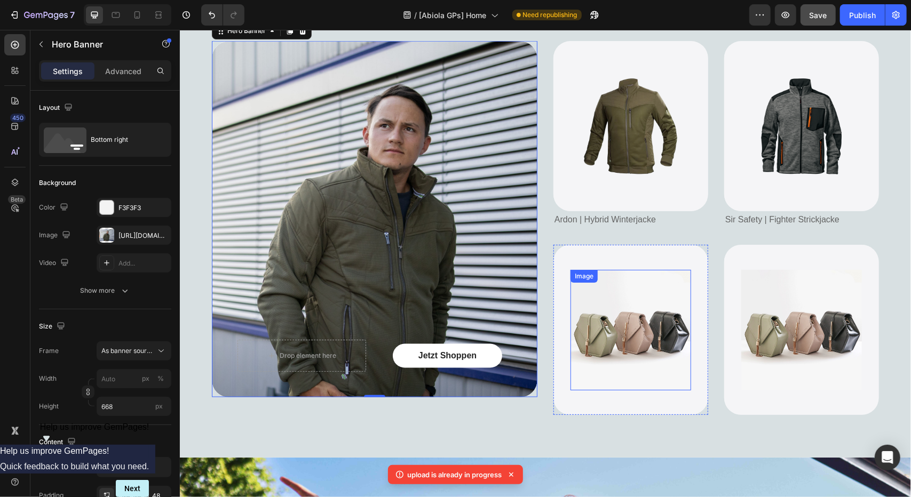
scroll to position [912, 0]
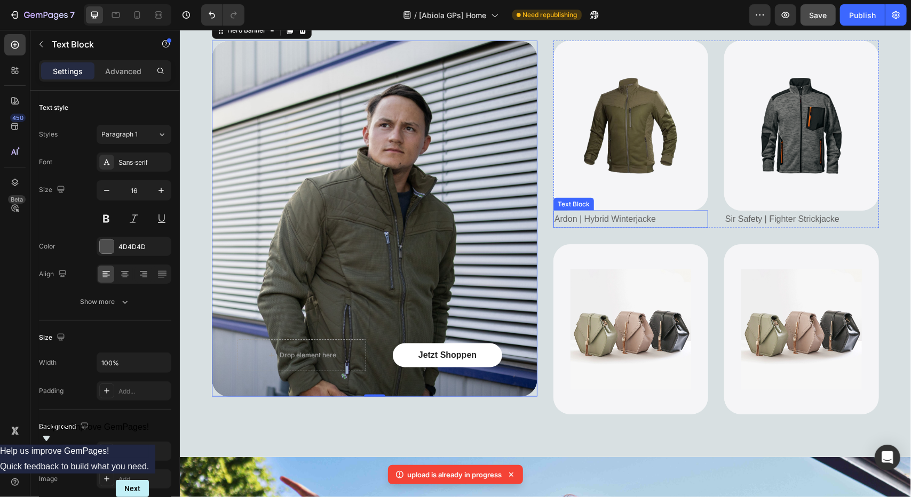
click at [608, 220] on span "Ardon | Hybrid Winterjacke" at bounding box center [604, 218] width 101 height 9
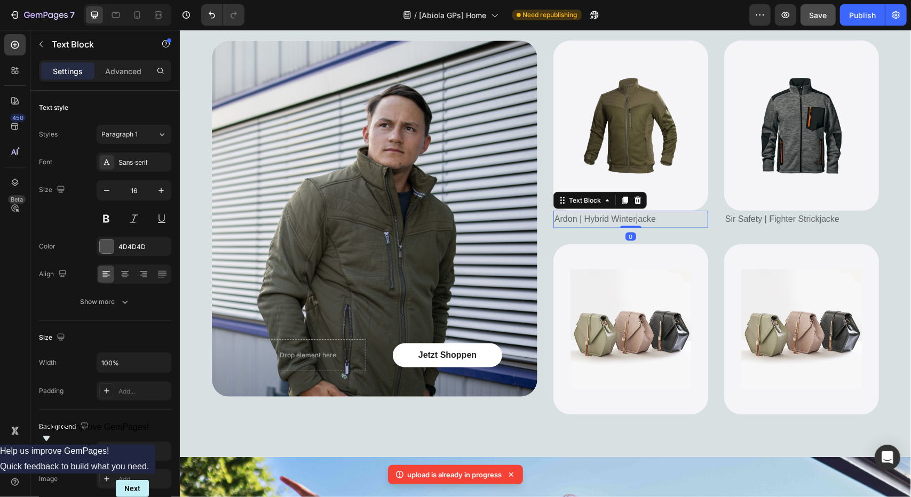
drag, startPoint x: 619, startPoint y: 198, endPoint x: 623, endPoint y: 220, distance: 21.7
click at [621, 198] on icon at bounding box center [624, 200] width 6 height 7
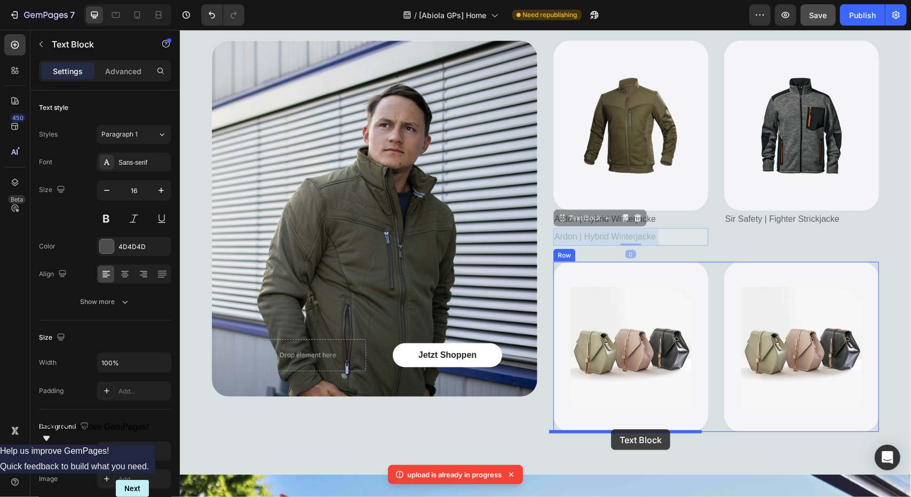
drag, startPoint x: 637, startPoint y: 234, endPoint x: 610, endPoint y: 429, distance: 197.0
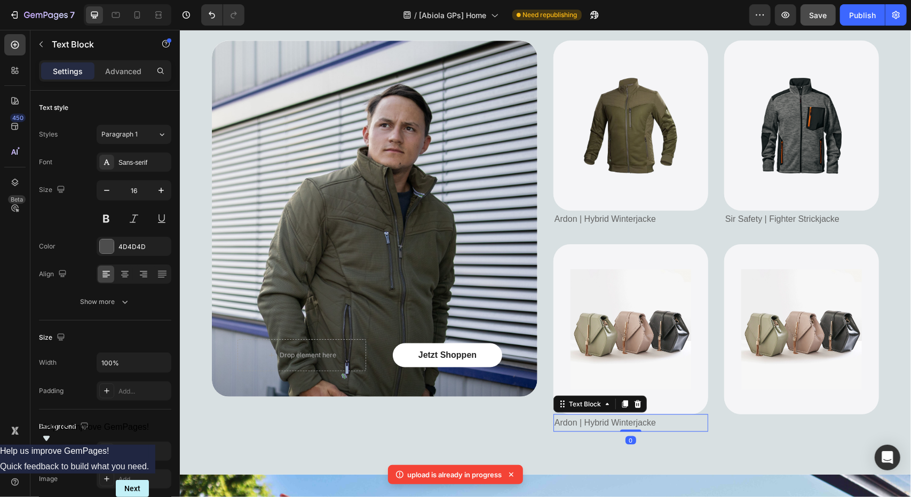
click at [618, 398] on div at bounding box center [624, 403] width 13 height 13
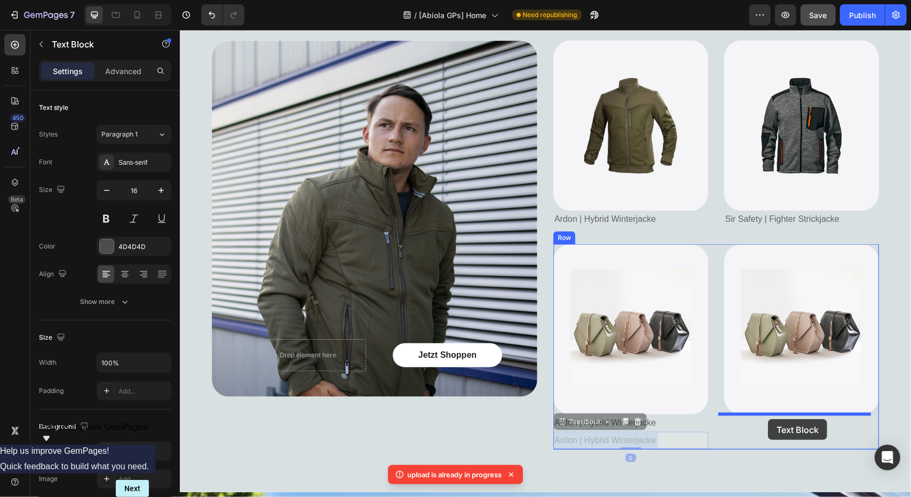
drag, startPoint x: 629, startPoint y: 441, endPoint x: 767, endPoint y: 418, distance: 139.4
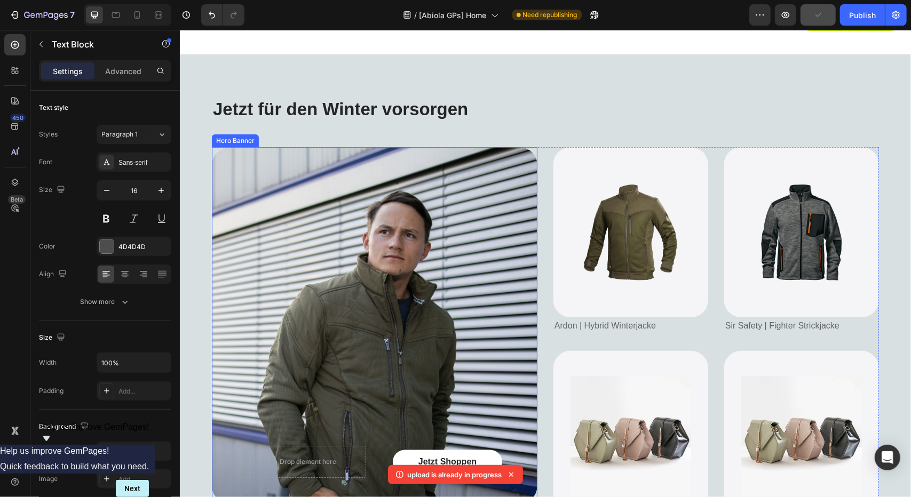
click at [472, 347] on div "Background Image" at bounding box center [373, 325] width 325 height 356
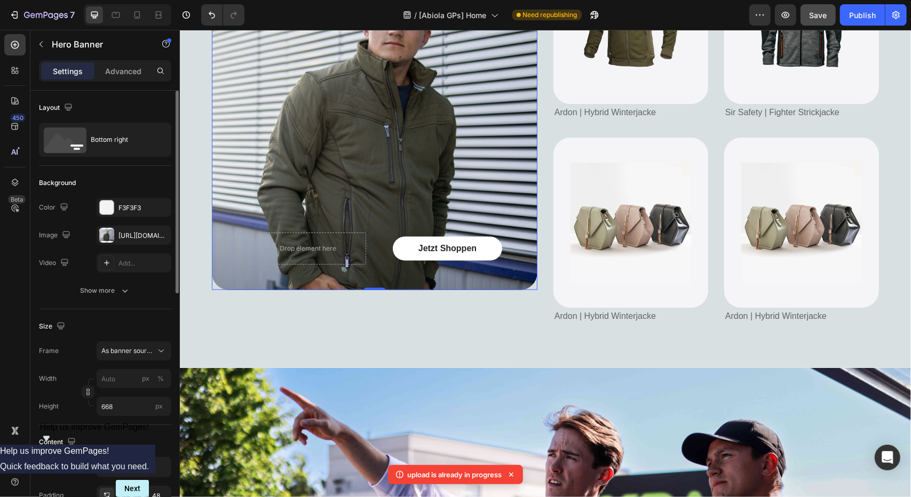
scroll to position [107, 0]
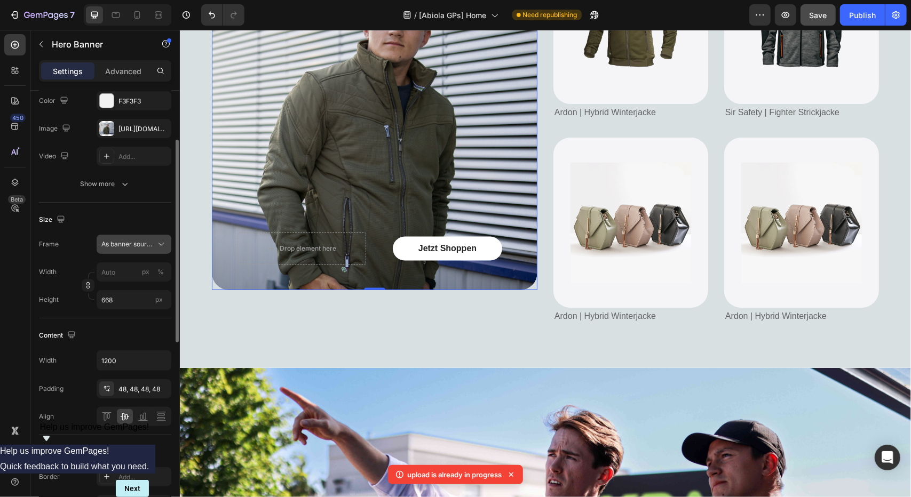
click at [126, 245] on span "As banner source" at bounding box center [127, 245] width 52 height 10
click at [129, 242] on span "As banner source" at bounding box center [127, 245] width 52 height 10
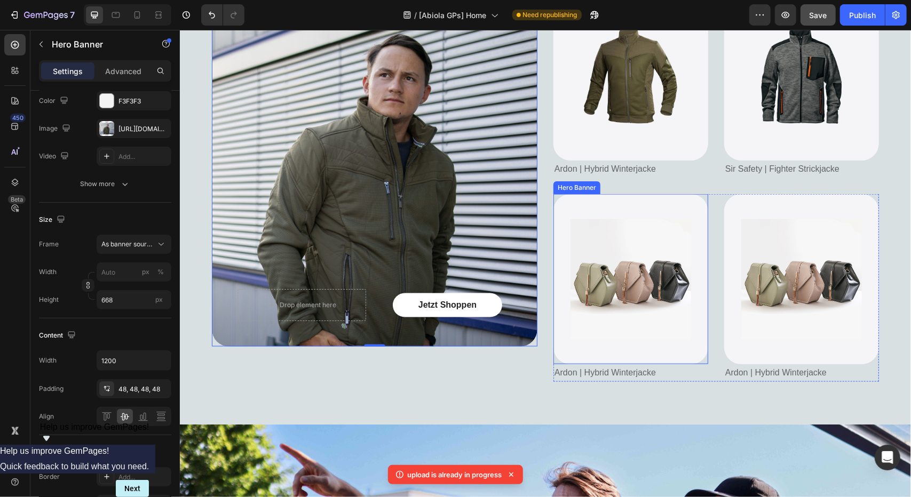
scroll to position [965, 0]
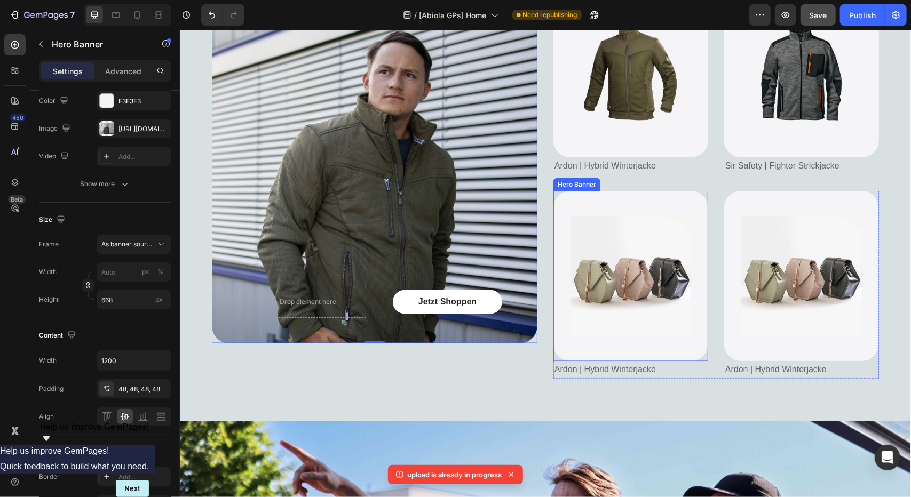
click at [558, 331] on div "Image" at bounding box center [630, 275] width 155 height 155
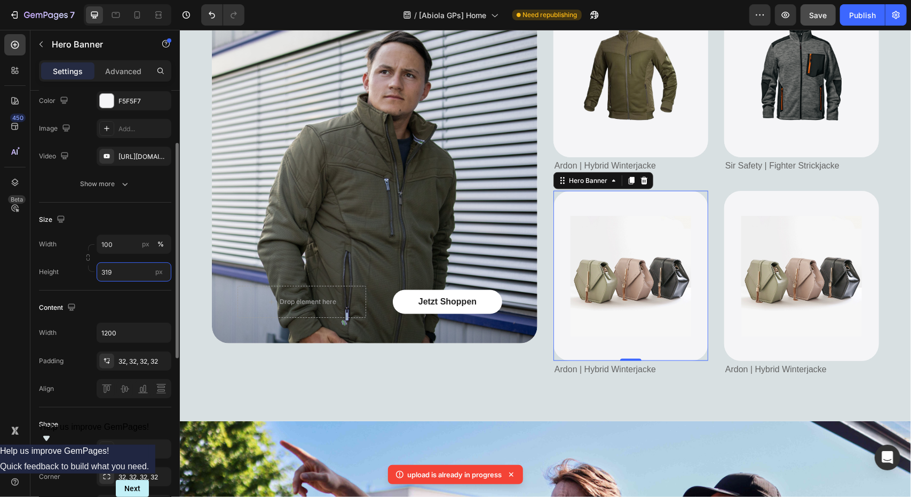
click at [113, 268] on input "319" at bounding box center [134, 271] width 75 height 19
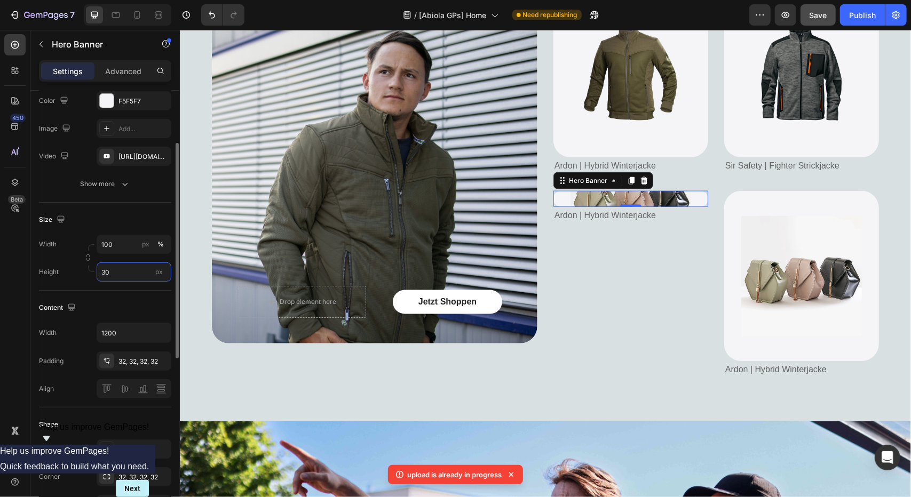
type input "300"
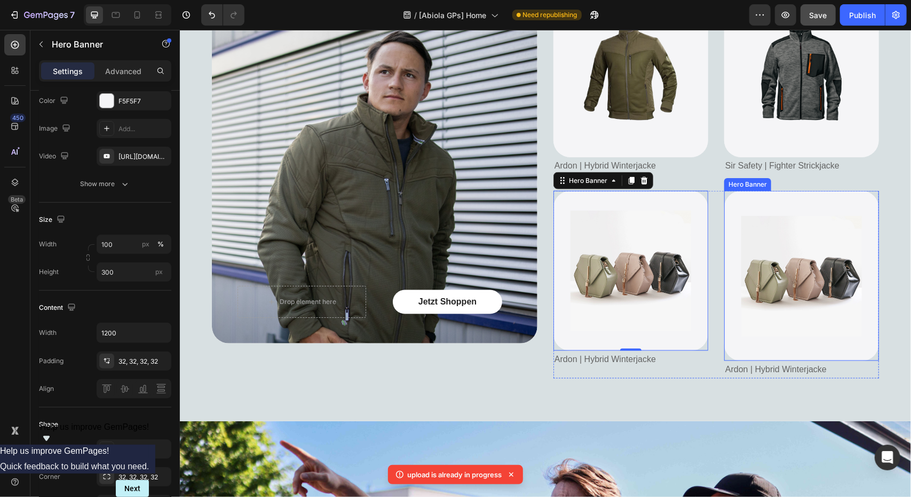
click at [744, 198] on div "Background Image" at bounding box center [800, 275] width 155 height 170
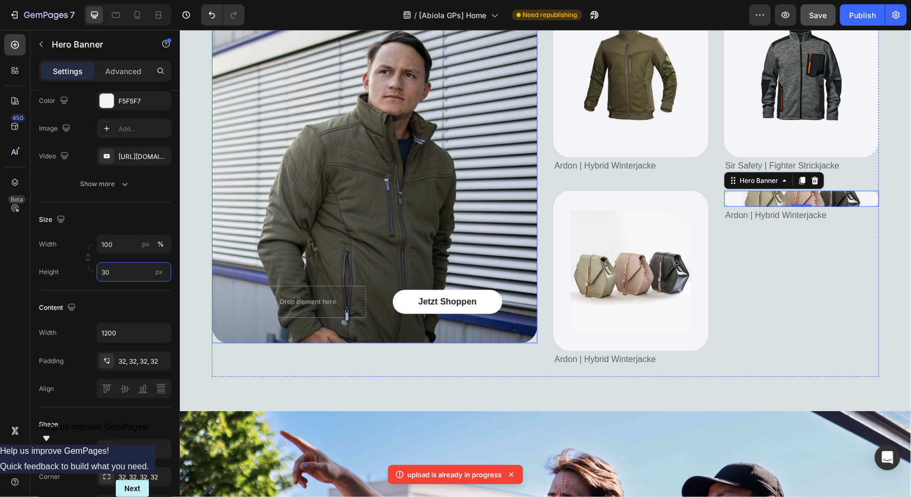
type input "300"
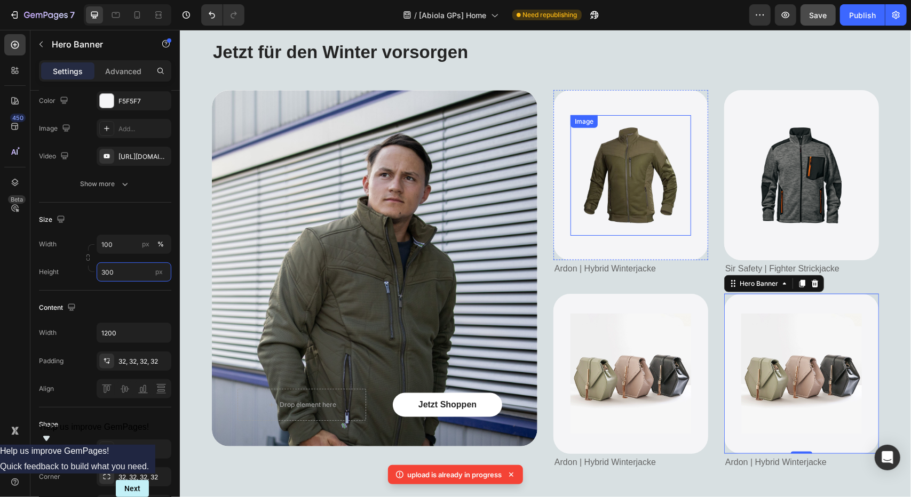
scroll to position [858, 0]
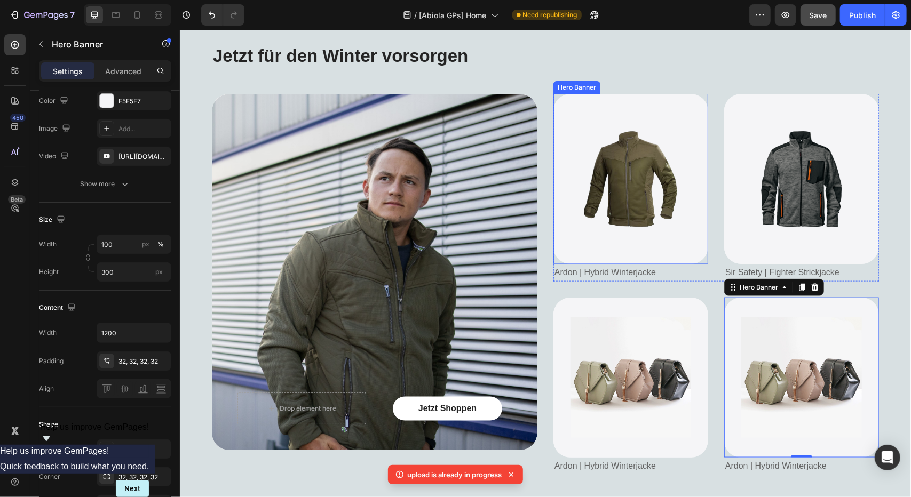
click at [583, 108] on div "Image" at bounding box center [630, 178] width 155 height 155
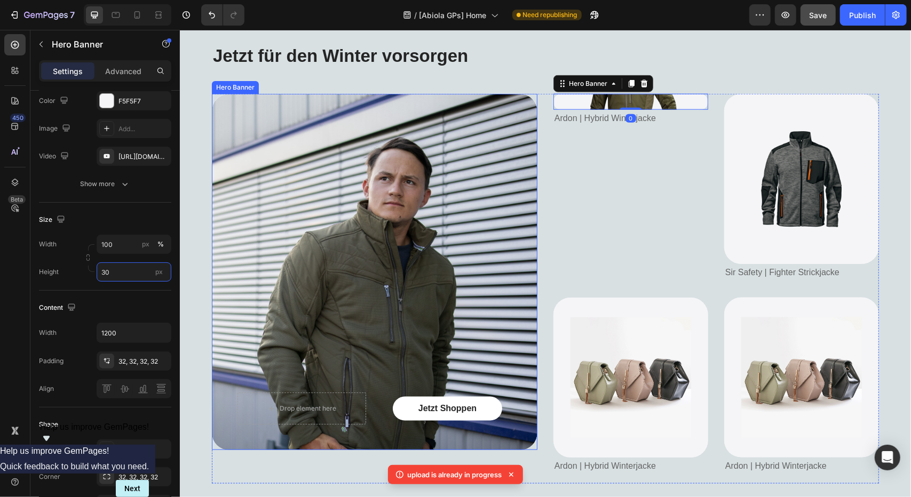
type input "300"
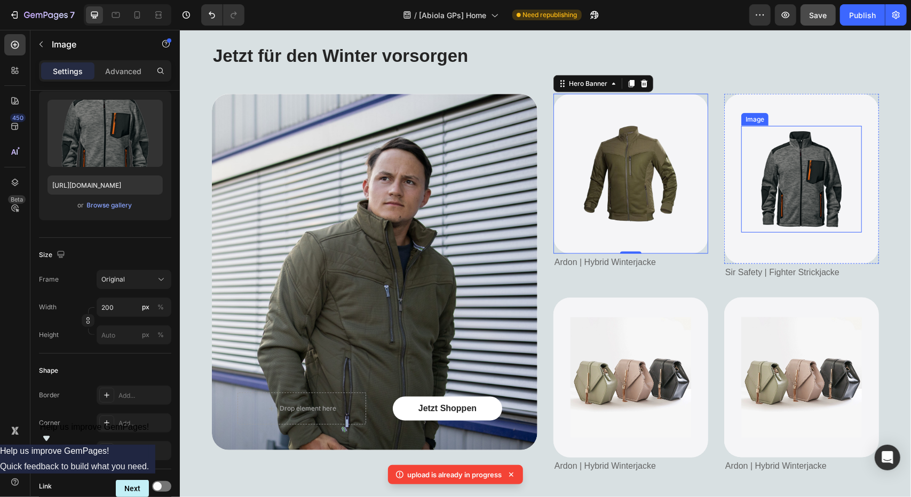
click at [749, 124] on div "Image" at bounding box center [800, 178] width 155 height 141
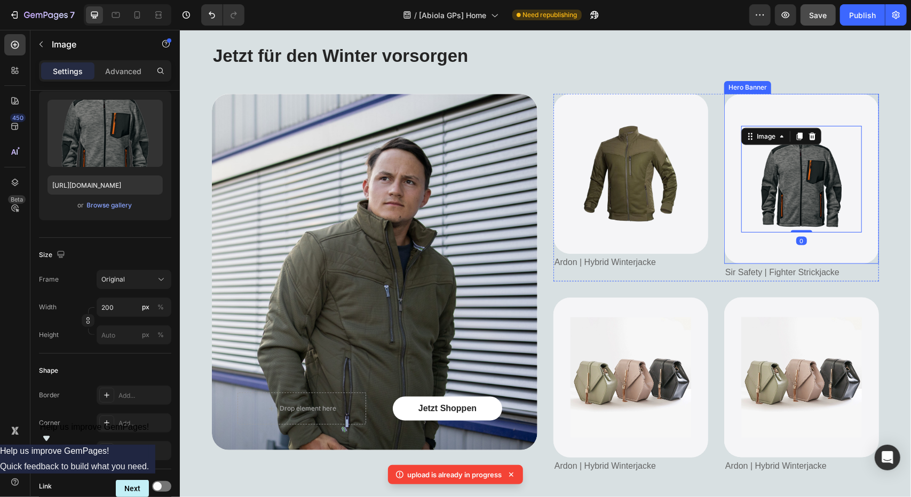
scroll to position [0, 0]
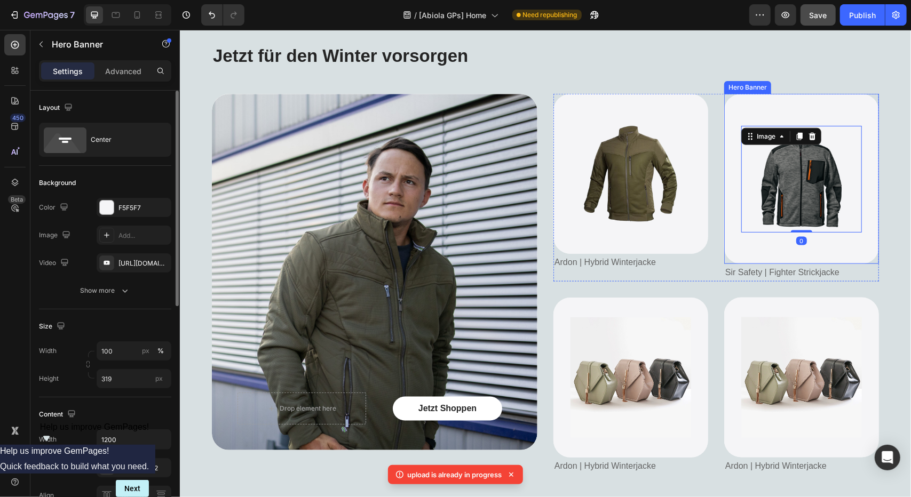
click at [749, 102] on div "Background Image" at bounding box center [800, 178] width 155 height 170
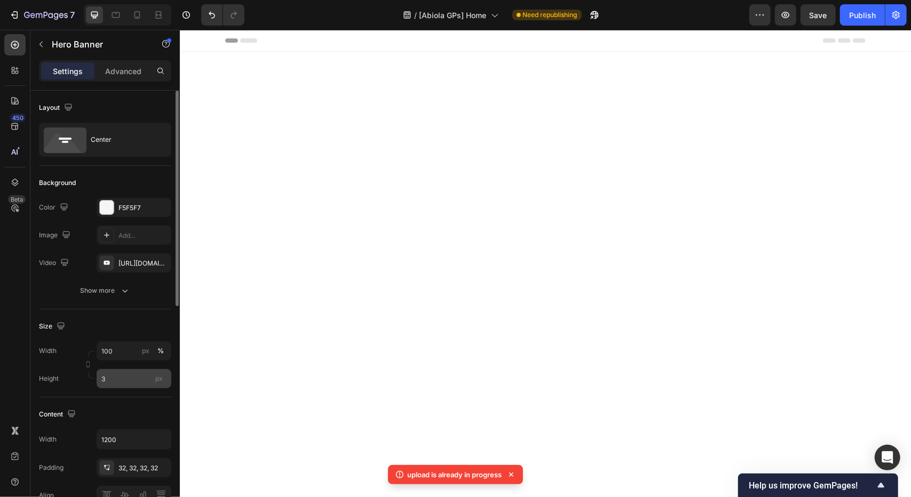
scroll to position [858, 0]
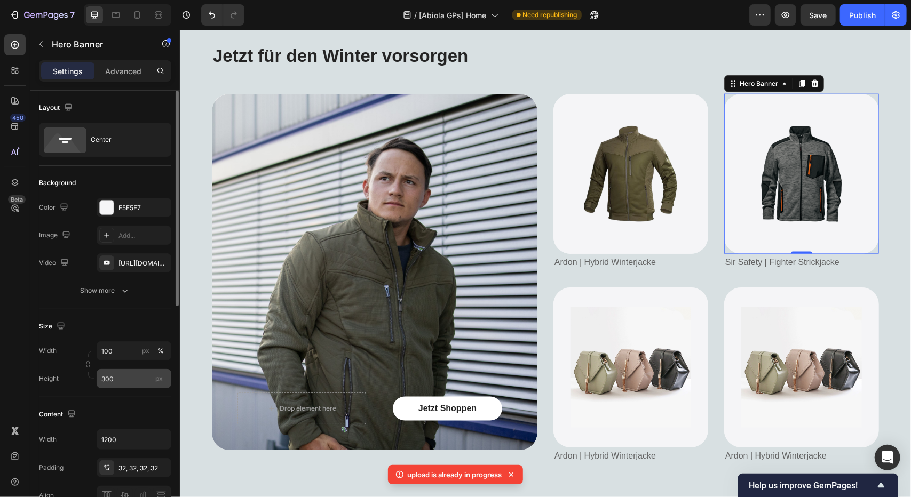
drag, startPoint x: 122, startPoint y: 381, endPoint x: 97, endPoint y: 381, distance: 25.1
click at [97, 381] on input "300" at bounding box center [134, 378] width 75 height 19
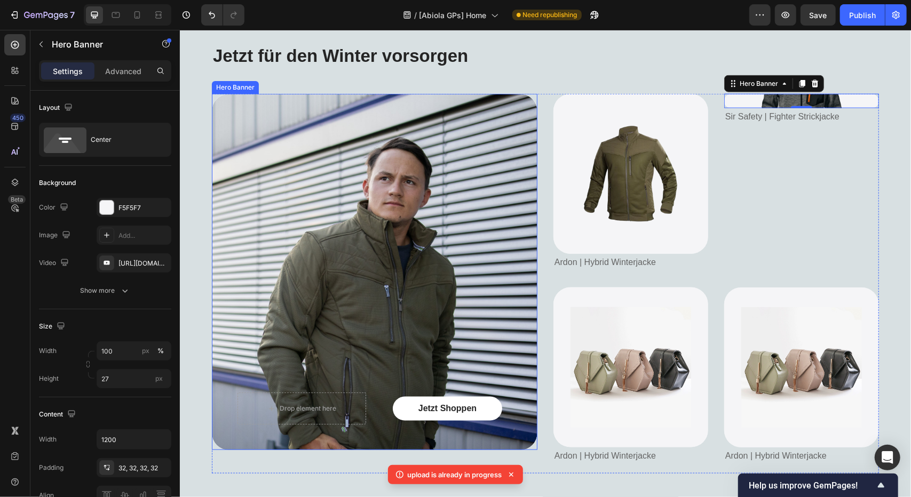
type input "275"
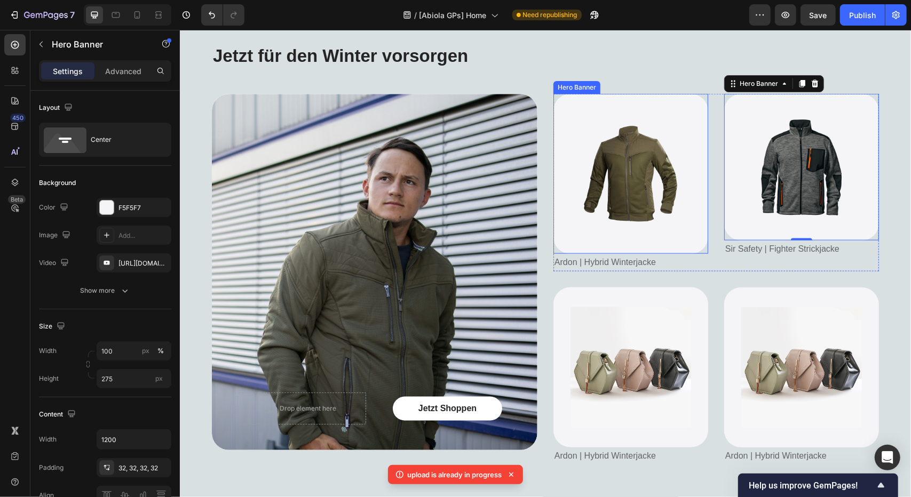
click at [573, 215] on img at bounding box center [630, 173] width 121 height 121
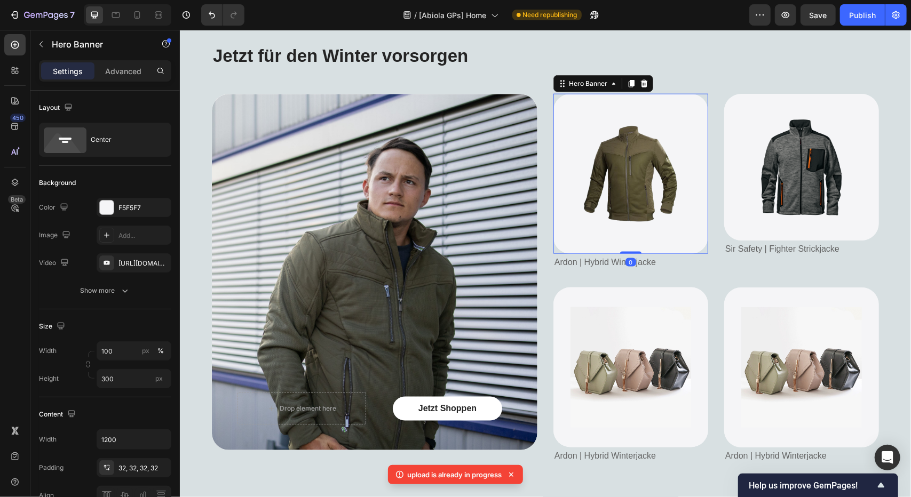
click at [558, 228] on div "Image" at bounding box center [630, 173] width 155 height 155
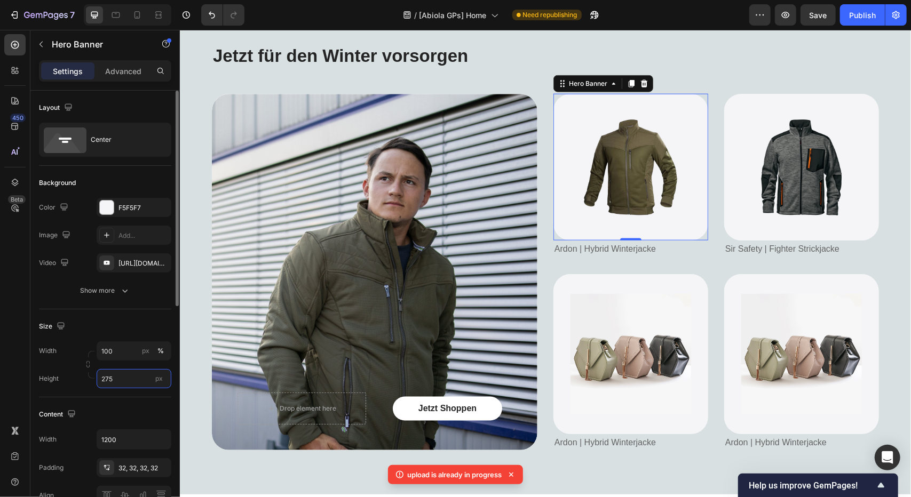
drag, startPoint x: 103, startPoint y: 378, endPoint x: 96, endPoint y: 378, distance: 6.9
click at [96, 378] on div "Height 275 px" at bounding box center [105, 378] width 132 height 19
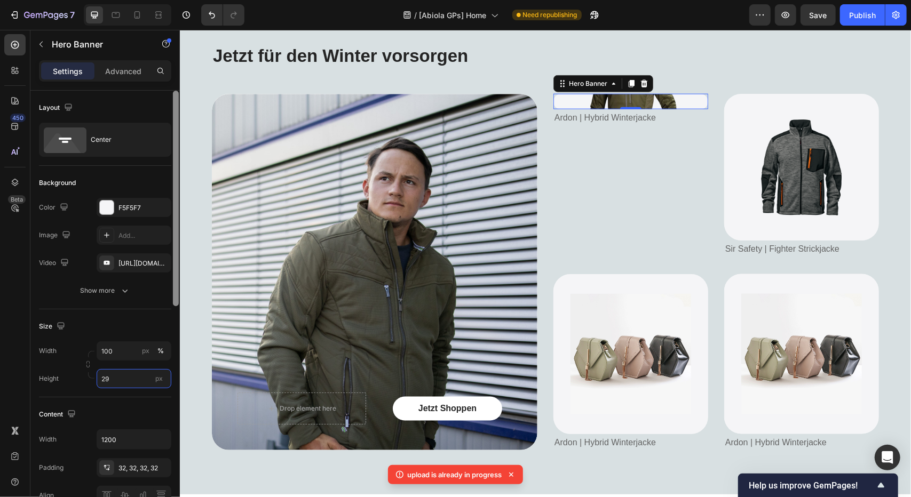
type input "290"
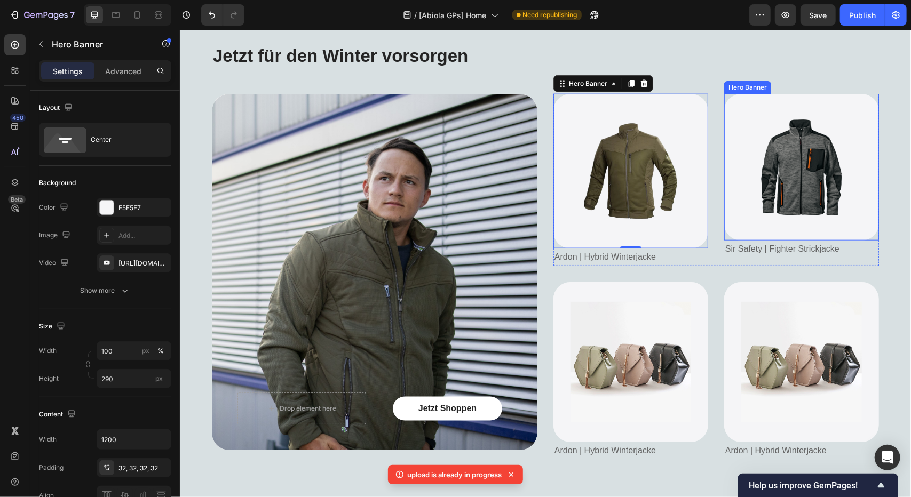
click at [728, 217] on div "Image" at bounding box center [800, 167] width 155 height 141
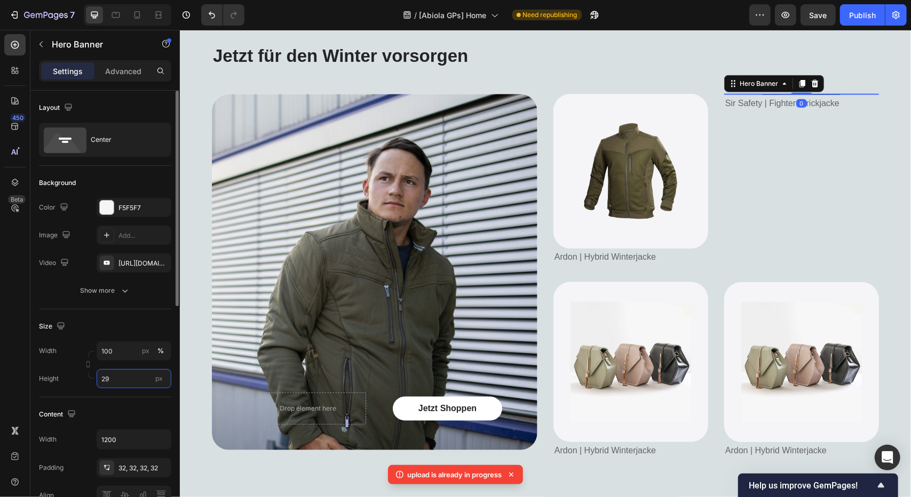
type input "290"
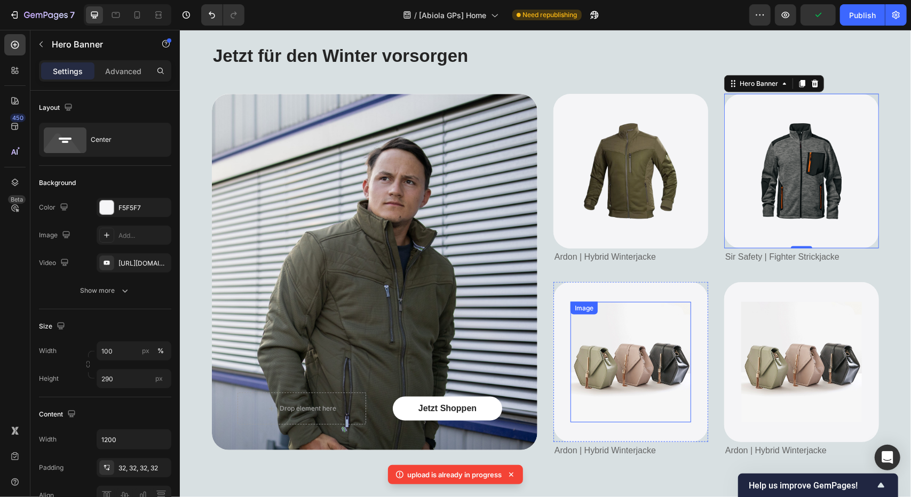
click at [564, 302] on div "Image" at bounding box center [630, 361] width 155 height 155
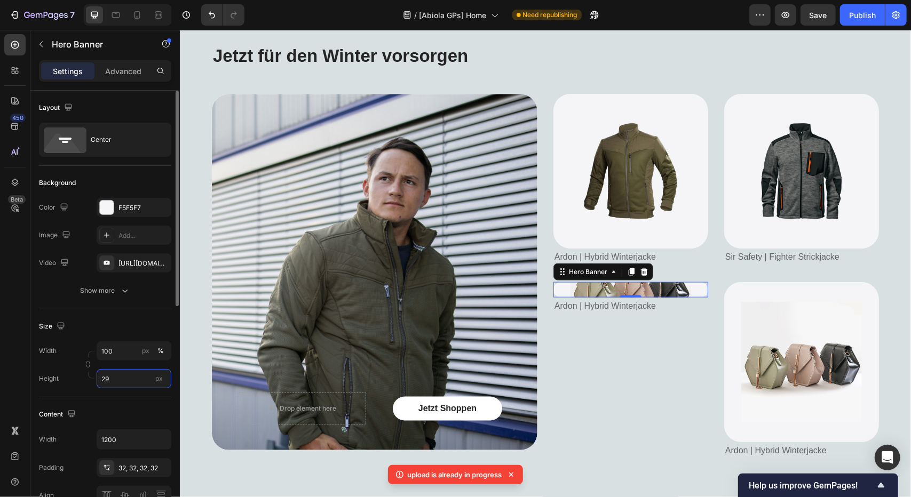
type input "290"
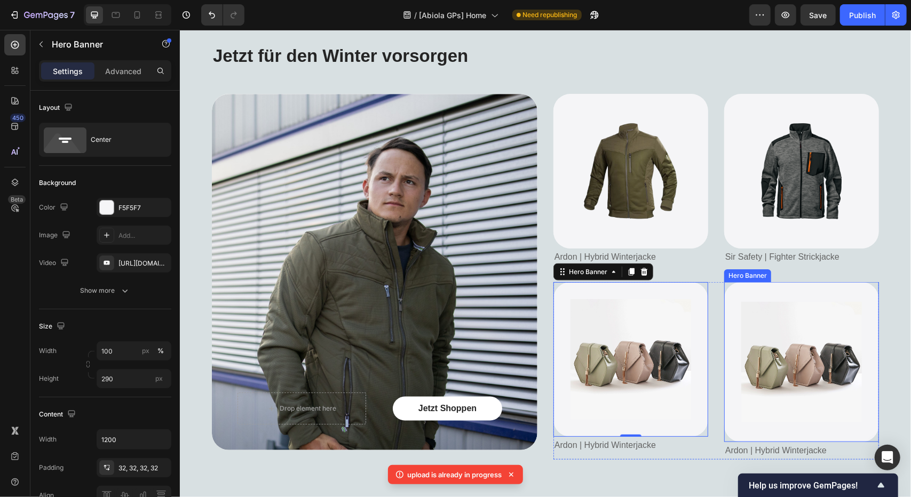
click at [743, 297] on div "Image" at bounding box center [800, 361] width 155 height 155
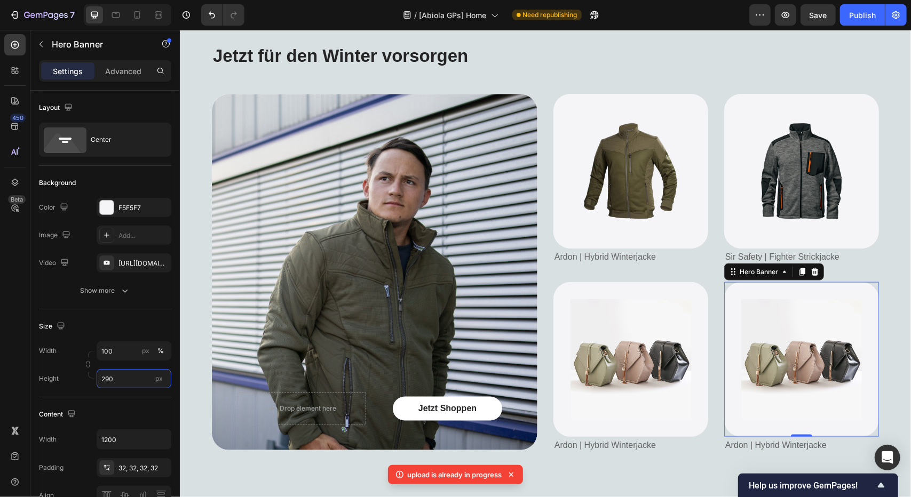
type input "290"
click at [814, 2] on div "7 Version history / [Abiola GPs] Home Need republishing Preview Save Publish" at bounding box center [455, 15] width 911 height 30
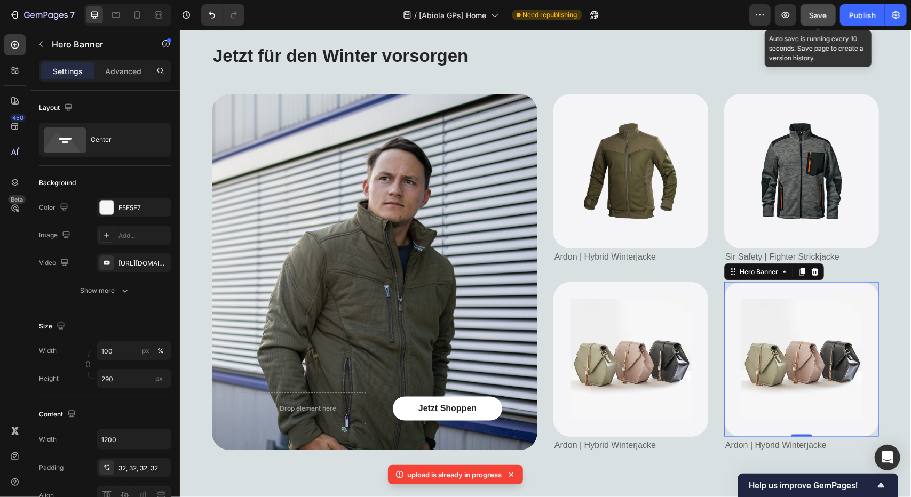
click at [823, 10] on div "Save" at bounding box center [818, 15] width 18 height 11
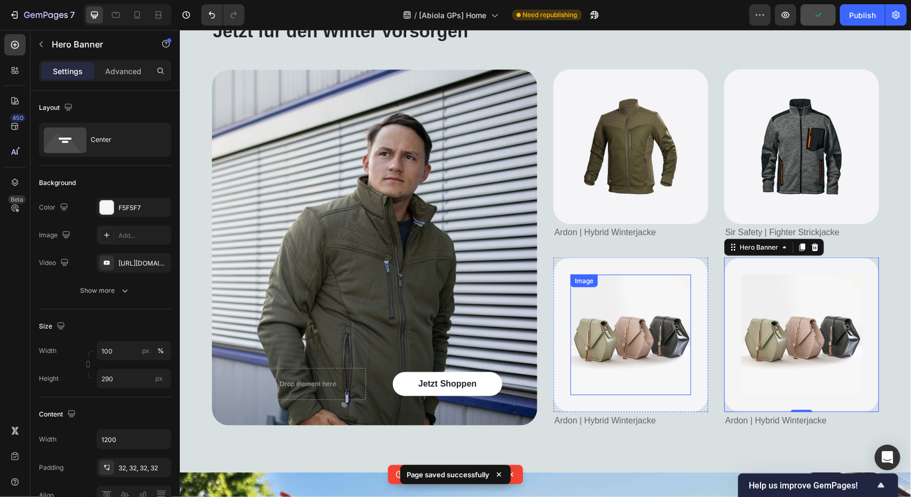
scroll to position [912, 0]
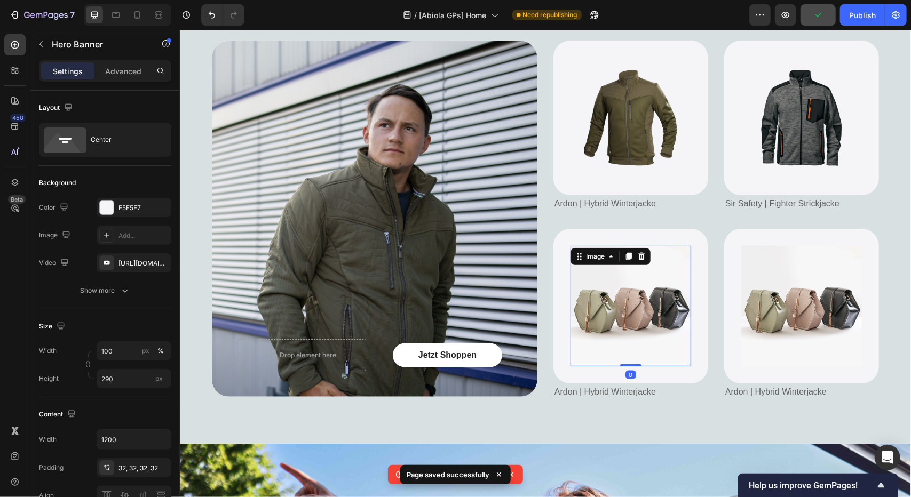
click at [610, 295] on img at bounding box center [630, 305] width 121 height 121
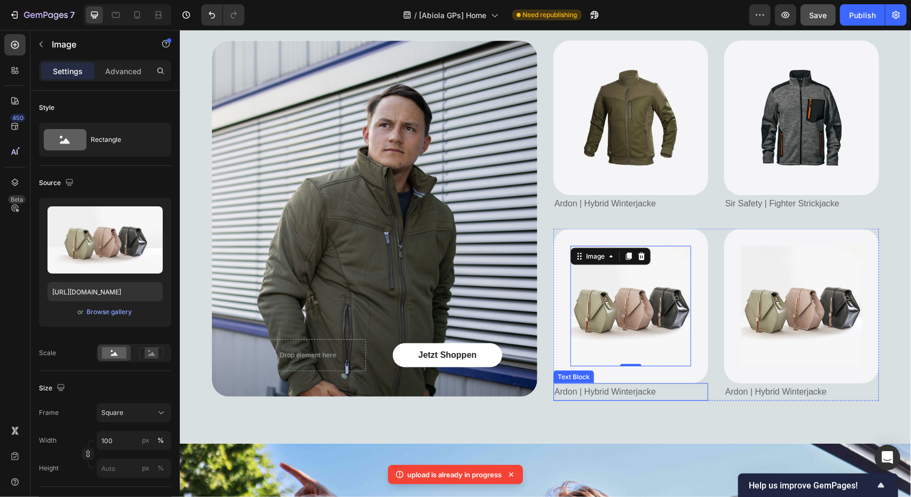
click at [579, 390] on span "Ardon | Hybrid Winterjacke" at bounding box center [604, 391] width 101 height 9
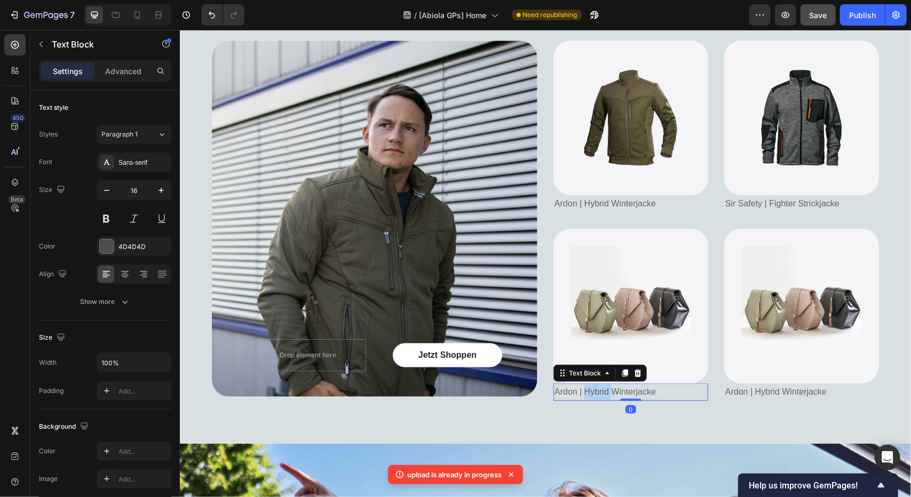
drag, startPoint x: 579, startPoint y: 390, endPoint x: 570, endPoint y: 391, distance: 9.1
click at [579, 390] on span "Ardon | Hybrid Winterjacke" at bounding box center [604, 391] width 101 height 9
click at [559, 393] on span "Ardon | Hybrid Winterjacke" at bounding box center [604, 391] width 101 height 9
click at [619, 390] on span "Helly Hansen | Hybrid Winterjacke" at bounding box center [628, 391] width 149 height 9
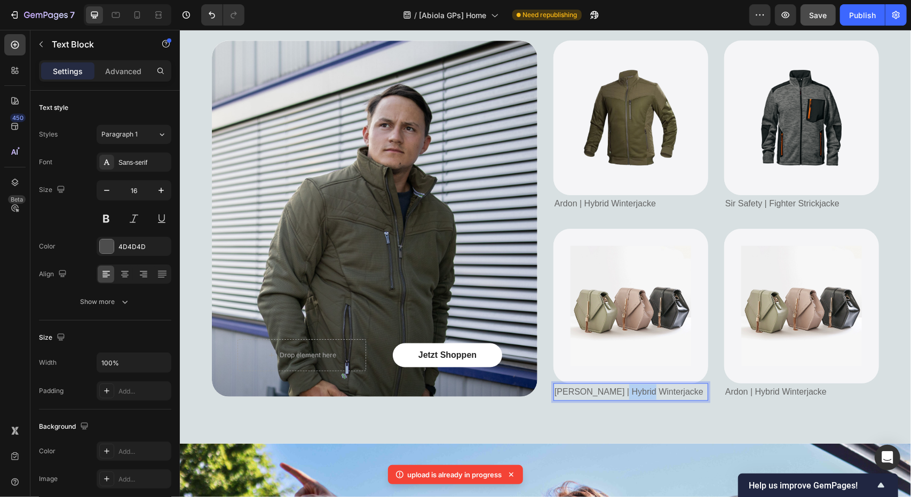
click at [619, 390] on span "Helly Hansen | Hybrid Winterjacke" at bounding box center [628, 391] width 149 height 9
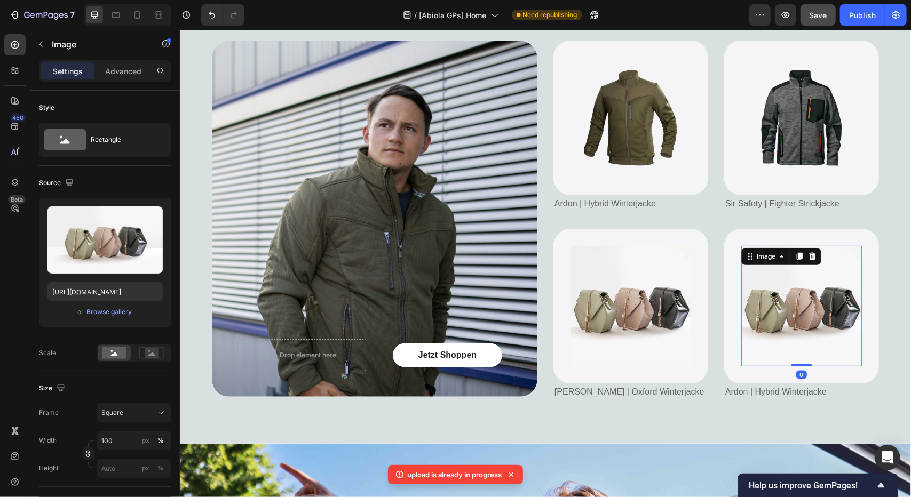
click at [764, 330] on img at bounding box center [800, 305] width 121 height 121
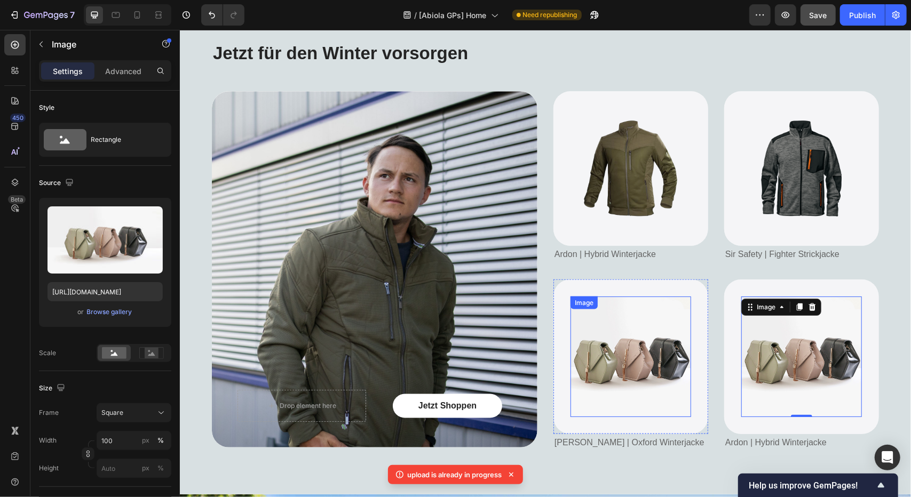
scroll to position [858, 0]
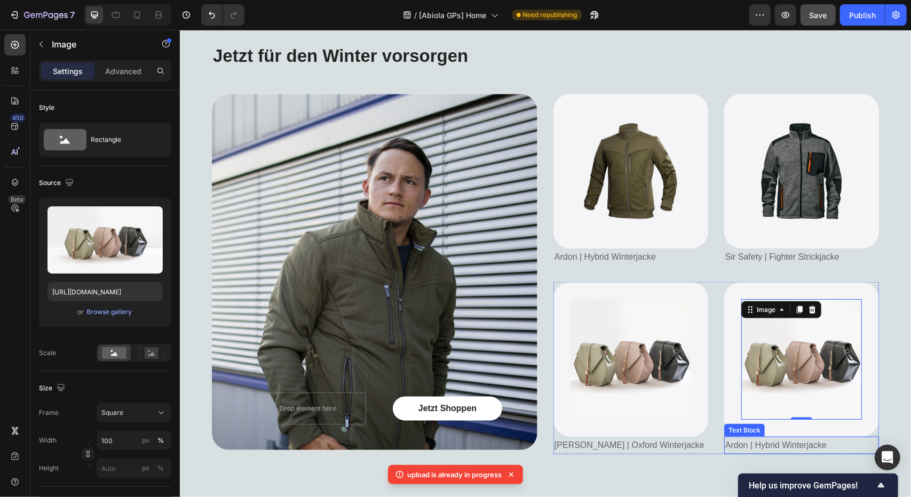
click at [727, 446] on span "Ardon | Hybrid Winterjacke" at bounding box center [774, 444] width 101 height 9
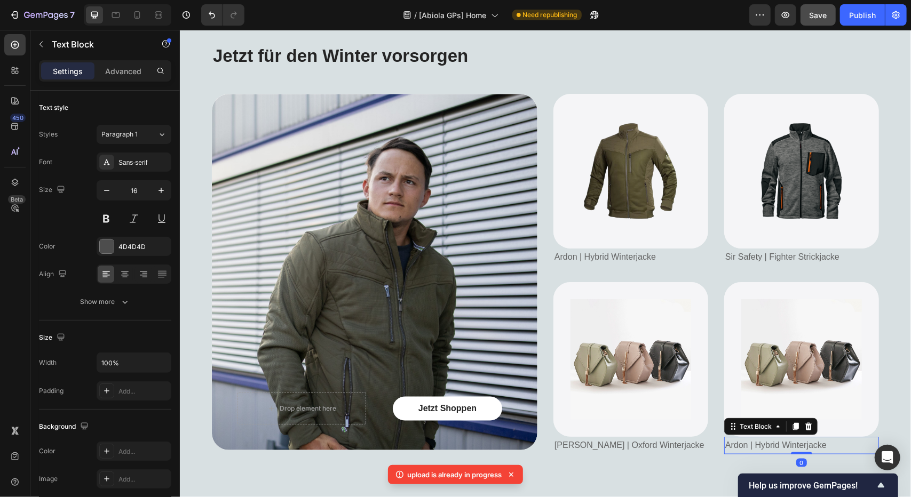
click at [727, 446] on span "Ardon | Hybrid Winterjacke" at bounding box center [774, 444] width 101 height 9
click at [757, 446] on span "Payper | Hybrid Winterjacke" at bounding box center [777, 444] width 106 height 9
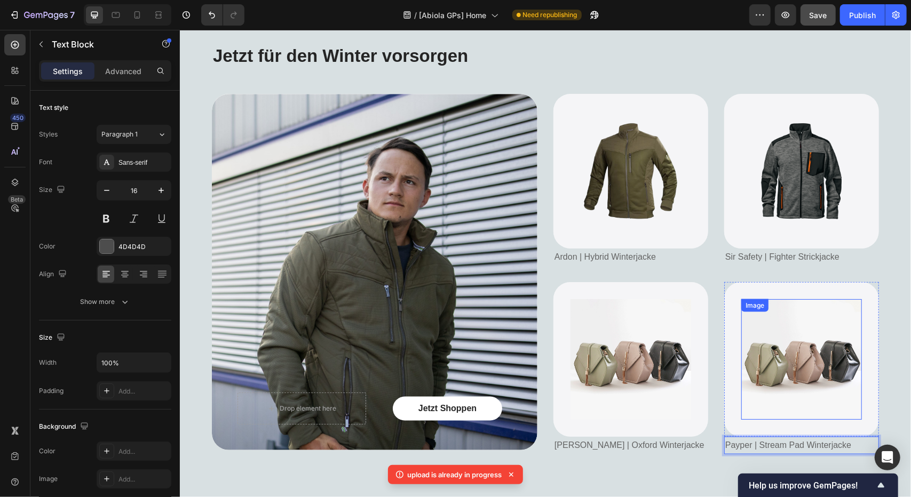
click at [765, 346] on img at bounding box center [800, 359] width 121 height 121
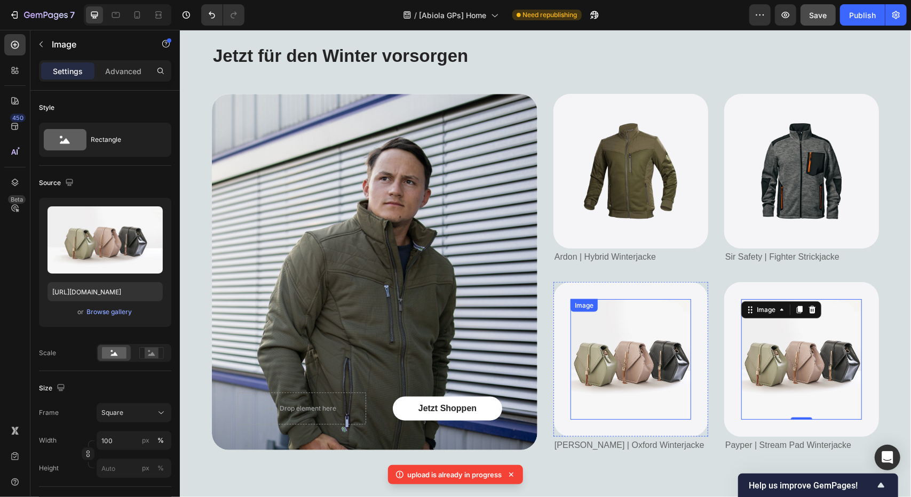
click at [627, 330] on img at bounding box center [630, 359] width 121 height 121
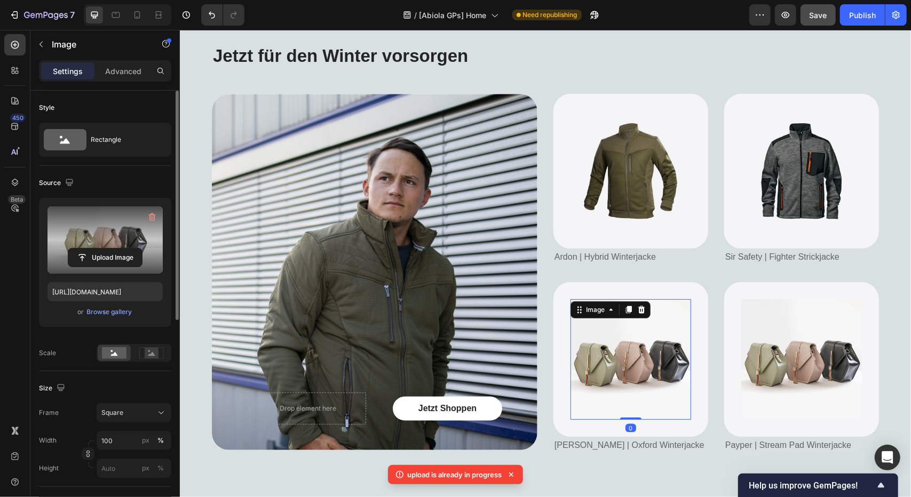
click at [103, 243] on label at bounding box center [104, 239] width 115 height 67
click at [103, 249] on input "file" at bounding box center [105, 258] width 74 height 18
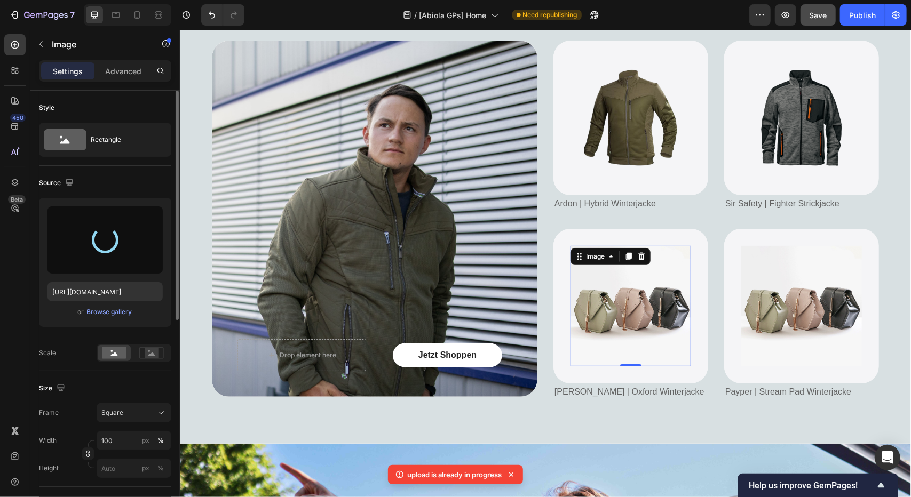
scroll to position [53, 0]
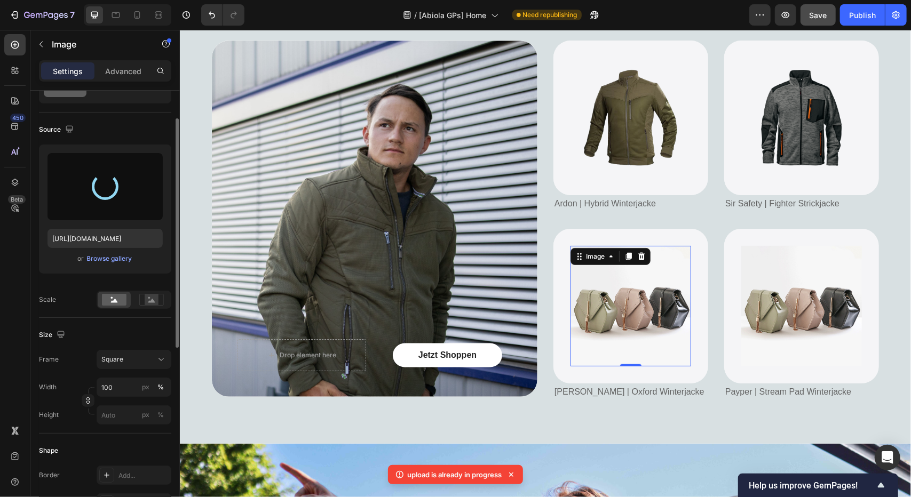
type input "https://cdn.shopify.com/s/files/1/0728/0453/2570/files/gempages_569864236772098…"
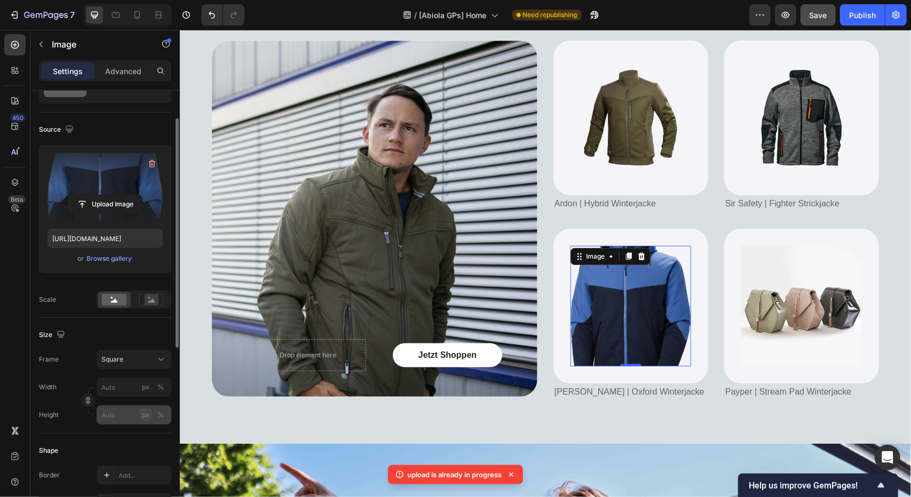
click at [144, 414] on div "px" at bounding box center [145, 415] width 7 height 10
click at [116, 416] on input "px %" at bounding box center [134, 414] width 75 height 19
type input "3"
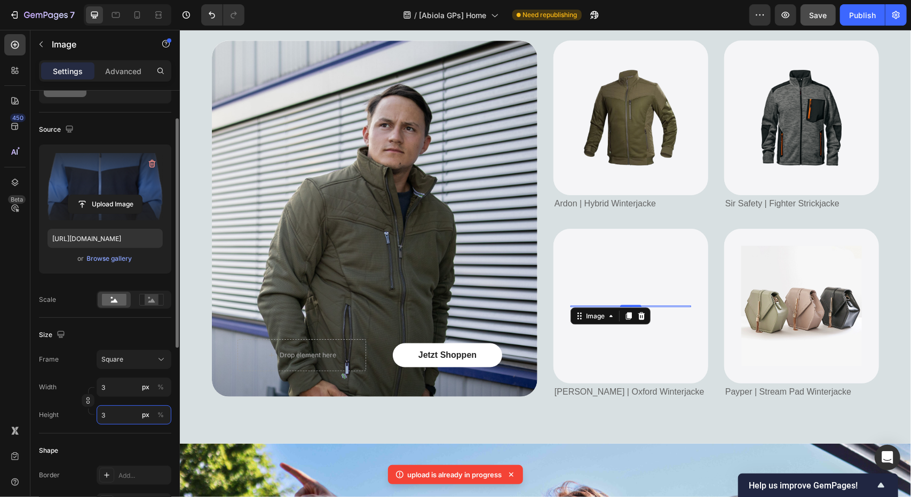
type input "30"
type input "300"
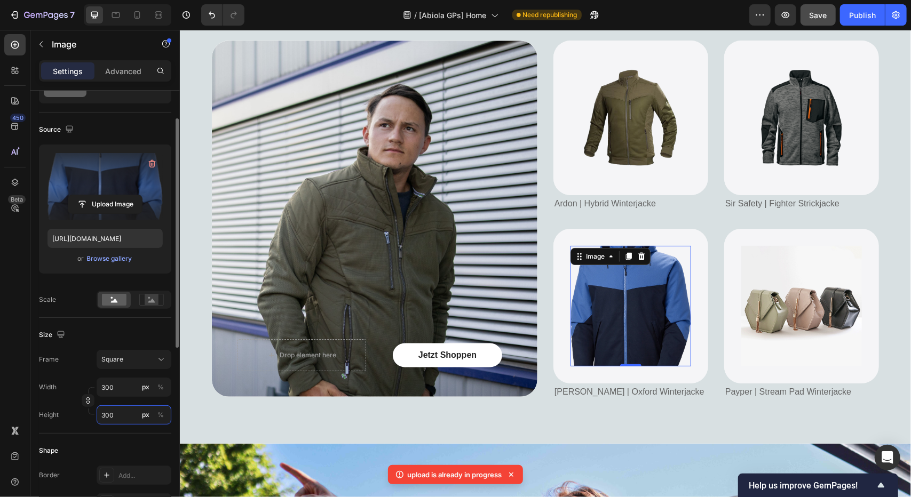
scroll to position [160, 0]
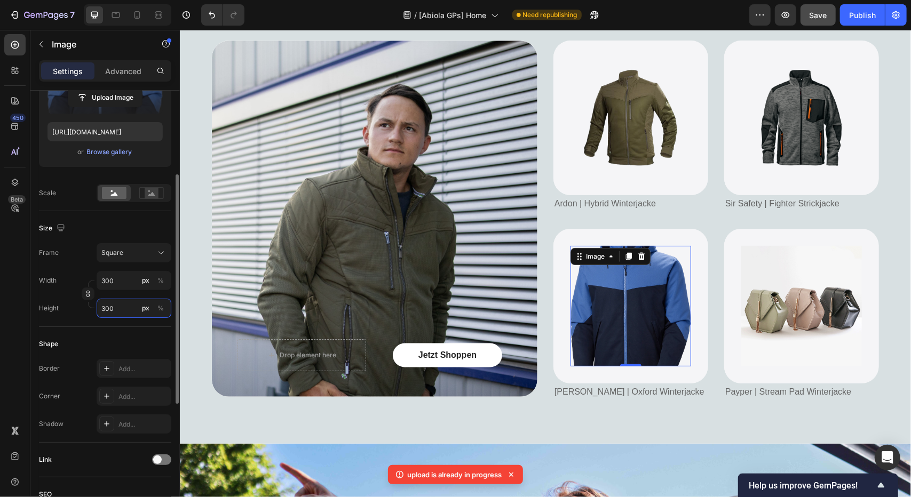
drag, startPoint x: 121, startPoint y: 306, endPoint x: 75, endPoint y: 306, distance: 45.3
click at [76, 307] on div "Height 300 px %" at bounding box center [105, 308] width 132 height 19
type input "2"
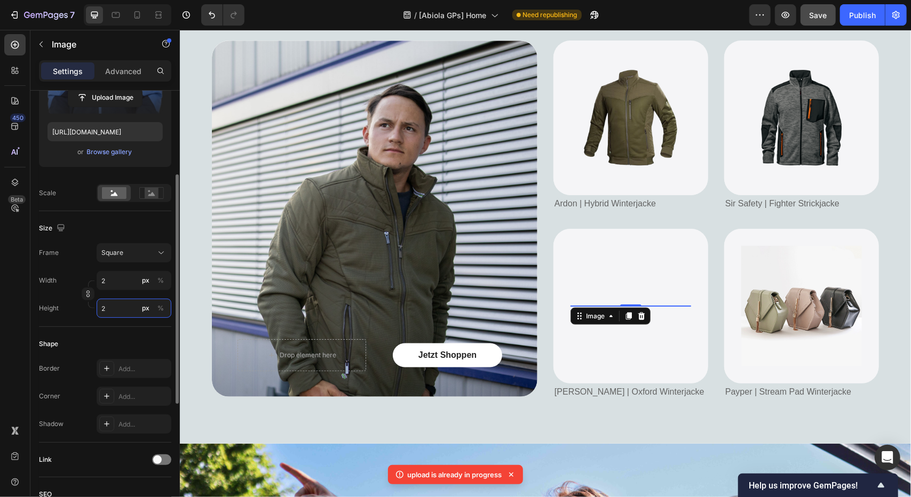
type input "20"
type input "200"
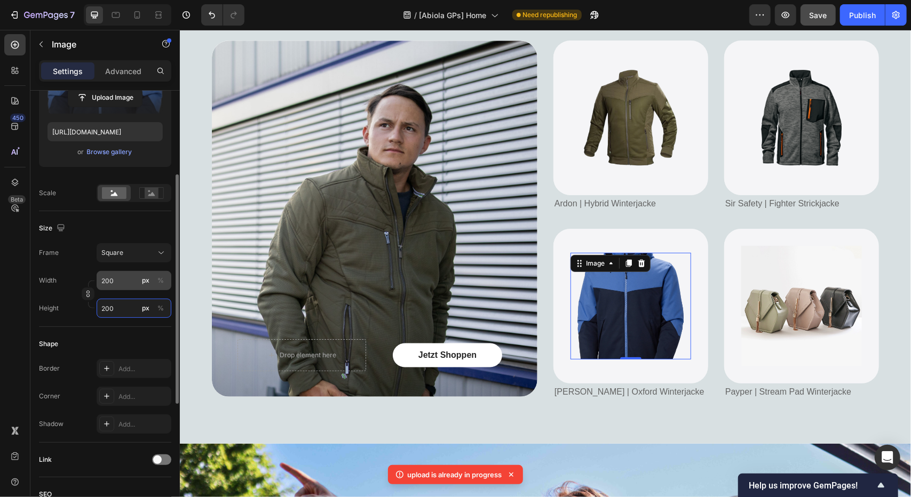
type input "200"
click at [124, 278] on input "200" at bounding box center [134, 280] width 75 height 19
click at [118, 308] on p "Full 100%" at bounding box center [132, 306] width 62 height 10
type input "100"
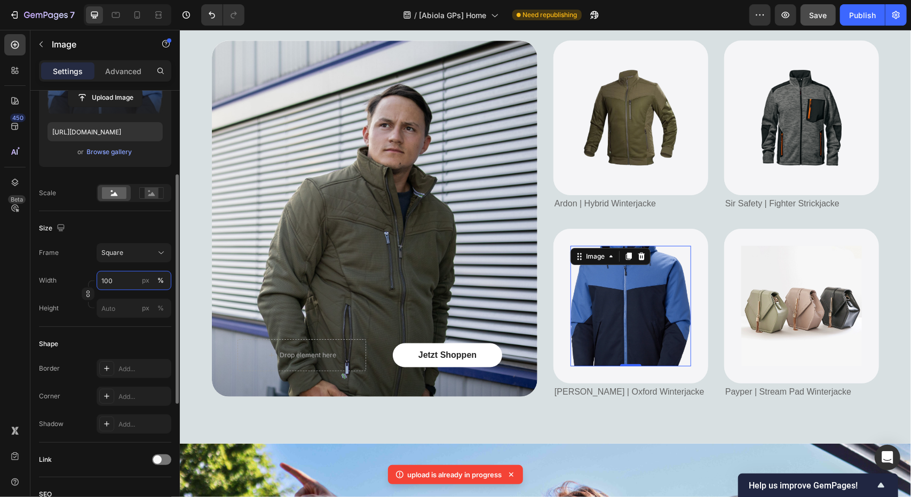
click at [116, 280] on input "100" at bounding box center [134, 280] width 75 height 19
drag, startPoint x: 53, startPoint y: 325, endPoint x: 77, endPoint y: 317, distance: 25.1
click at [54, 324] on div "Size Frame Square Width 100 px % Height px %" at bounding box center [105, 269] width 132 height 116
click at [118, 307] on input "px %" at bounding box center [134, 308] width 75 height 19
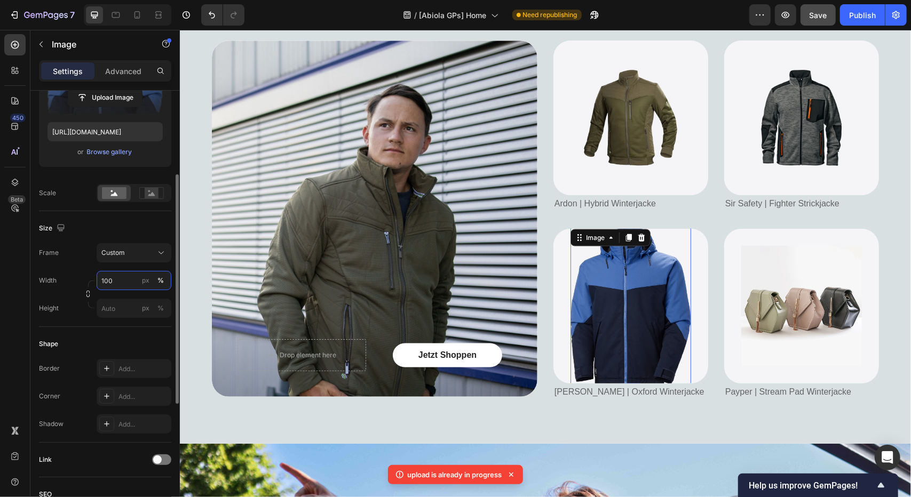
click at [124, 277] on input "100" at bounding box center [134, 280] width 75 height 19
click at [23, 314] on div "450 Beta" at bounding box center [14, 227] width 21 height 386
click at [116, 281] on input "100" at bounding box center [134, 280] width 75 height 19
click at [18, 306] on div "450 Beta" at bounding box center [14, 227] width 21 height 386
click at [118, 281] on input "100" at bounding box center [134, 280] width 75 height 19
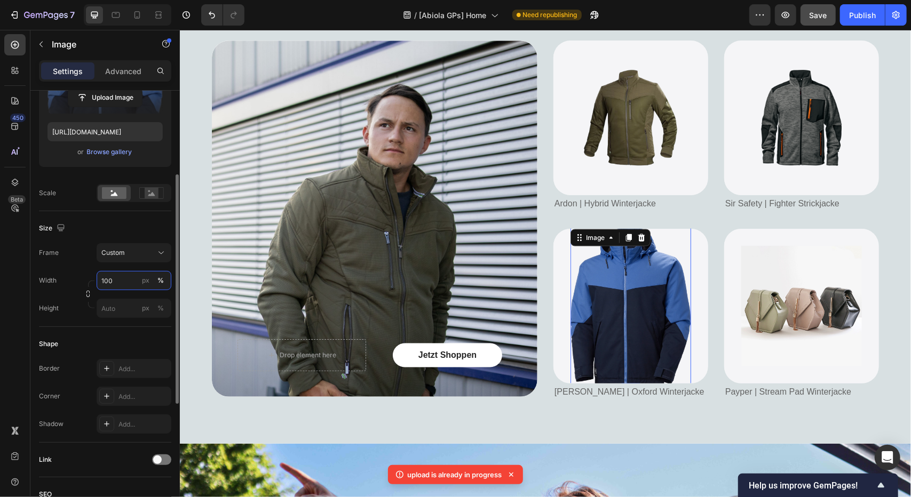
click at [118, 281] on input "100" at bounding box center [134, 280] width 75 height 19
click at [38, 329] on div "Style Rectangle Source Upload Image https://cdn.shopify.com/s/files/1/0728/0453…" at bounding box center [104, 347] width 149 height 832
click at [103, 307] on input "px %" at bounding box center [134, 308] width 75 height 19
click at [131, 309] on input "px %" at bounding box center [134, 308] width 75 height 19
click at [143, 306] on div "px" at bounding box center [145, 309] width 7 height 10
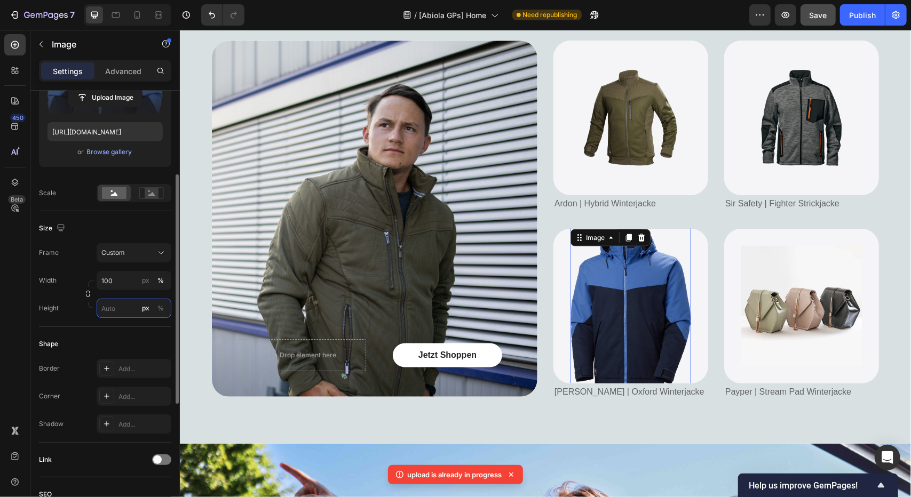
click at [125, 309] on input "px %" at bounding box center [134, 308] width 75 height 19
drag, startPoint x: 123, startPoint y: 309, endPoint x: 67, endPoint y: 316, distance: 56.0
click at [69, 317] on div "Height 300 px %" at bounding box center [105, 308] width 132 height 19
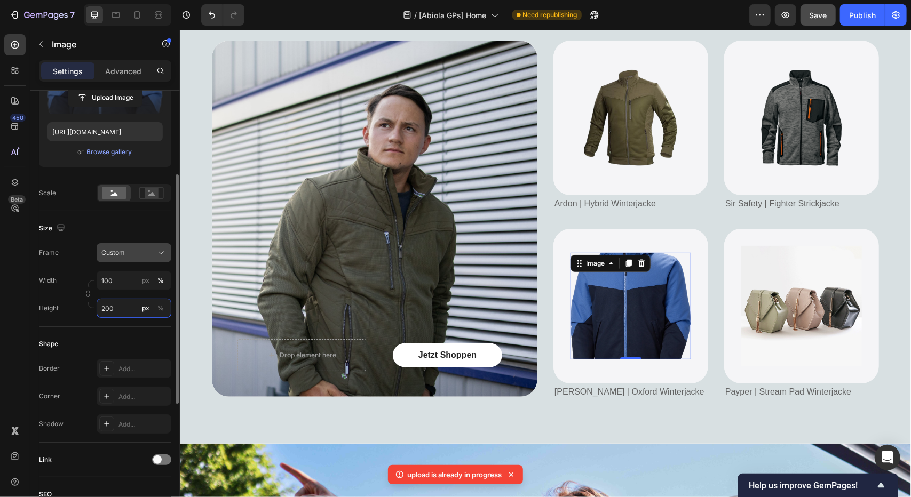
type input "200"
click at [121, 245] on button "Custom" at bounding box center [134, 252] width 75 height 19
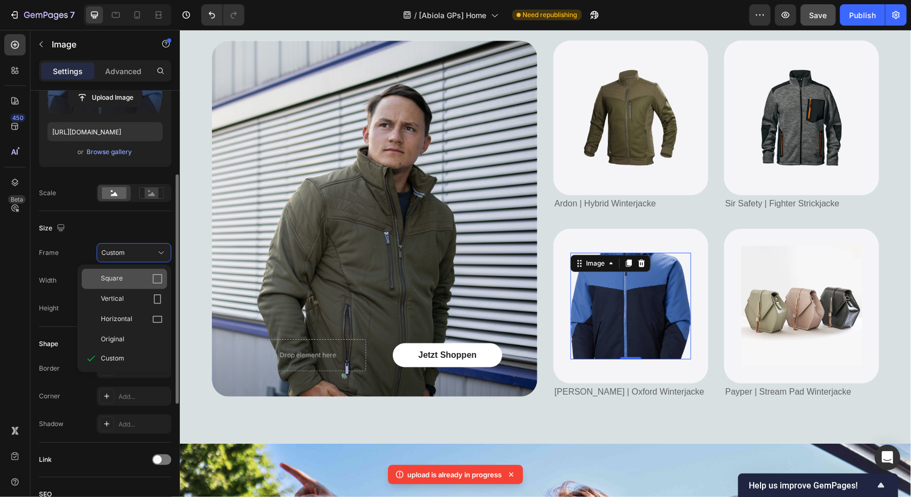
click at [115, 283] on span "Square" at bounding box center [112, 279] width 22 height 11
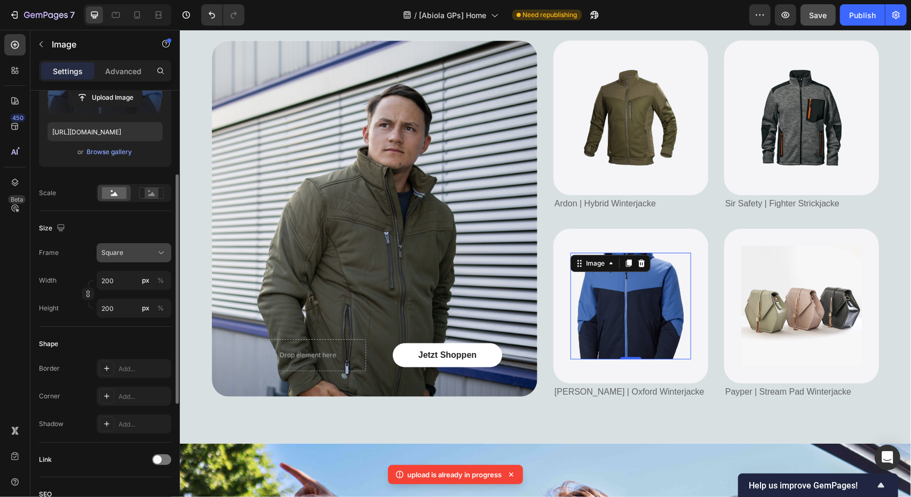
click at [140, 254] on div "Square" at bounding box center [127, 253] width 52 height 10
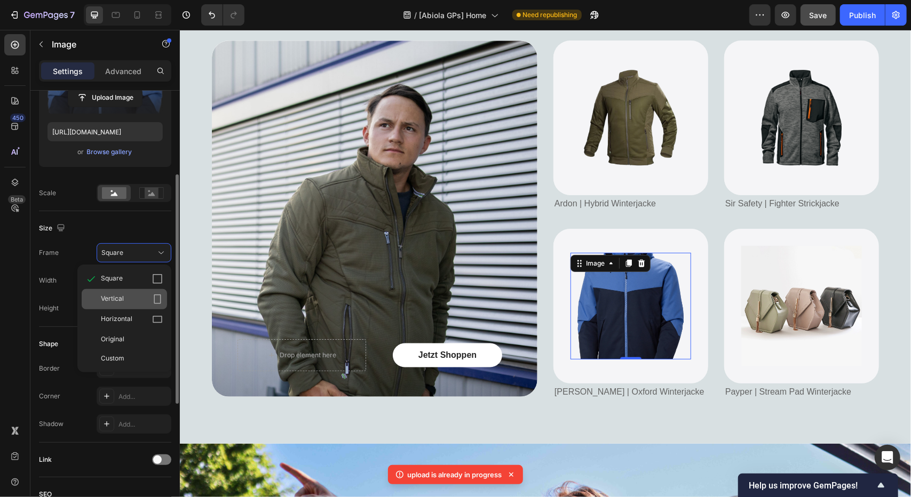
click at [115, 300] on span "Vertical" at bounding box center [112, 299] width 23 height 11
type input "150"
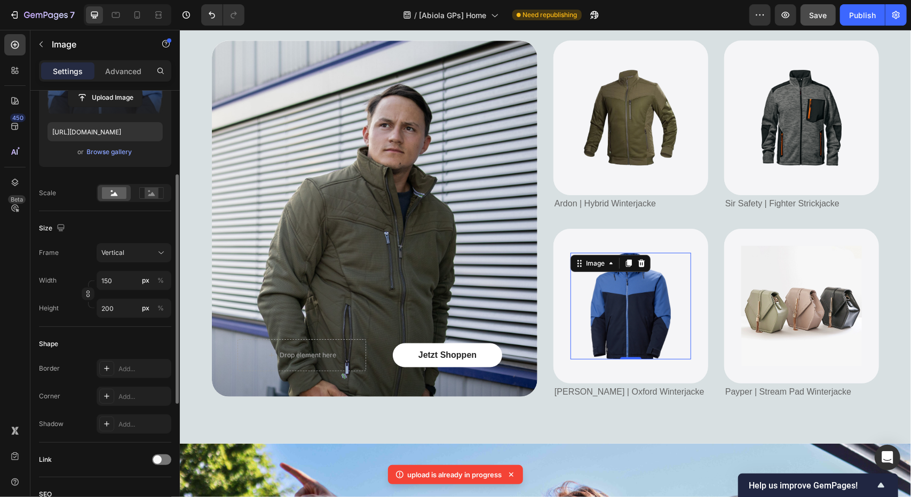
click at [56, 327] on div "Shape Border Add... Corner Add... Shadow Add..." at bounding box center [105, 385] width 132 height 116
click at [526, 298] on div "Background Image" at bounding box center [373, 218] width 325 height 356
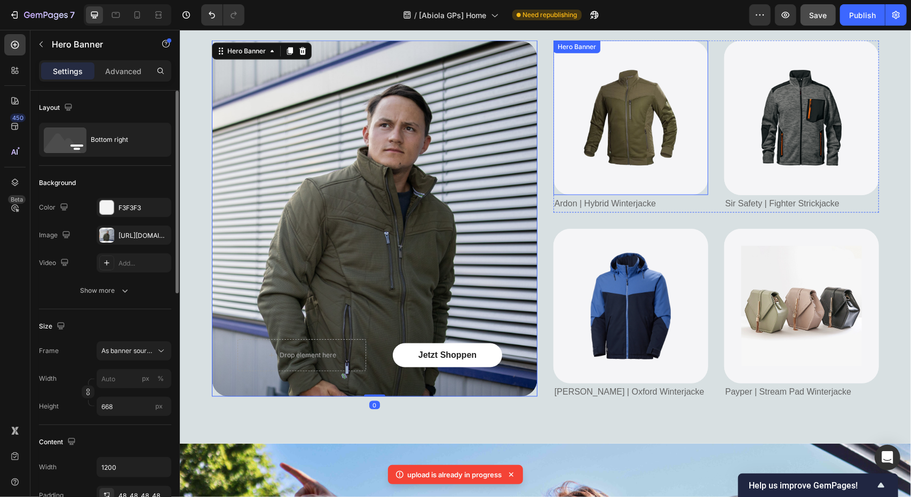
click at [554, 146] on div "Image" at bounding box center [630, 117] width 155 height 155
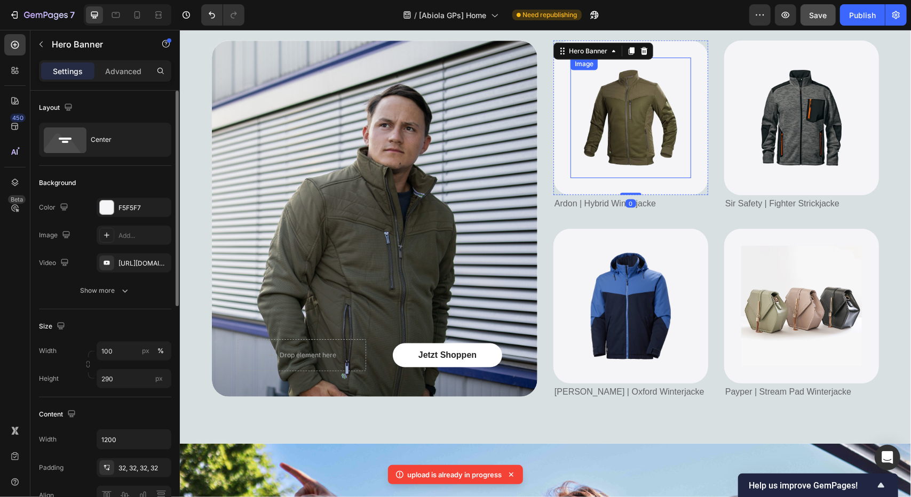
click at [590, 130] on img at bounding box center [630, 117] width 121 height 121
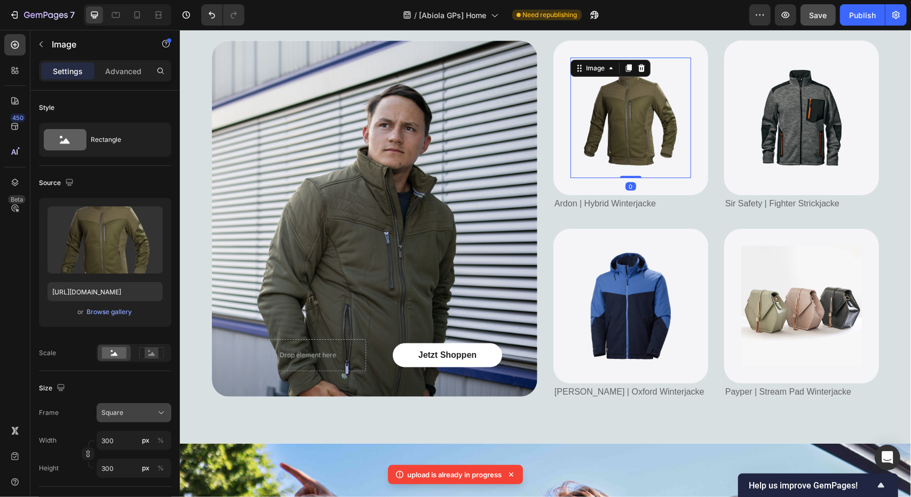
click at [112, 403] on button "Square" at bounding box center [134, 412] width 75 height 19
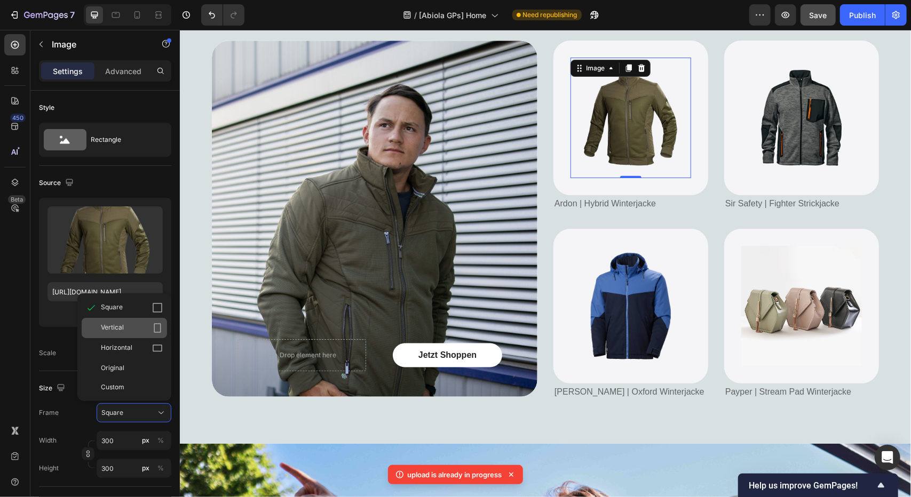
click at [118, 328] on span "Vertical" at bounding box center [112, 328] width 23 height 11
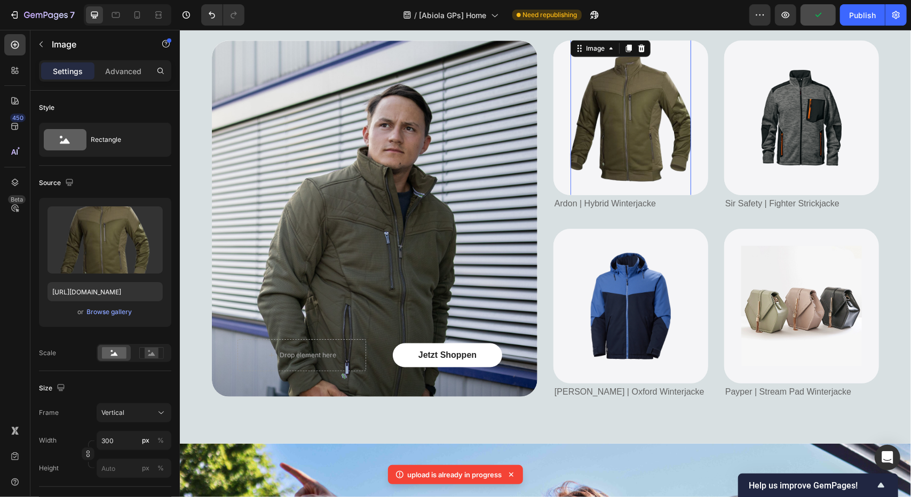
click at [594, 149] on img at bounding box center [630, 117] width 121 height 161
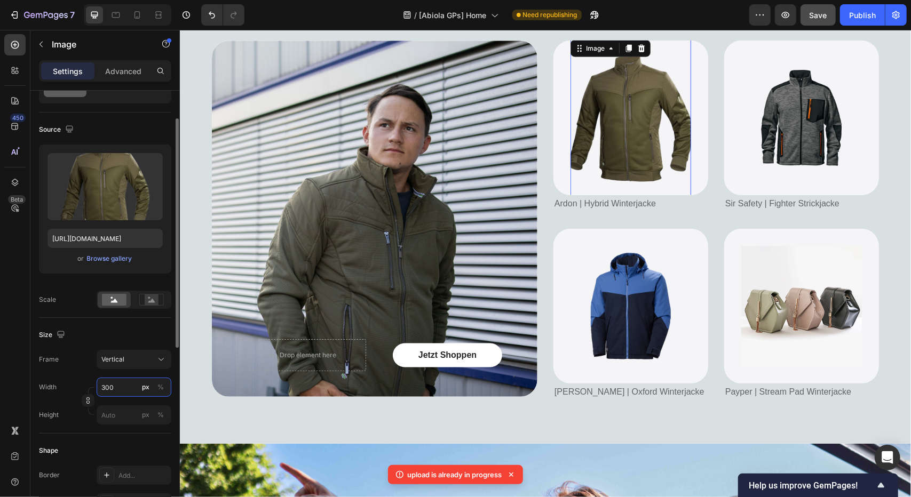
click at [116, 385] on input "300" at bounding box center [134, 387] width 75 height 19
drag, startPoint x: 84, startPoint y: 385, endPoint x: 92, endPoint y: 385, distance: 8.0
click at [87, 385] on div "Width 300 px %" at bounding box center [105, 387] width 132 height 19
click at [141, 422] on div "px %" at bounding box center [153, 414] width 28 height 19
click at [141, 422] on input "px %" at bounding box center [134, 414] width 75 height 19
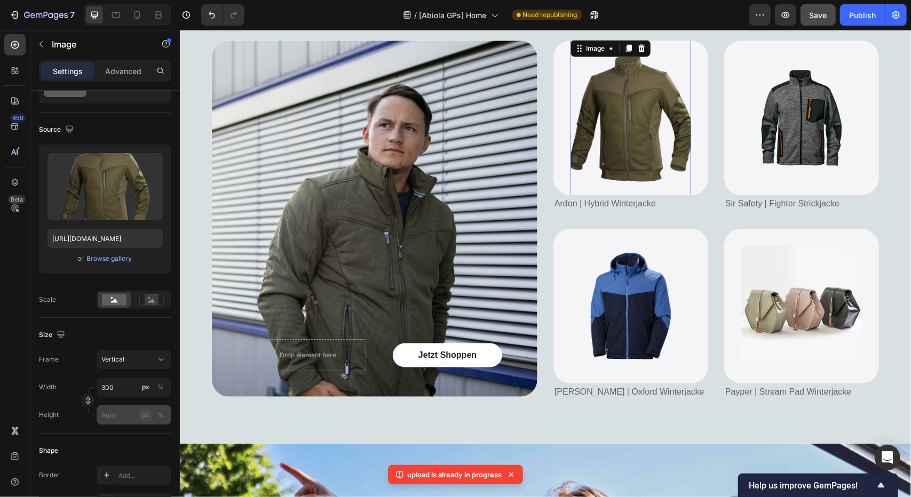
click at [142, 413] on div "px" at bounding box center [145, 415] width 7 height 10
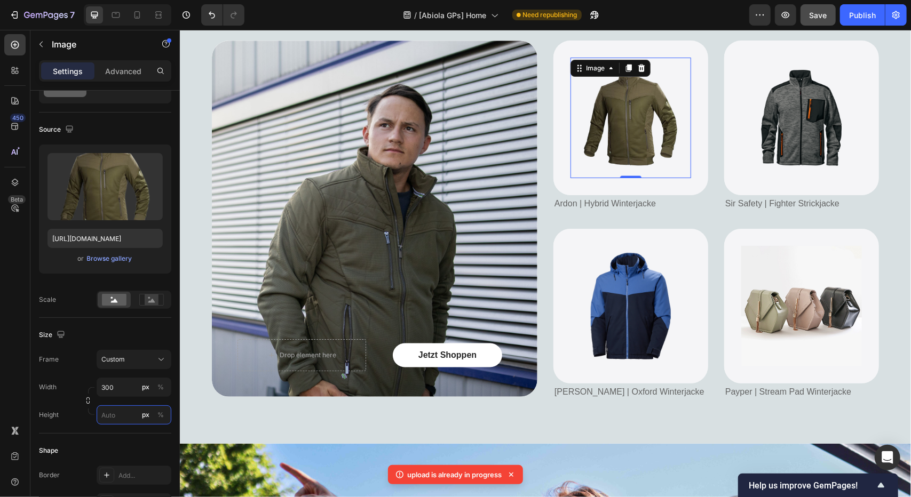
click at [114, 417] on input "px %" at bounding box center [134, 414] width 75 height 19
click at [53, 381] on div "Width" at bounding box center [48, 387] width 18 height 19
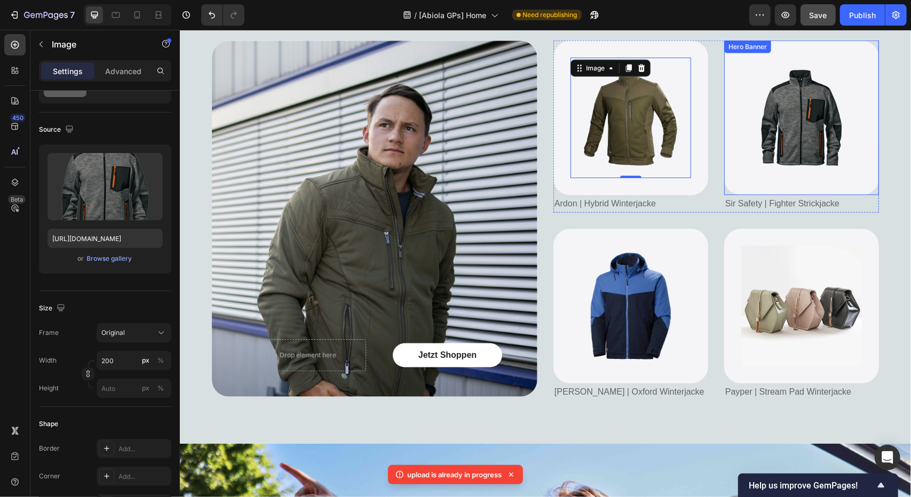
click at [780, 123] on img at bounding box center [800, 117] width 107 height 107
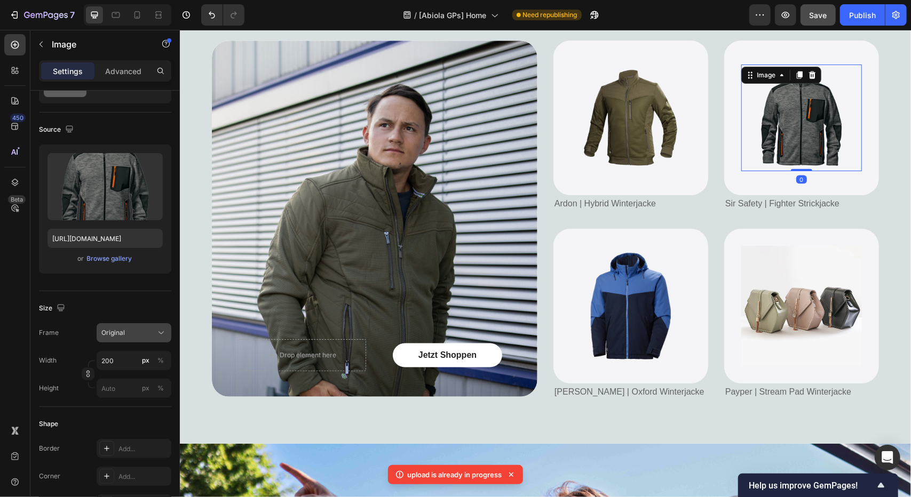
click at [141, 340] on button "Original" at bounding box center [134, 332] width 75 height 19
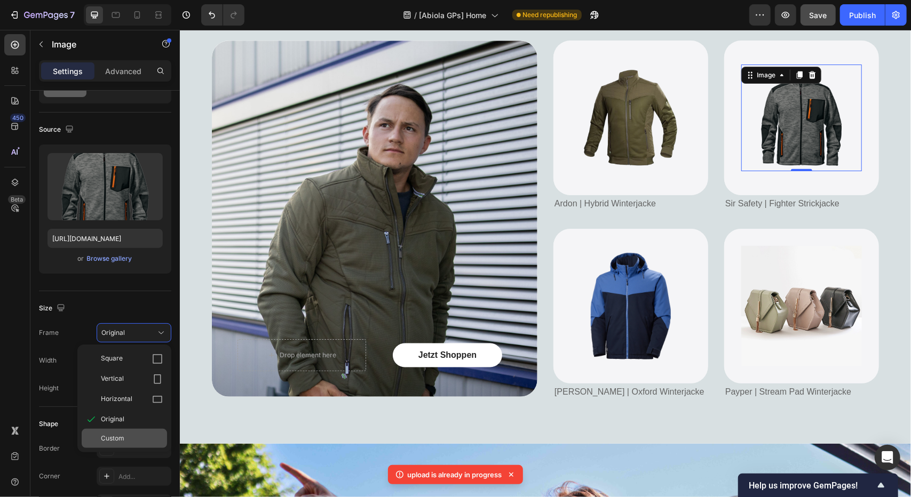
click at [121, 438] on span "Custom" at bounding box center [112, 439] width 23 height 10
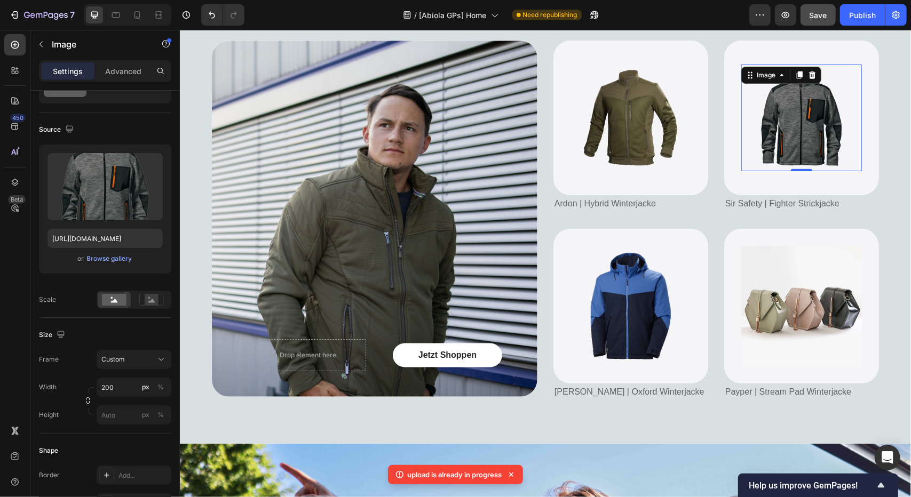
click at [20, 378] on div "450 Beta" at bounding box center [14, 227] width 21 height 386
click at [590, 322] on img at bounding box center [630, 305] width 80 height 107
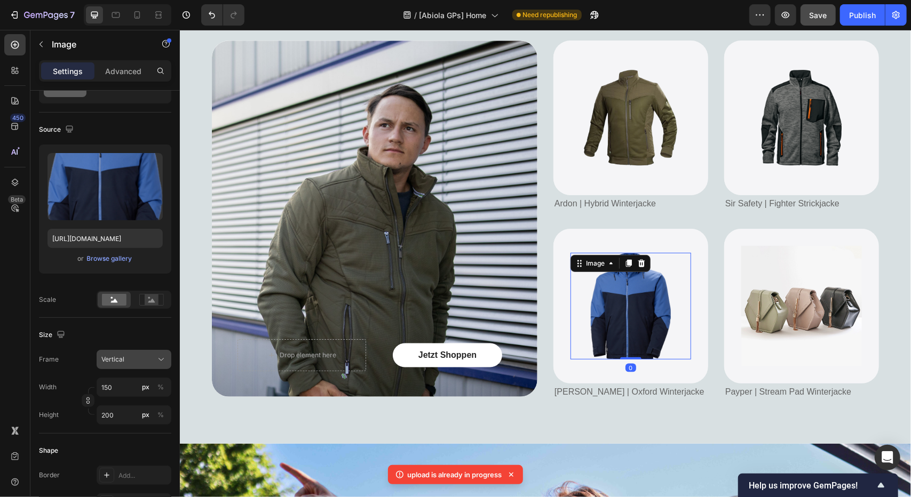
click at [124, 355] on div "Vertical" at bounding box center [127, 360] width 52 height 10
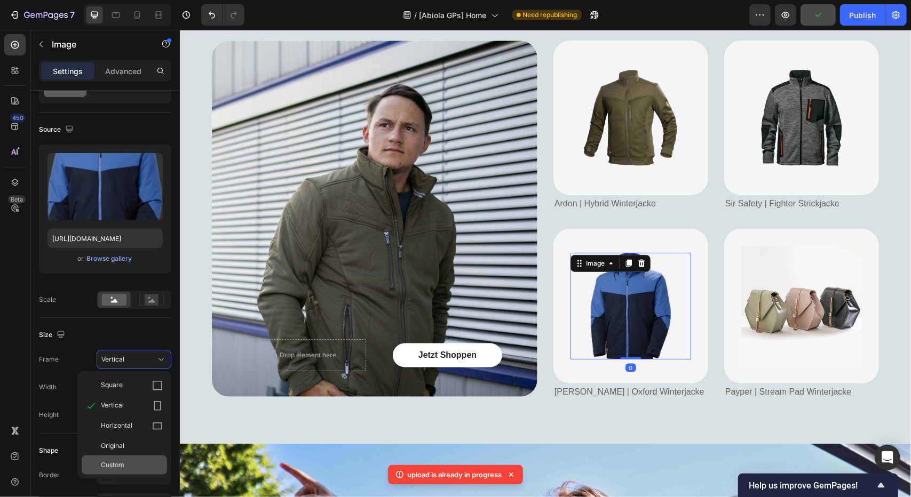
click at [117, 471] on div "Custom" at bounding box center [124, 465] width 85 height 19
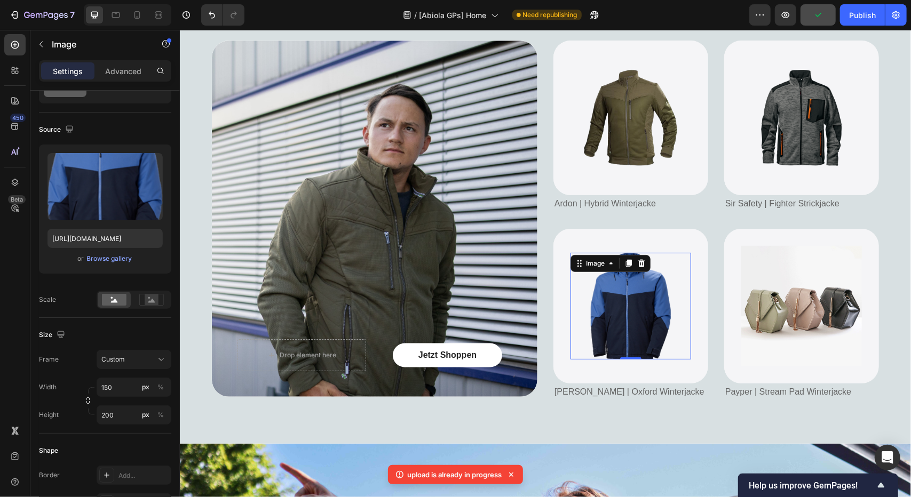
click at [1, 391] on div "450 Beta" at bounding box center [15, 263] width 30 height 467
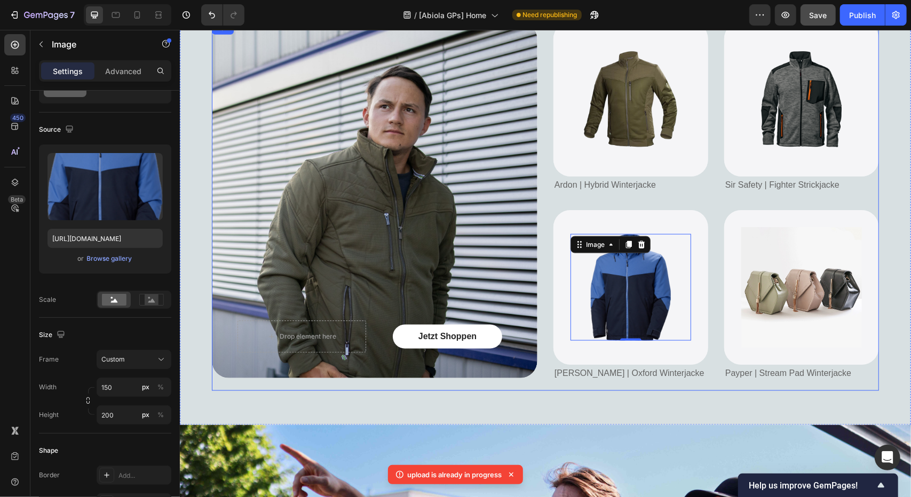
scroll to position [965, 0]
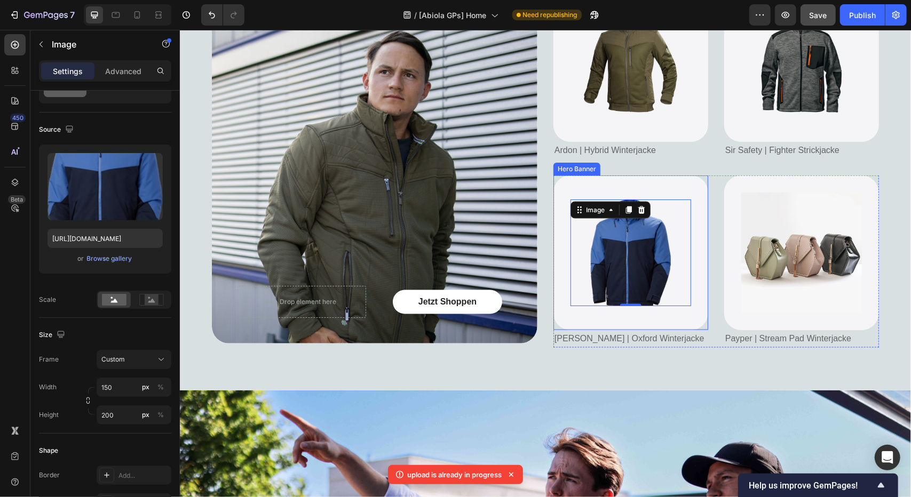
click at [585, 346] on div "Helly Hansen | Oxford Winterjacke" at bounding box center [630, 339] width 155 height 18
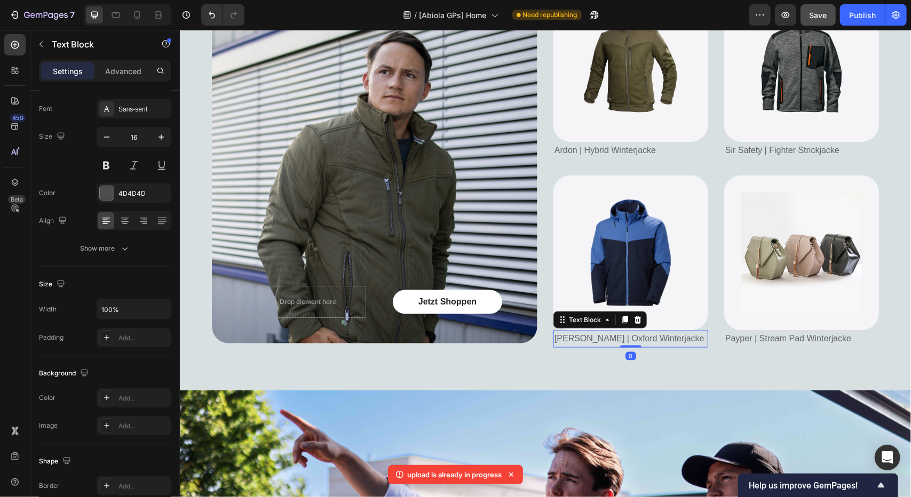
scroll to position [0, 0]
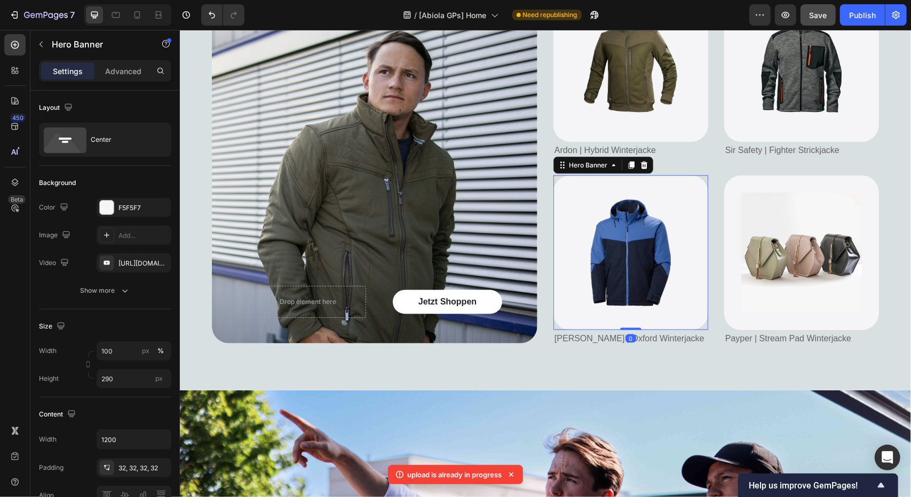
click at [553, 244] on div "Image" at bounding box center [630, 252] width 155 height 141
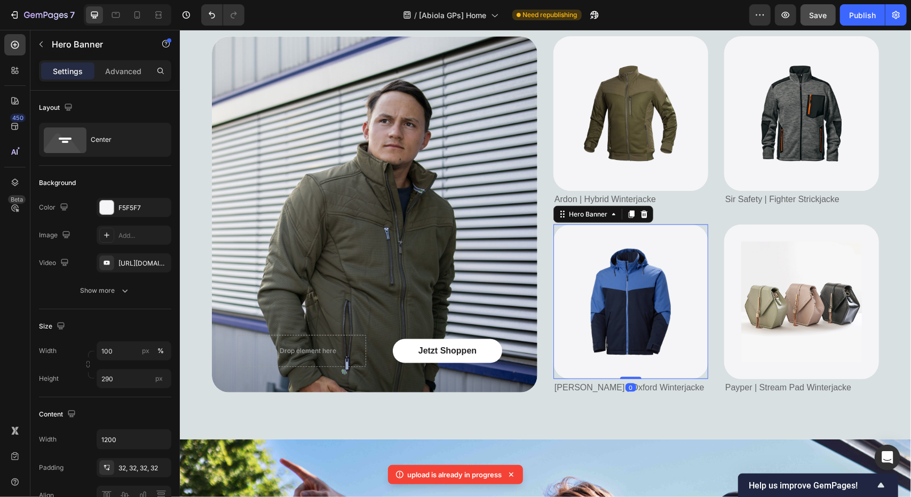
scroll to position [912, 0]
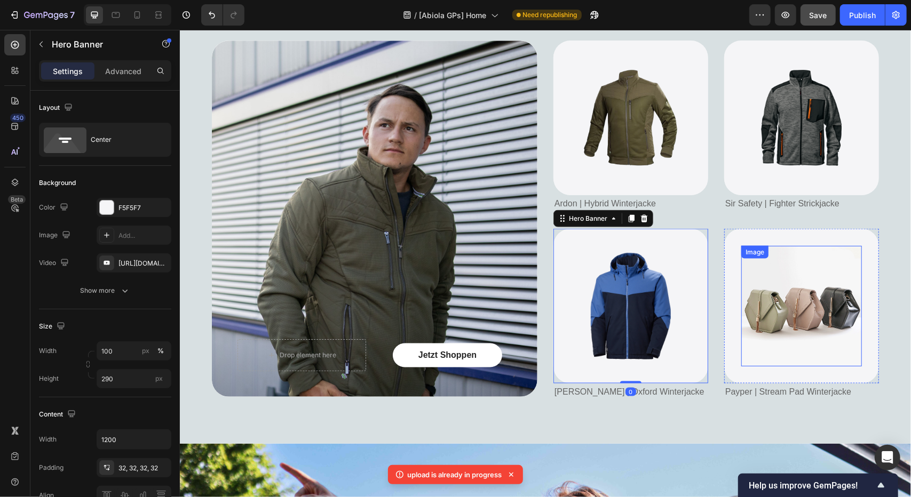
click at [769, 317] on img at bounding box center [800, 305] width 121 height 121
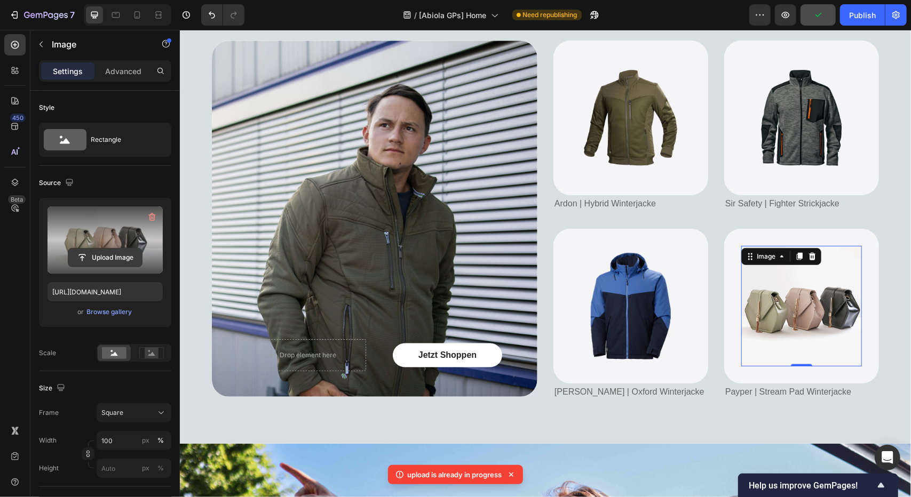
click at [87, 257] on input "file" at bounding box center [105, 258] width 74 height 18
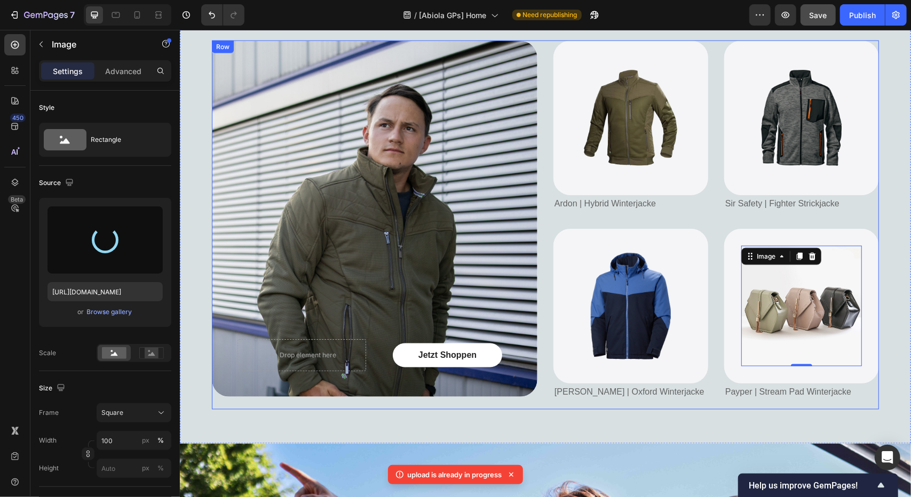
click at [557, 302] on div "Image" at bounding box center [630, 305] width 155 height 141
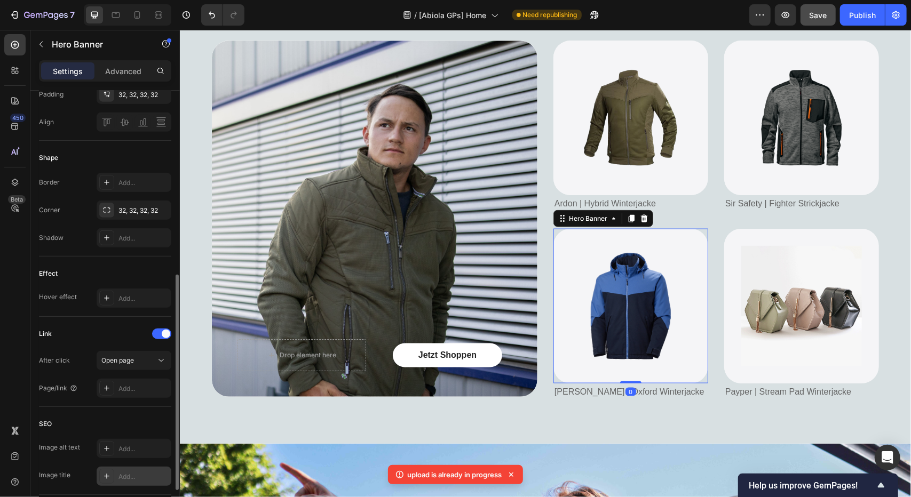
scroll to position [448, 0]
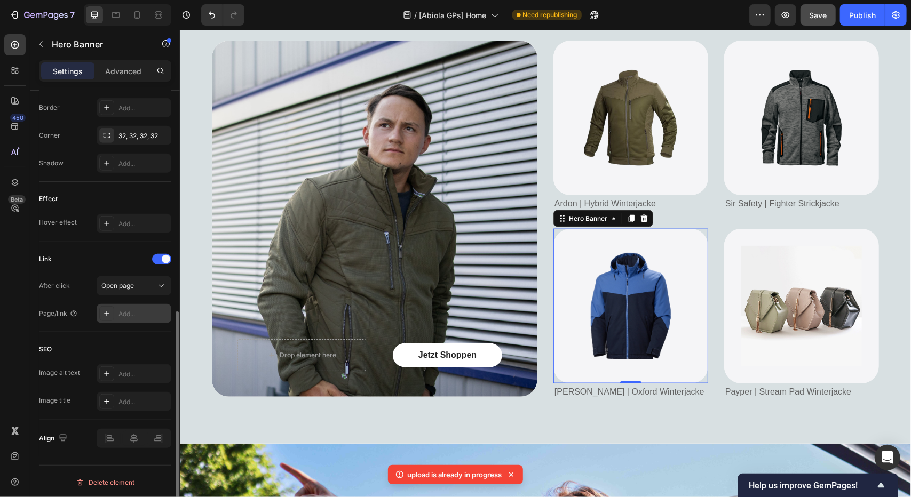
click at [135, 309] on div "Add..." at bounding box center [143, 314] width 50 height 10
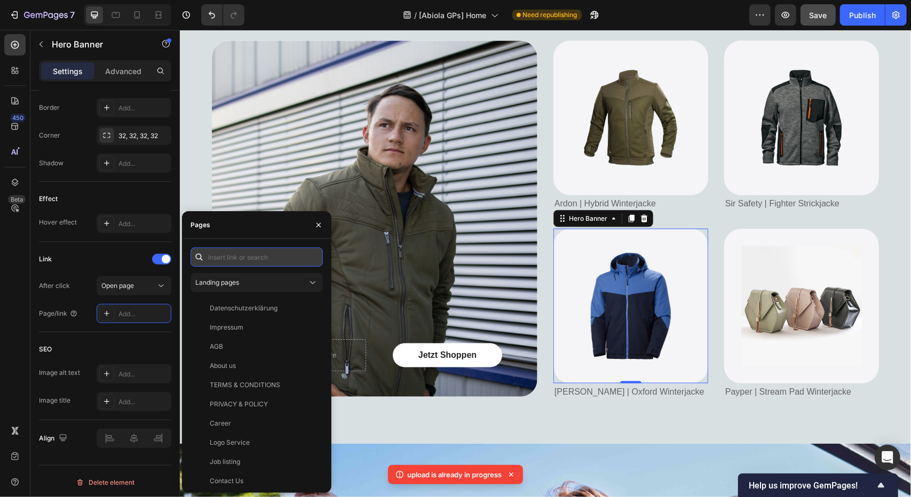
click at [228, 258] on input "text" at bounding box center [256, 257] width 132 height 19
click at [228, 286] on span "Landing pages" at bounding box center [217, 283] width 44 height 10
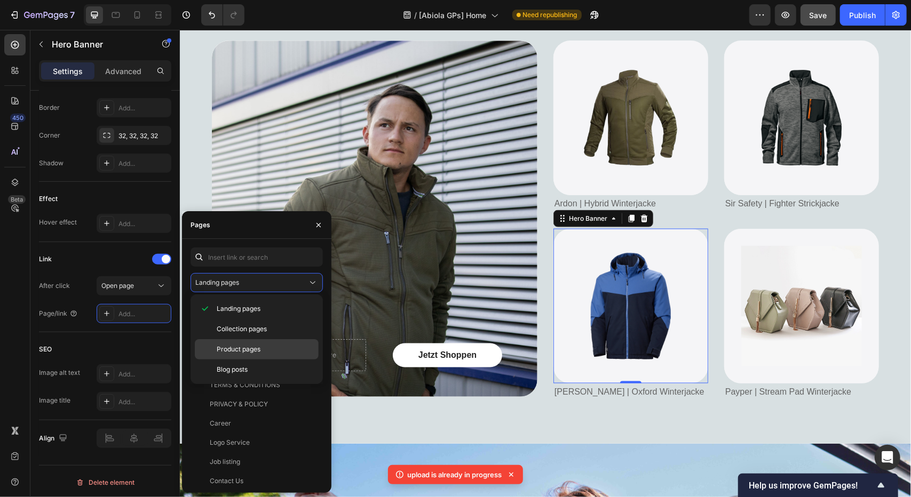
click at [236, 345] on span "Product pages" at bounding box center [239, 350] width 44 height 10
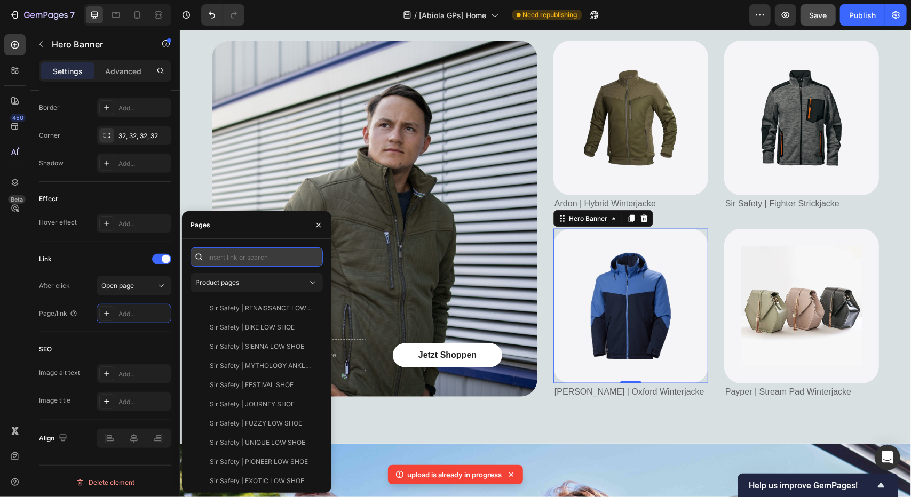
click at [235, 259] on input "text" at bounding box center [256, 257] width 132 height 19
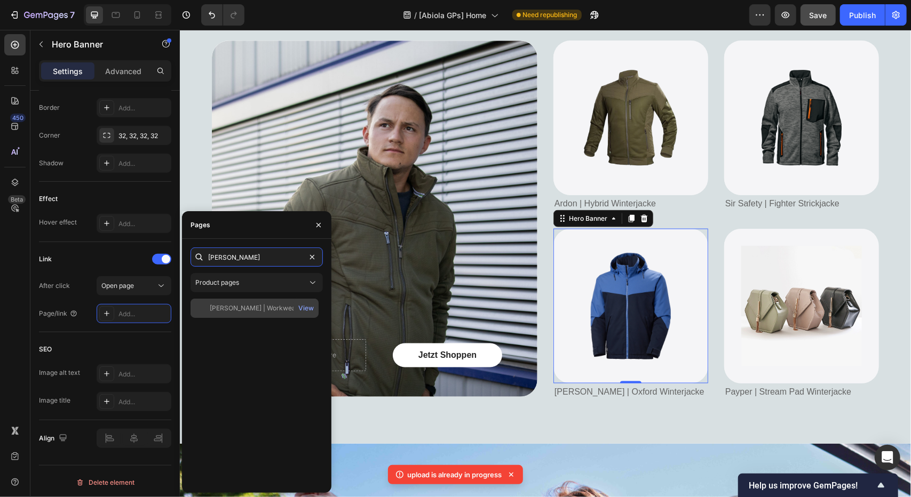
type input "helly hans"
click at [281, 304] on div "Helly Hansen | Workwear Winterjacke "Oxford"" at bounding box center [261, 309] width 102 height 10
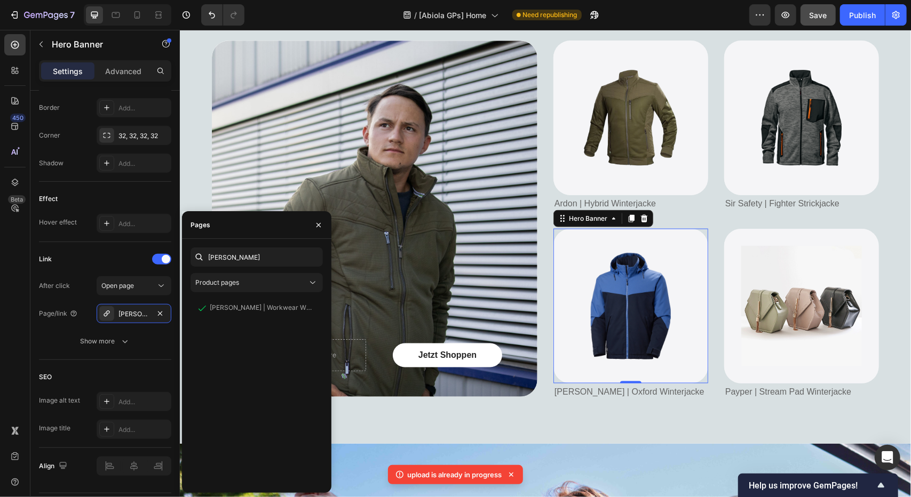
click at [17, 325] on div "450 Beta" at bounding box center [14, 227] width 21 height 386
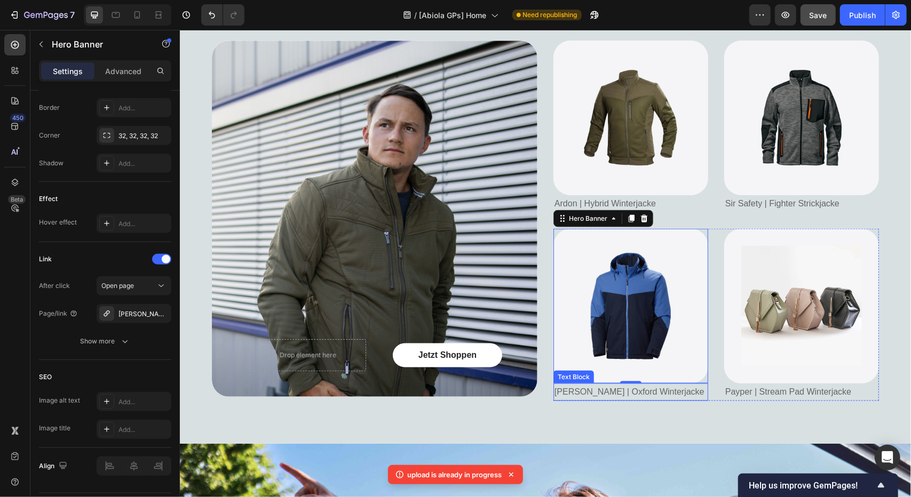
click at [625, 394] on div "0" at bounding box center [630, 391] width 11 height 9
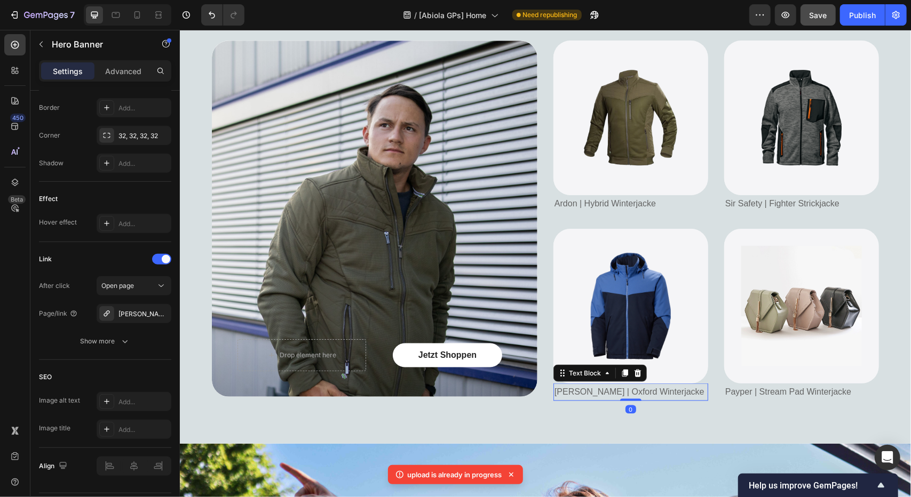
click at [594, 395] on span "Helly Hansen | Oxford Winterjacke" at bounding box center [629, 391] width 150 height 9
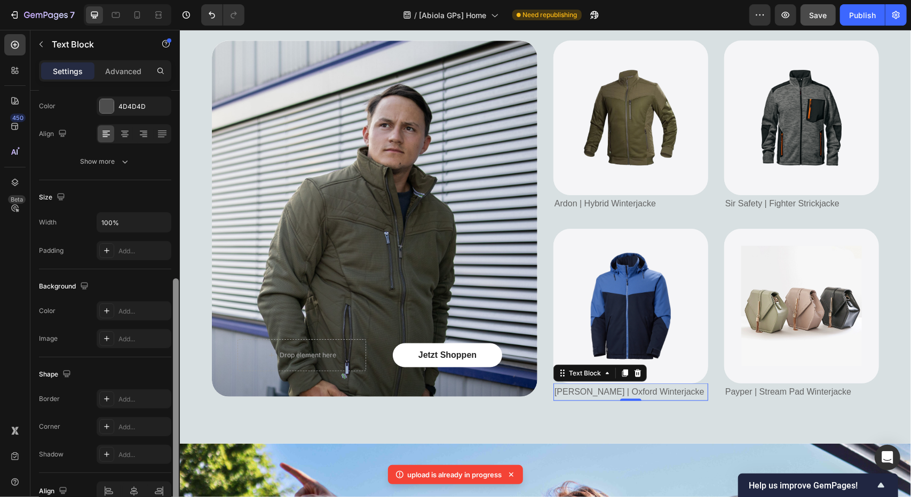
scroll to position [194, 0]
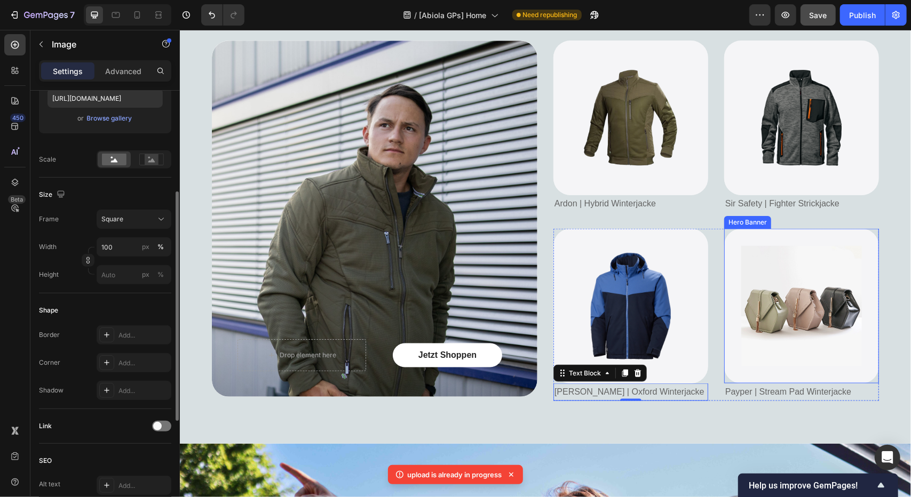
click at [754, 305] on img at bounding box center [800, 305] width 121 height 121
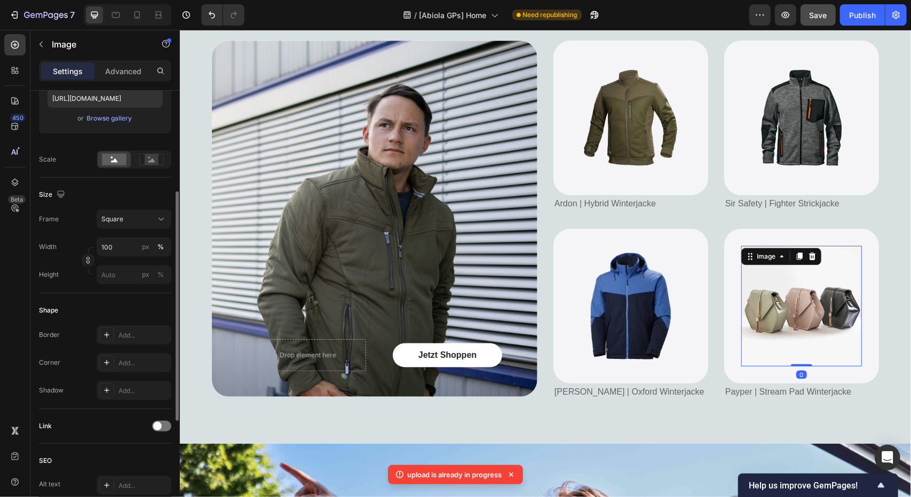
scroll to position [0, 0]
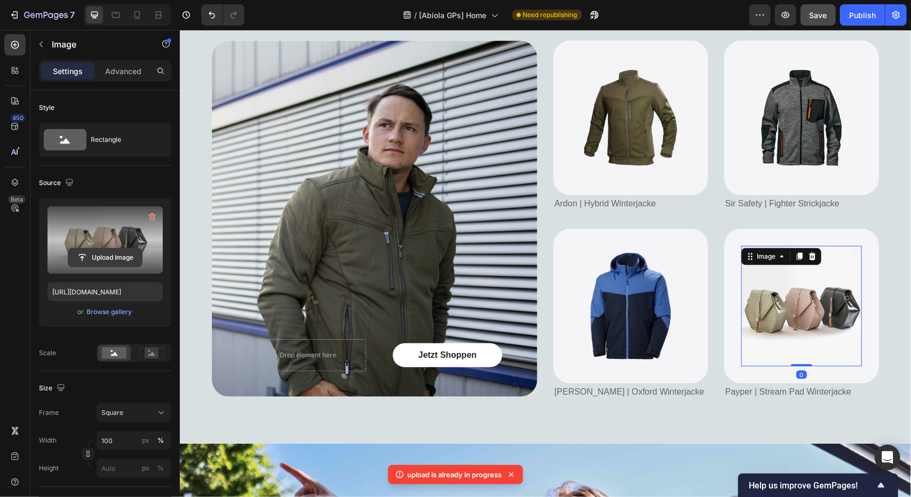
click at [94, 253] on input "file" at bounding box center [105, 258] width 74 height 18
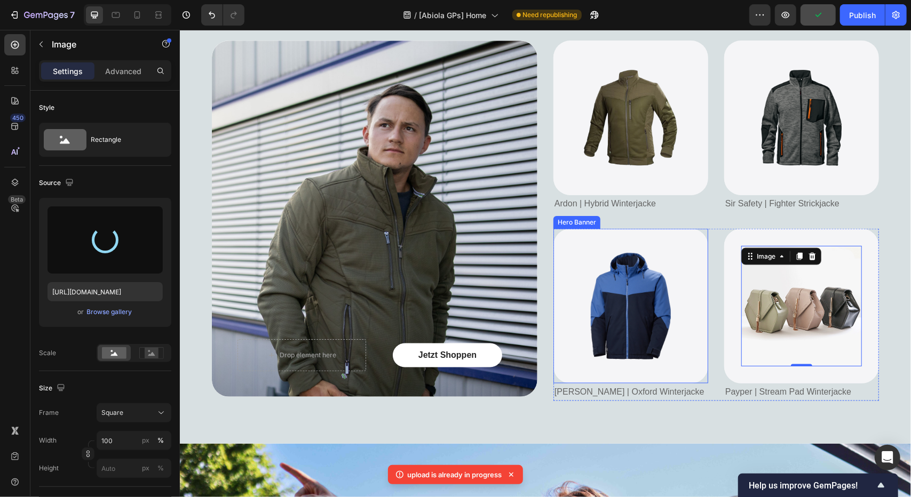
type input "https://cdn.shopify.com/s/files/1/0728/0453/2570/files/gempages_569864236772098…"
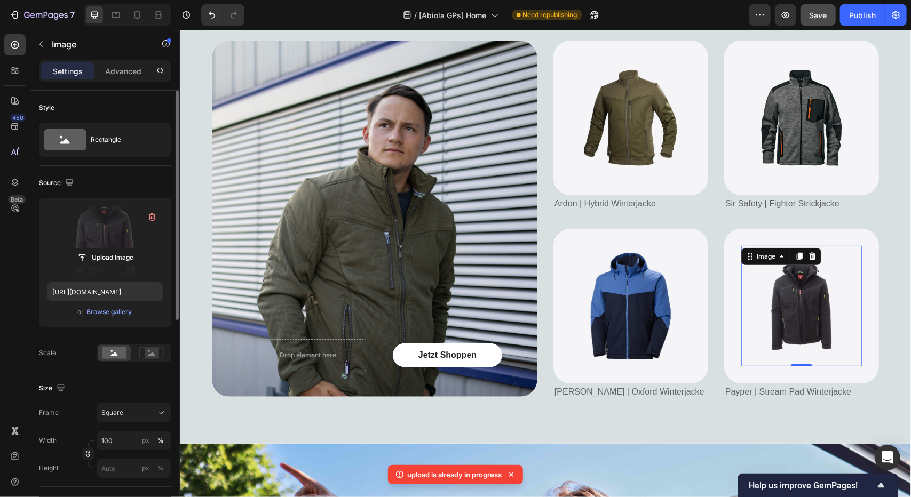
scroll to position [213, 0]
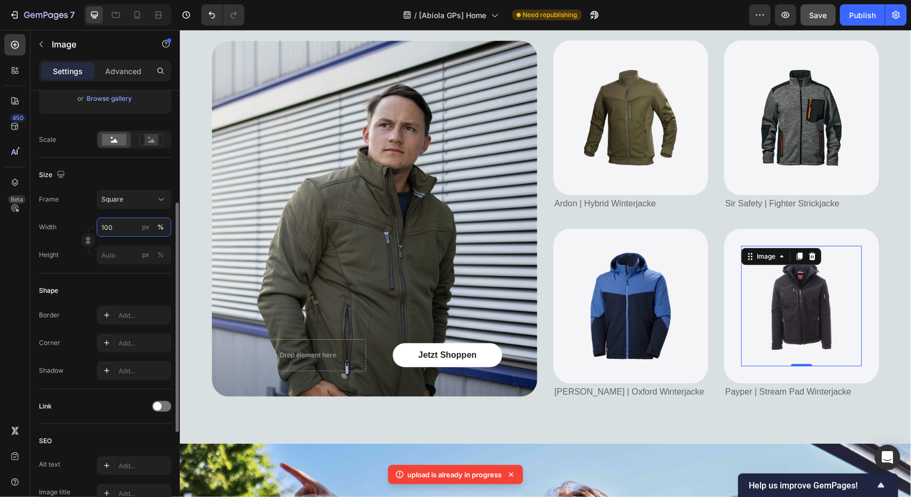
click at [115, 223] on input "100" at bounding box center [134, 227] width 75 height 19
click at [31, 269] on div "Style Rectangle Source Upload Image https://cdn.shopify.com/s/files/1/0728/0453…" at bounding box center [104, 293] width 149 height 832
click at [116, 254] on input "px %" at bounding box center [134, 254] width 75 height 19
type input "3"
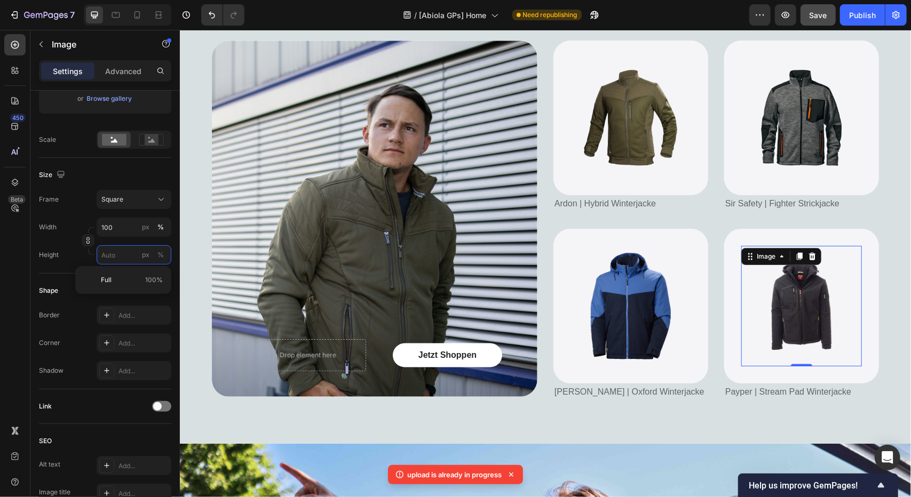
type input "3"
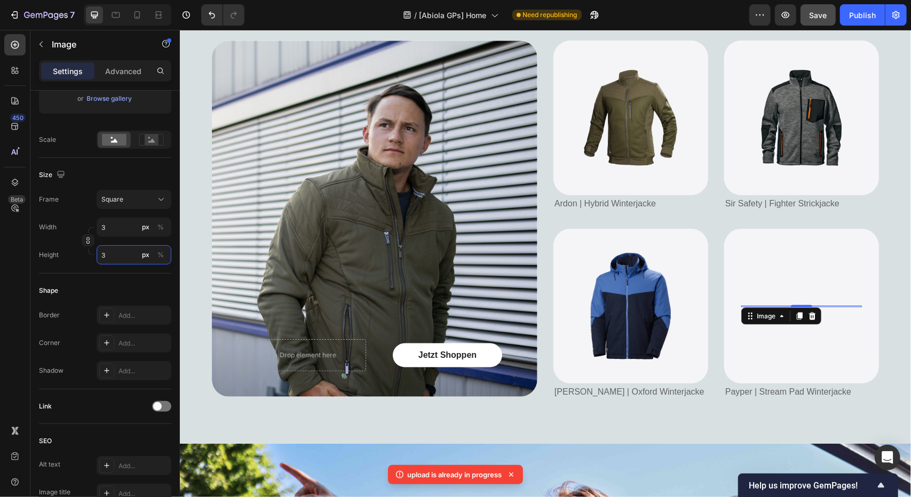
type input "30"
type input "300"
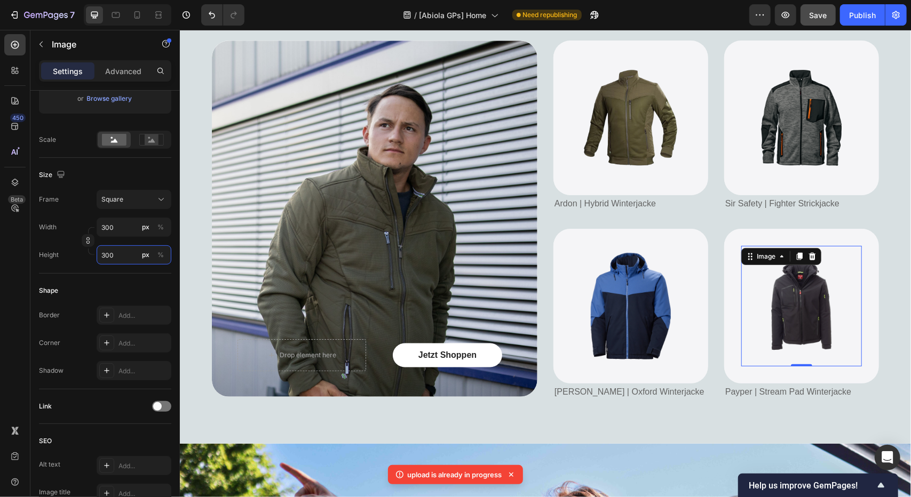
click at [124, 255] on input "300" at bounding box center [134, 254] width 75 height 19
type input "4"
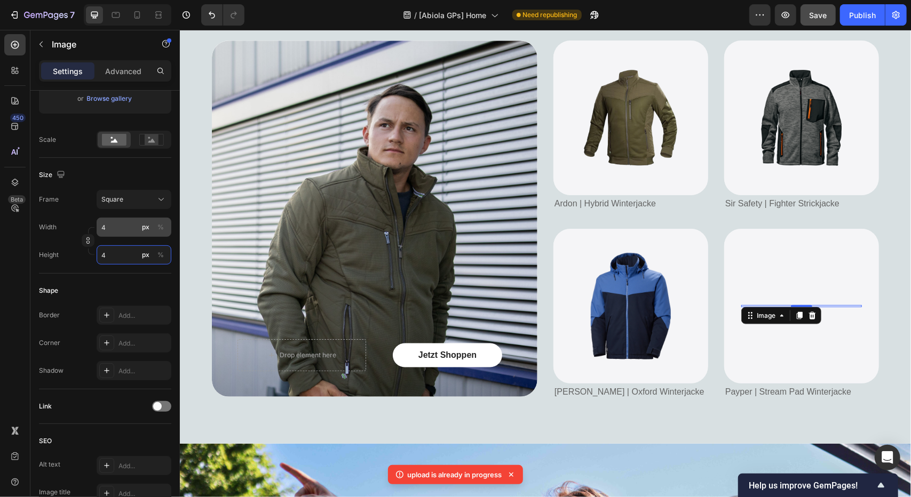
type input "40"
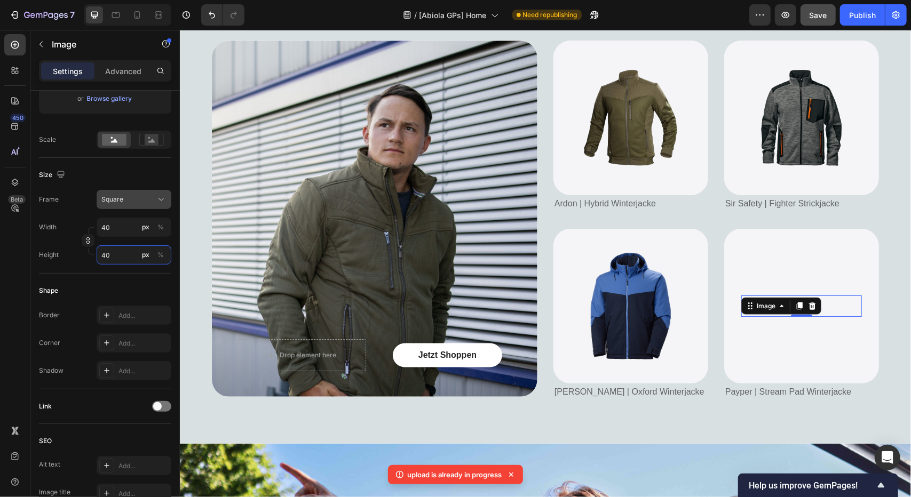
type input "400"
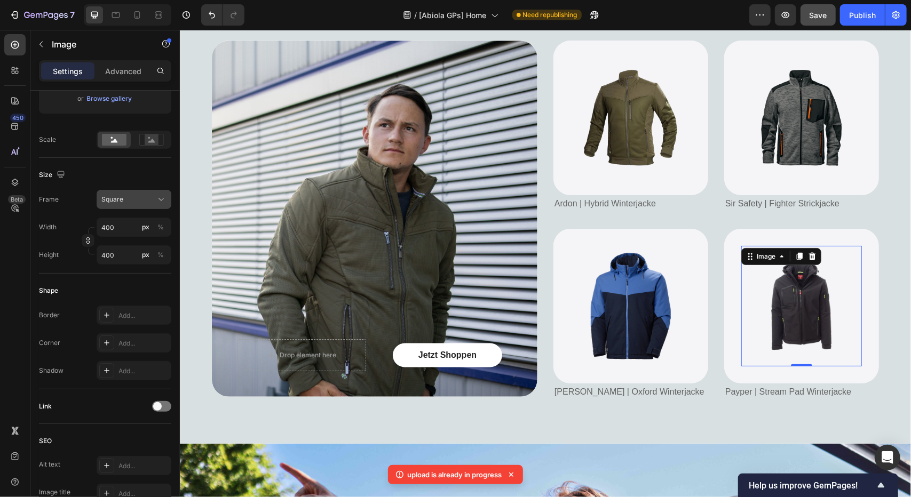
click at [125, 201] on div "Square" at bounding box center [127, 200] width 52 height 10
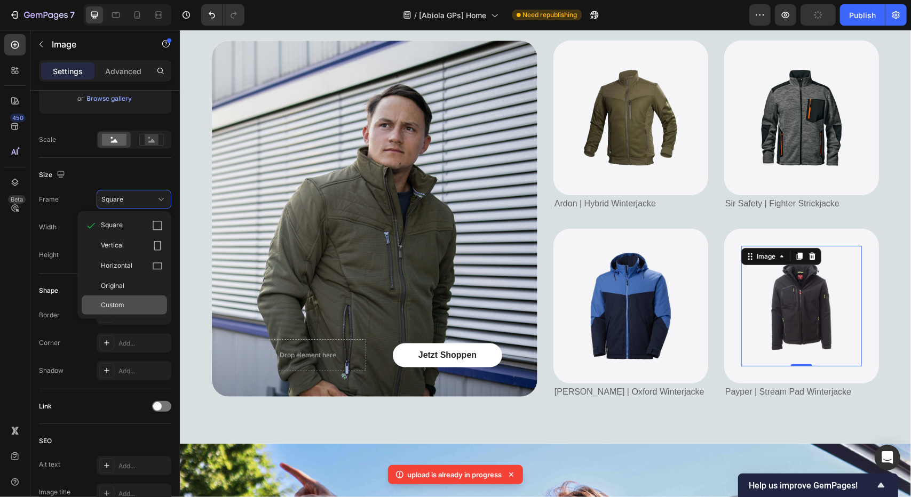
click at [115, 301] on span "Custom" at bounding box center [112, 305] width 23 height 10
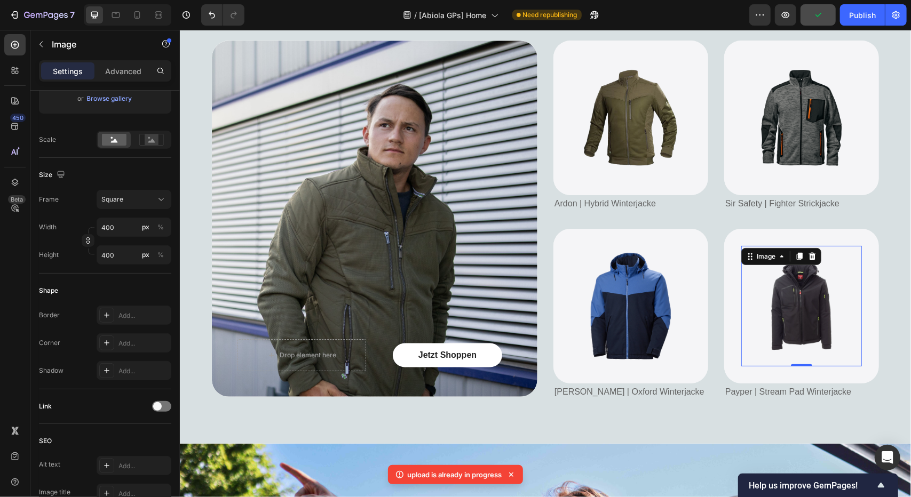
click at [45, 260] on div "Height" at bounding box center [49, 254] width 20 height 19
click at [134, 256] on input "400" at bounding box center [134, 254] width 75 height 19
click at [819, 298] on img at bounding box center [800, 305] width 121 height 121
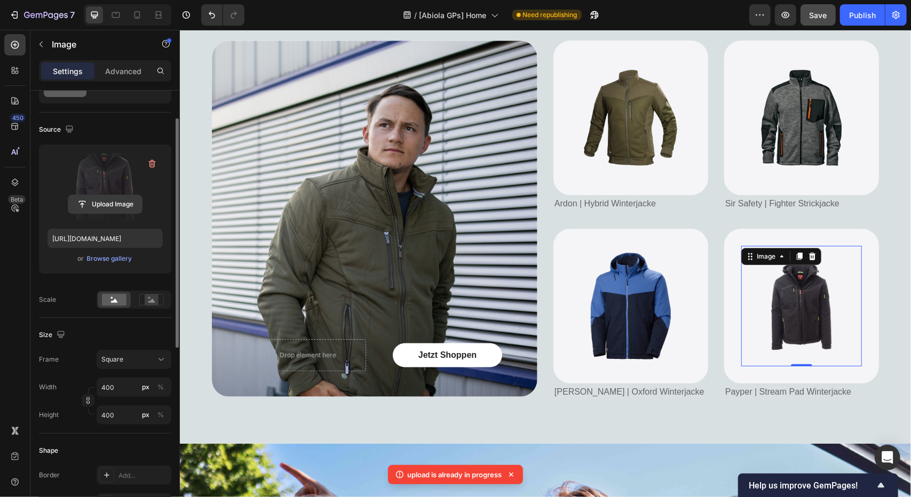
click at [98, 199] on input "file" at bounding box center [105, 204] width 74 height 18
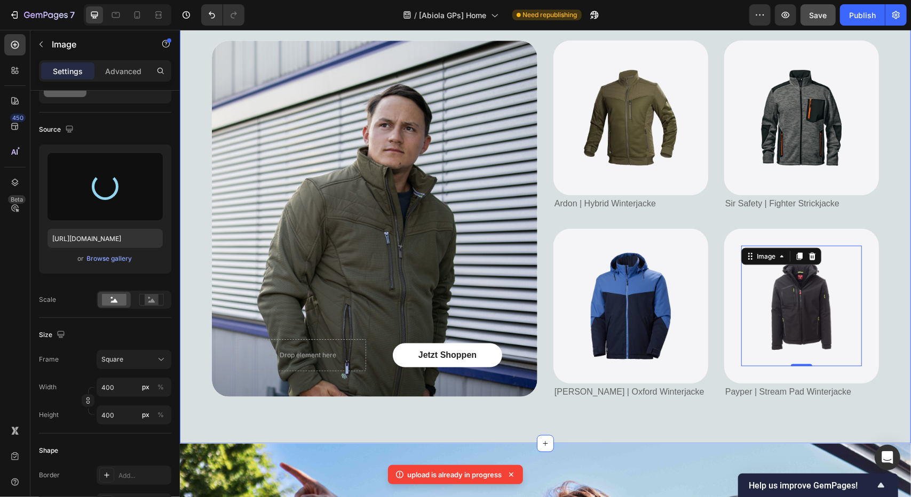
type input "https://cdn.shopify.com/s/files/1/0728/0453/2570/files/gempages_569864236772098…"
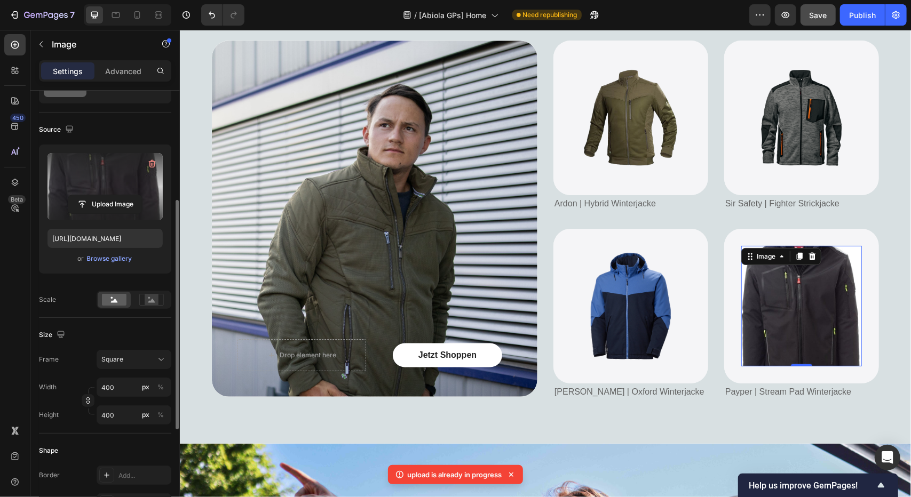
scroll to position [107, 0]
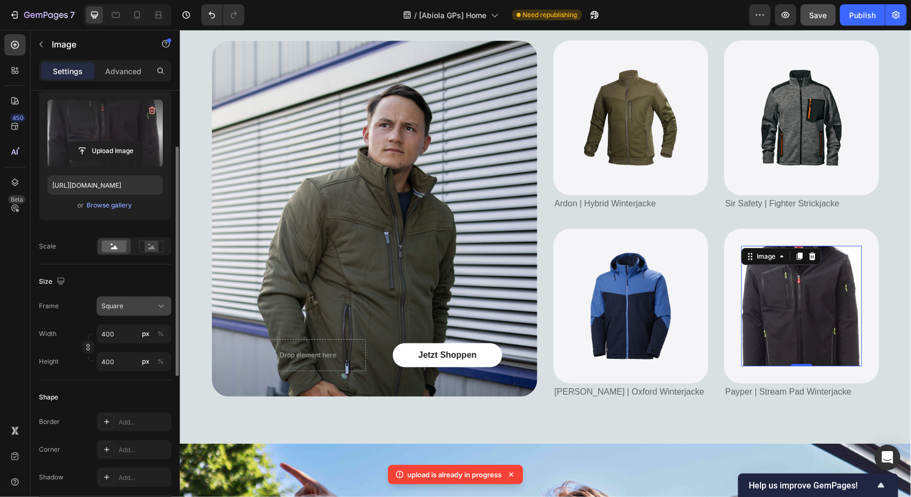
click at [125, 301] on div "Square" at bounding box center [127, 306] width 52 height 10
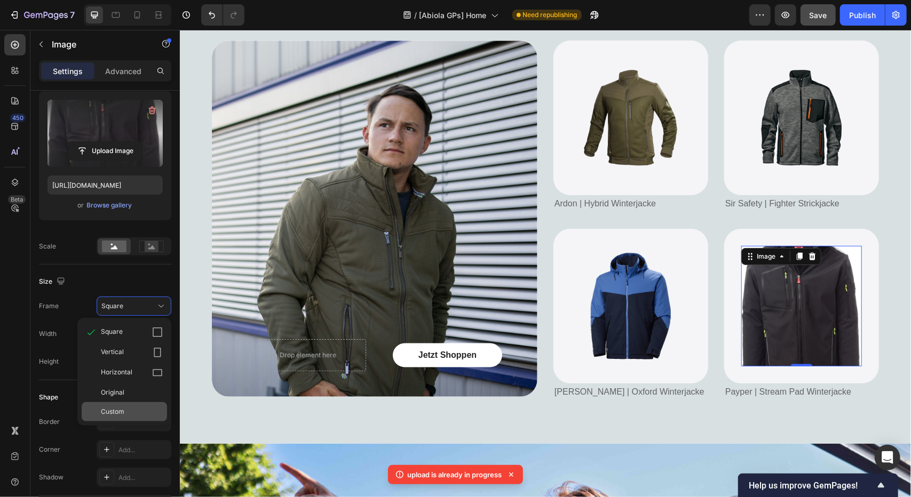
click at [105, 416] on div "Custom" at bounding box center [124, 411] width 85 height 19
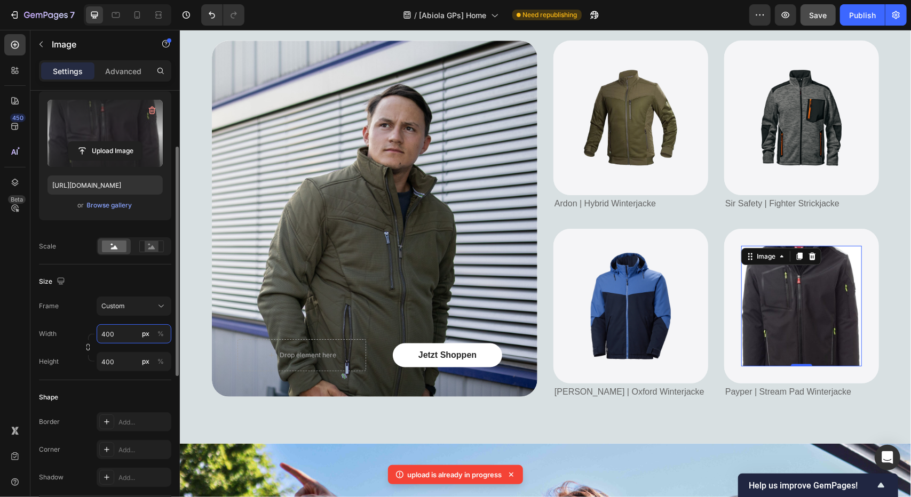
click at [122, 331] on input "400" at bounding box center [134, 333] width 75 height 19
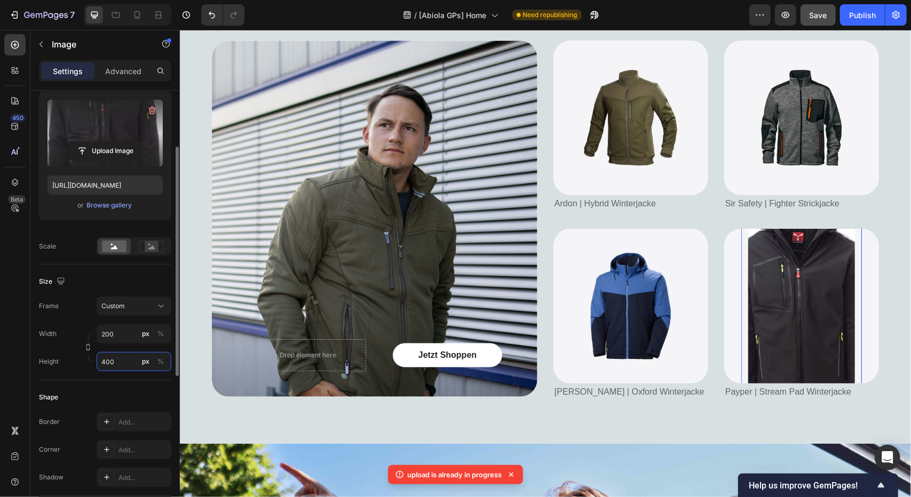
click at [111, 353] on input "400" at bounding box center [134, 361] width 75 height 19
click at [87, 347] on icon "button" at bounding box center [87, 347] width 7 height 7
click at [122, 302] on span "Custom 1:2" at bounding box center [117, 306] width 33 height 10
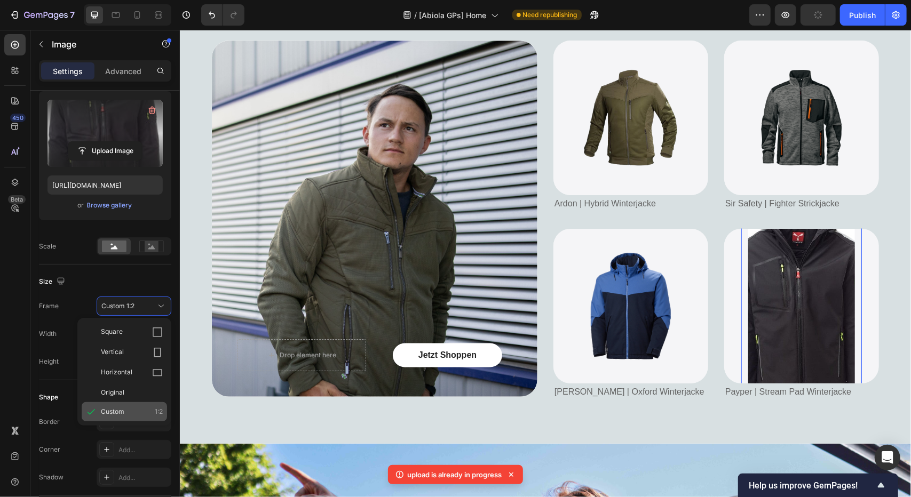
click at [113, 411] on span "Custom" at bounding box center [112, 412] width 23 height 10
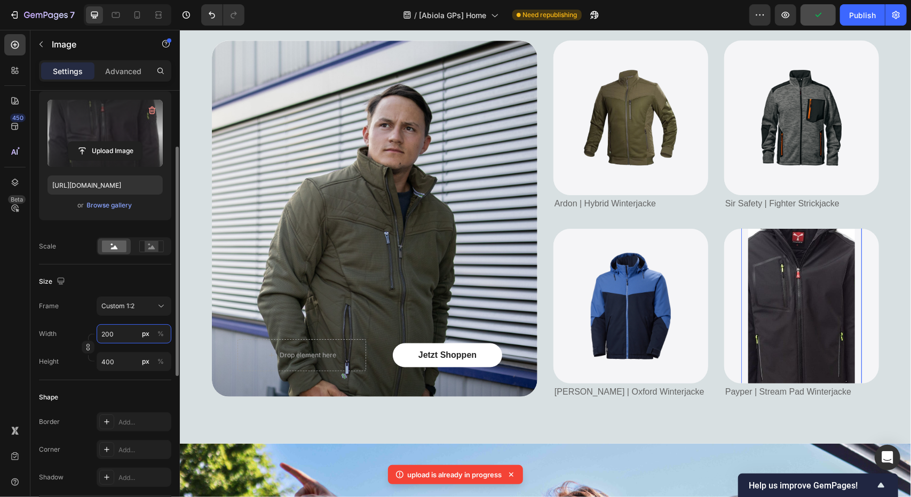
click at [115, 338] on input "200" at bounding box center [134, 333] width 75 height 19
click at [41, 353] on div "Height" at bounding box center [49, 361] width 20 height 19
click at [88, 348] on icon "button" at bounding box center [88, 347] width 1 height 3
click at [116, 338] on input "200" at bounding box center [134, 333] width 75 height 19
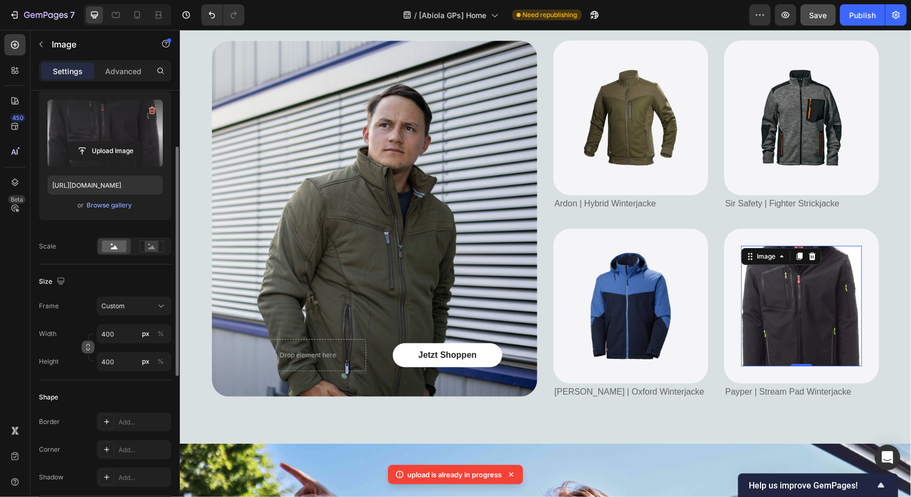
click at [85, 344] on icon "button" at bounding box center [87, 347] width 7 height 7
click at [112, 332] on input "400" at bounding box center [134, 333] width 75 height 19
type input "2"
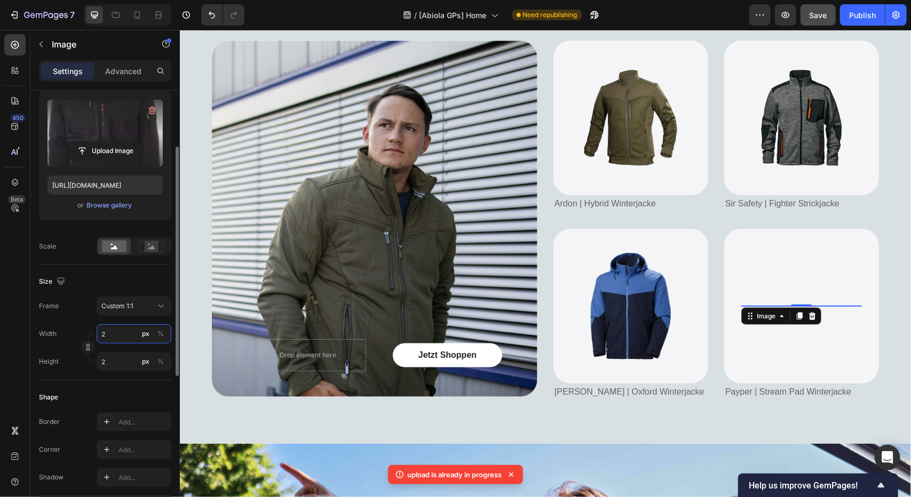
type input "20"
type input "200"
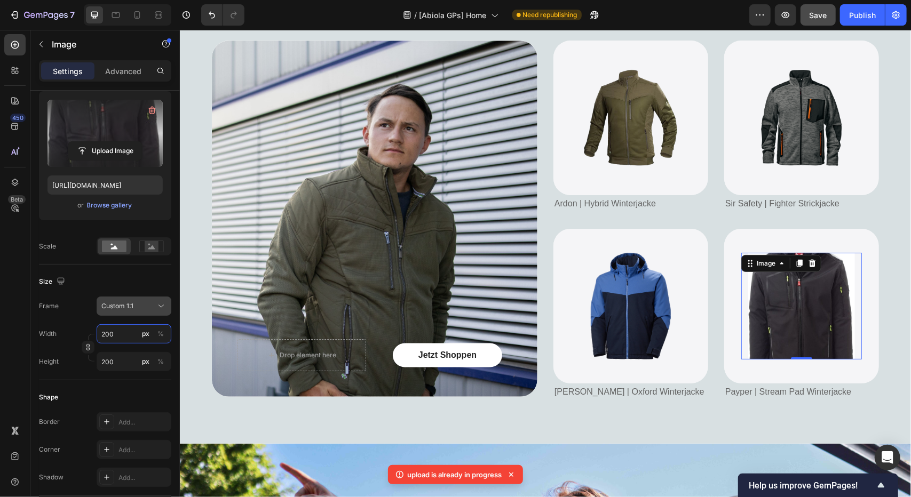
type input "200"
click at [131, 311] on button "Custom 1:1" at bounding box center [134, 306] width 75 height 19
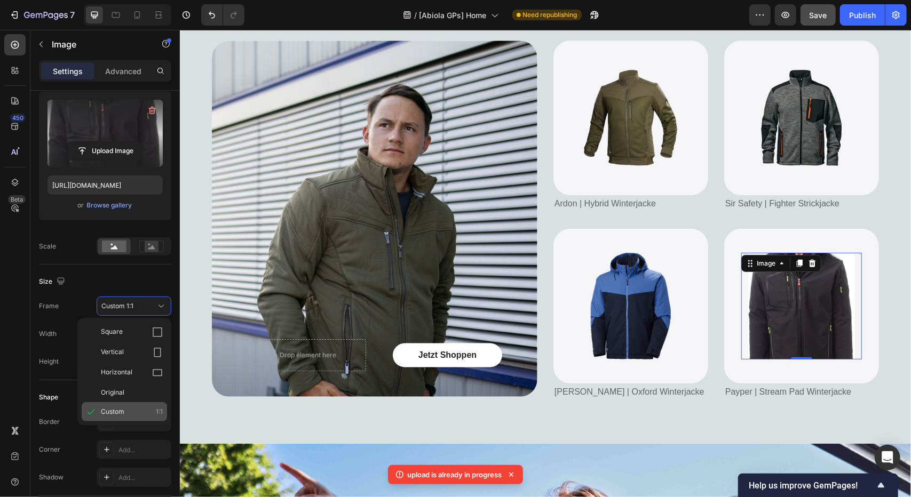
click at [122, 407] on span "Custom" at bounding box center [112, 412] width 23 height 10
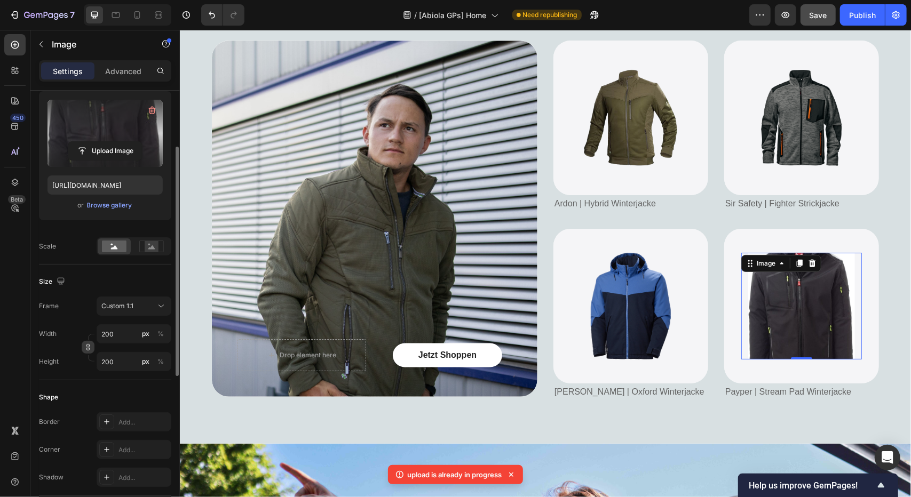
click at [87, 342] on button "button" at bounding box center [88, 347] width 13 height 13
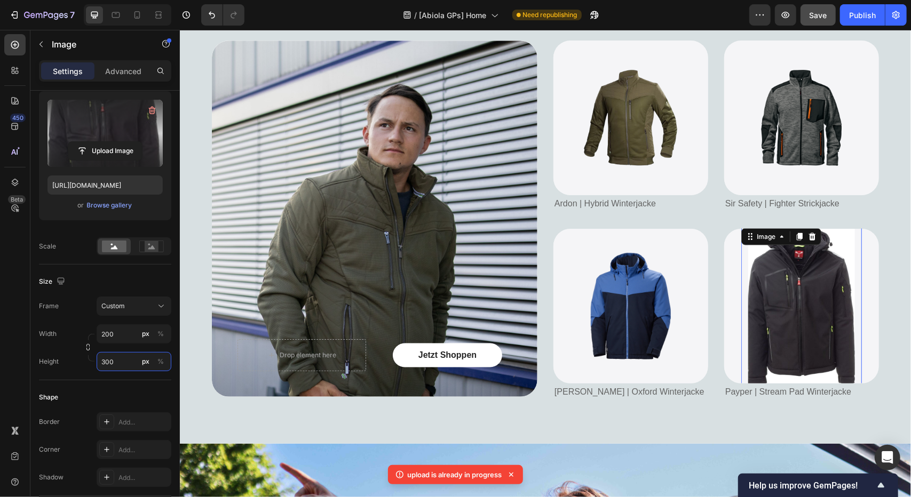
type input "300"
click at [833, 323] on img at bounding box center [800, 306] width 107 height 160
click at [110, 132] on label at bounding box center [104, 133] width 115 height 67
click at [110, 142] on input "file" at bounding box center [105, 151] width 74 height 18
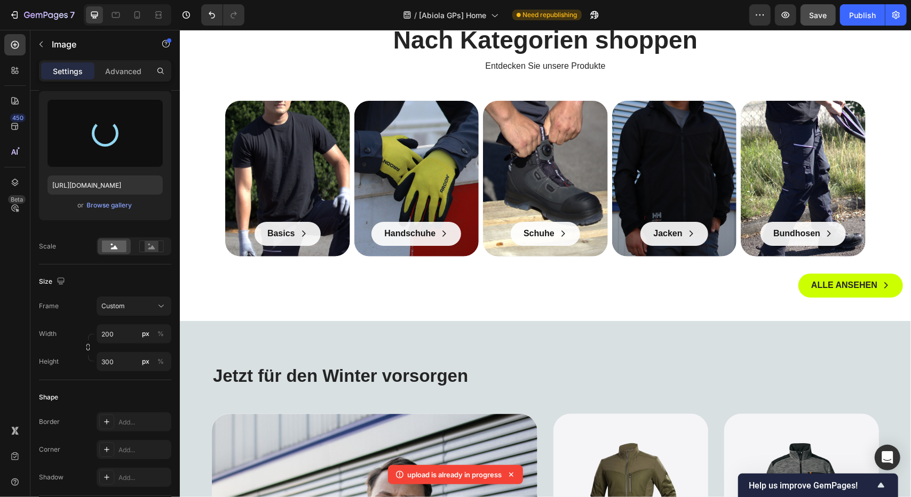
type input "https://cdn.shopify.com/s/files/1/0728/0453/2570/files/gempages_569864236772098…"
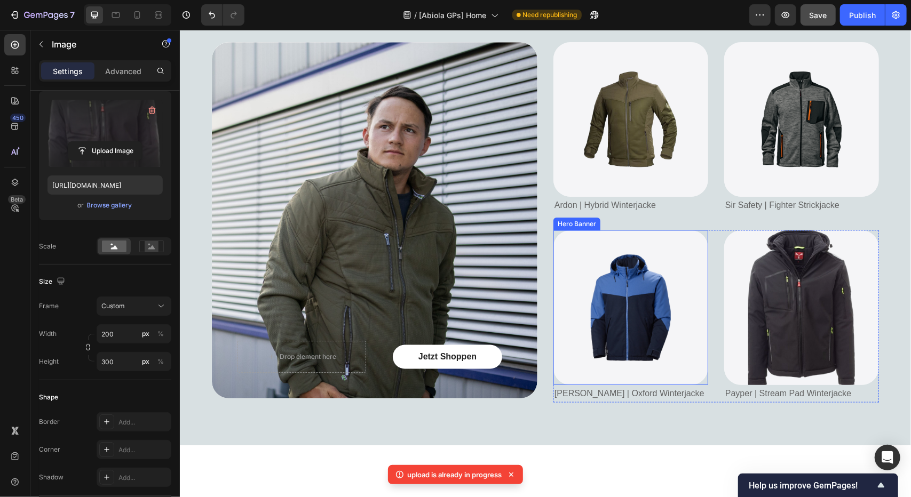
scroll to position [912, 0]
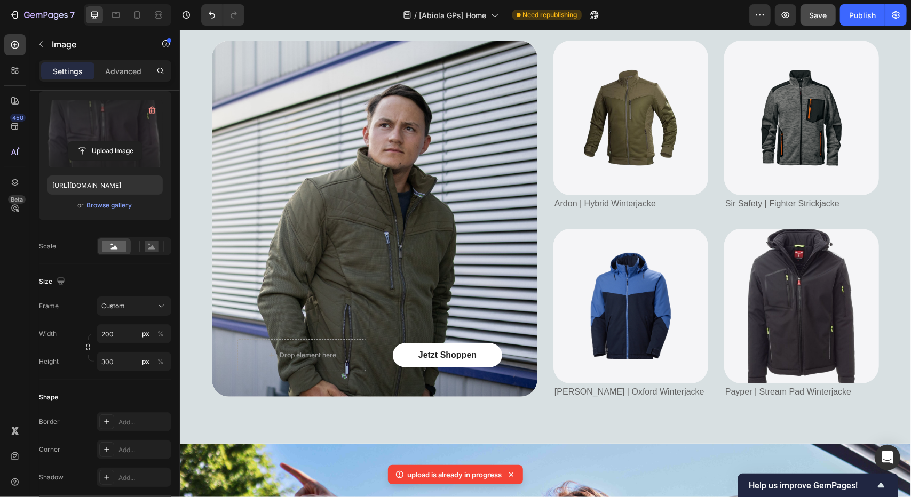
click at [769, 308] on img at bounding box center [800, 306] width 107 height 160
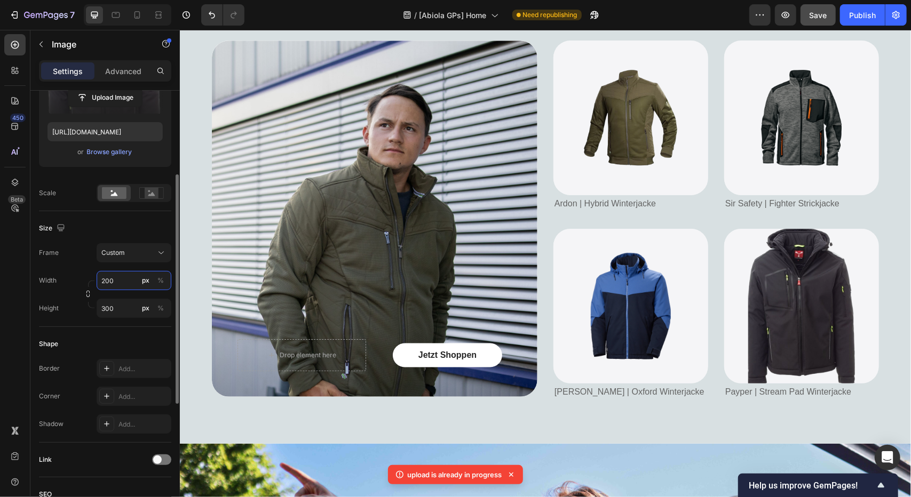
click at [114, 282] on input "200" at bounding box center [134, 280] width 75 height 19
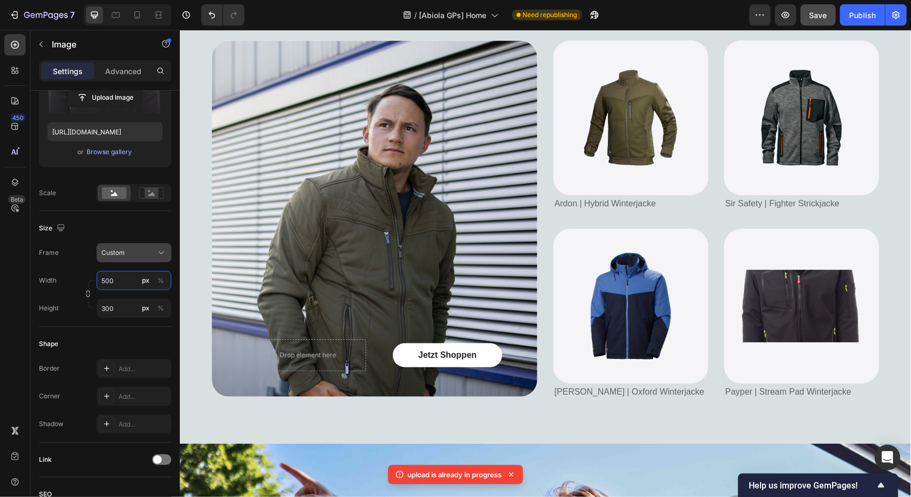
type input "500"
click at [122, 253] on span "Custom" at bounding box center [112, 253] width 23 height 10
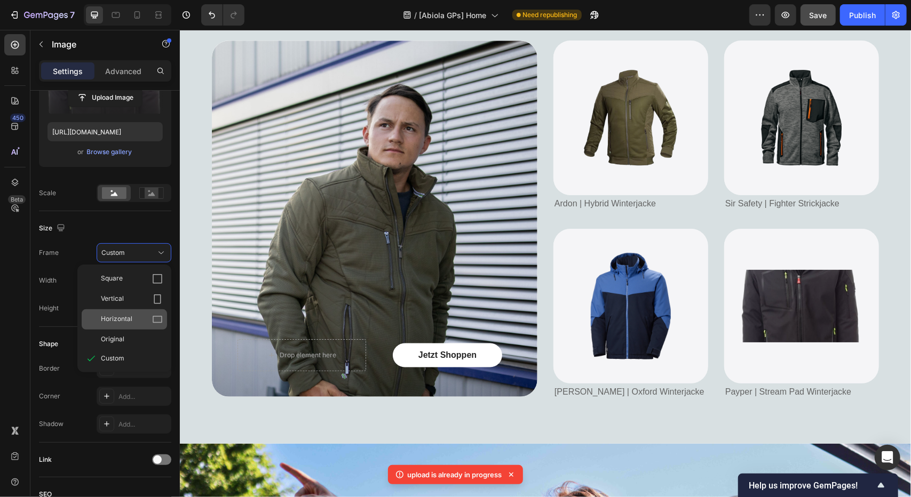
click at [114, 315] on span "Horizontal" at bounding box center [116, 319] width 31 height 11
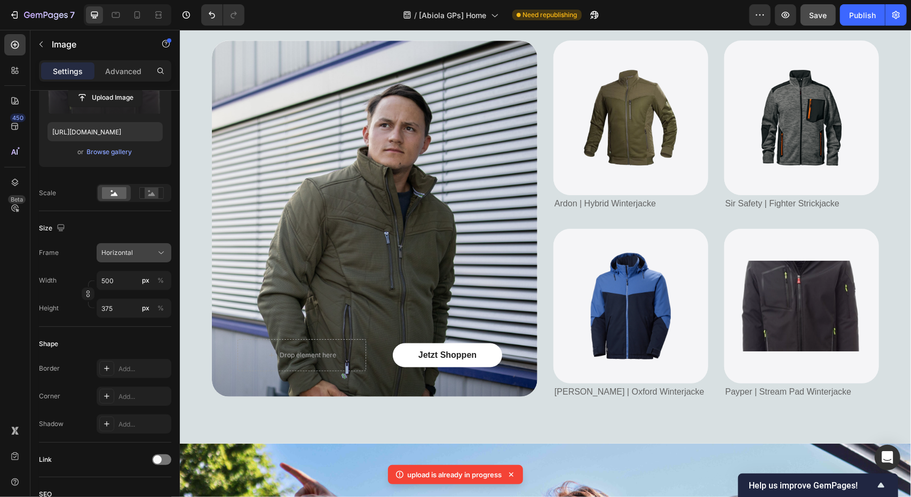
click at [131, 250] on span "Horizontal" at bounding box center [116, 253] width 31 height 10
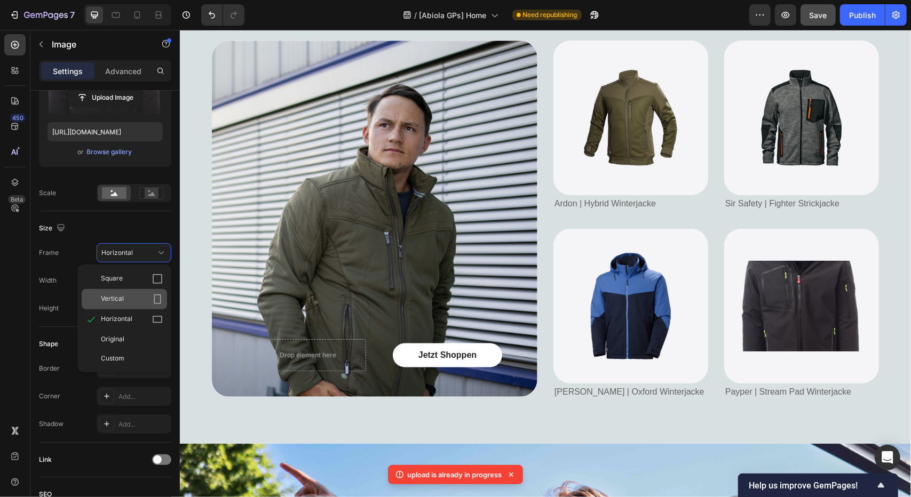
click at [125, 298] on div "Vertical" at bounding box center [132, 299] width 62 height 11
type input "667"
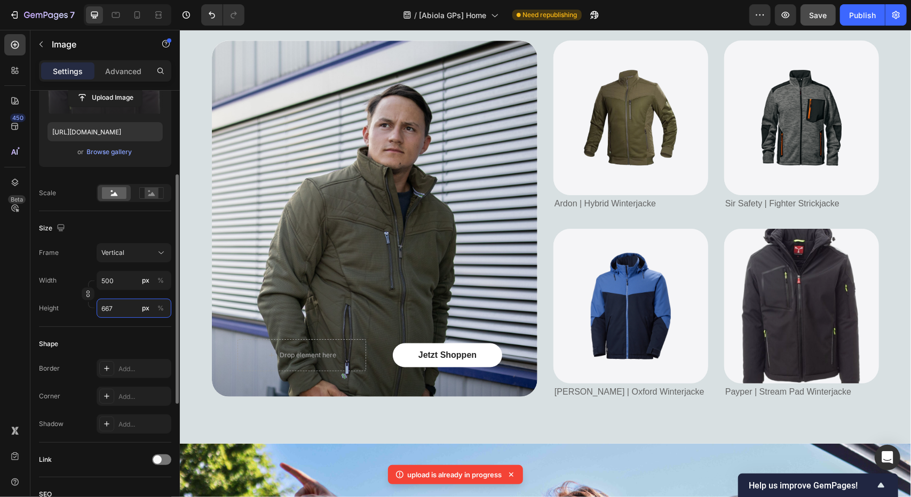
click at [116, 306] on input "667" at bounding box center [134, 308] width 75 height 19
type input "3"
type input "4"
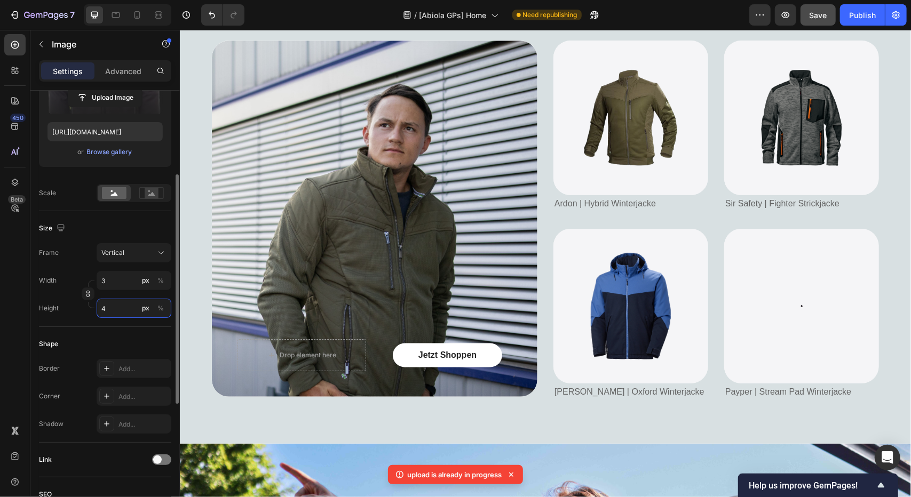
type input "30"
type input "40"
type input "300"
type input "400"
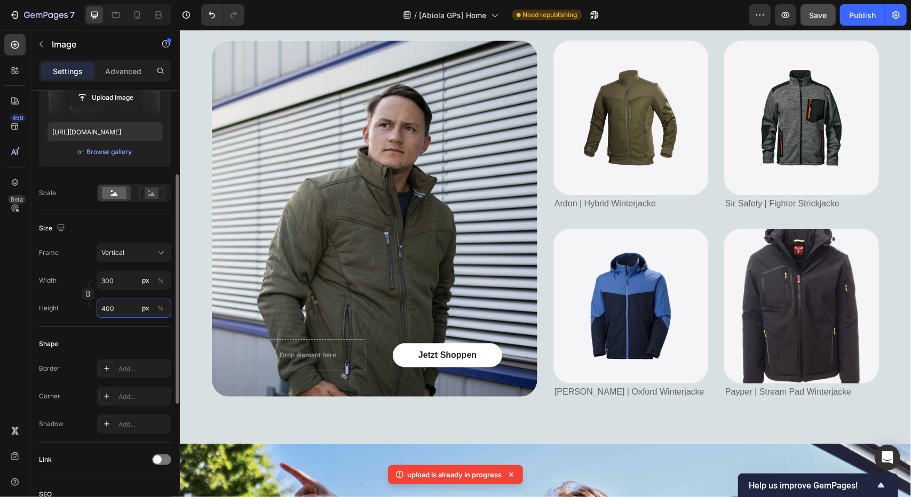
drag, startPoint x: 122, startPoint y: 310, endPoint x: 72, endPoint y: 313, distance: 49.7
click at [75, 314] on div "Height 400 px %" at bounding box center [105, 308] width 132 height 19
type input "2"
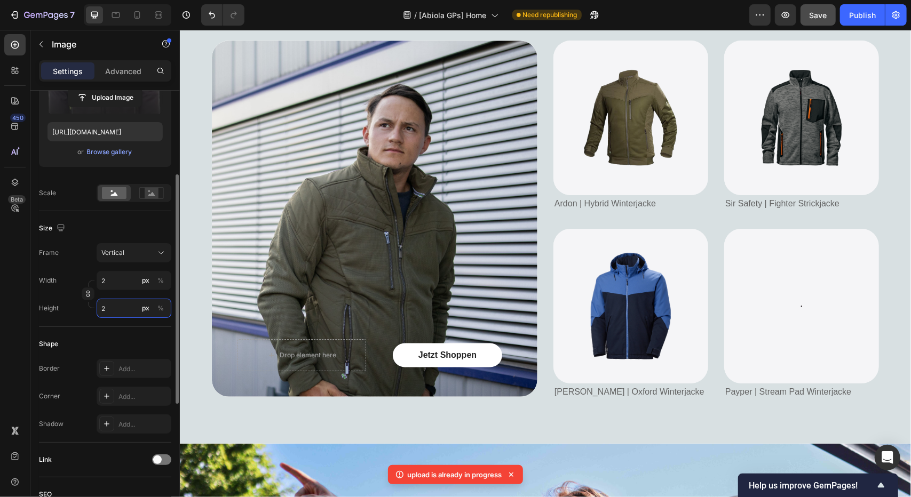
type input "15"
type input "20"
type input "150"
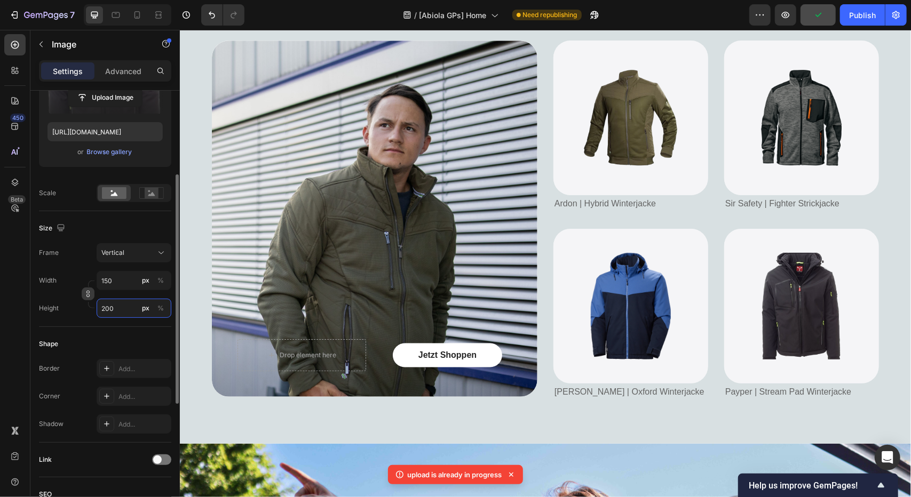
type input "200"
click at [87, 293] on icon "button" at bounding box center [87, 293] width 7 height 7
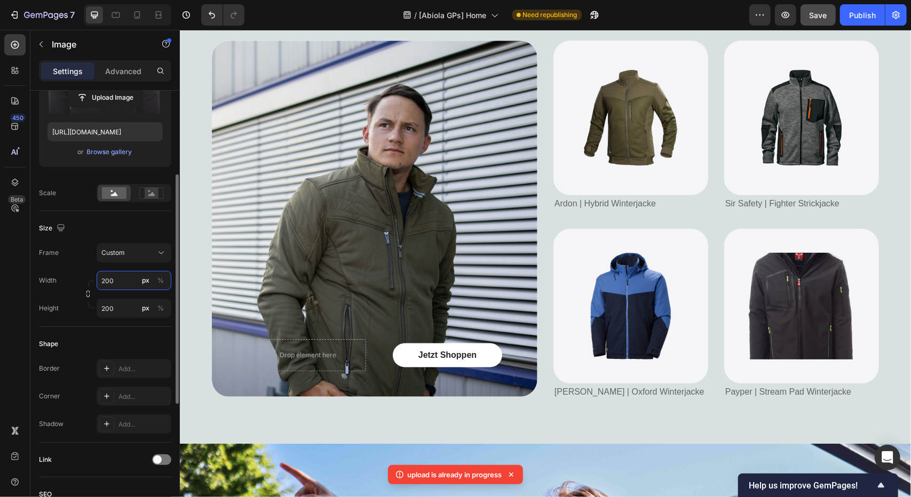
drag, startPoint x: 125, startPoint y: 283, endPoint x: 93, endPoint y: 288, distance: 32.3
click at [93, 288] on div "Width 200 px % Height 200 px %" at bounding box center [105, 294] width 132 height 47
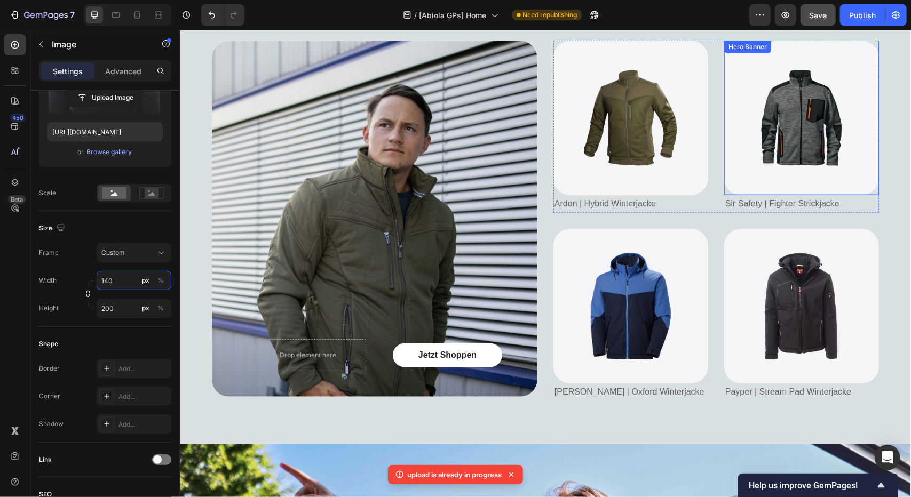
type input "140"
click at [830, 4] on div "7 Version history / [Abiola GPs] Home Need republishing Preview Save Publish" at bounding box center [455, 15] width 911 height 30
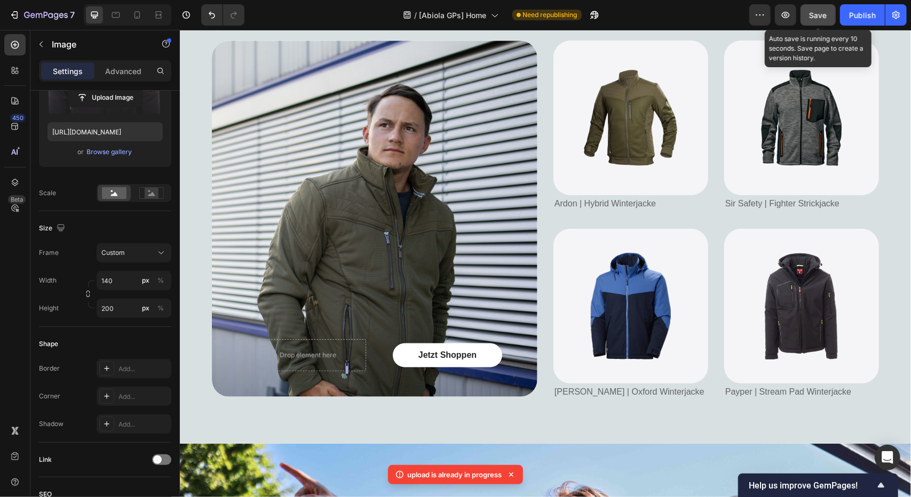
click at [831, 11] on button "Save" at bounding box center [817, 14] width 35 height 21
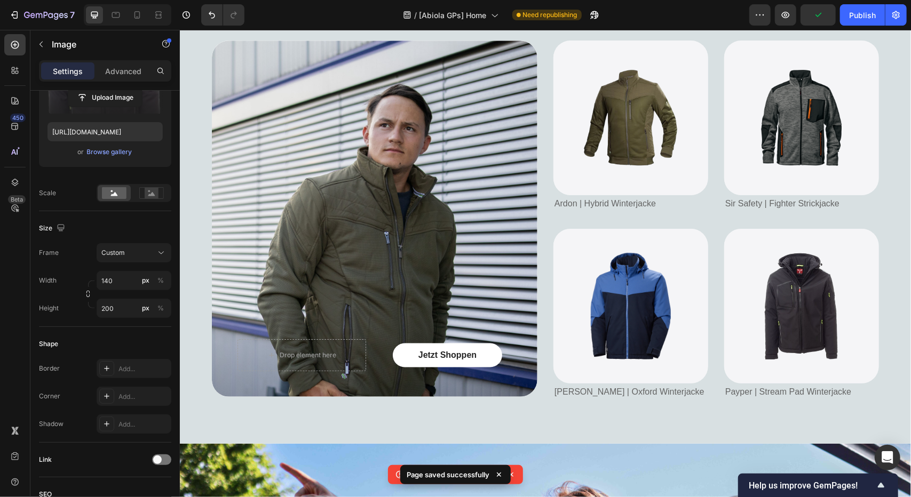
click at [740, 258] on div at bounding box center [800, 305] width 121 height 107
click at [730, 251] on div "Image" at bounding box center [800, 305] width 155 height 141
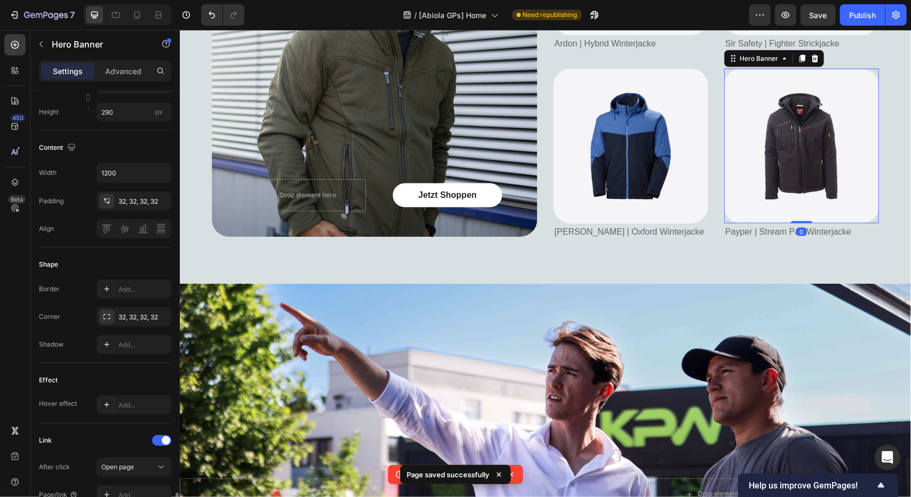
scroll to position [448, 0]
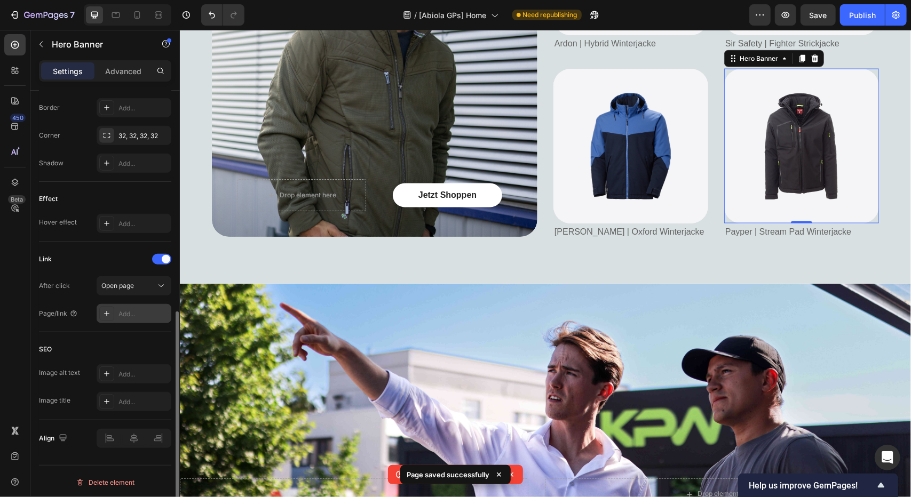
click at [123, 310] on div "Add..." at bounding box center [143, 314] width 50 height 10
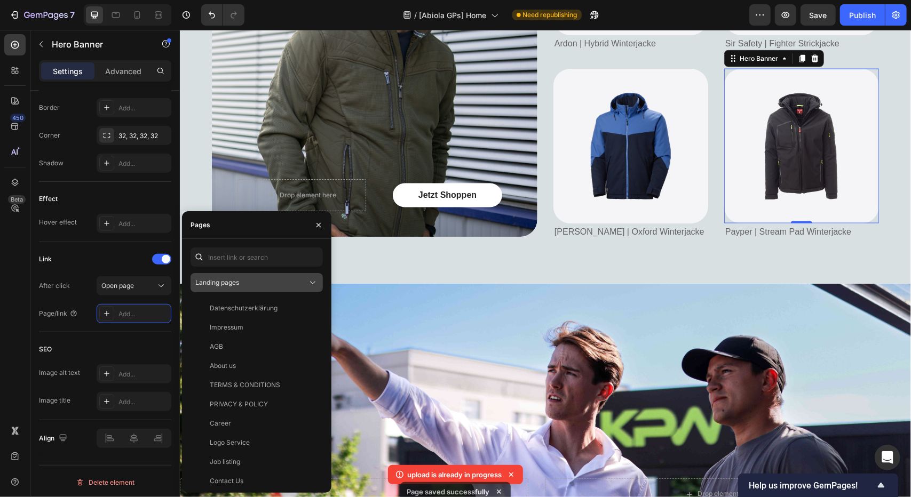
click at [223, 290] on button "Landing pages" at bounding box center [256, 282] width 132 height 19
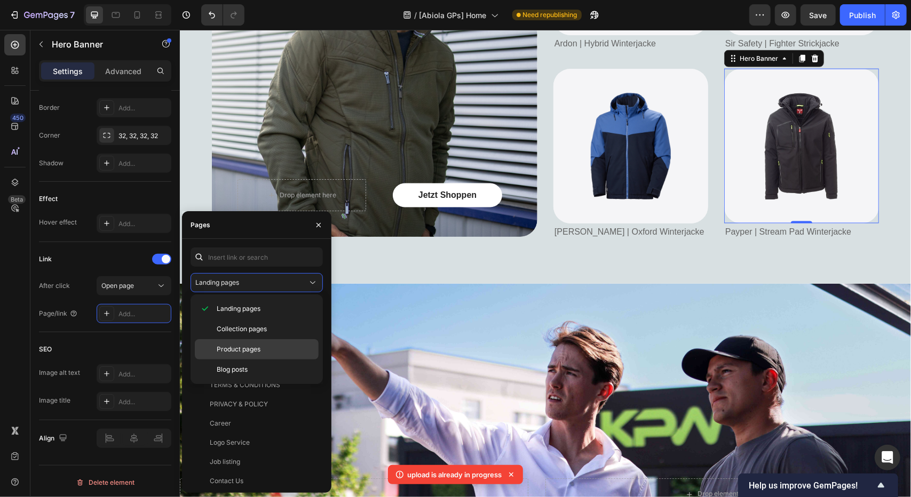
click at [226, 348] on span "Product pages" at bounding box center [239, 350] width 44 height 10
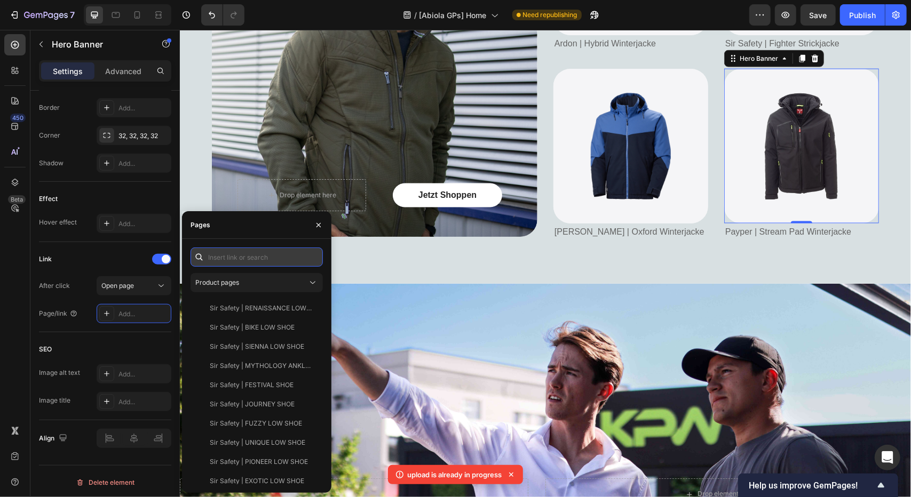
click at [242, 257] on input "text" at bounding box center [256, 257] width 132 height 19
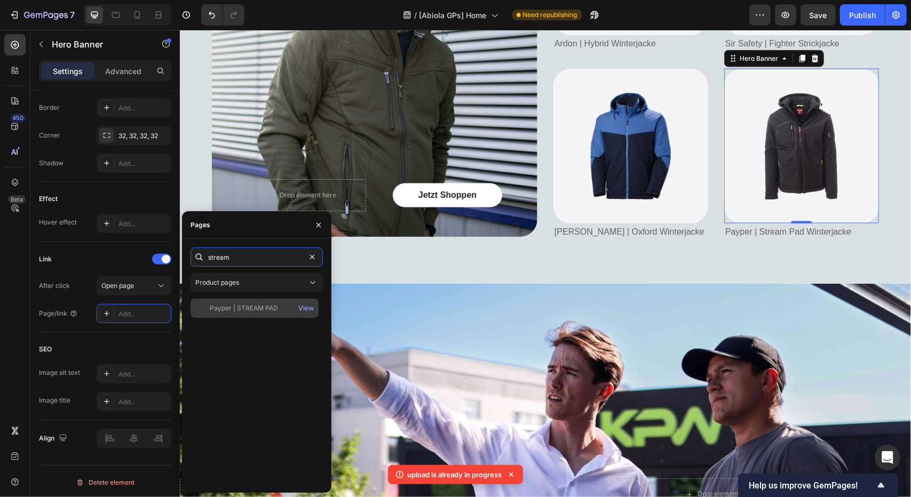
type input "stream"
click at [235, 310] on div "Payper | STREAM PAD" at bounding box center [244, 309] width 68 height 10
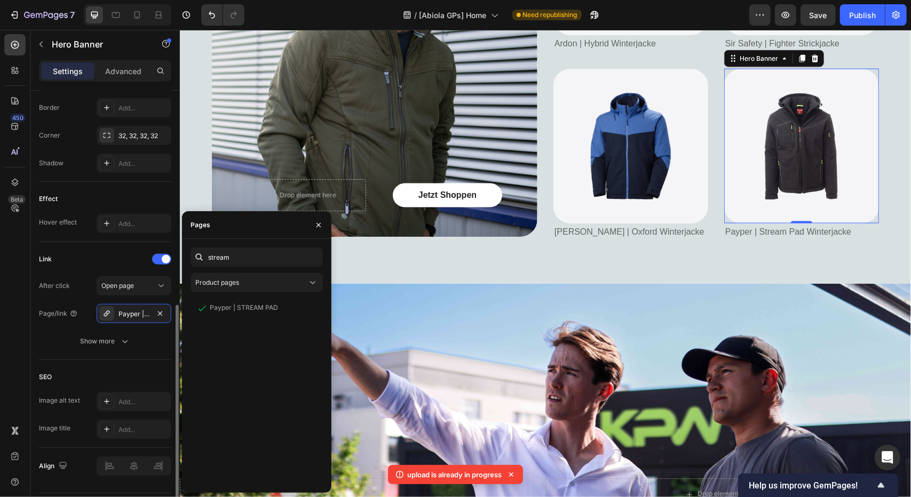
drag, startPoint x: 8, startPoint y: 332, endPoint x: 59, endPoint y: 322, distance: 51.7
click at [9, 332] on div "450 Beta" at bounding box center [14, 227] width 21 height 386
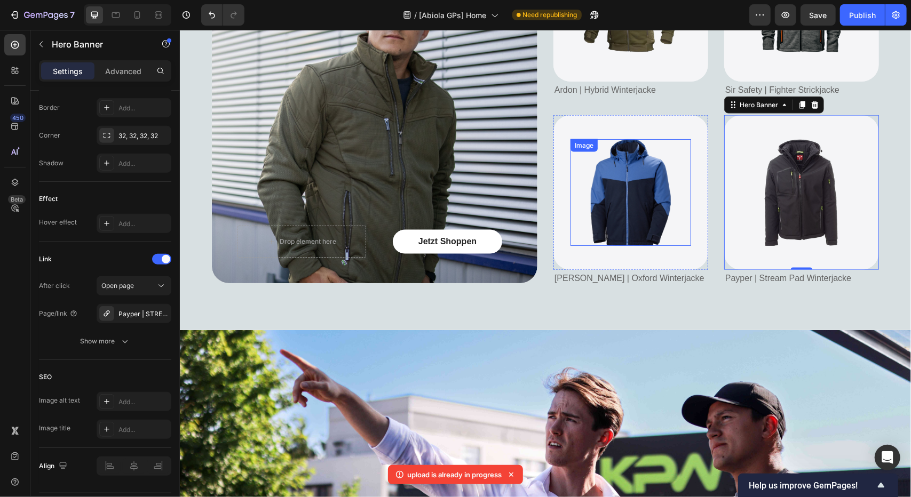
scroll to position [912, 0]
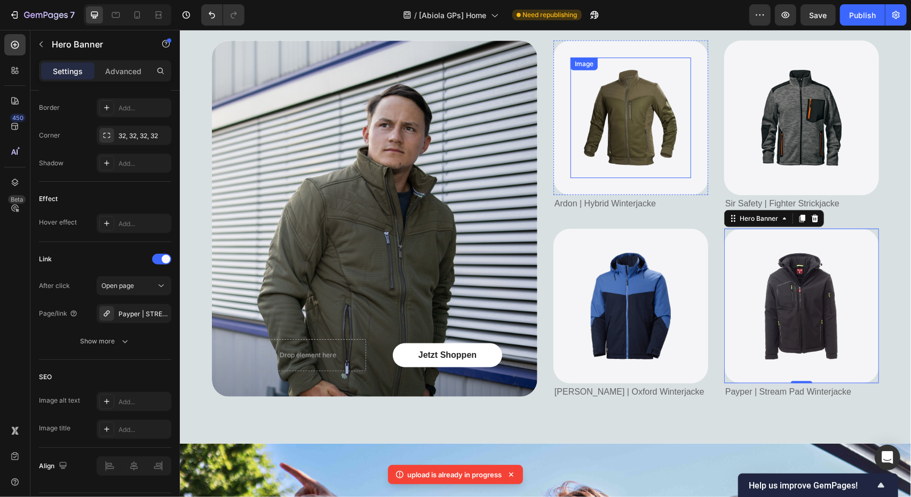
click at [555, 57] on div "Image Hero Banner" at bounding box center [630, 117] width 155 height 155
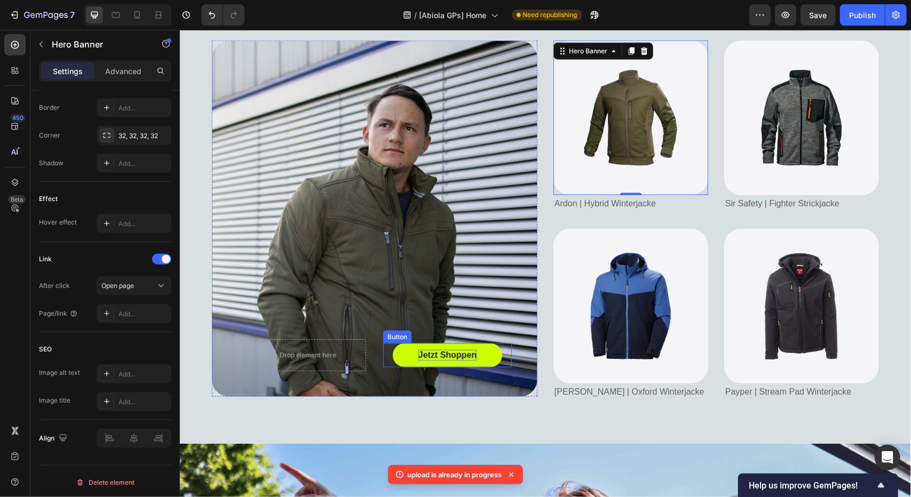
click at [441, 360] on link "Jetzt Shoppen" at bounding box center [446, 355] width 109 height 24
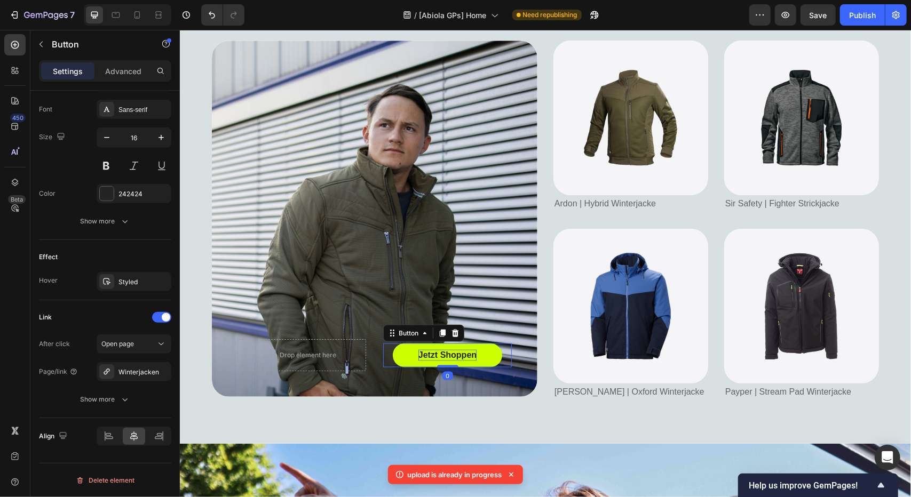
scroll to position [0, 0]
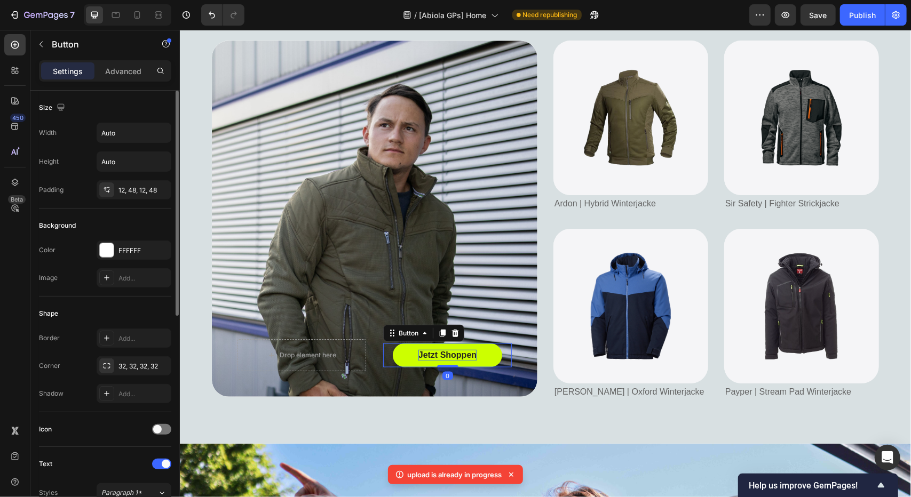
click at [440, 357] on p "Jetzt Shoppen" at bounding box center [447, 354] width 58 height 11
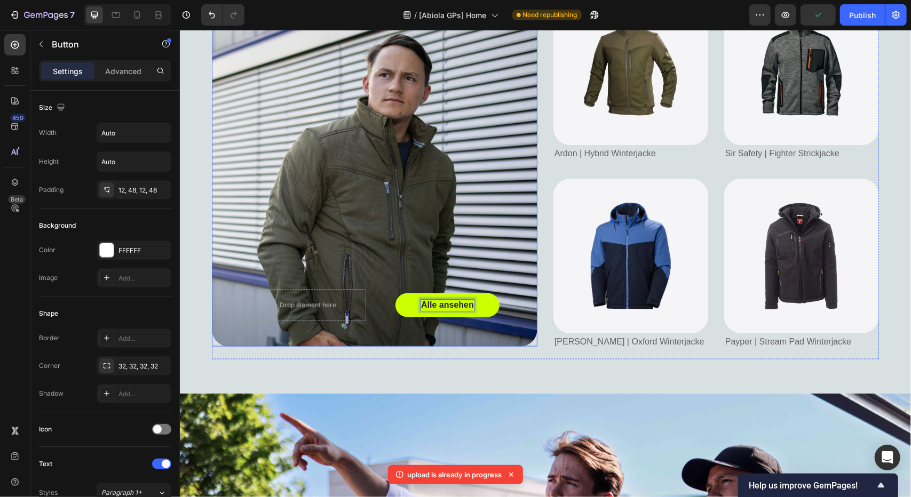
scroll to position [965, 0]
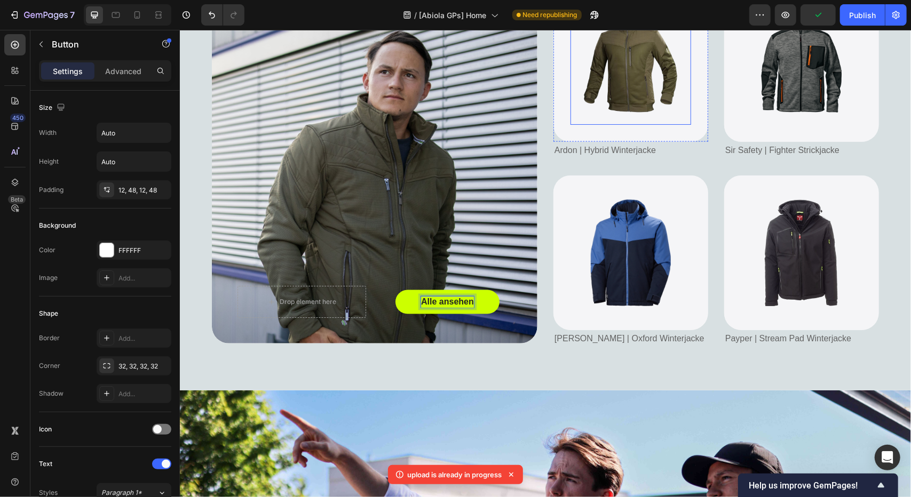
click at [582, 94] on img at bounding box center [630, 64] width 121 height 121
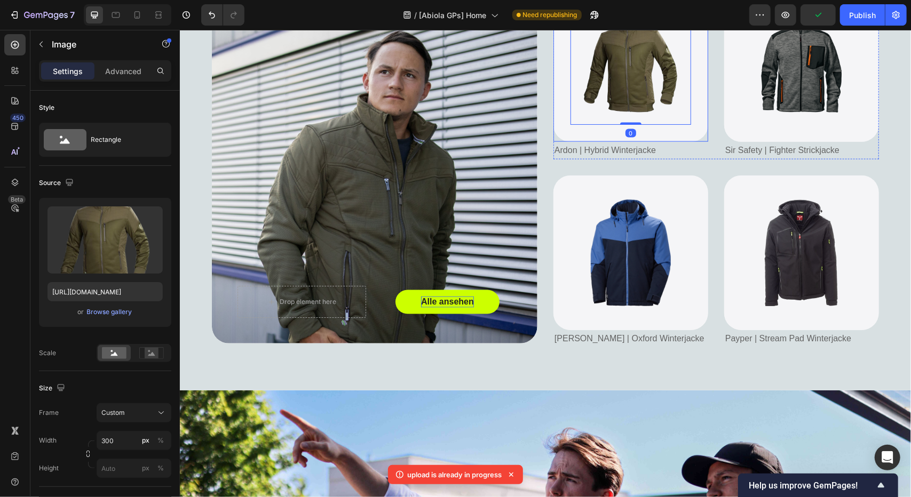
click at [561, 105] on div "Image 0" at bounding box center [630, 64] width 155 height 155
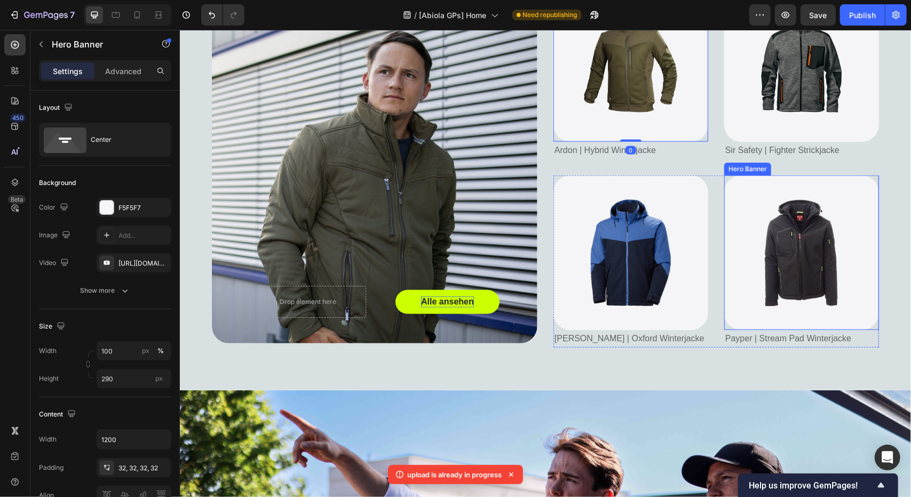
click at [732, 249] on div "Image" at bounding box center [800, 252] width 155 height 141
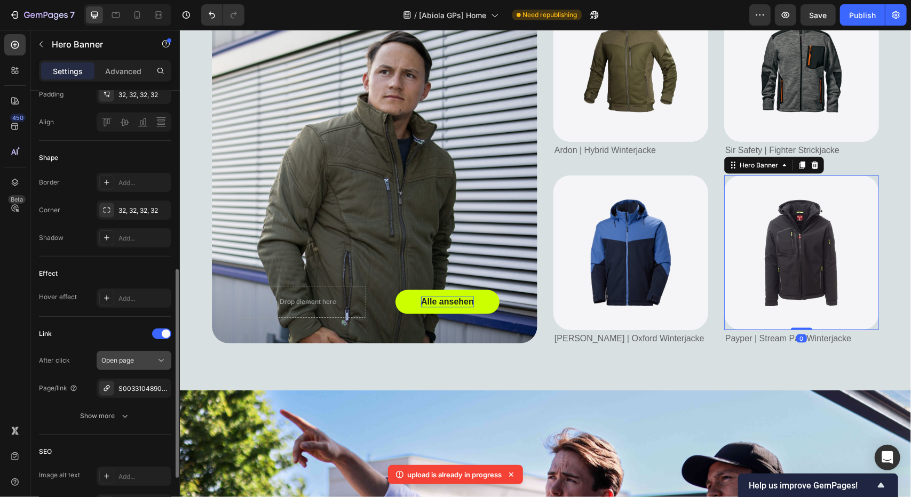
scroll to position [427, 0]
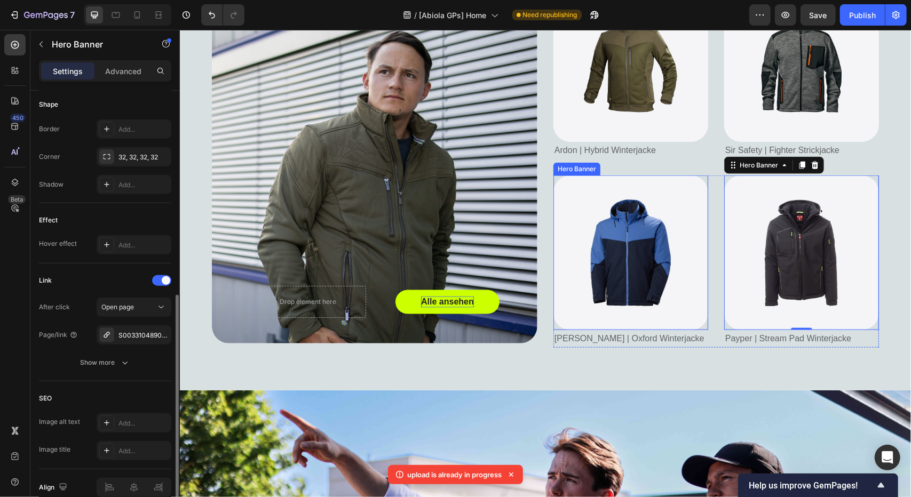
click at [570, 178] on div "Background Image" at bounding box center [630, 252] width 155 height 155
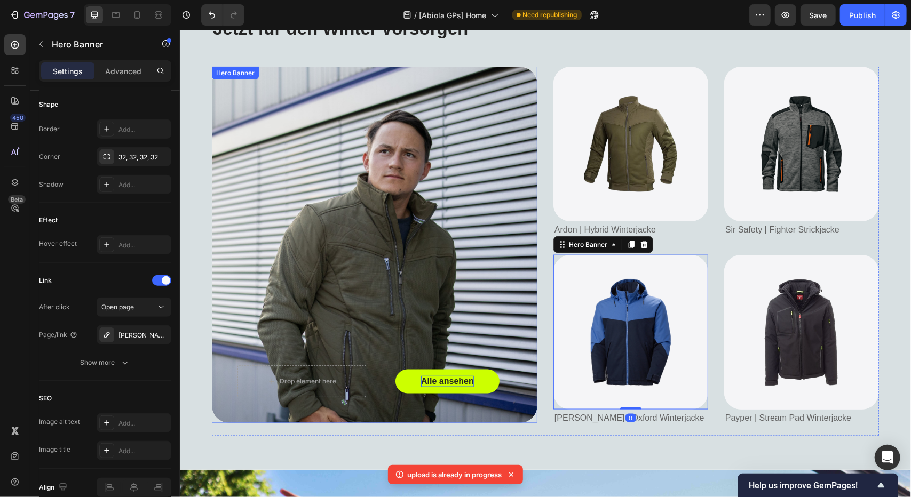
scroll to position [752, 0]
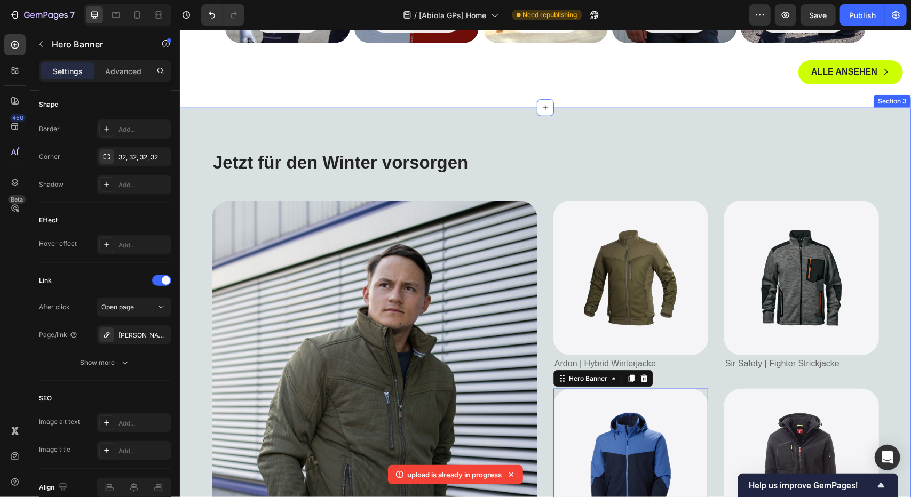
click at [568, 206] on div "Image" at bounding box center [630, 277] width 155 height 155
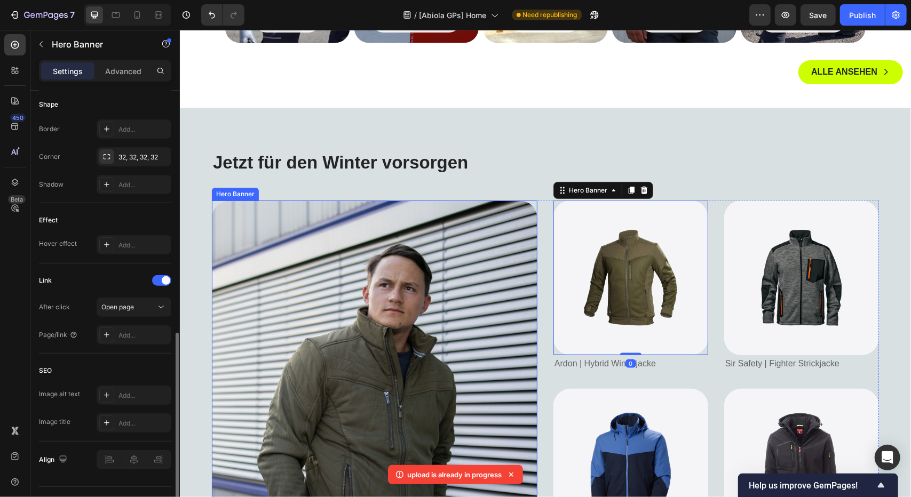
scroll to position [448, 0]
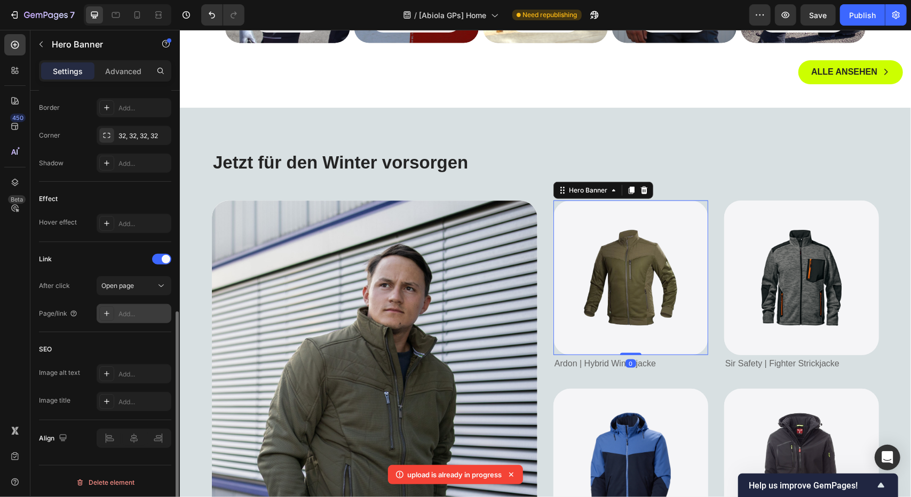
click at [150, 309] on div "Add..." at bounding box center [143, 314] width 50 height 10
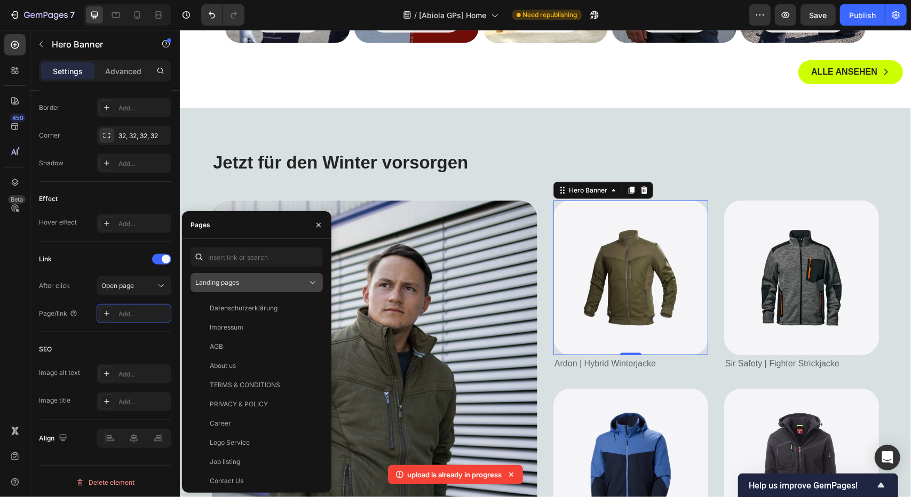
click at [235, 282] on span "Landing pages" at bounding box center [217, 282] width 44 height 8
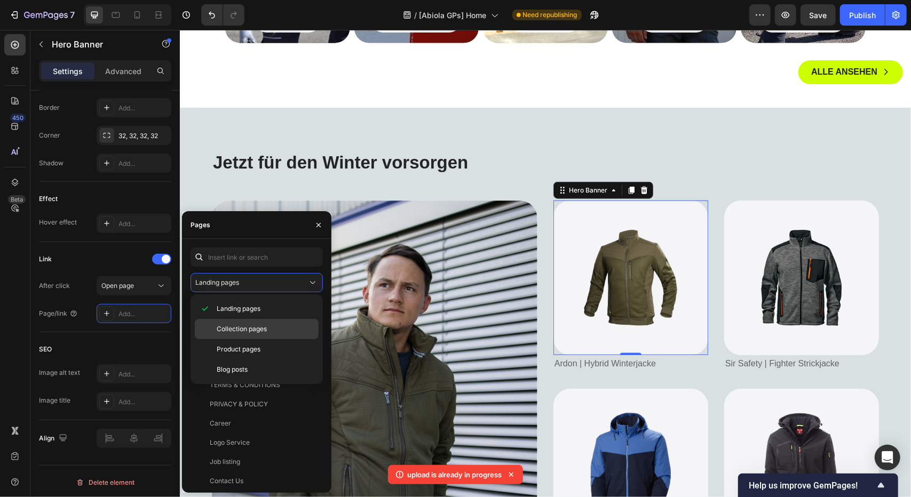
drag, startPoint x: 225, startPoint y: 345, endPoint x: 226, endPoint y: 337, distance: 8.6
click at [225, 345] on span "Product pages" at bounding box center [239, 350] width 44 height 10
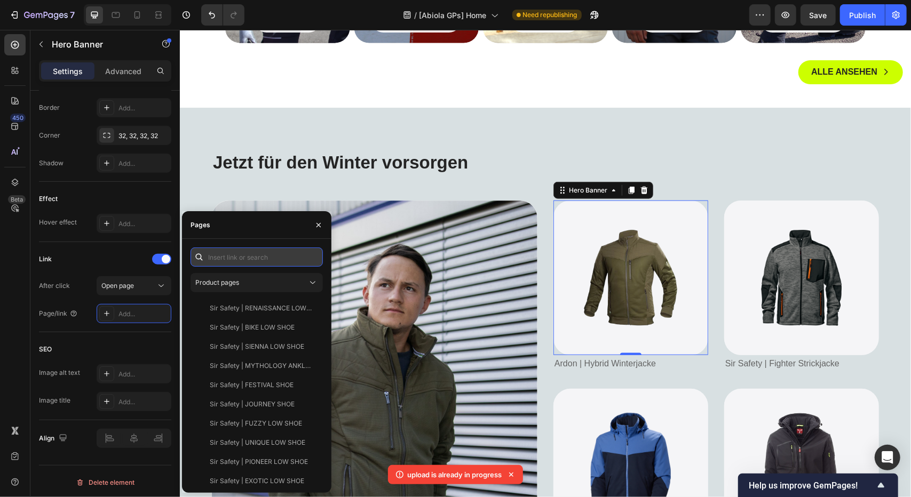
click at [251, 254] on input "text" at bounding box center [256, 257] width 132 height 19
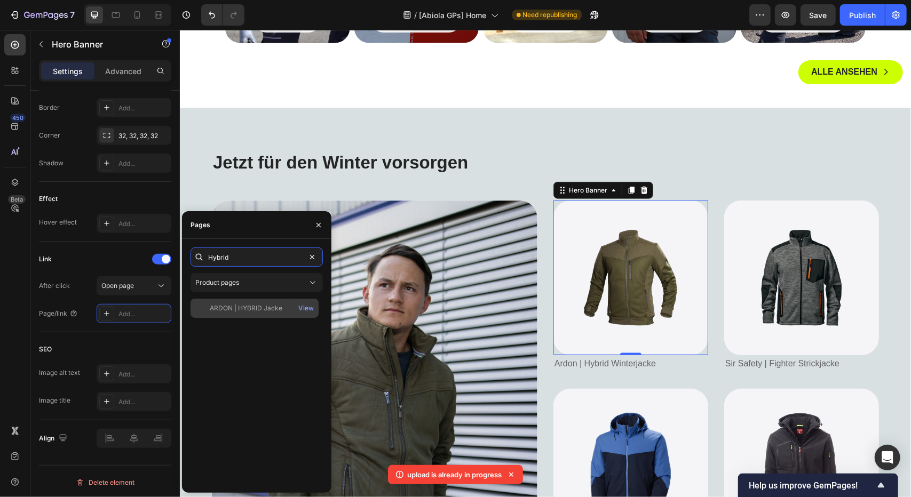
type input "Hybrid"
click at [238, 304] on div "ARDON | HYBRID Jacke" at bounding box center [246, 309] width 73 height 10
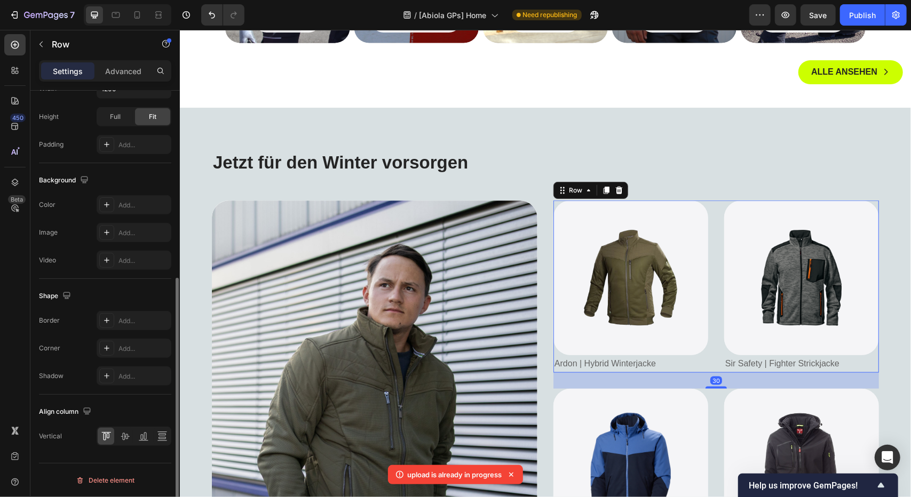
click at [711, 228] on div "Image Hero Banner Ardon | Hybrid Winterjacke Text Block Image Hero Banner Sir S…" at bounding box center [715, 286] width 325 height 172
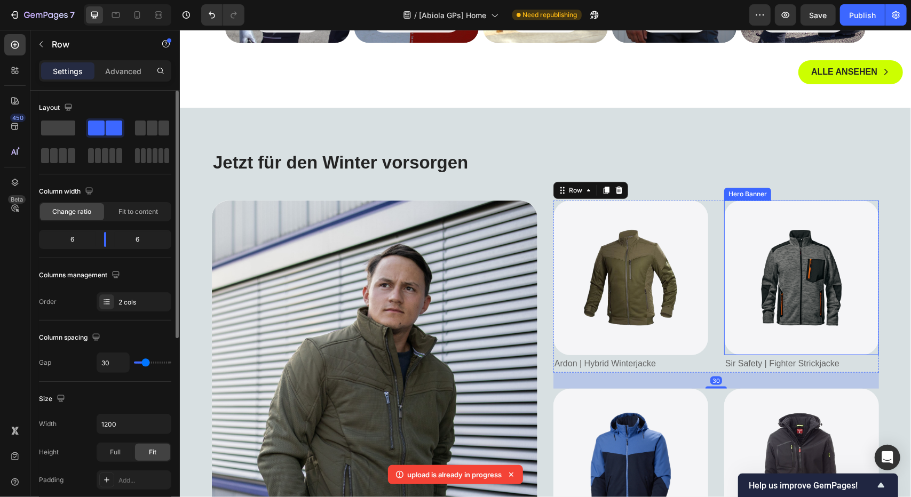
click at [728, 218] on div "Image" at bounding box center [800, 277] width 155 height 141
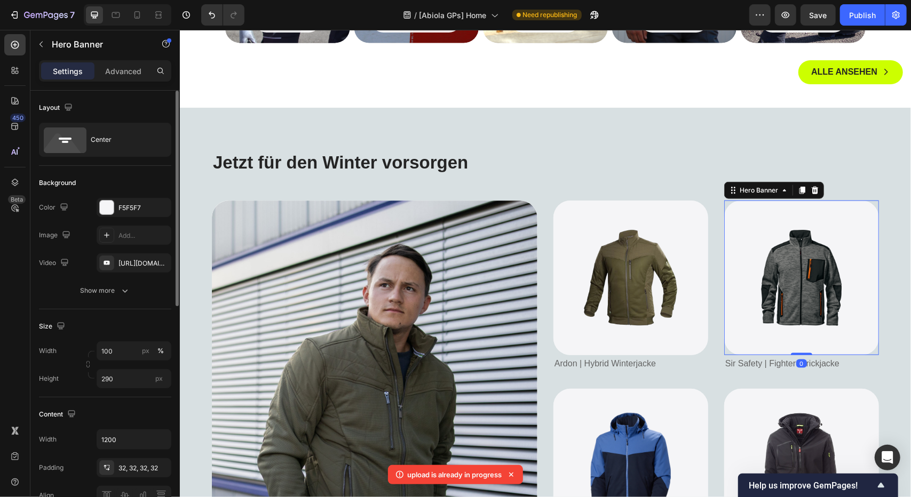
scroll to position [320, 0]
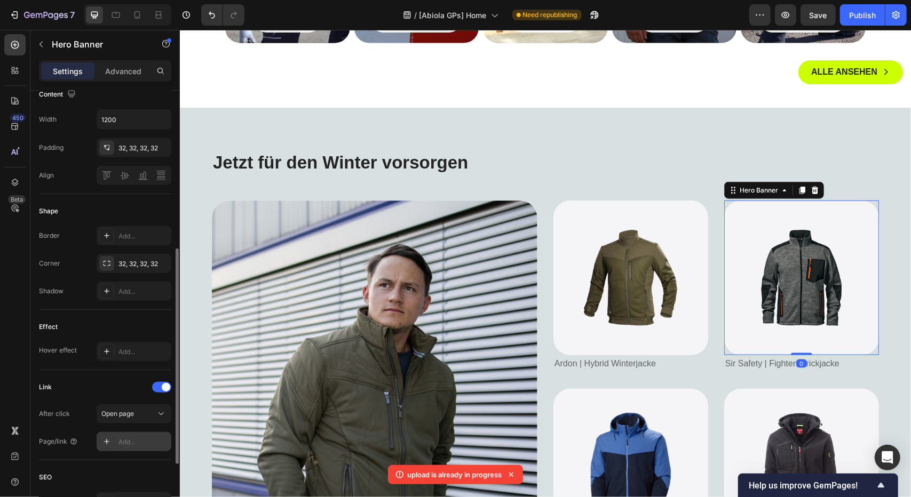
click at [121, 433] on div "Add..." at bounding box center [134, 441] width 75 height 19
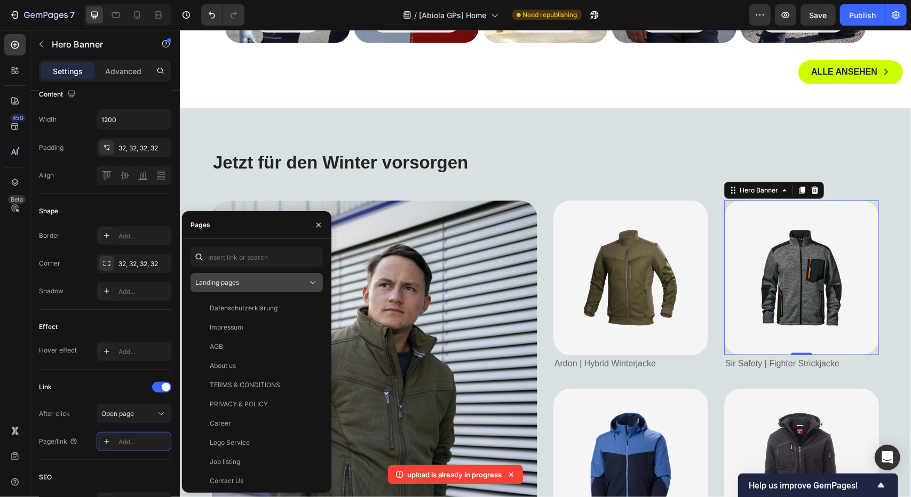
click at [250, 280] on div "Landing pages" at bounding box center [251, 283] width 112 height 10
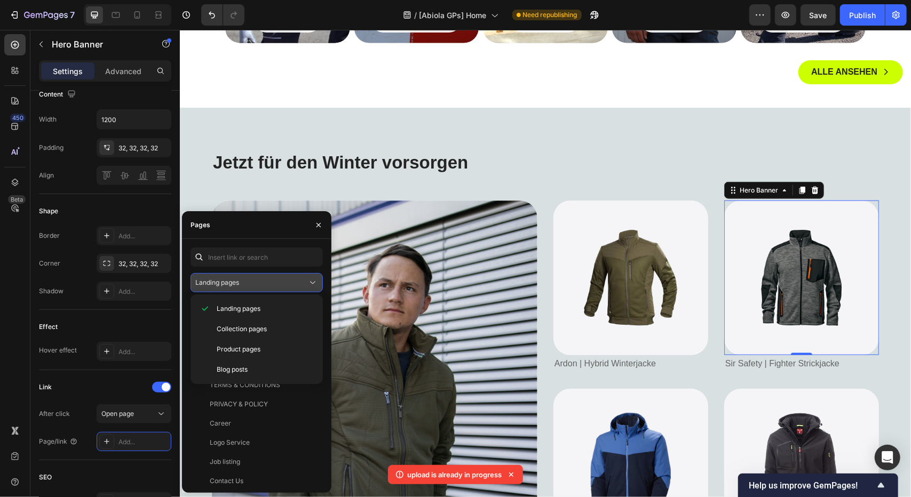
drag, startPoint x: 228, startPoint y: 348, endPoint x: 241, endPoint y: 278, distance: 70.4
click at [228, 347] on span "Product pages" at bounding box center [239, 350] width 44 height 10
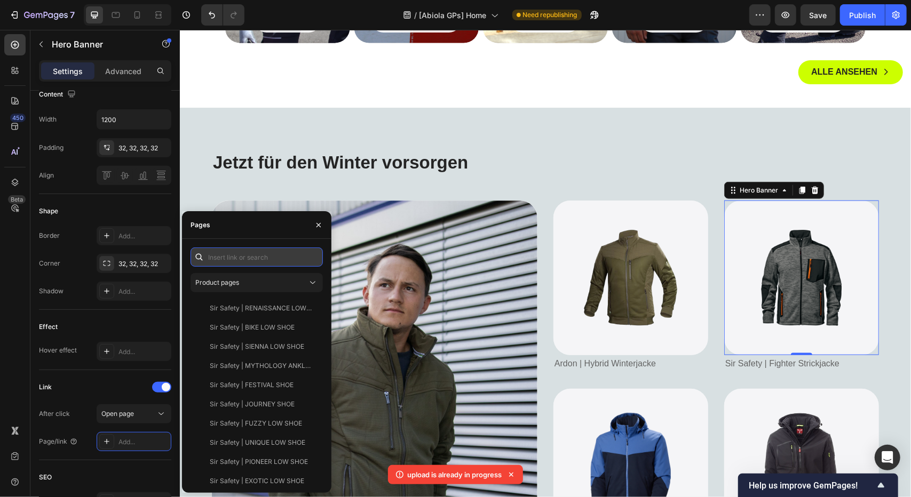
click at [240, 260] on input "text" at bounding box center [256, 257] width 132 height 19
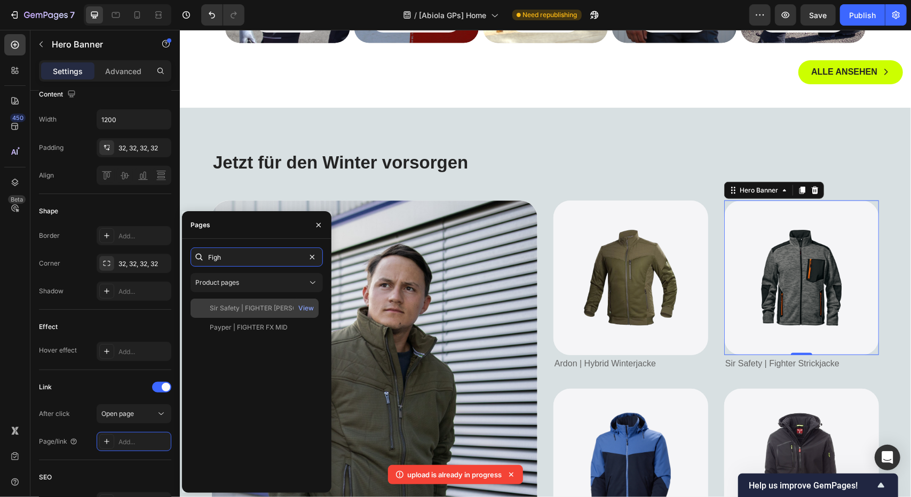
type input "Figh"
click at [240, 305] on div "Sir Safety | FIGHTER Dicke Strickjacke" at bounding box center [261, 309] width 102 height 10
click at [528, 132] on div "Jetzt für den Winter vorsorgen Heading Alle ansehen Button Drop element here He…" at bounding box center [544, 355] width 731 height 497
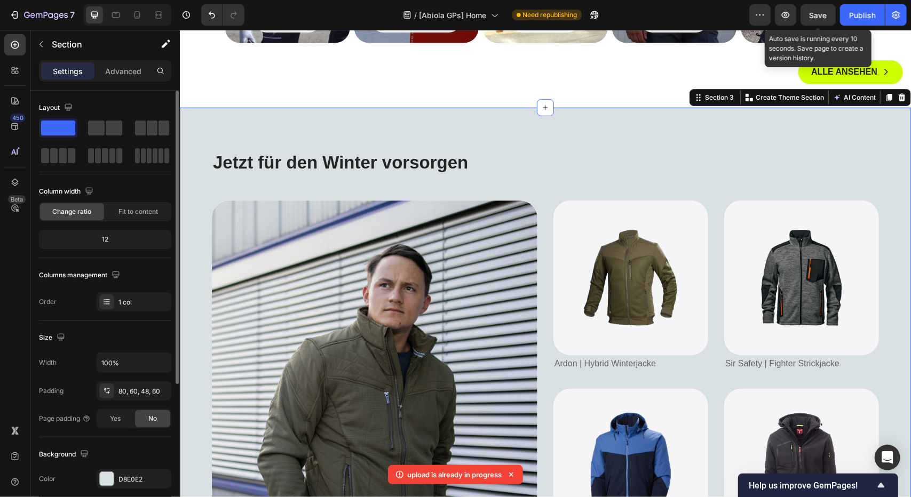
click at [811, 16] on span "Save" at bounding box center [818, 15] width 18 height 9
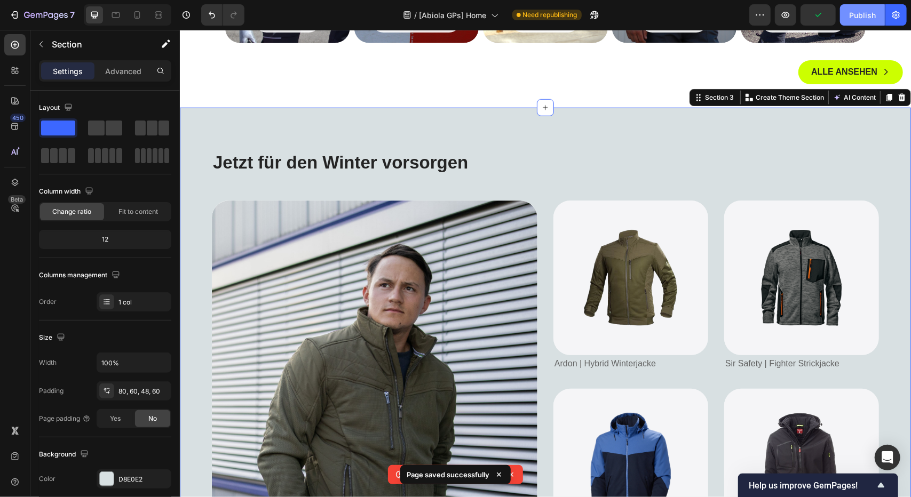
click at [865, 16] on div "Publish" at bounding box center [862, 15] width 27 height 11
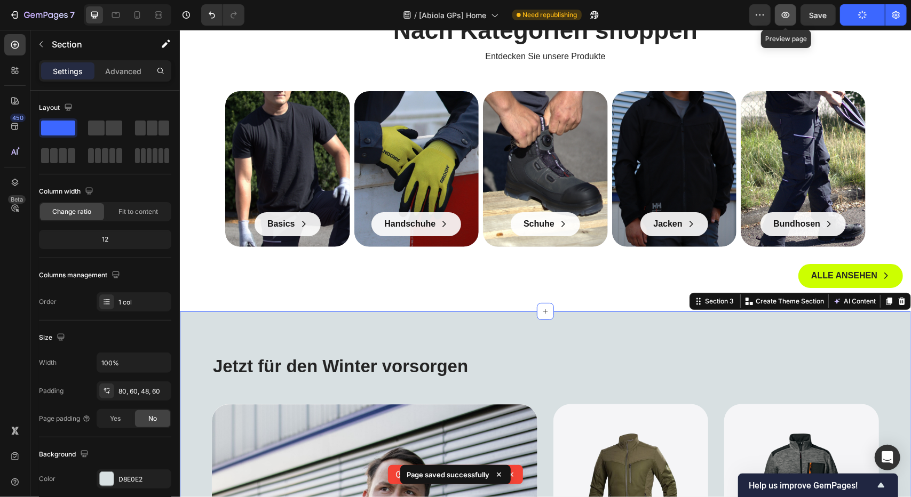
scroll to position [432, 0]
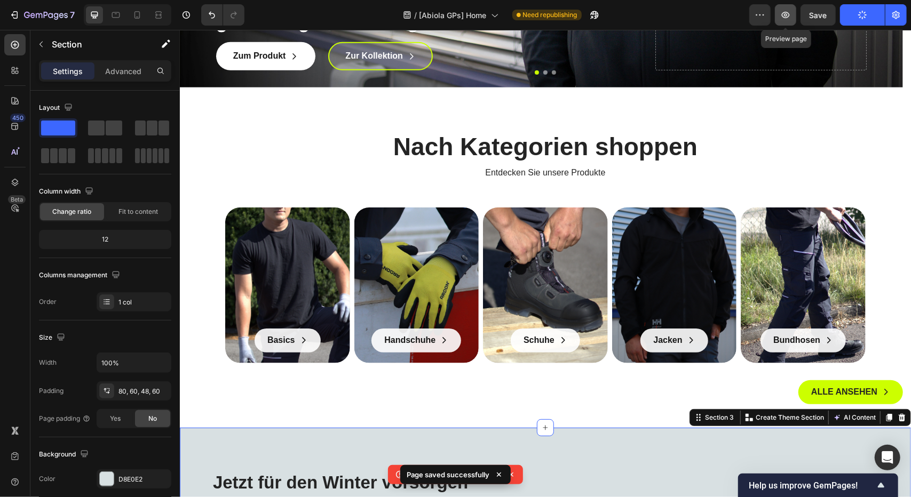
click at [784, 14] on icon "button" at bounding box center [785, 15] width 11 height 11
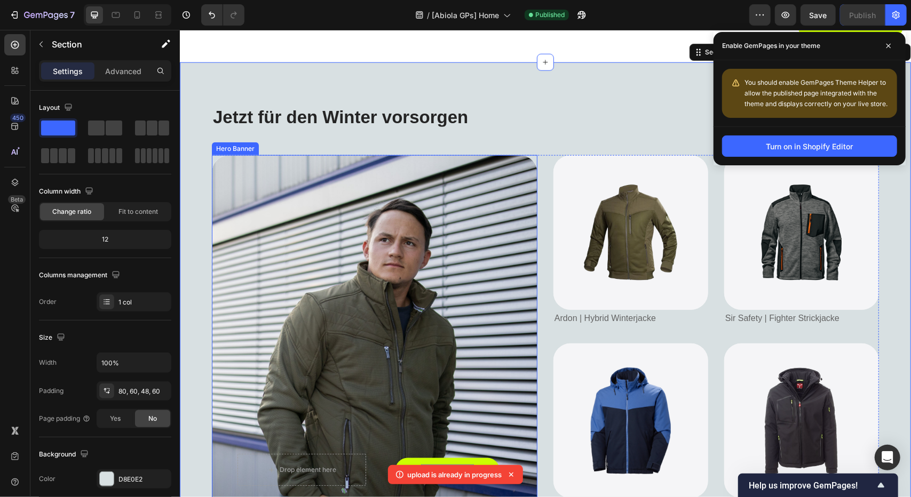
scroll to position [805, 0]
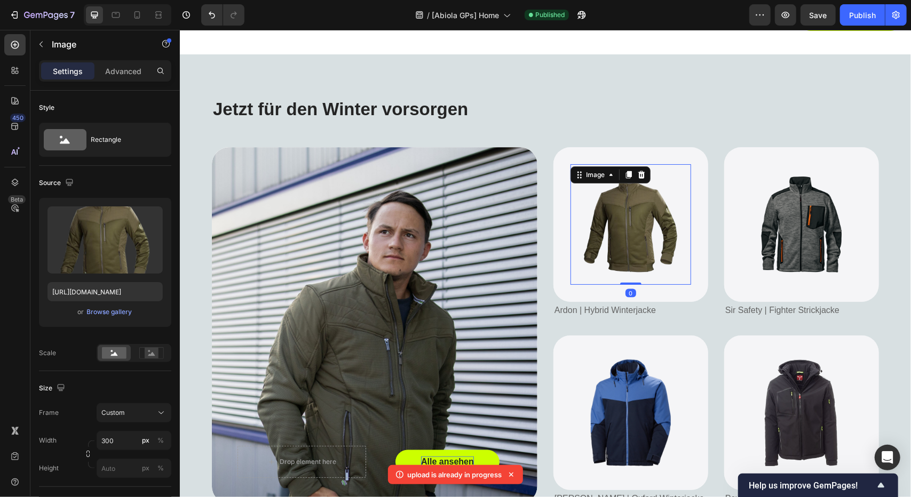
click at [657, 222] on img at bounding box center [630, 224] width 121 height 121
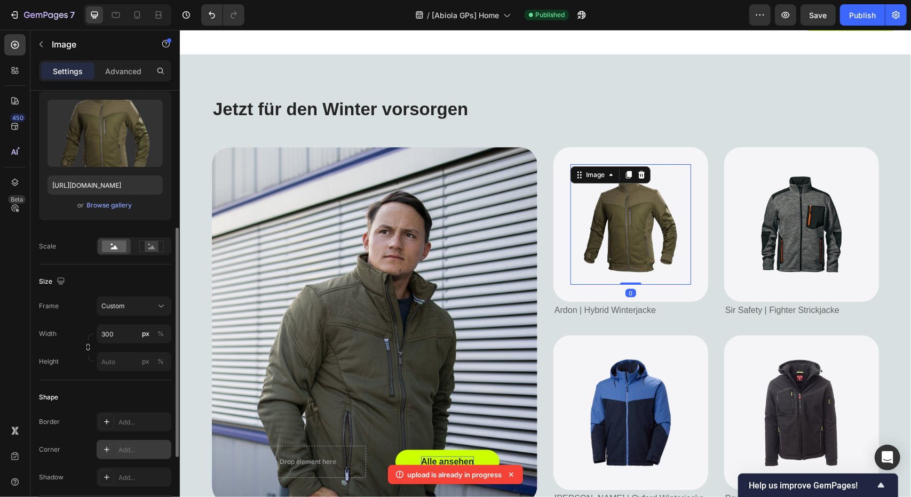
scroll to position [213, 0]
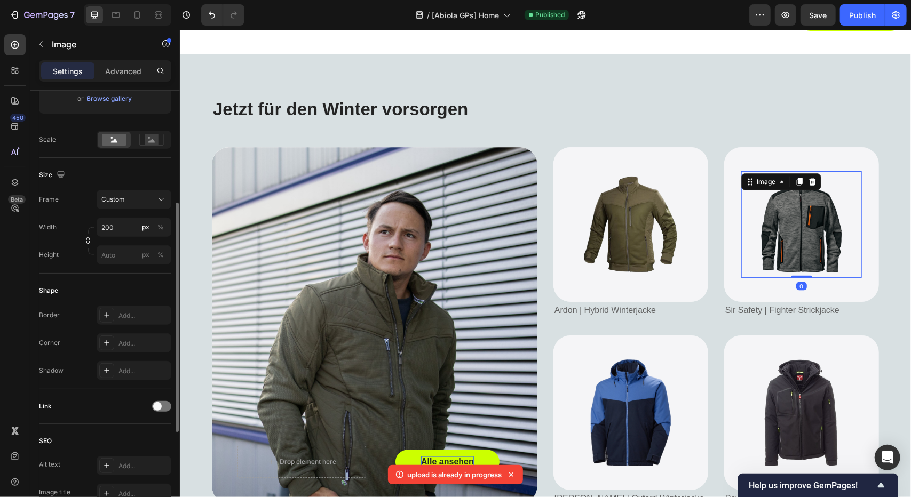
click at [780, 219] on img at bounding box center [800, 224] width 107 height 107
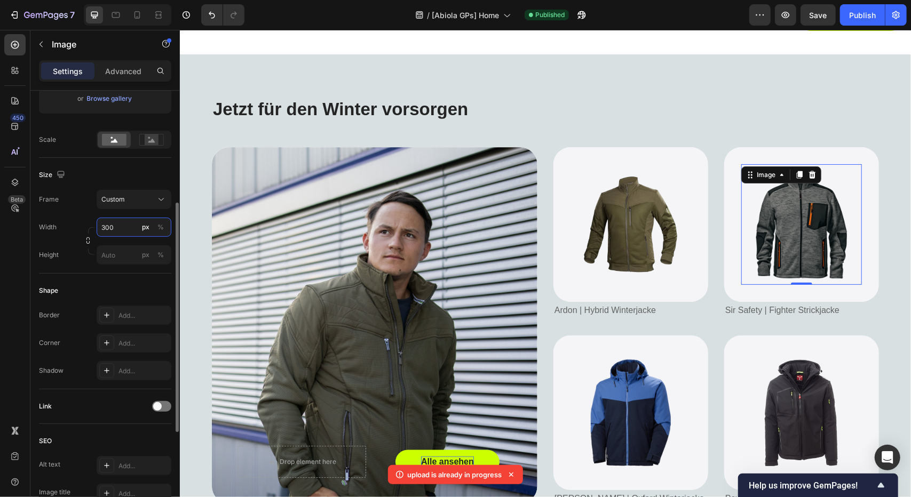
drag, startPoint x: 116, startPoint y: 231, endPoint x: 79, endPoint y: 229, distance: 37.4
click at [81, 229] on div "Width 300 px %" at bounding box center [105, 227] width 132 height 19
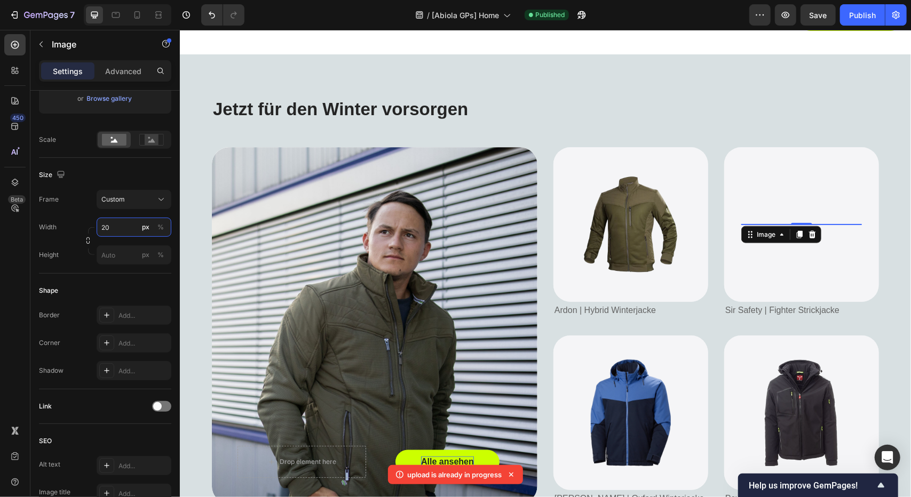
type input "200"
click at [576, 375] on div "Image" at bounding box center [630, 412] width 121 height 107
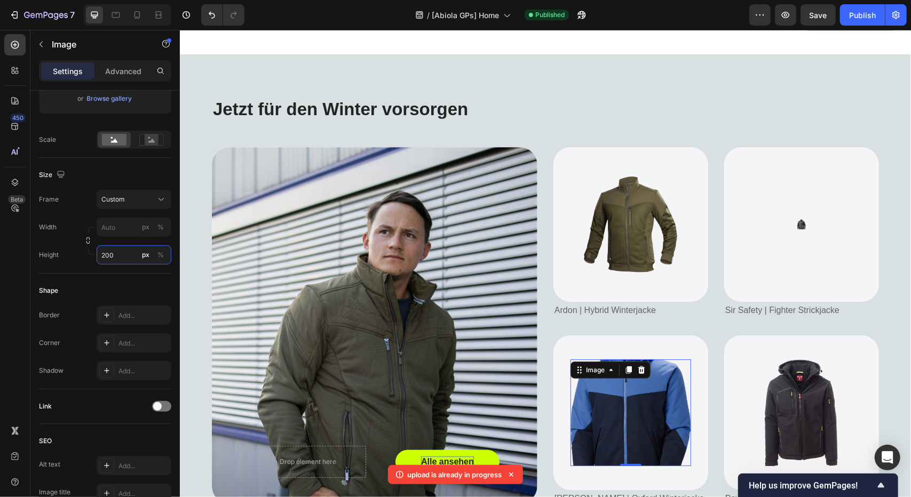
drag, startPoint x: 122, startPoint y: 253, endPoint x: 47, endPoint y: 252, distance: 74.2
click at [49, 252] on div "Style Rectangle Source Upload Image https://cdn.shopify.com/s/files/1/0728/0453…" at bounding box center [105, 256] width 132 height 759
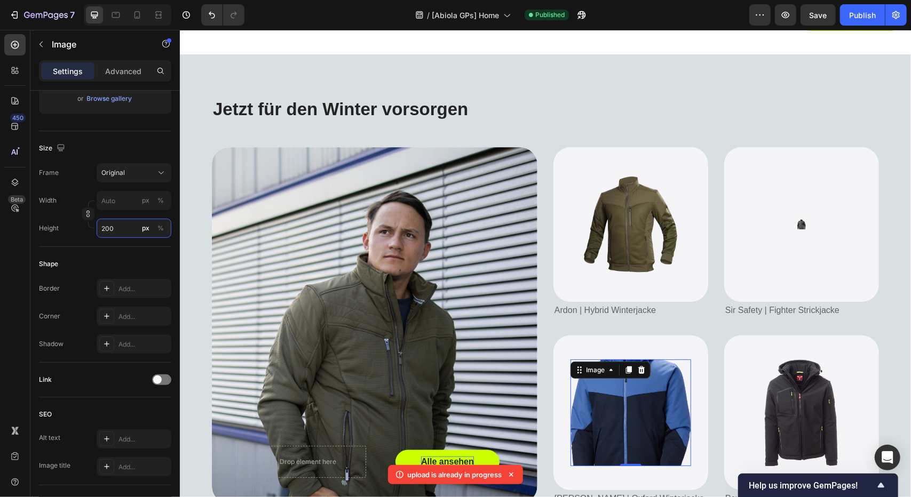
drag, startPoint x: 119, startPoint y: 222, endPoint x: 74, endPoint y: 221, distance: 45.4
click at [70, 225] on div "Height 200 px %" at bounding box center [105, 228] width 132 height 19
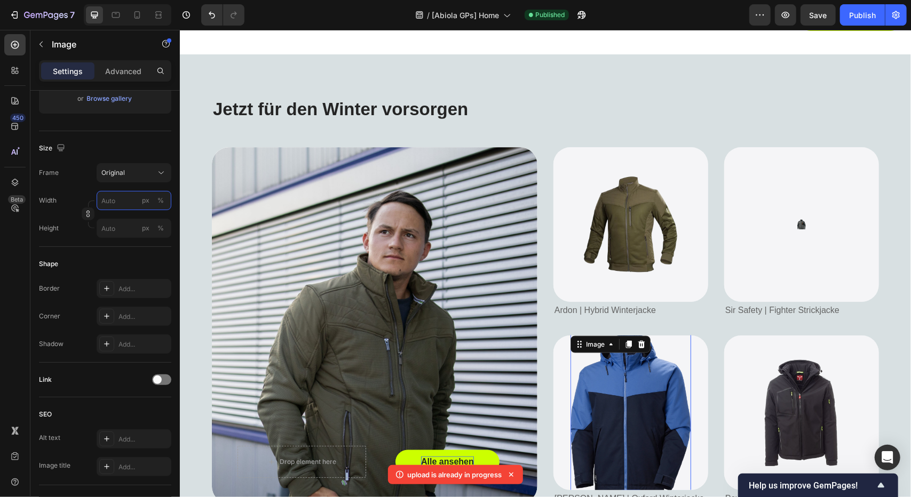
click at [108, 200] on input "px %" at bounding box center [134, 200] width 75 height 19
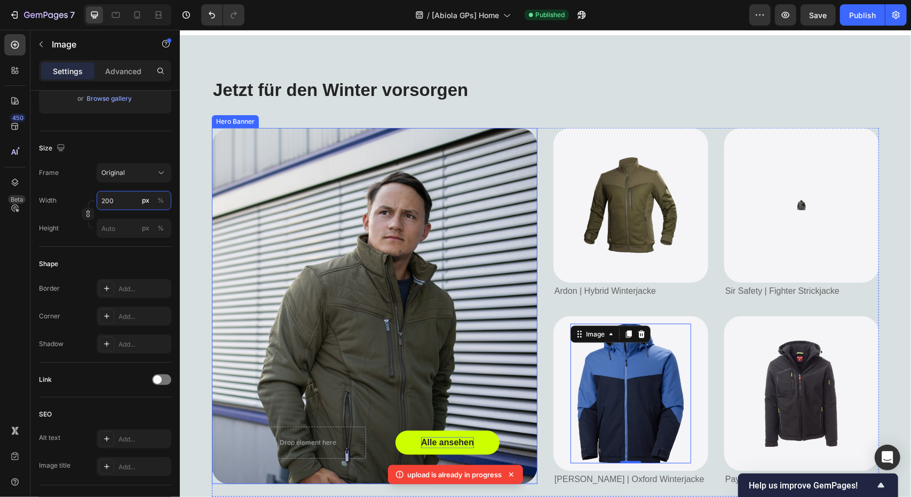
scroll to position [858, 0]
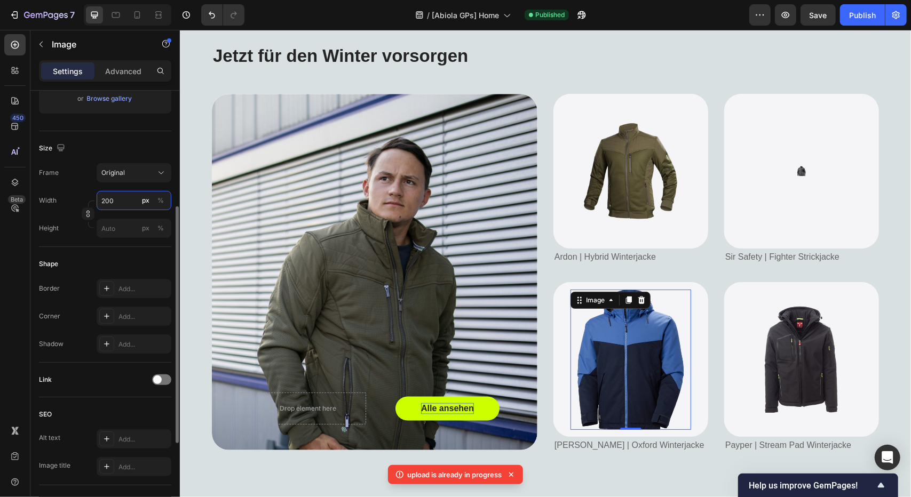
click at [109, 198] on input "200" at bounding box center [134, 200] width 75 height 19
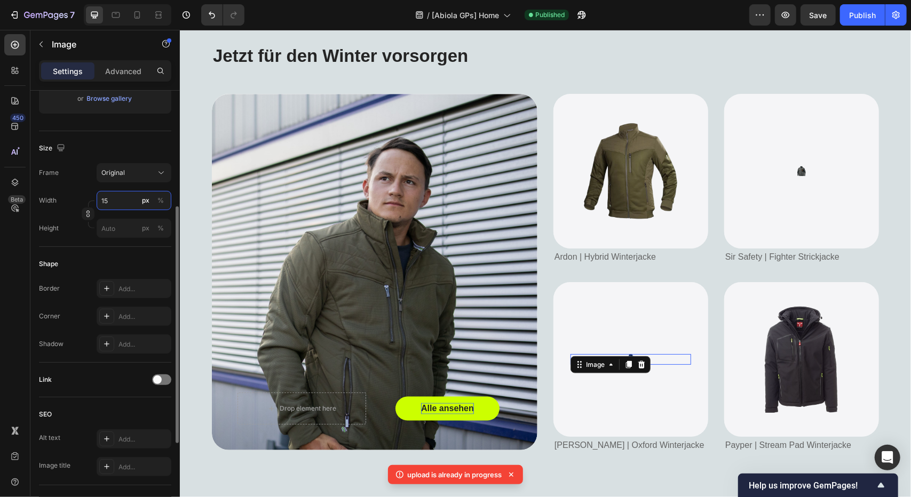
type input "150"
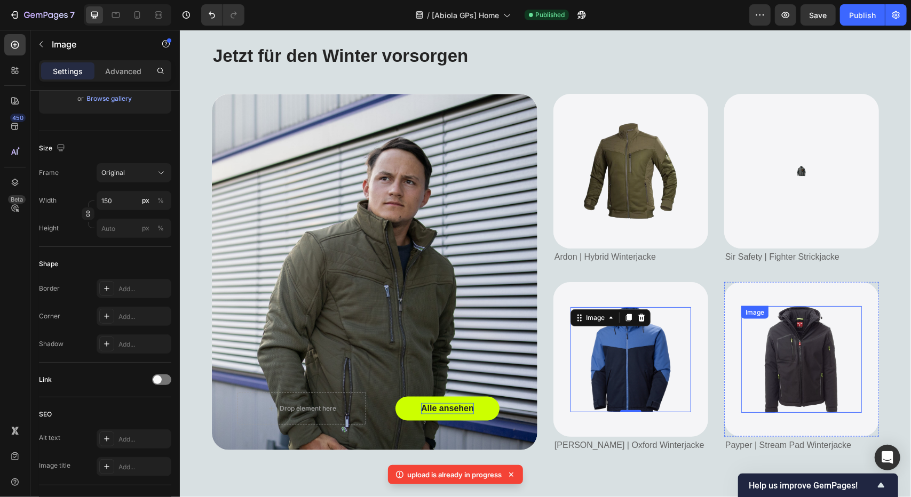
click at [787, 349] on img at bounding box center [800, 359] width 75 height 107
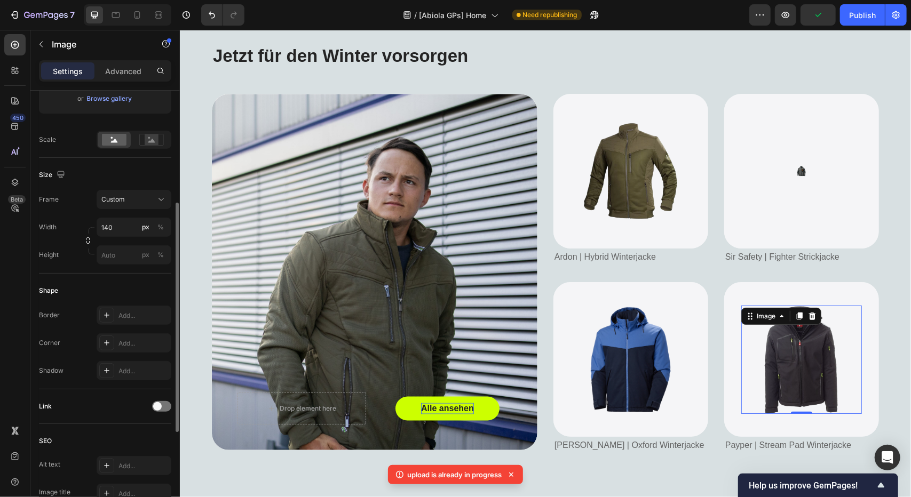
click at [76, 257] on div "Style Rectangle Source Upload Image https://cdn.shopify.com/s/files/1/0728/0453…" at bounding box center [105, 256] width 132 height 759
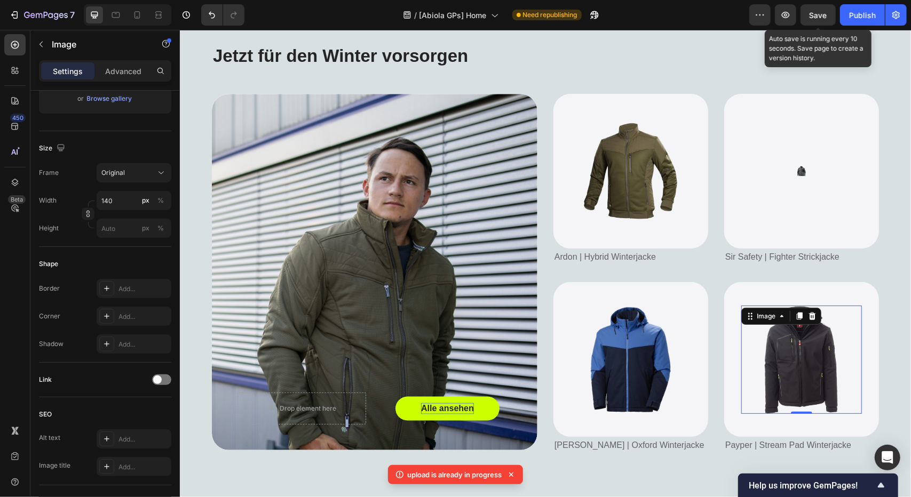
click at [819, 13] on span "Save" at bounding box center [818, 15] width 18 height 9
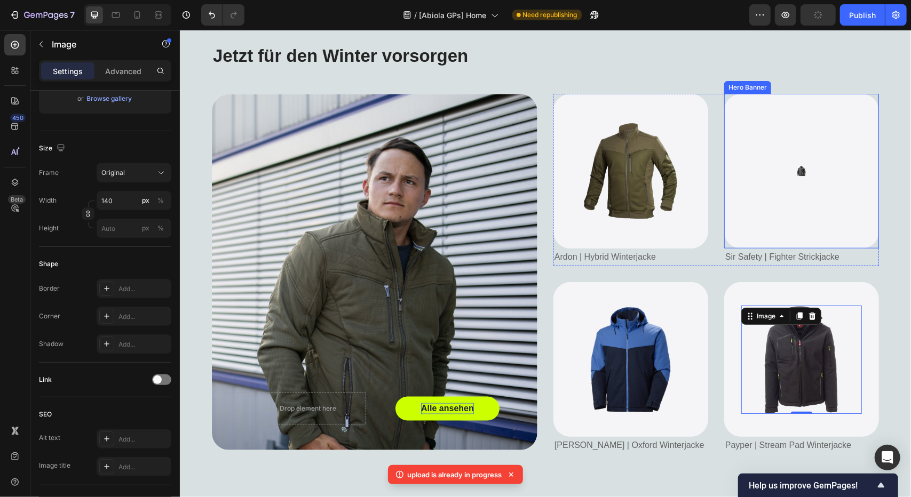
click at [791, 159] on div "Image" at bounding box center [800, 170] width 155 height 45
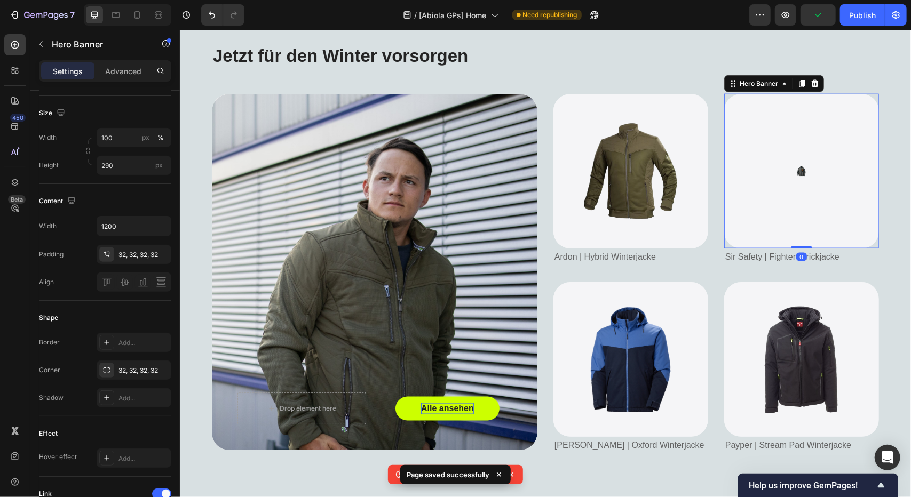
scroll to position [0, 0]
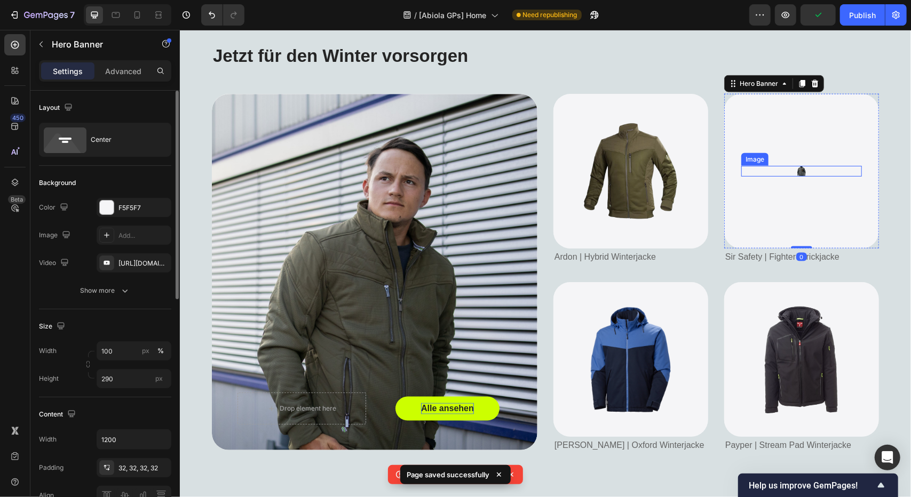
click at [795, 171] on img at bounding box center [800, 170] width 11 height 11
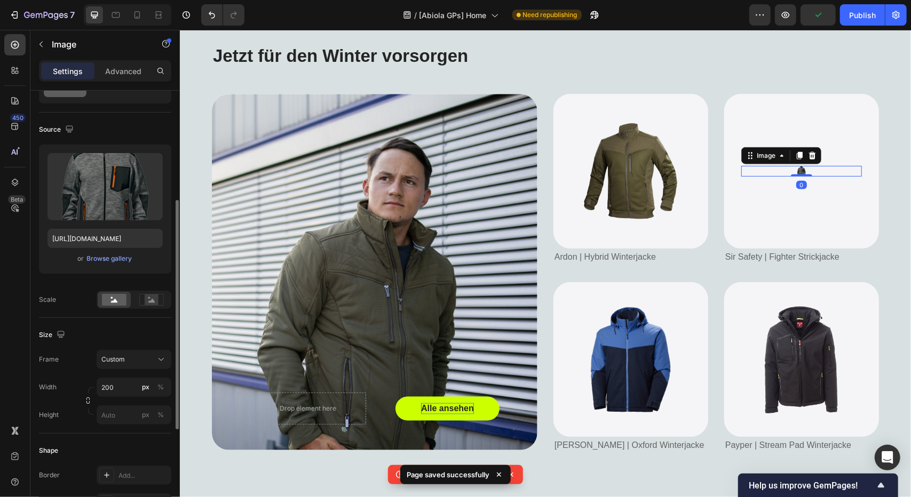
scroll to position [107, 0]
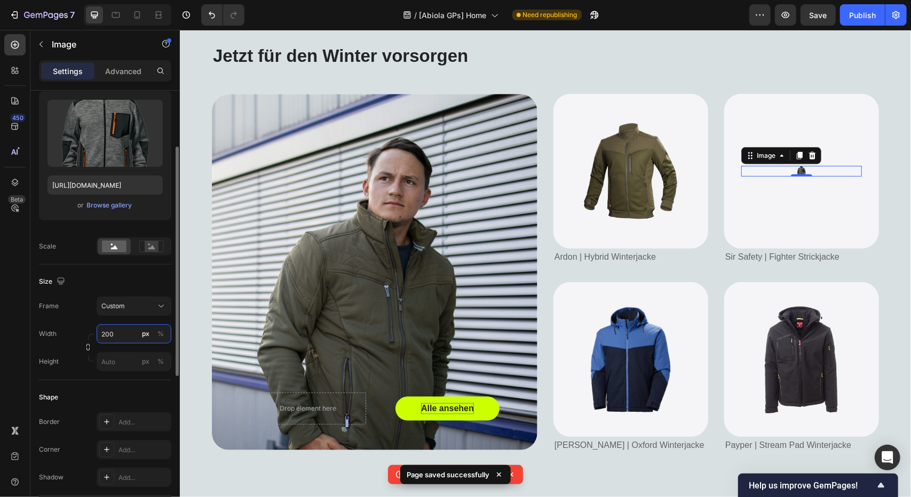
click at [114, 328] on input "200" at bounding box center [134, 333] width 75 height 19
click at [72, 322] on div "Frame Custom Width 200 px % Height px %" at bounding box center [105, 334] width 132 height 75
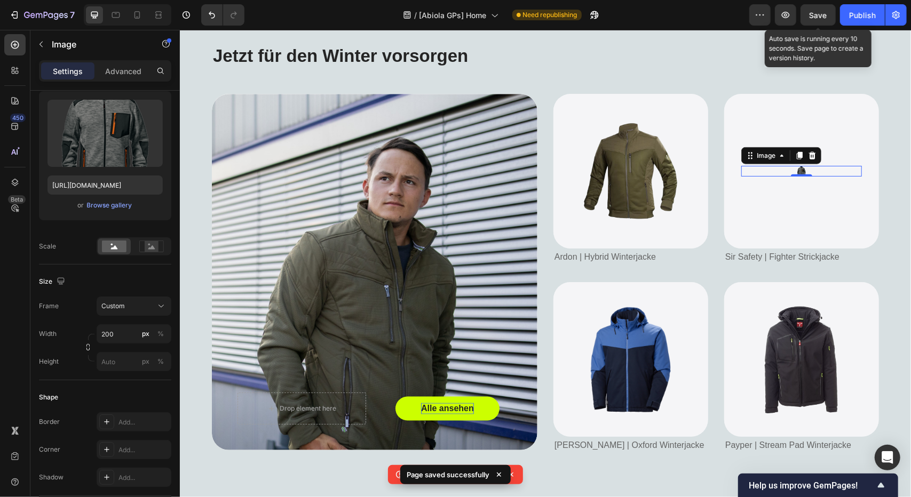
click at [818, 11] on span "Save" at bounding box center [818, 15] width 18 height 9
click at [859, 19] on div "Publish" at bounding box center [862, 15] width 27 height 11
